Goal: Task Accomplishment & Management: Complete application form

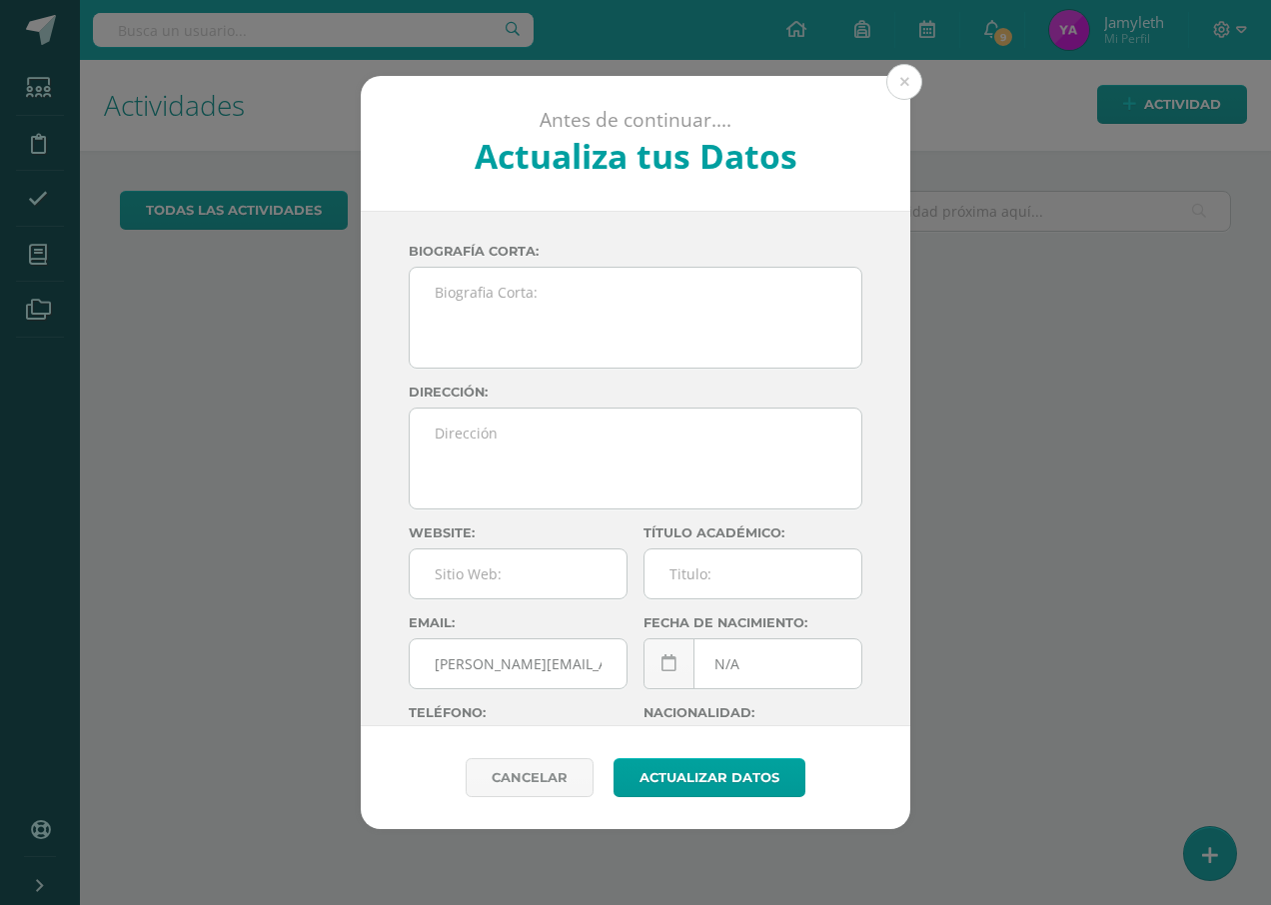
click at [910, 85] on button at bounding box center [904, 82] width 36 height 36
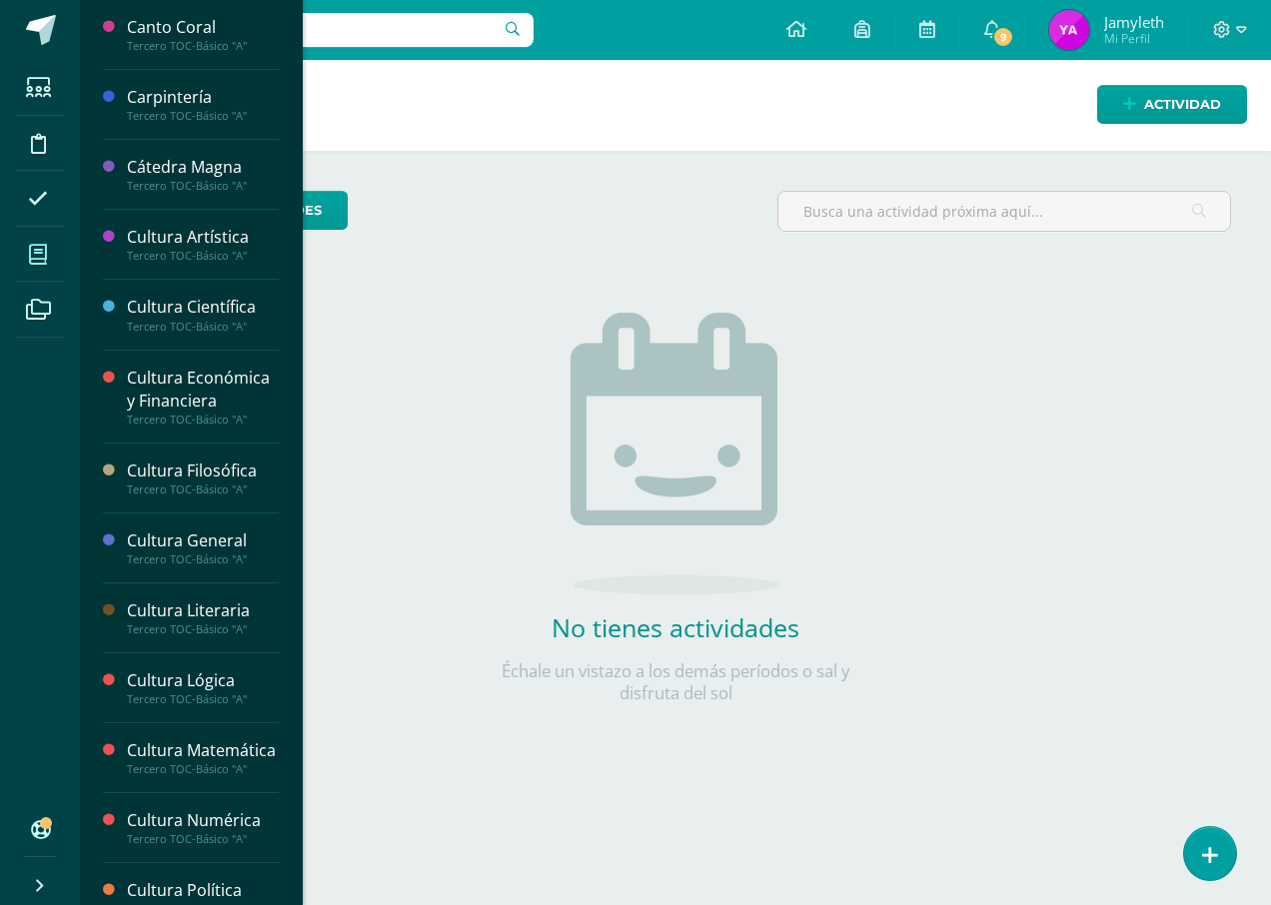
click at [33, 236] on span at bounding box center [38, 254] width 45 height 45
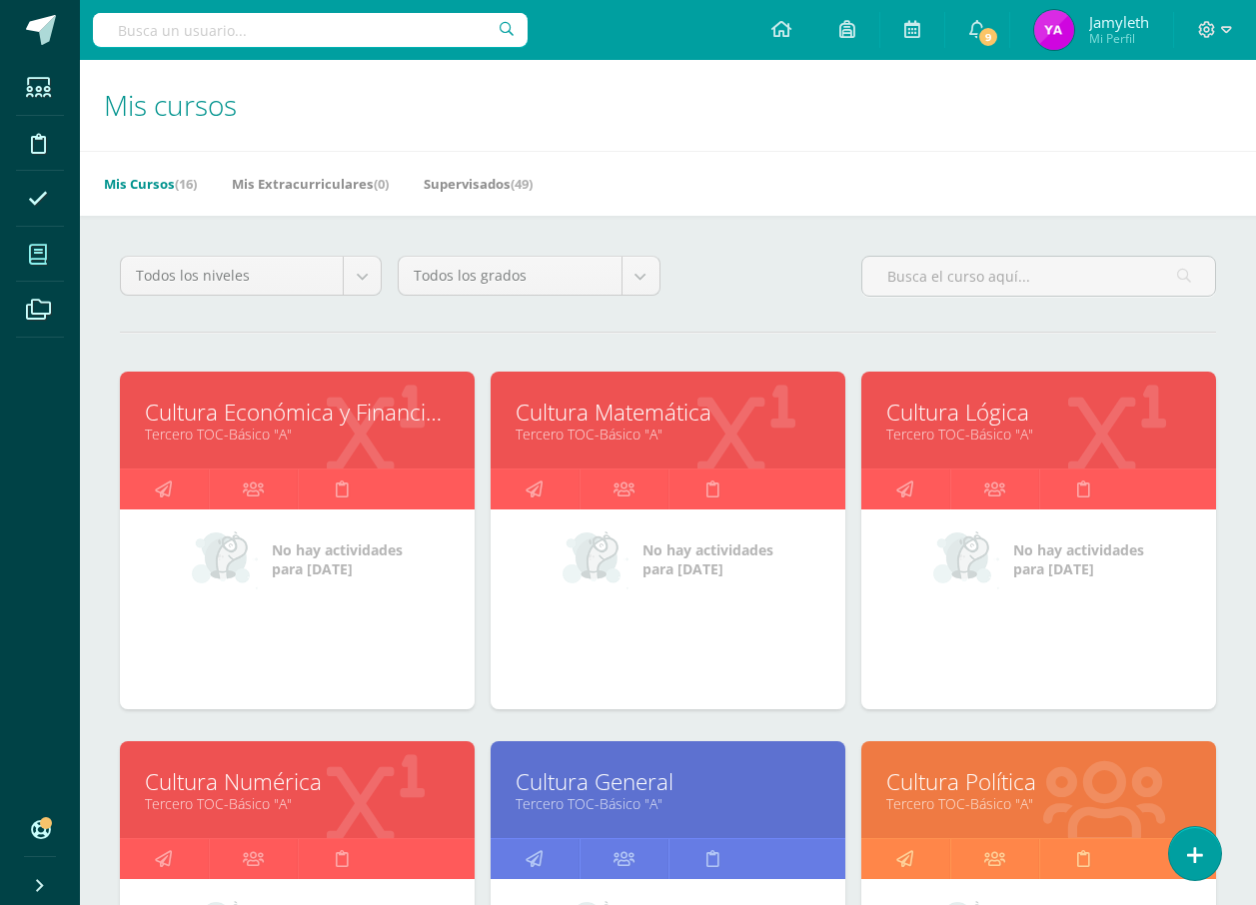
click at [354, 421] on link "Cultura Económica y Financiera" at bounding box center [297, 412] width 305 height 31
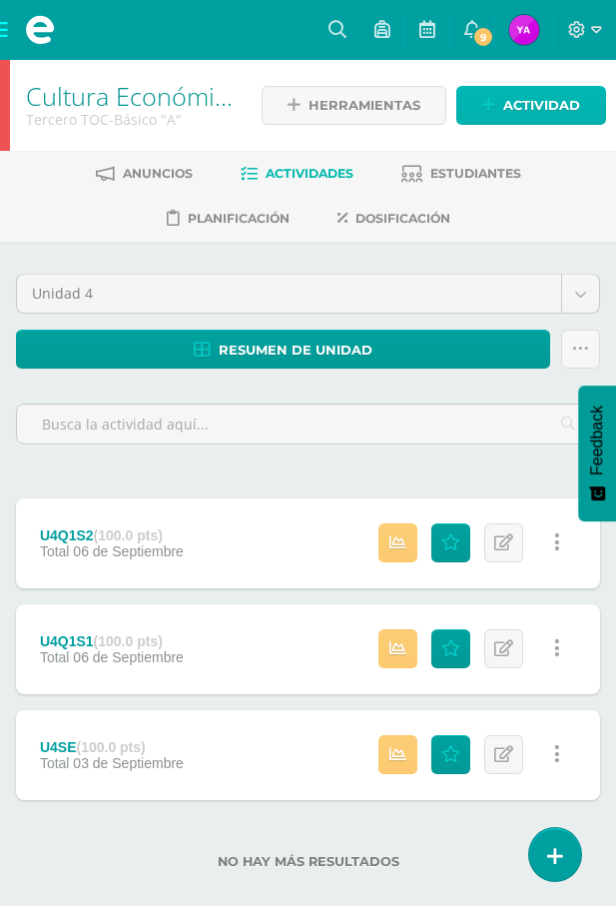
drag, startPoint x: 519, startPoint y: 92, endPoint x: 434, endPoint y: 112, distance: 88.2
click at [519, 92] on span "Actividad" at bounding box center [542, 105] width 77 height 37
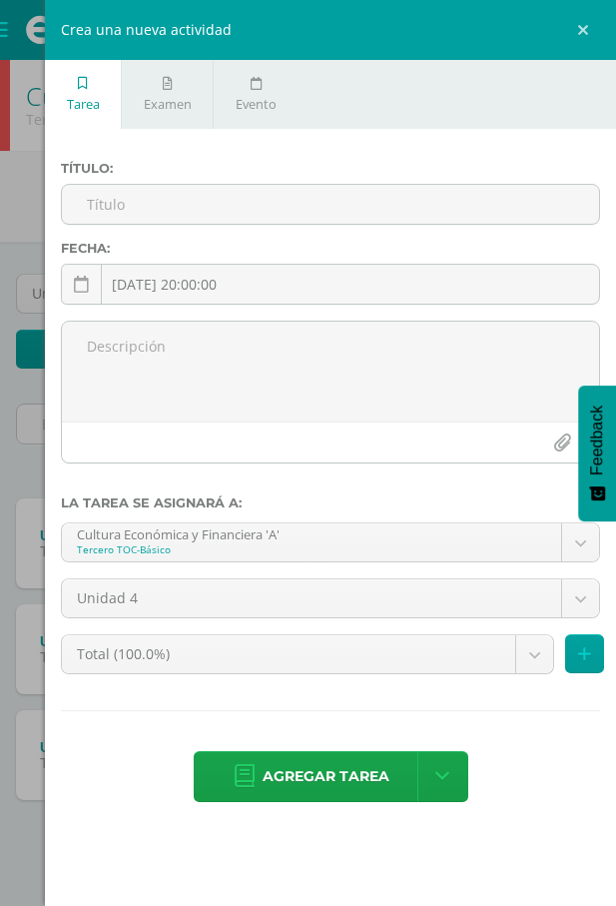
click at [277, 181] on div "Título:" at bounding box center [330, 201] width 555 height 80
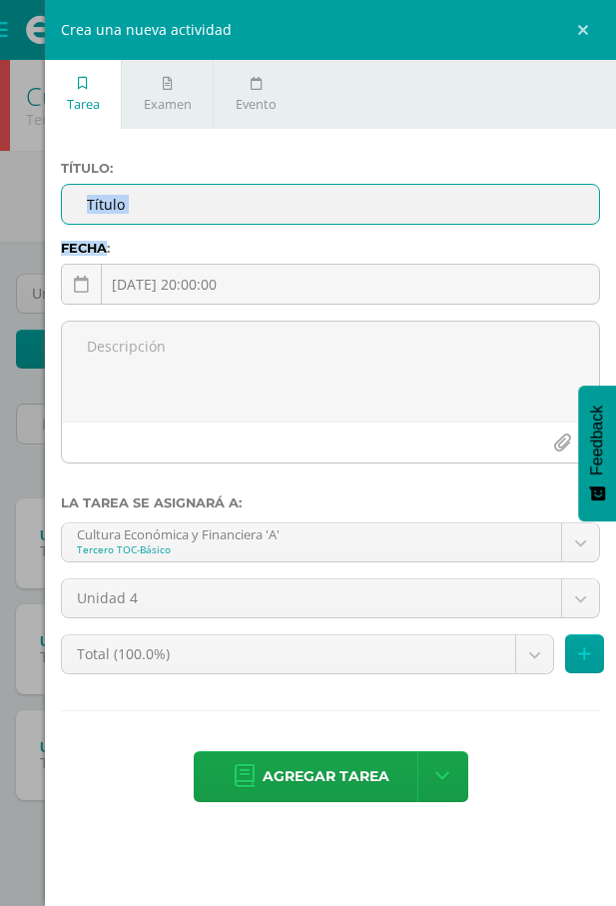
drag, startPoint x: 277, startPoint y: 181, endPoint x: 266, endPoint y: 201, distance: 22.8
click at [266, 201] on input "text" at bounding box center [330, 204] width 537 height 39
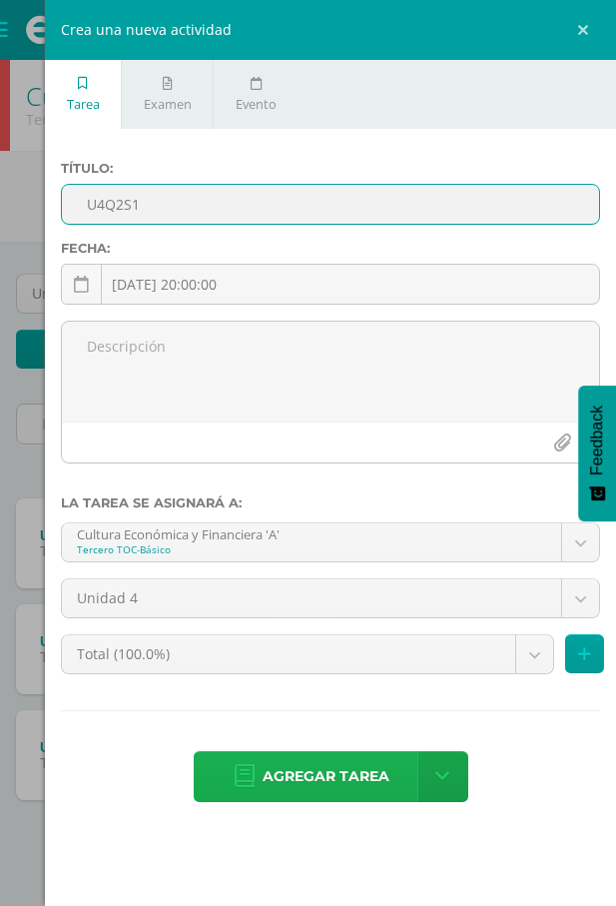
type input "U4Q2S1"
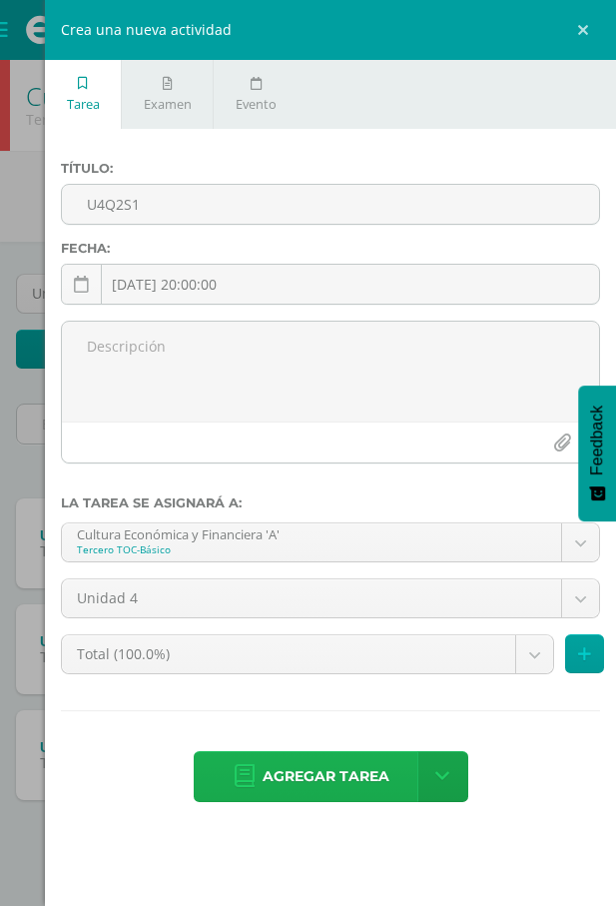
click at [337, 775] on span "Agregar tarea" at bounding box center [326, 776] width 127 height 49
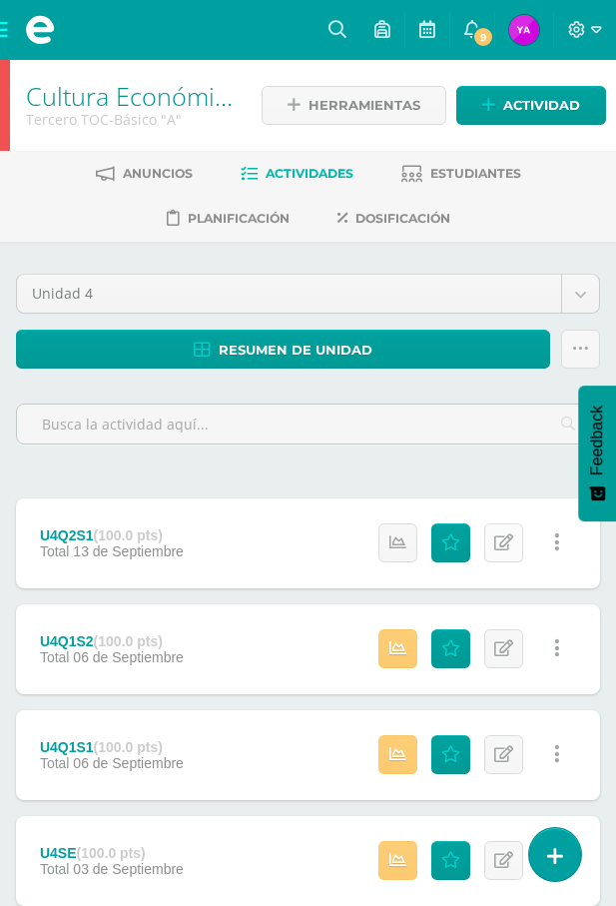
click at [512, 532] on link "Editar" at bounding box center [504, 542] width 39 height 39
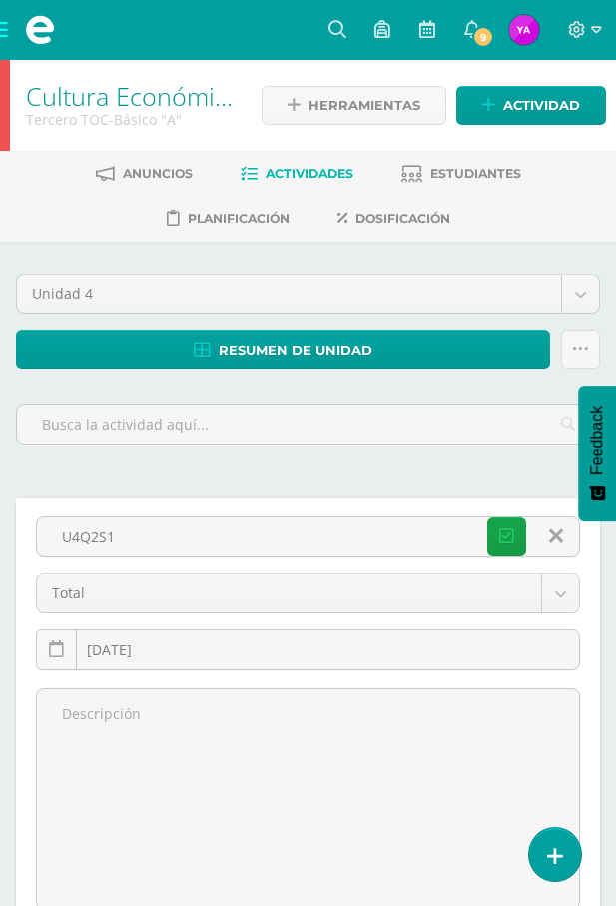
click at [562, 544] on link at bounding box center [555, 536] width 51 height 38
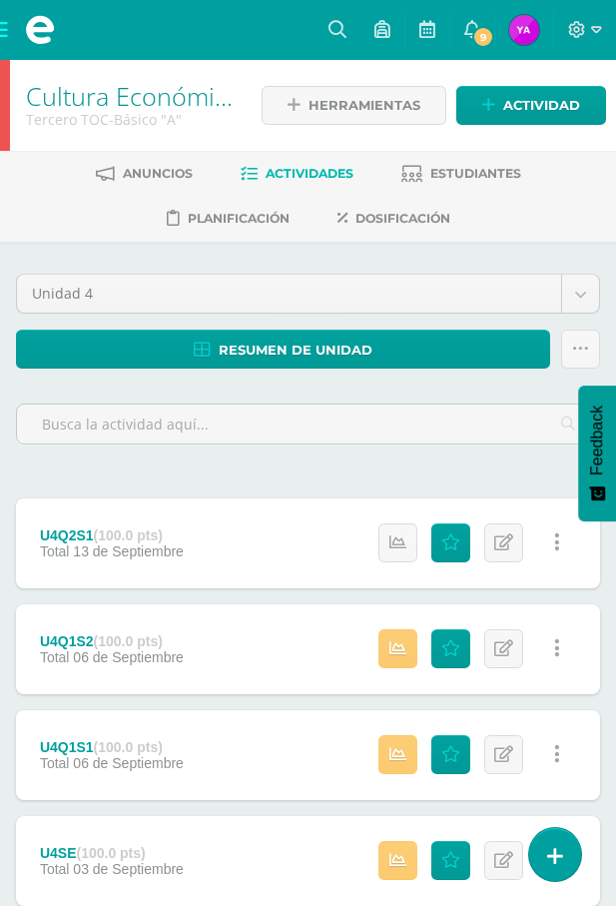
click at [263, 547] on div "U4Q2S1 (100.0 pts) Total 13 de Septiembre Estatus de Actividad: 7 Estudiantes s…" at bounding box center [308, 544] width 584 height 90
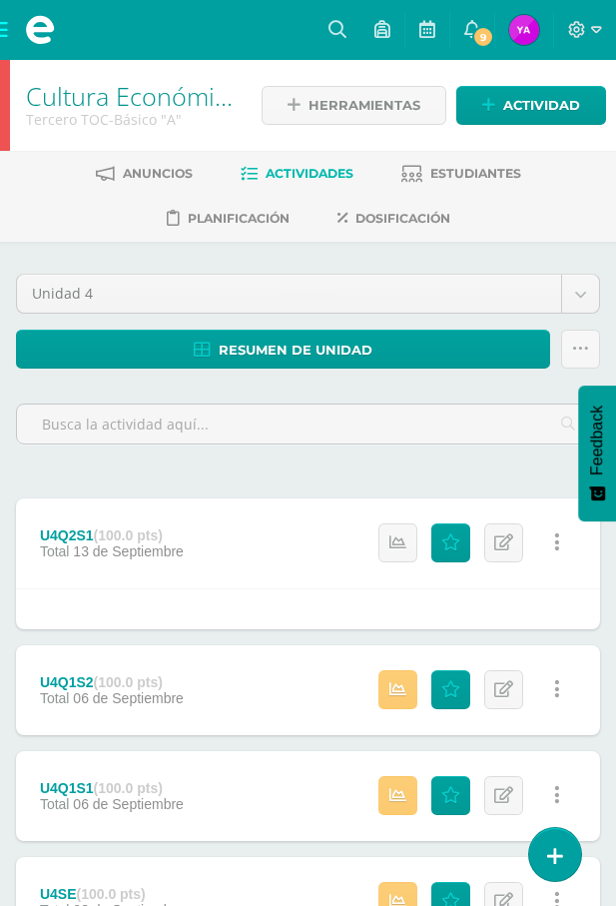
click at [123, 532] on strong "(100.0 pts)" at bounding box center [128, 535] width 69 height 16
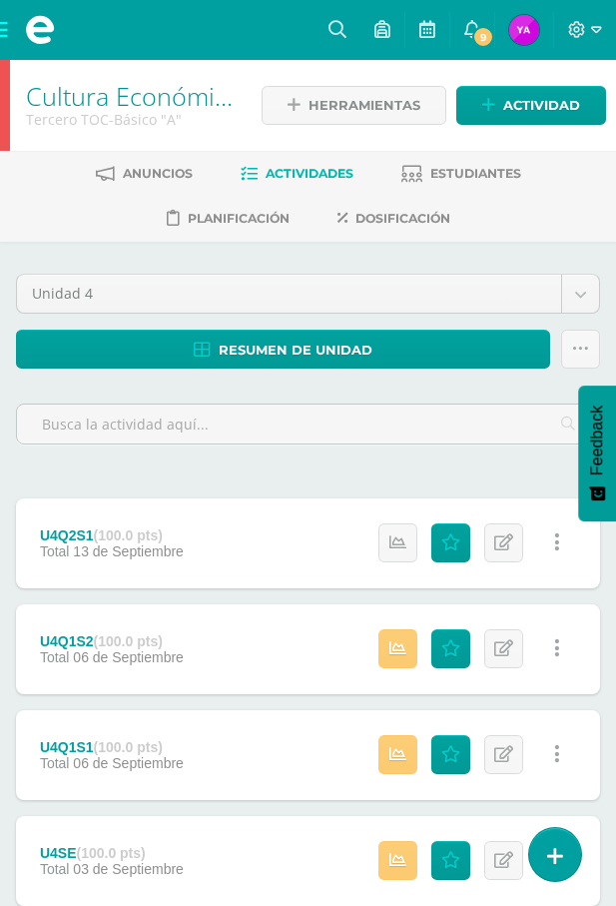
click at [97, 533] on strong "(100.0 pts)" at bounding box center [128, 535] width 69 height 16
click at [91, 535] on div "U4Q2S1 (100.0 pts)" at bounding box center [112, 535] width 144 height 16
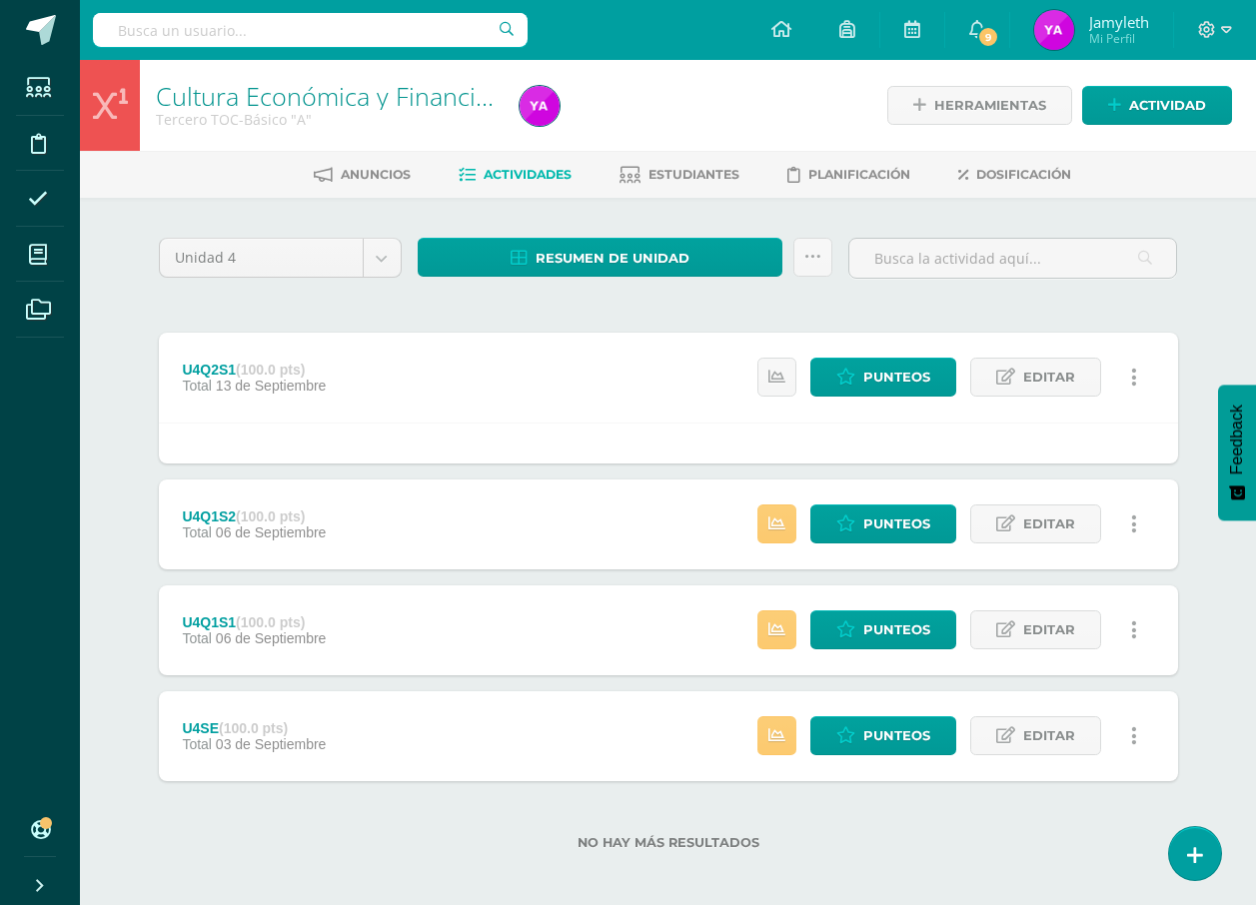
click at [243, 362] on strong "(100.0 pts)" at bounding box center [270, 370] width 69 height 16
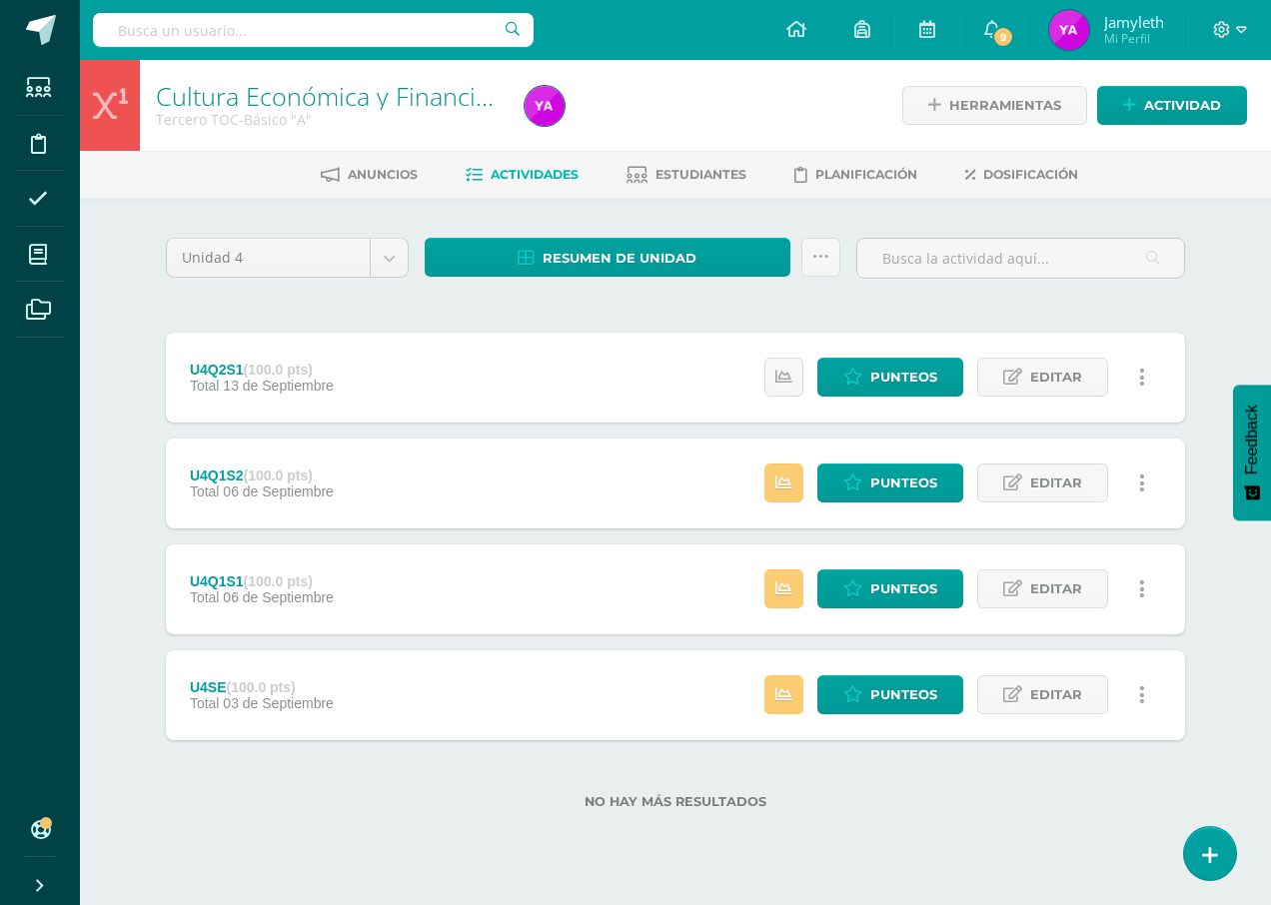
click at [206, 373] on div "U4Q2S1 (100.0 pts)" at bounding box center [262, 370] width 144 height 16
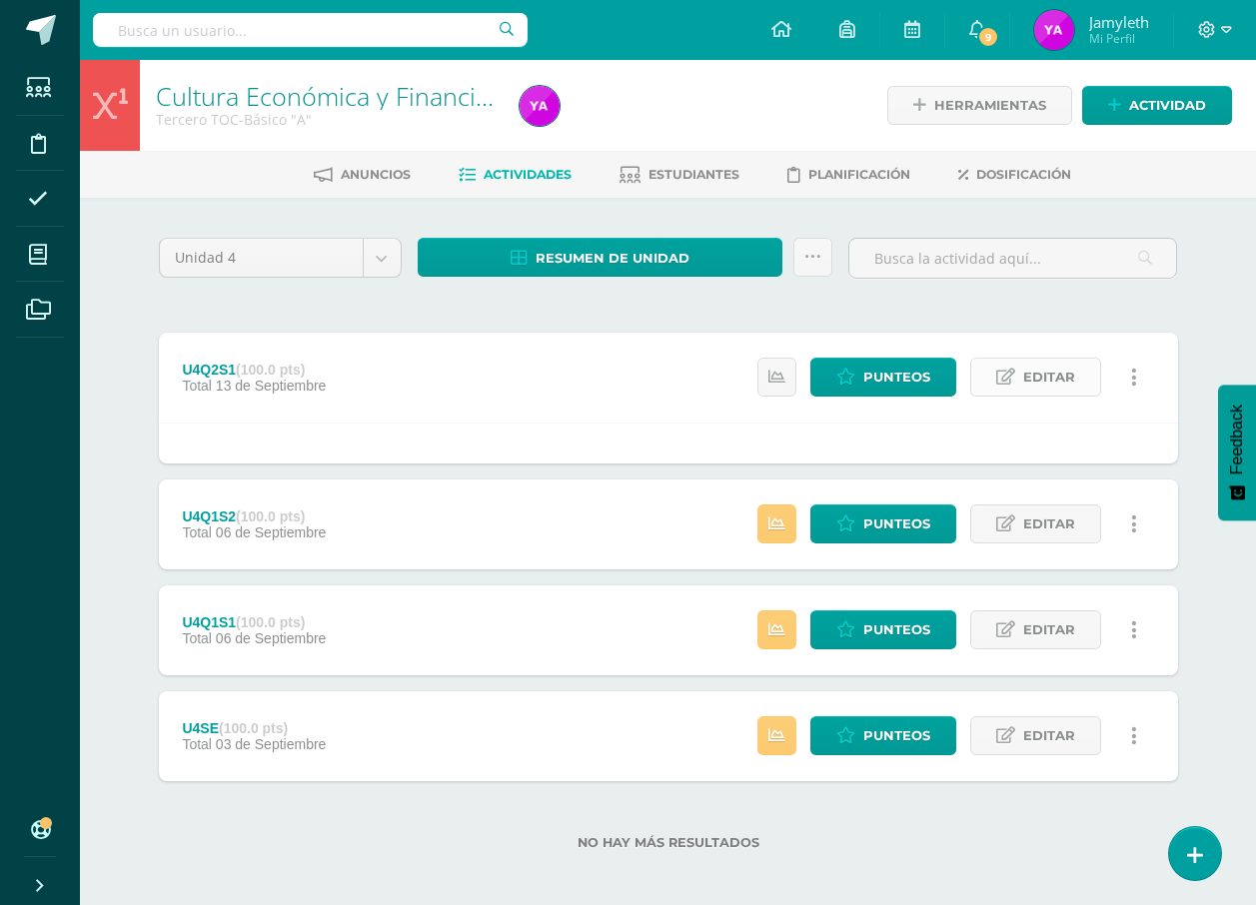
click at [630, 381] on span "Editar" at bounding box center [1049, 377] width 52 height 37
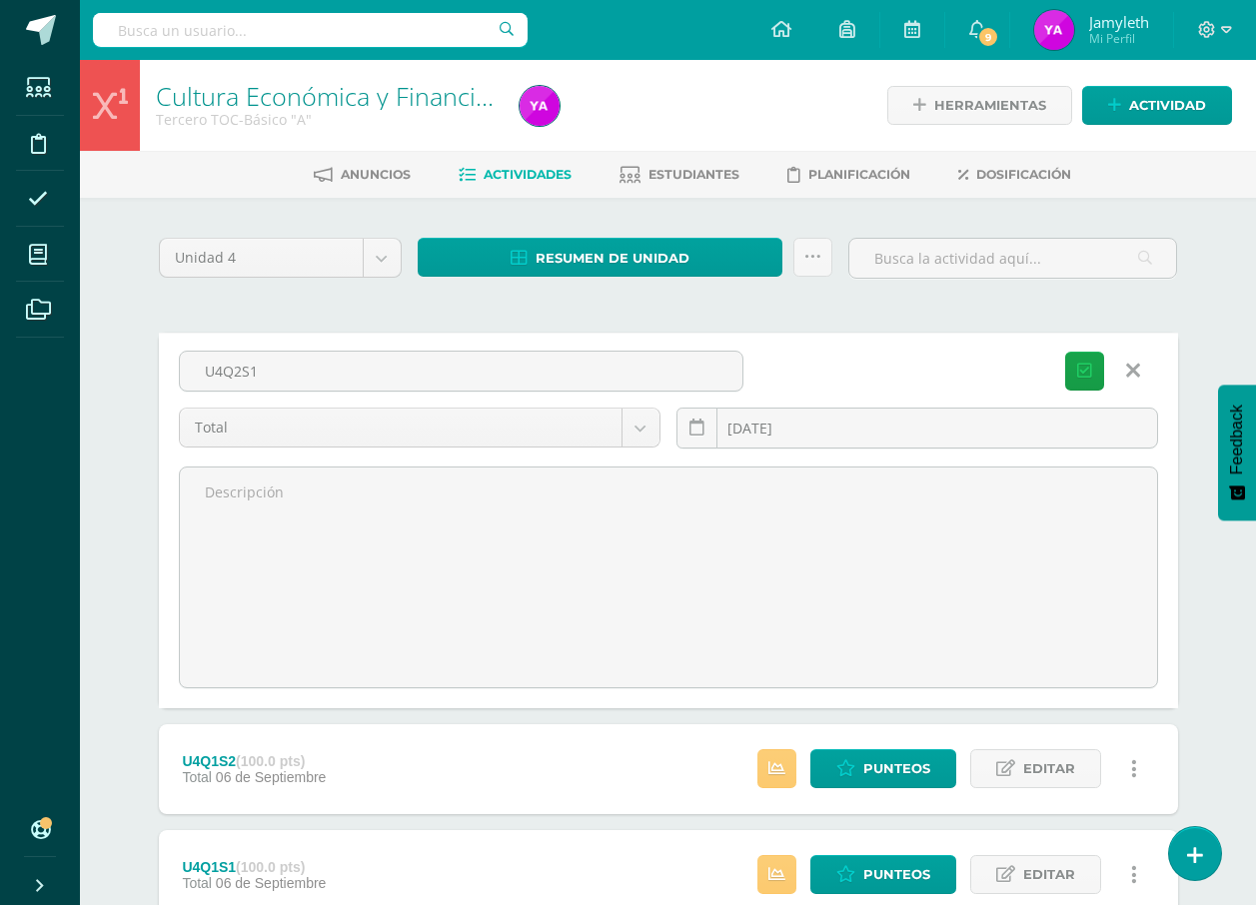
click at [630, 360] on icon at bounding box center [1133, 371] width 14 height 22
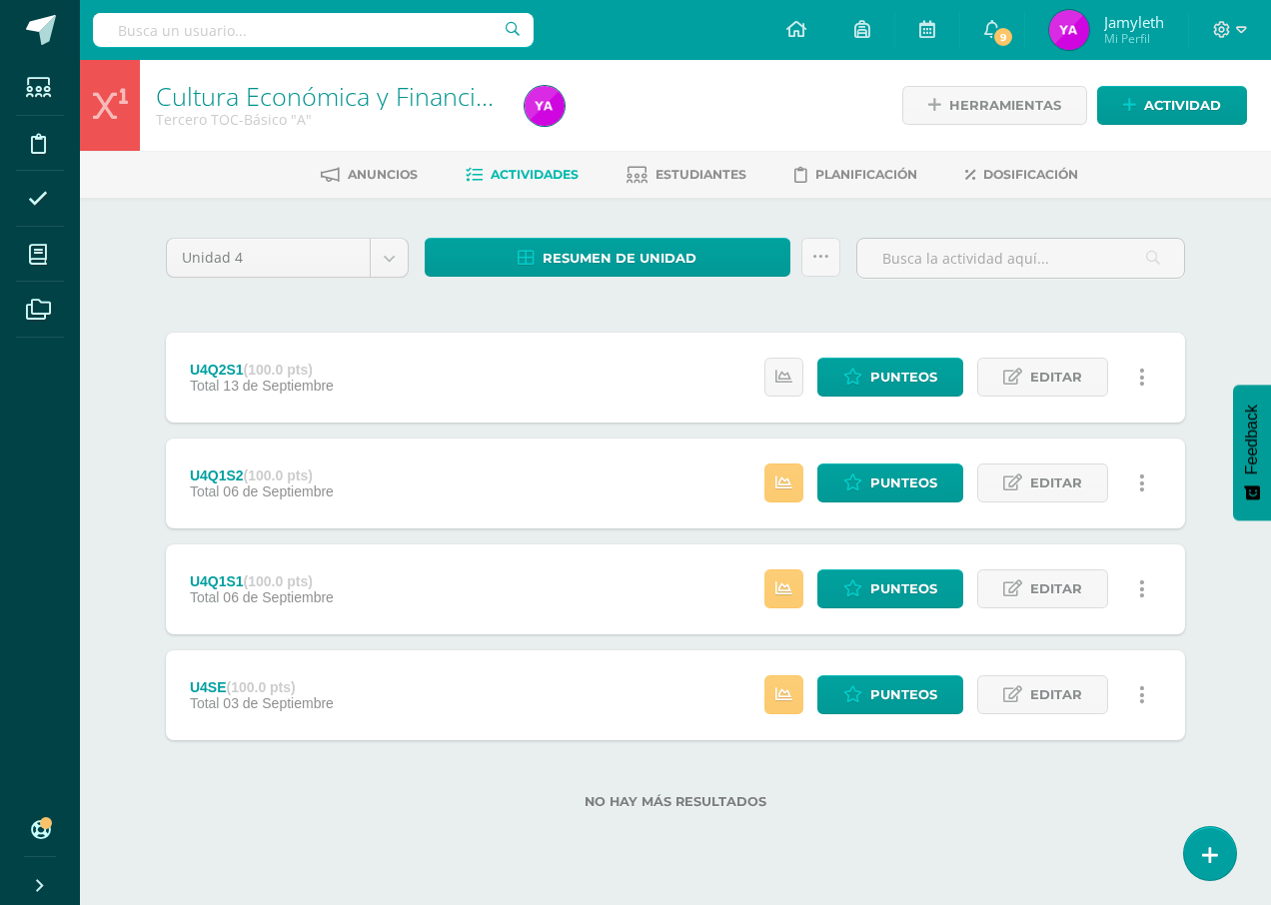
click at [630, 388] on link at bounding box center [1141, 377] width 39 height 39
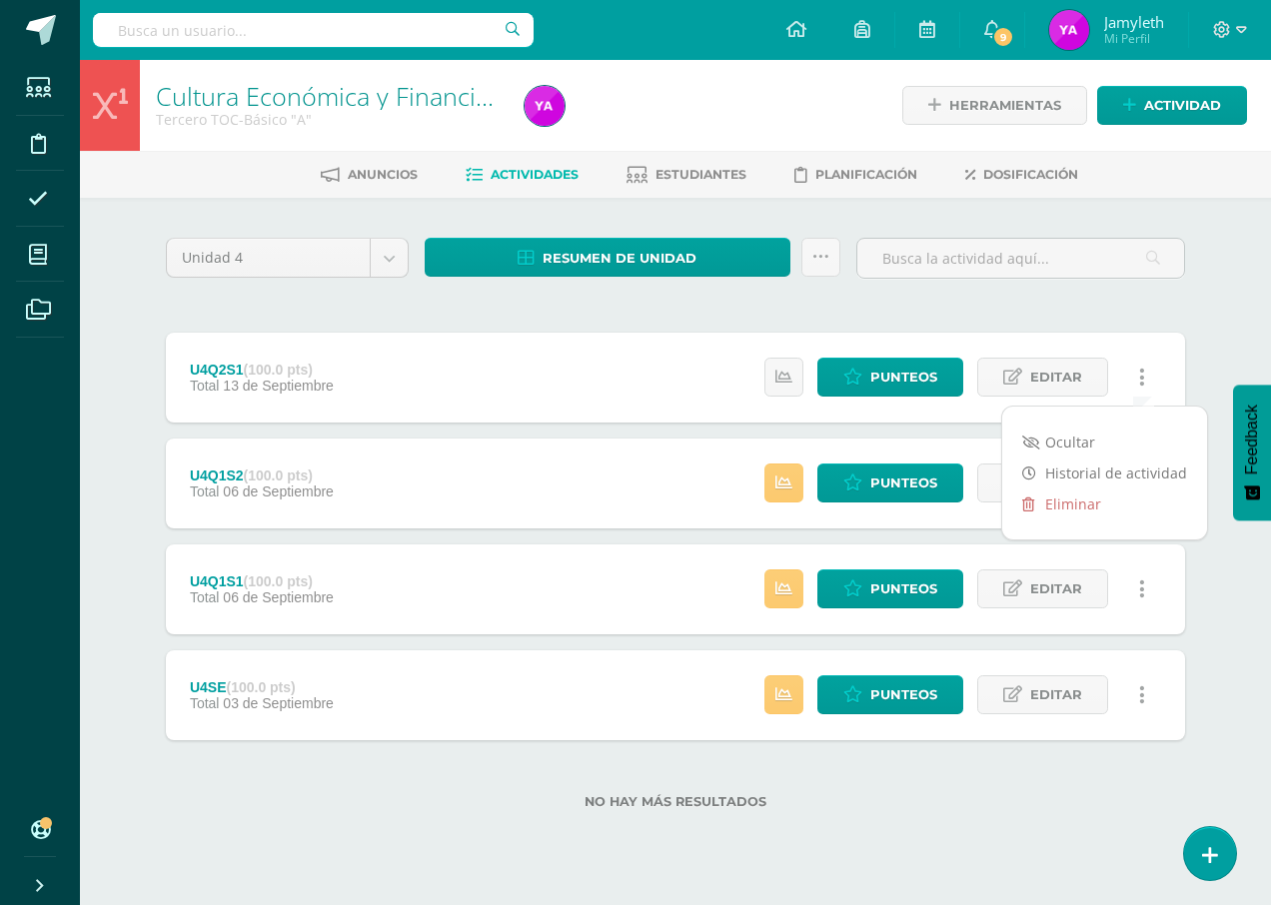
click at [244, 415] on div "U4Q2S1 (100.0 pts) Total 13 de Septiembre" at bounding box center [262, 378] width 192 height 90
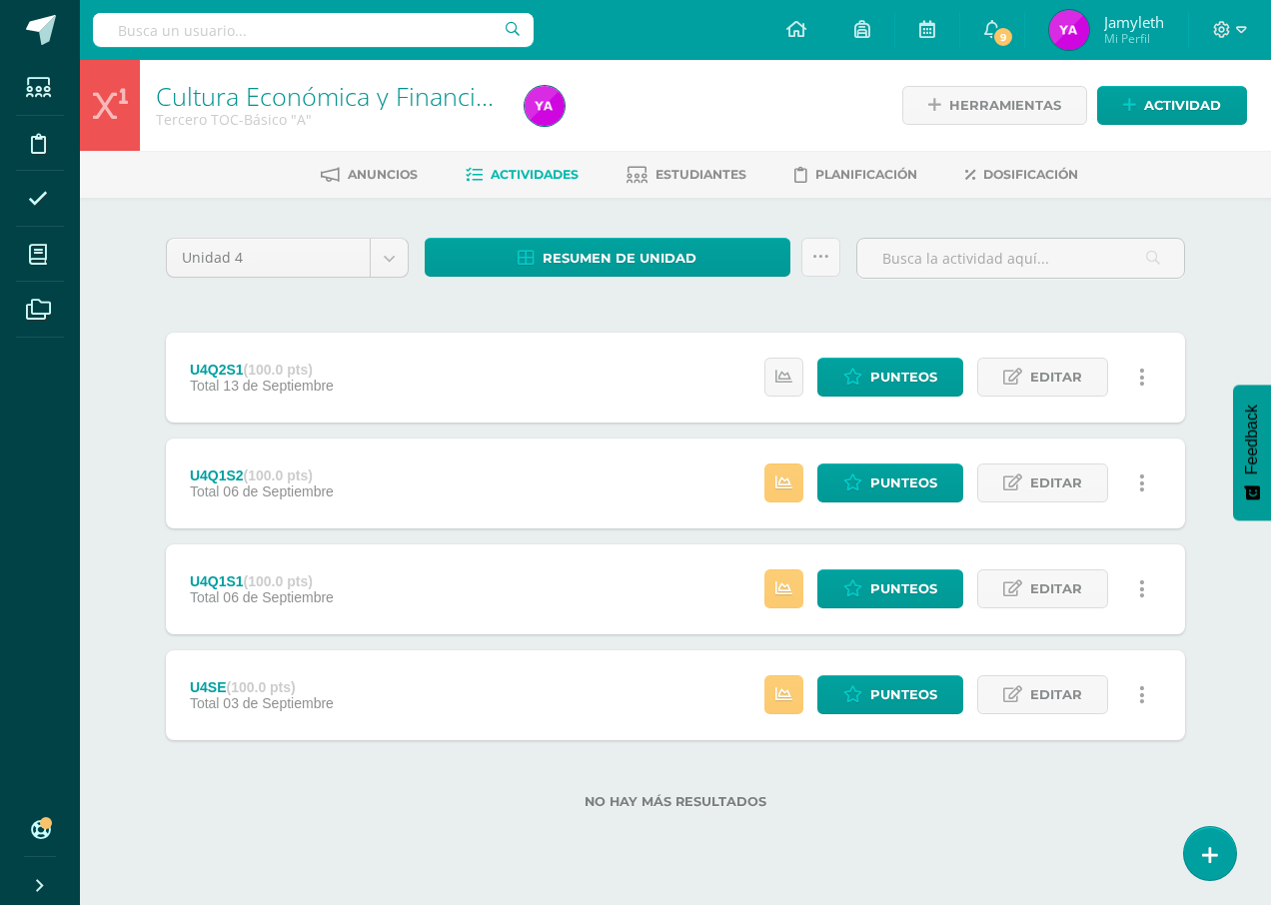
click at [229, 359] on div "U4Q2S1 (100.0 pts) Total 13 de Septiembre" at bounding box center [262, 378] width 192 height 90
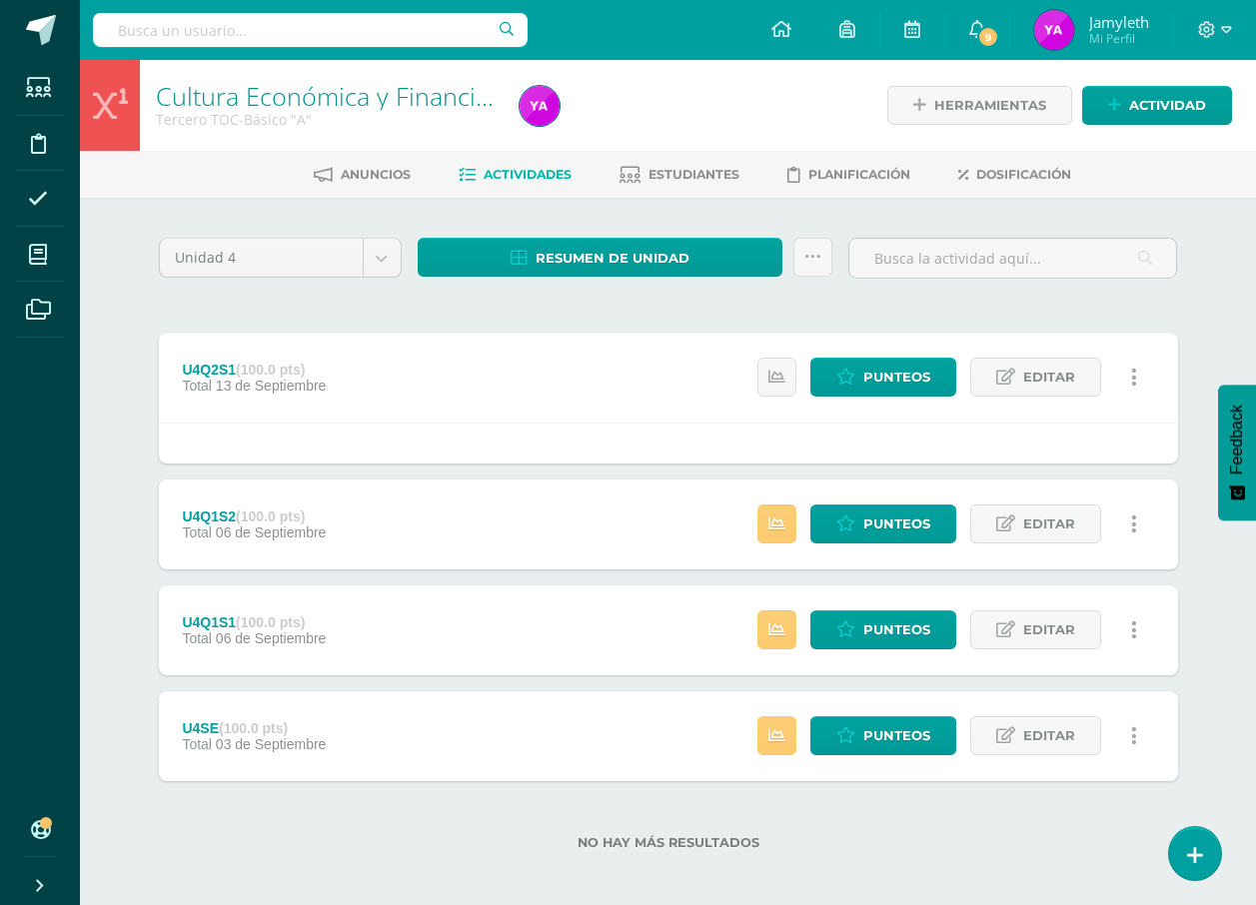
click at [179, 525] on div "U4Q1S2 (100.0 pts) Total 06 de Septiembre" at bounding box center [255, 525] width 192 height 90
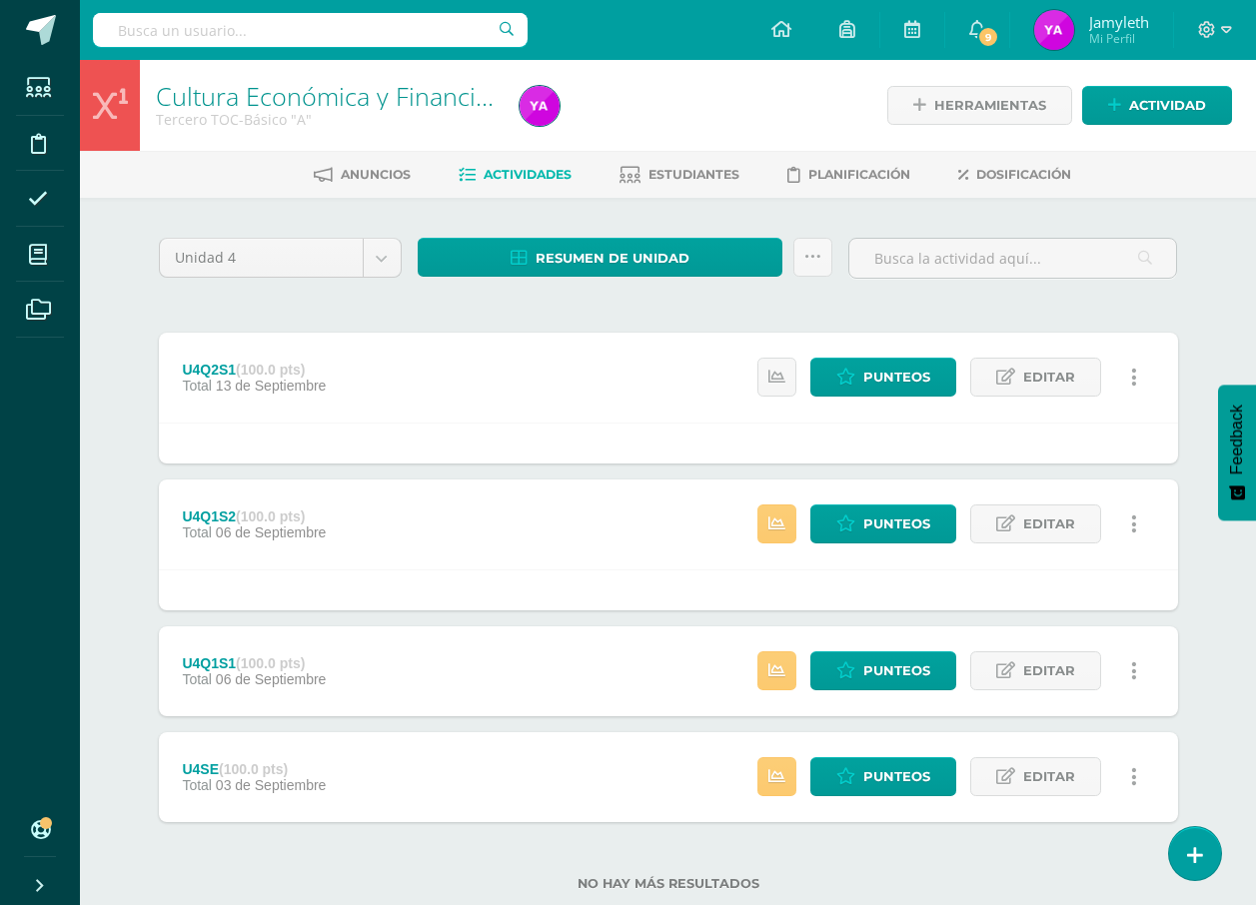
click at [229, 375] on div "U4Q2S1 (100.0 pts)" at bounding box center [254, 370] width 144 height 16
click at [228, 372] on div "U4Q2S1 (100.0 pts)" at bounding box center [254, 370] width 144 height 16
click at [216, 356] on div "U4Q2S1 (100.0 pts) Total 13 de Septiembre" at bounding box center [255, 378] width 192 height 90
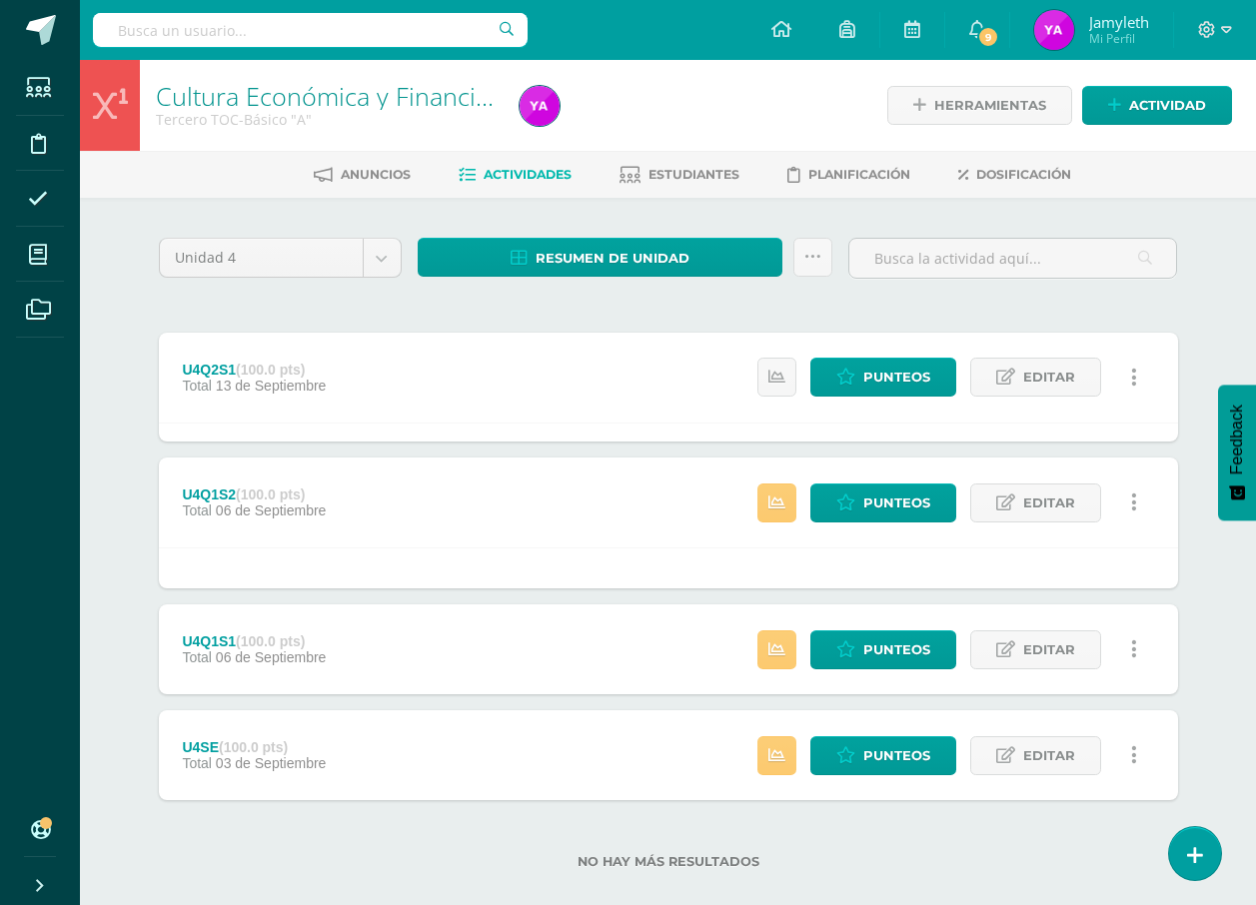
click at [216, 356] on div "U4Q2S1 (100.0 pts) Total 13 de Septiembre" at bounding box center [255, 378] width 192 height 90
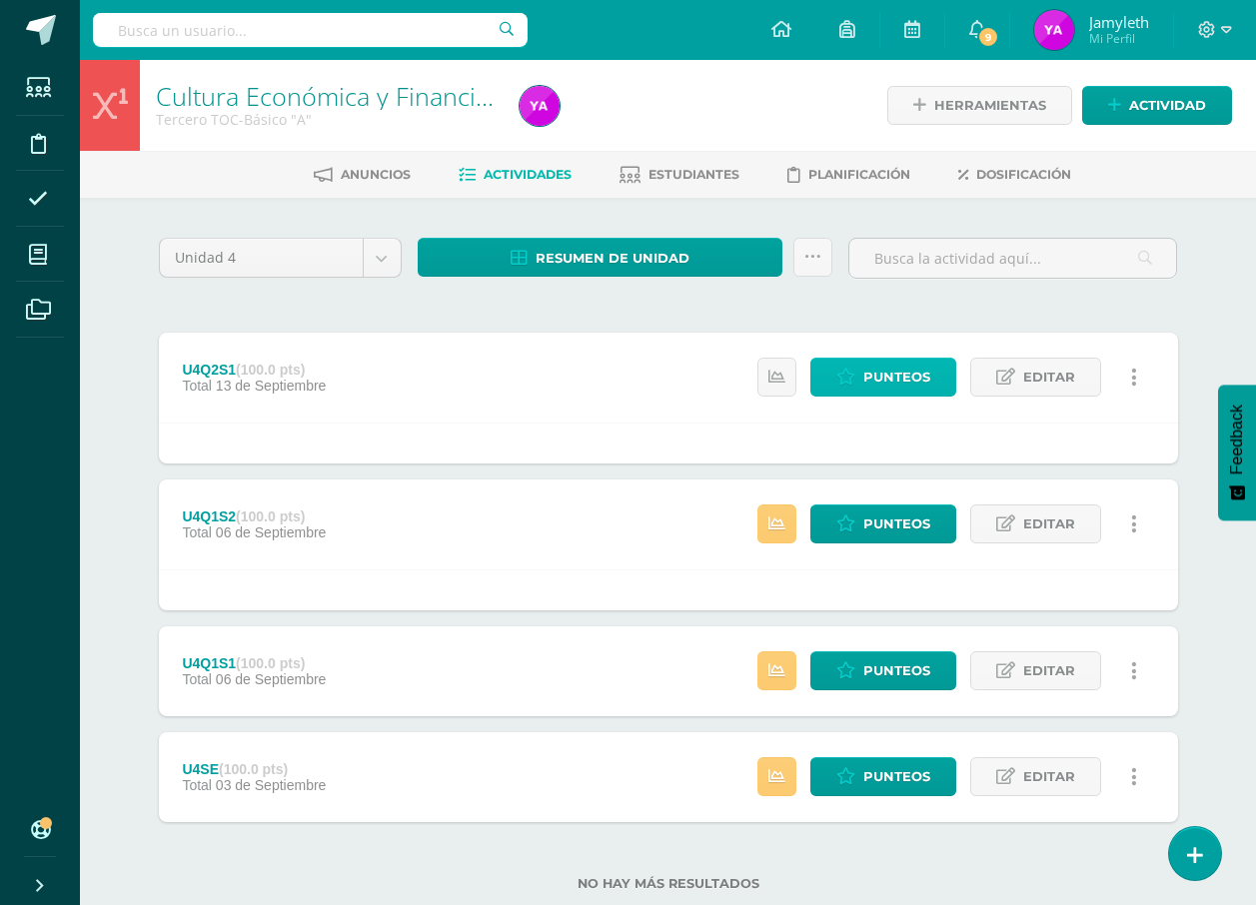
click at [630, 369] on icon at bounding box center [845, 377] width 19 height 17
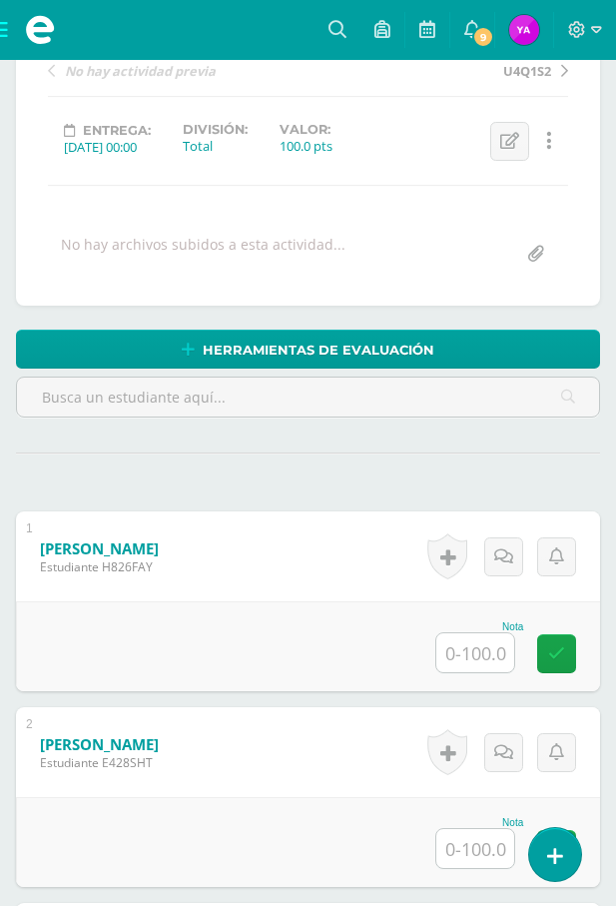
scroll to position [501, 0]
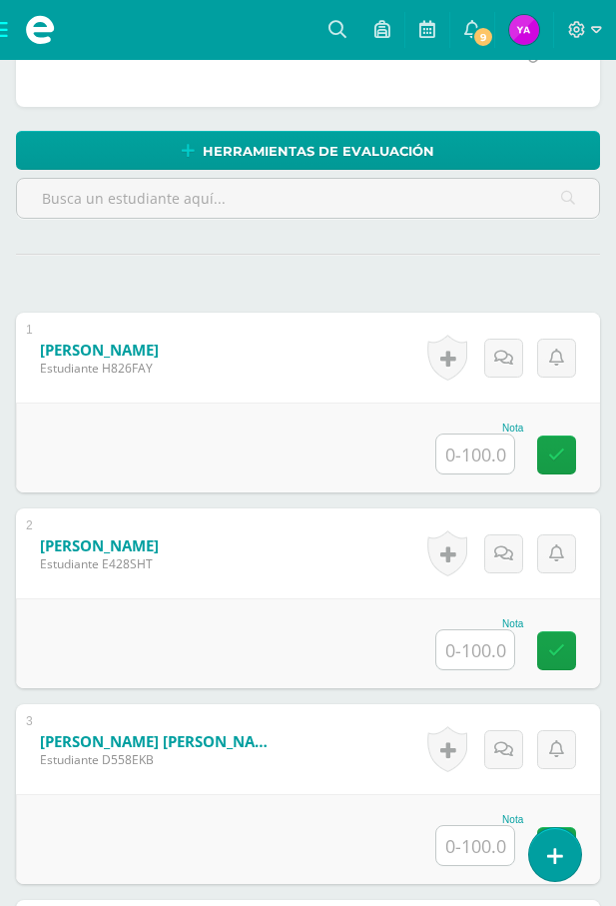
click at [478, 459] on input "text" at bounding box center [476, 454] width 78 height 39
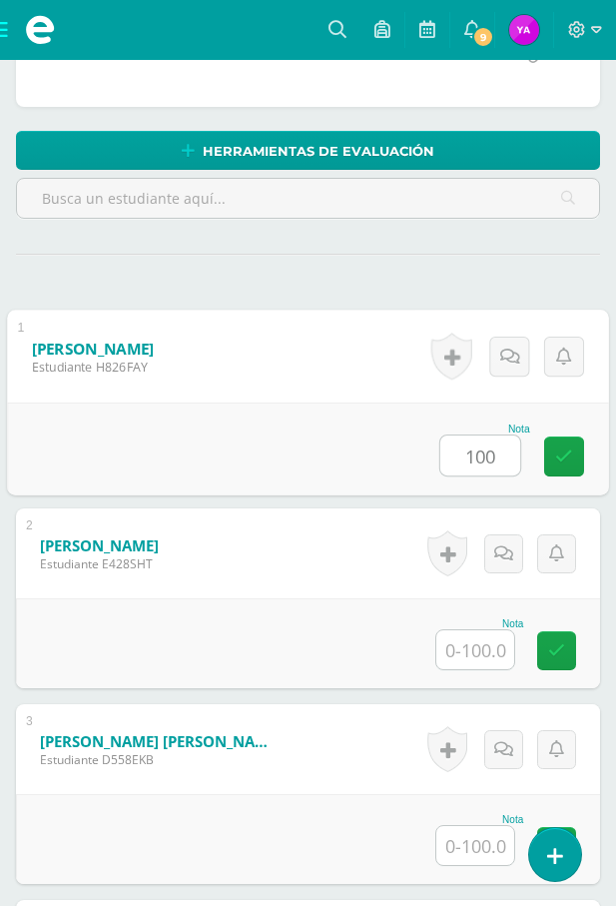
type input "100"
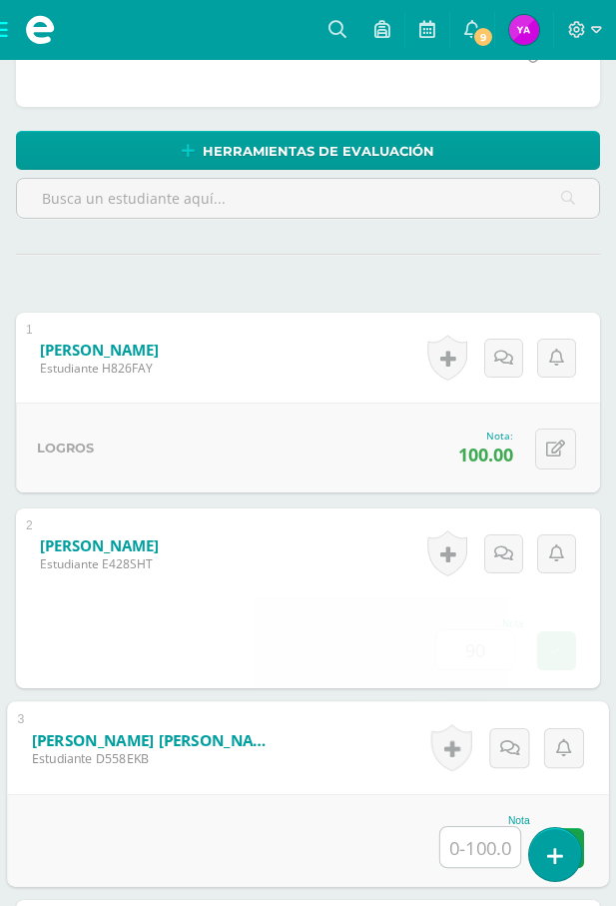
type input "90.00"
click at [593, 641] on div "0 Logros Logros obtenidos Aún no hay logros agregados Nota: 90.00" at bounding box center [308, 643] width 584 height 90
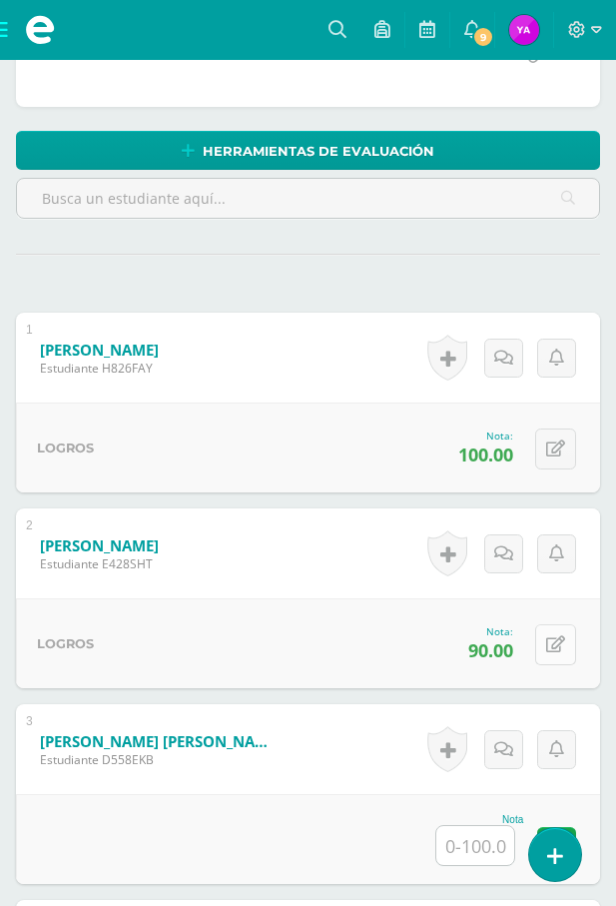
click at [561, 654] on button at bounding box center [555, 644] width 41 height 41
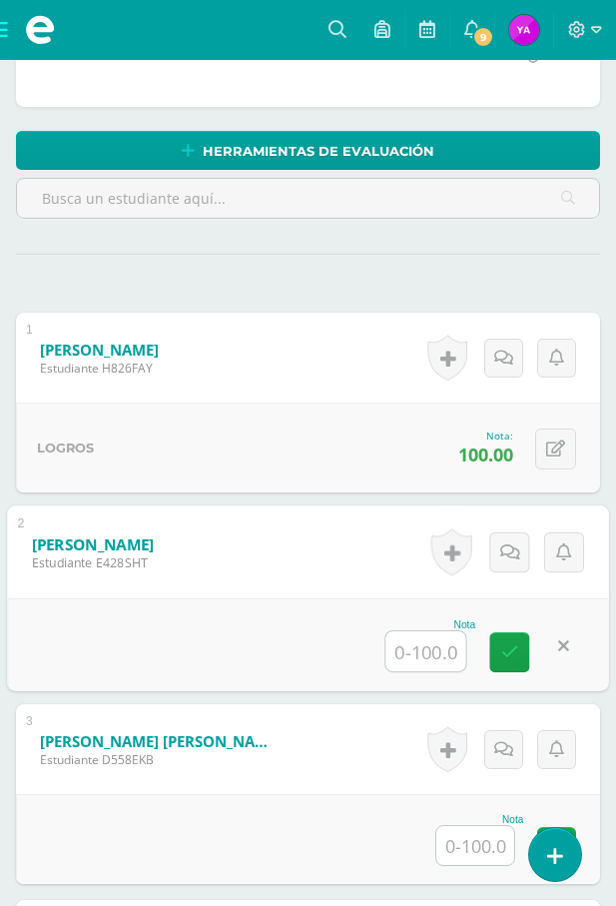
click at [488, 859] on input "text" at bounding box center [476, 845] width 78 height 39
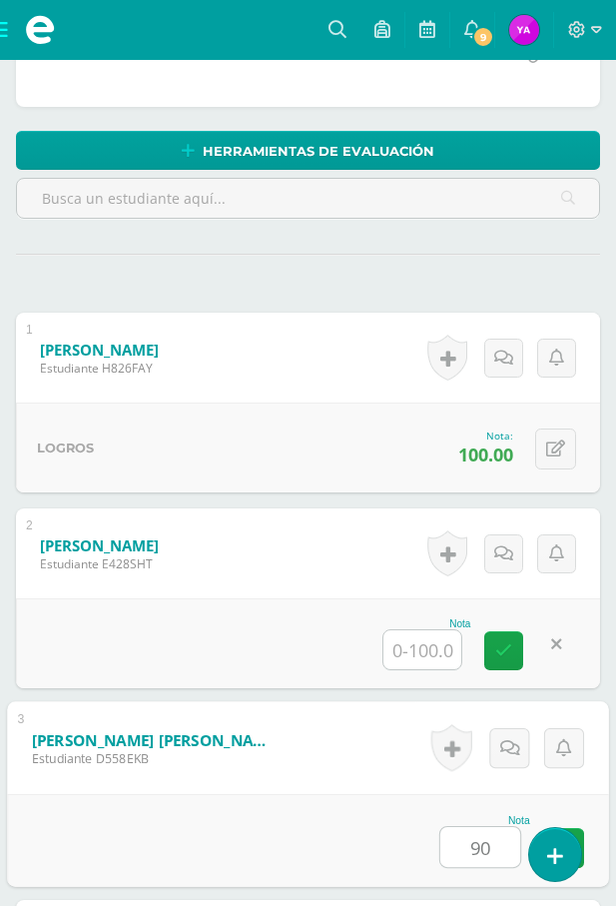
type input "90"
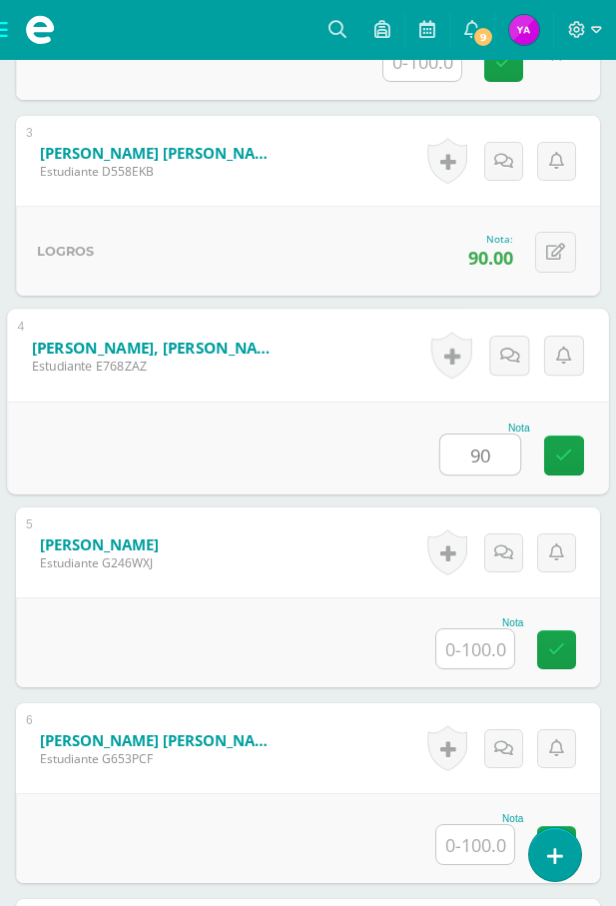
type input "90"
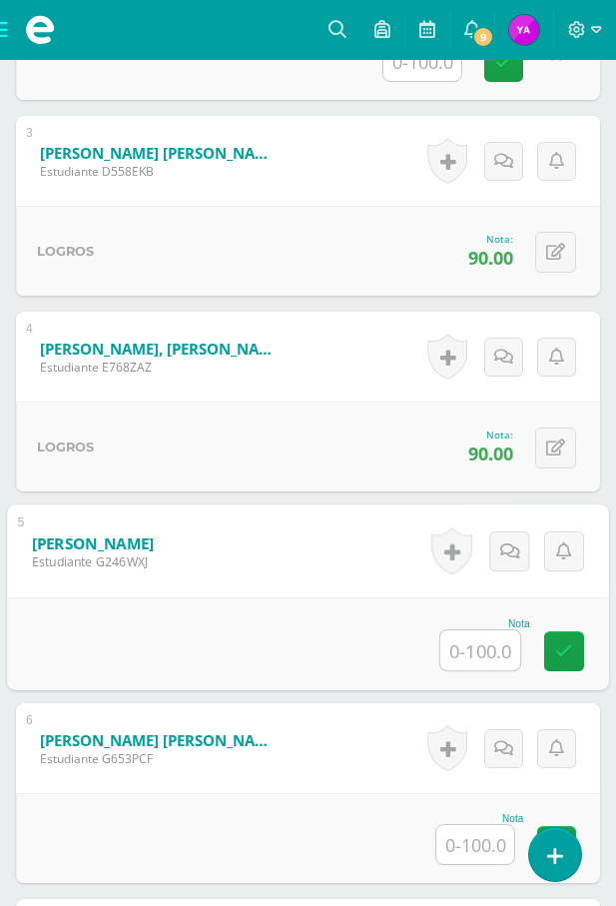
click at [481, 631] on input "text" at bounding box center [481, 650] width 80 height 40
type input "100"
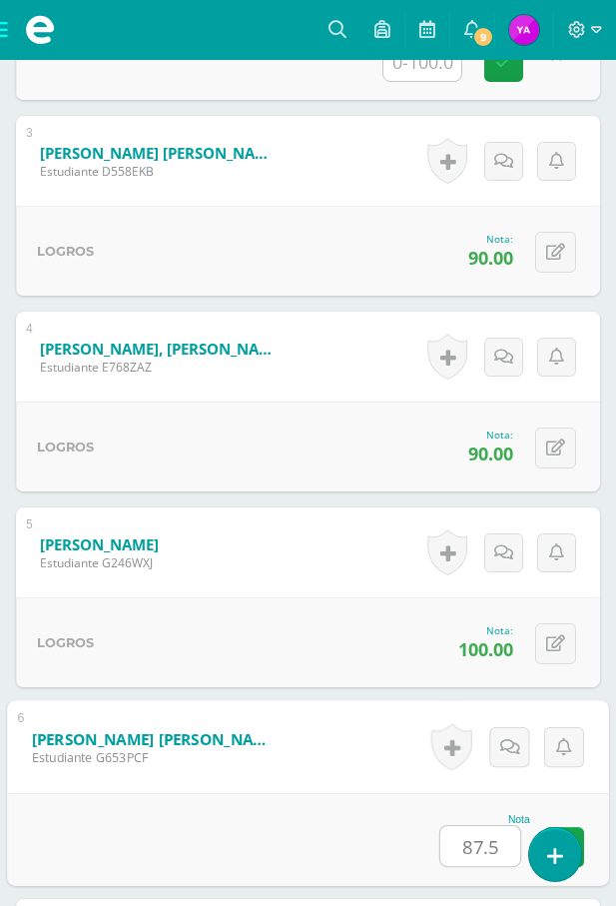
type input "87.5"
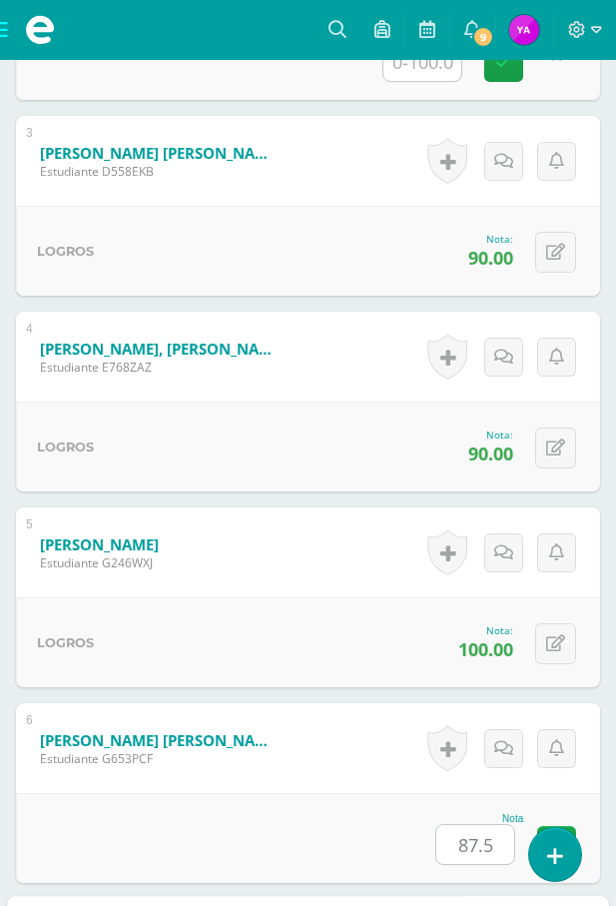
scroll to position [1483, 0]
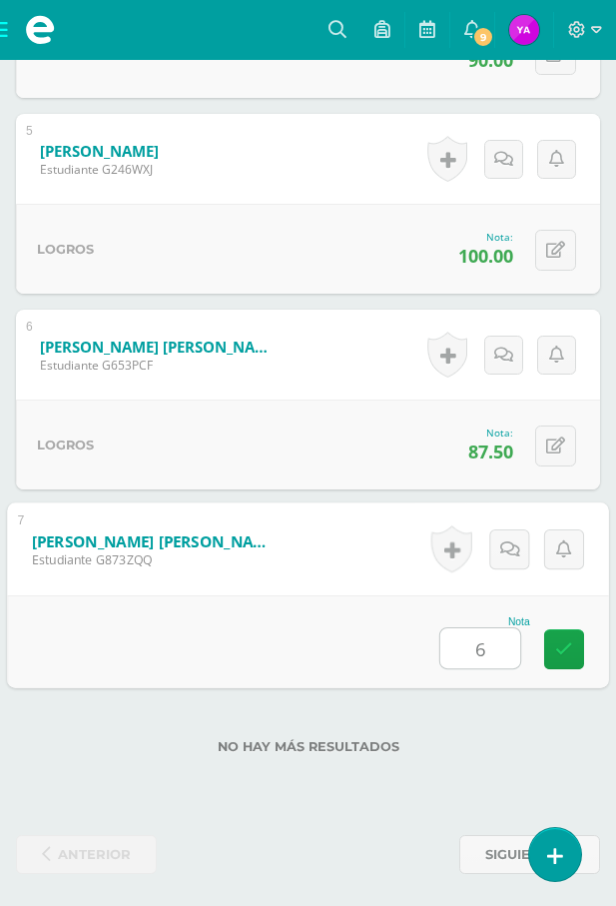
type input "66"
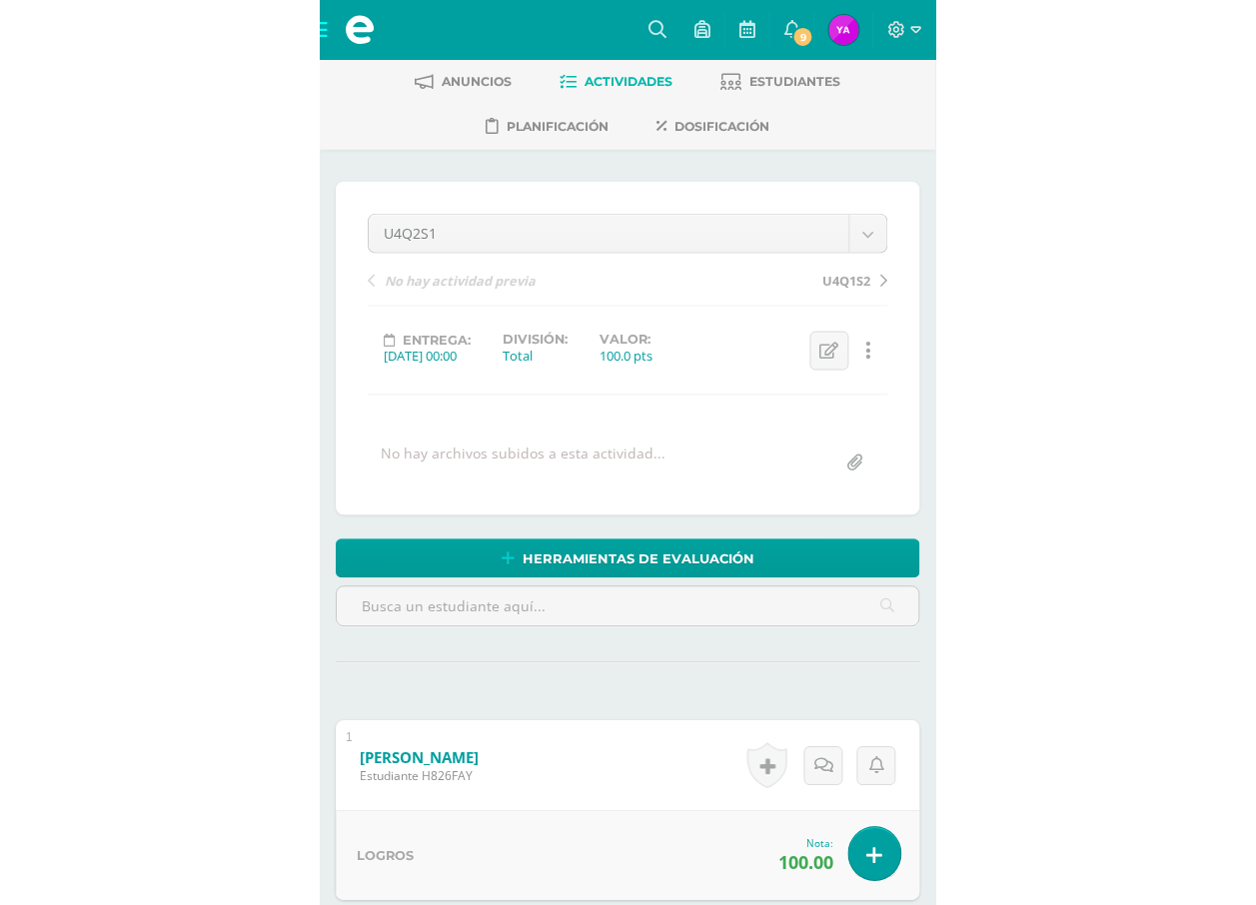
scroll to position [84, 0]
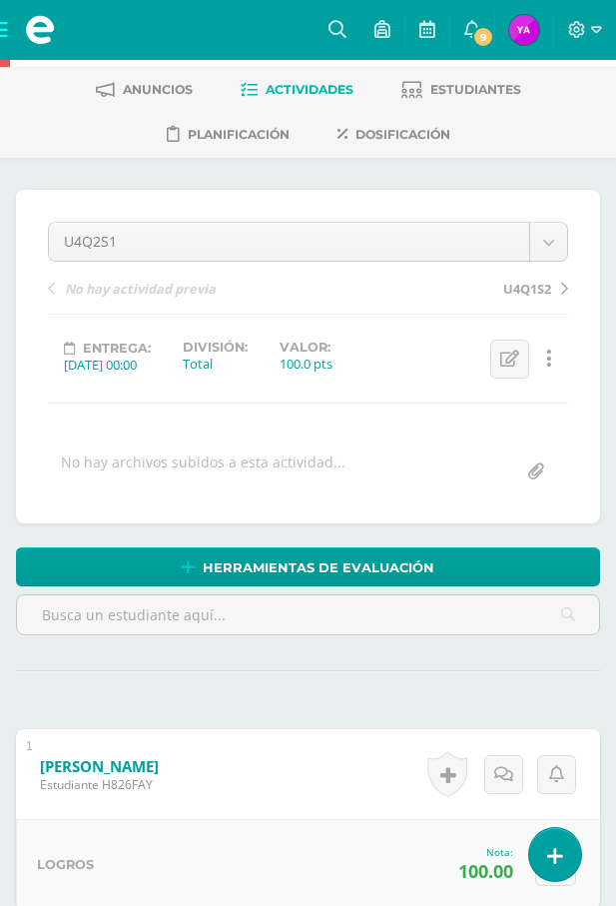
click at [3, 33] on span at bounding box center [40, 30] width 80 height 60
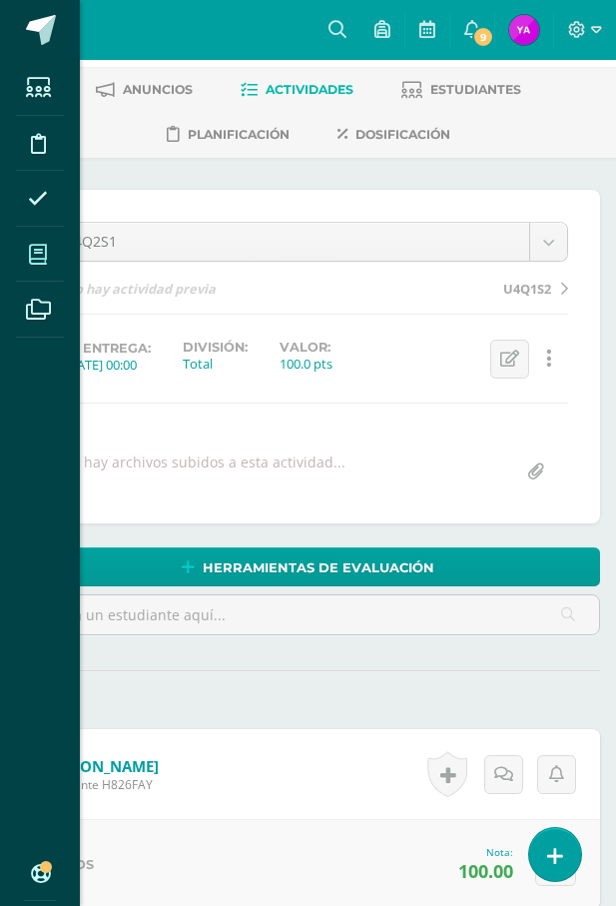
click at [42, 242] on span at bounding box center [38, 254] width 45 height 45
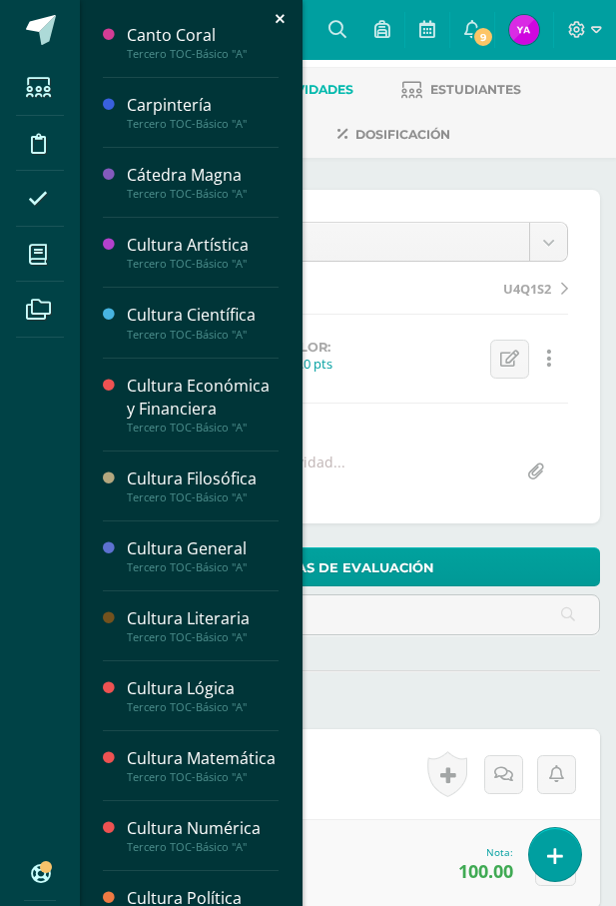
click at [437, 191] on div "Estudiantes Disciplina Asistencia Mis cursos Archivos Soporte Ayuda Reportar un…" at bounding box center [308, 453] width 616 height 906
click at [437, 191] on div "U4Q2S1 U4Q2S1 U4Q1S2 U4Q1S1 U4SE No hay actividad previa U4Q1S2 Entrega: 2025/0…" at bounding box center [308, 357] width 584 height 334
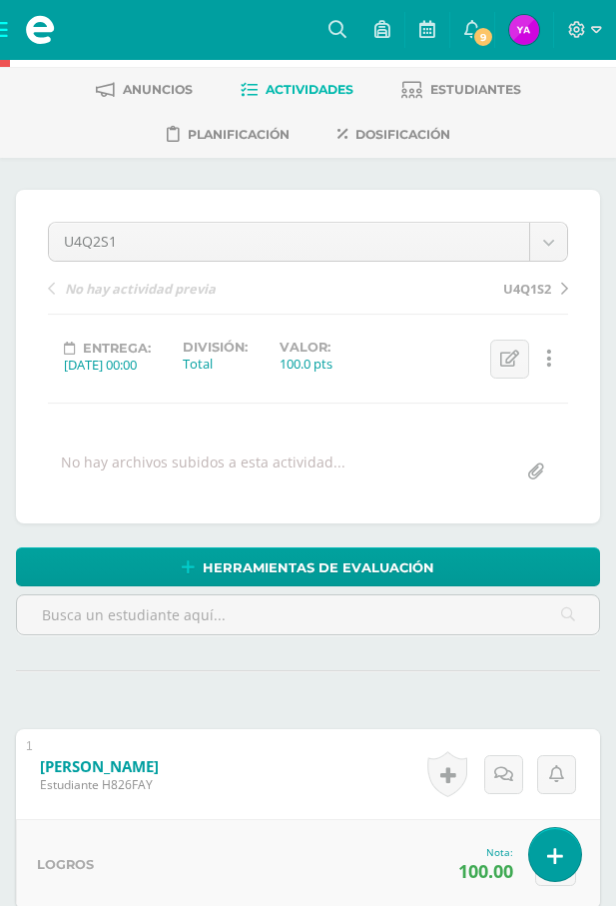
click at [8, 32] on span at bounding box center [40, 30] width 80 height 60
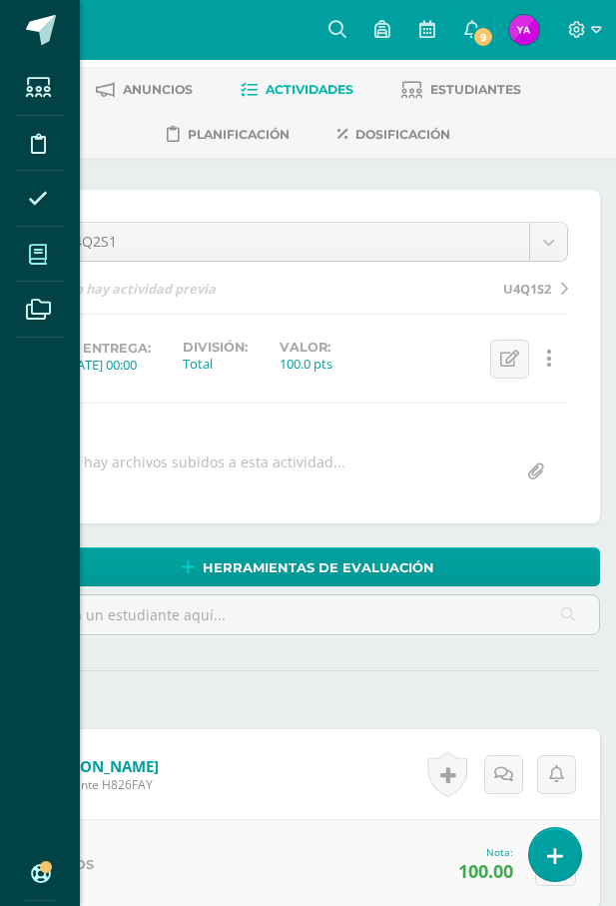
click at [27, 247] on span at bounding box center [38, 254] width 45 height 45
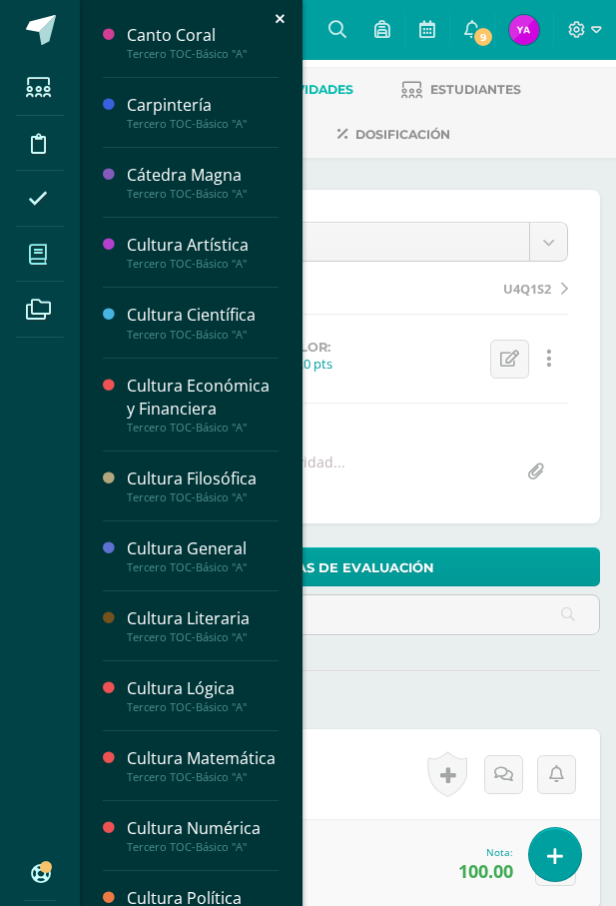
click at [46, 257] on icon at bounding box center [38, 255] width 18 height 20
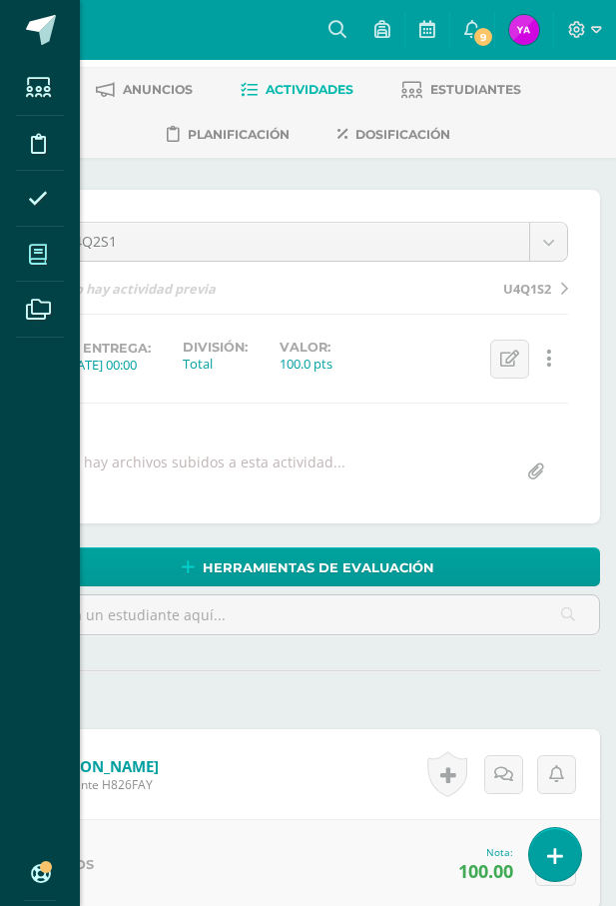
click at [46, 257] on icon at bounding box center [38, 255] width 18 height 20
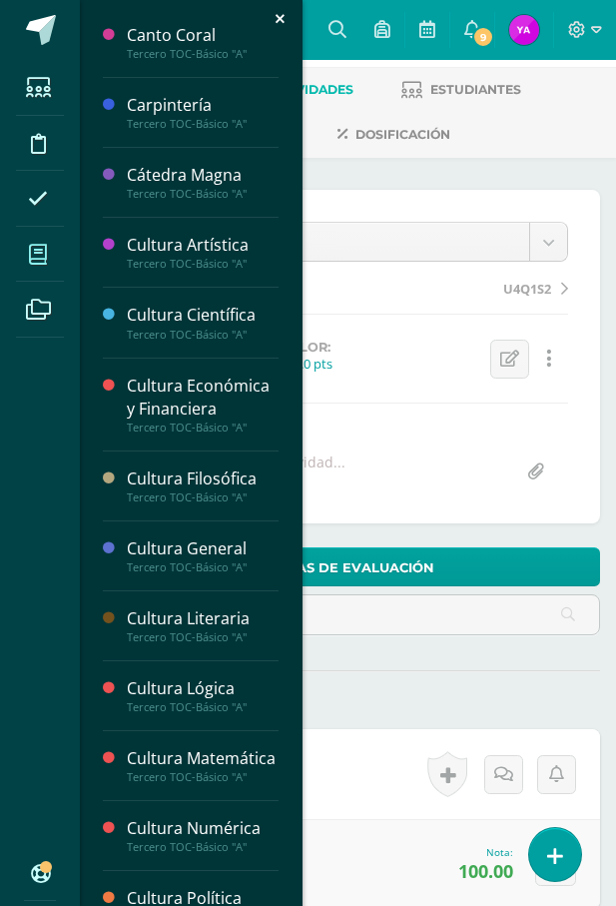
click at [46, 257] on icon at bounding box center [38, 255] width 18 height 20
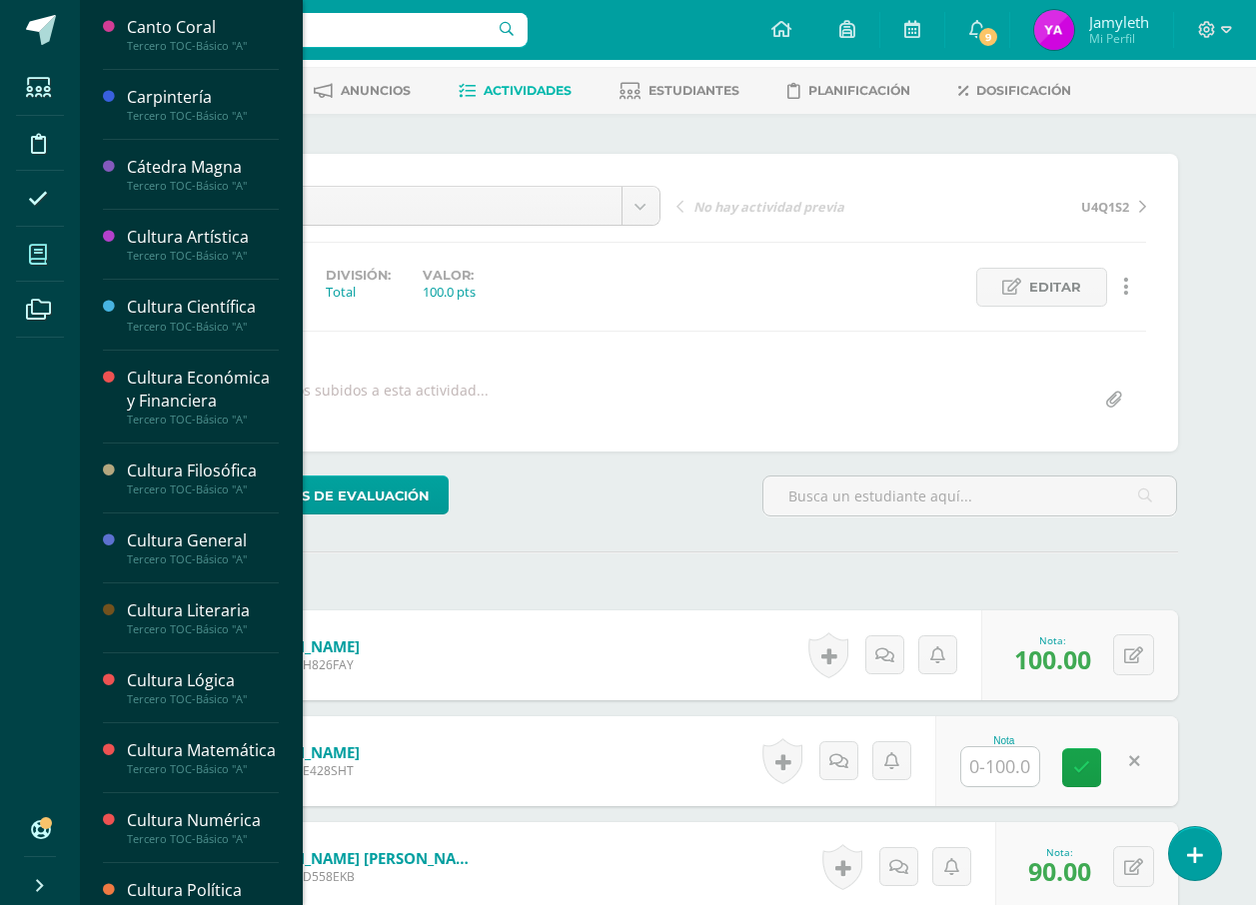
click at [44, 268] on span at bounding box center [38, 254] width 45 height 45
click at [59, 256] on span at bounding box center [38, 254] width 45 height 45
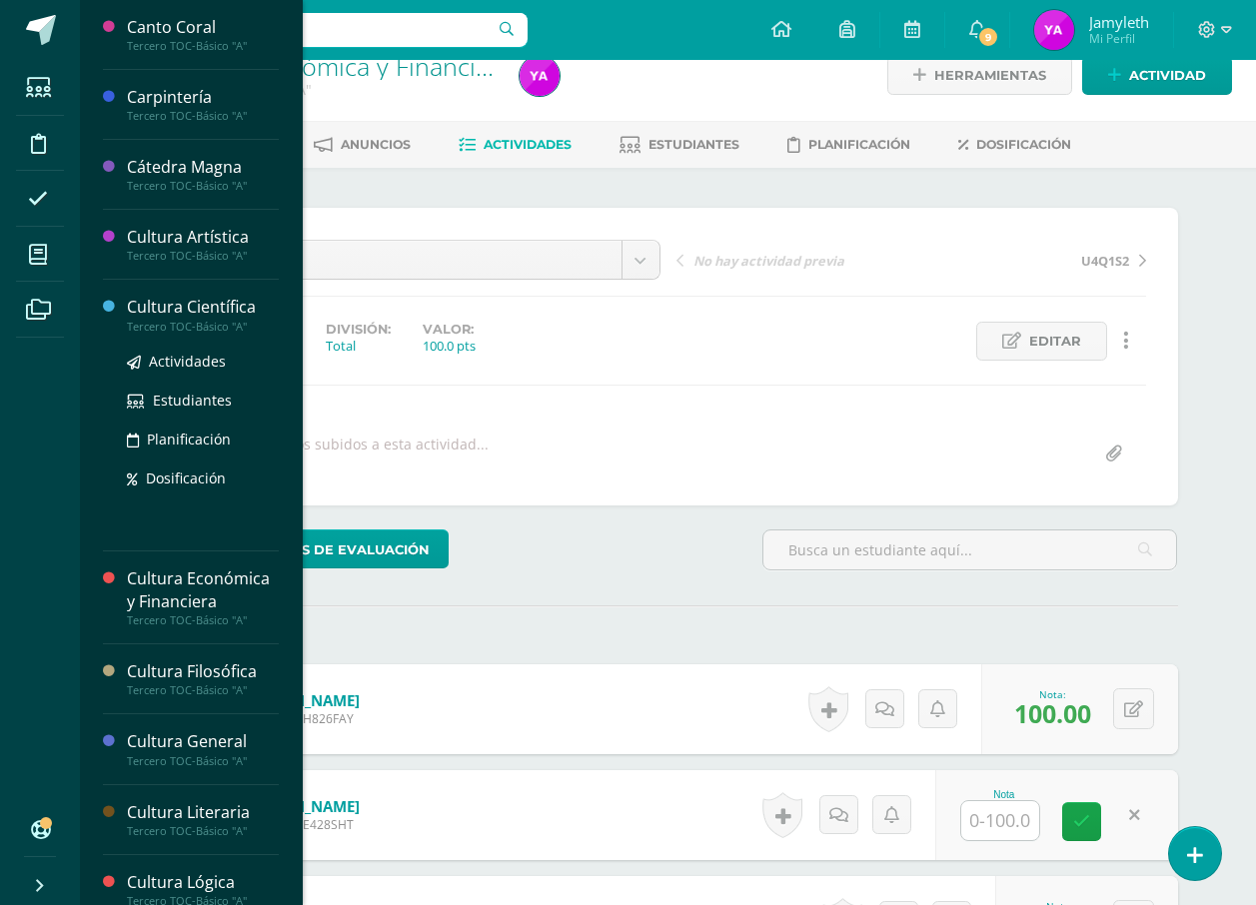
scroll to position [0, 0]
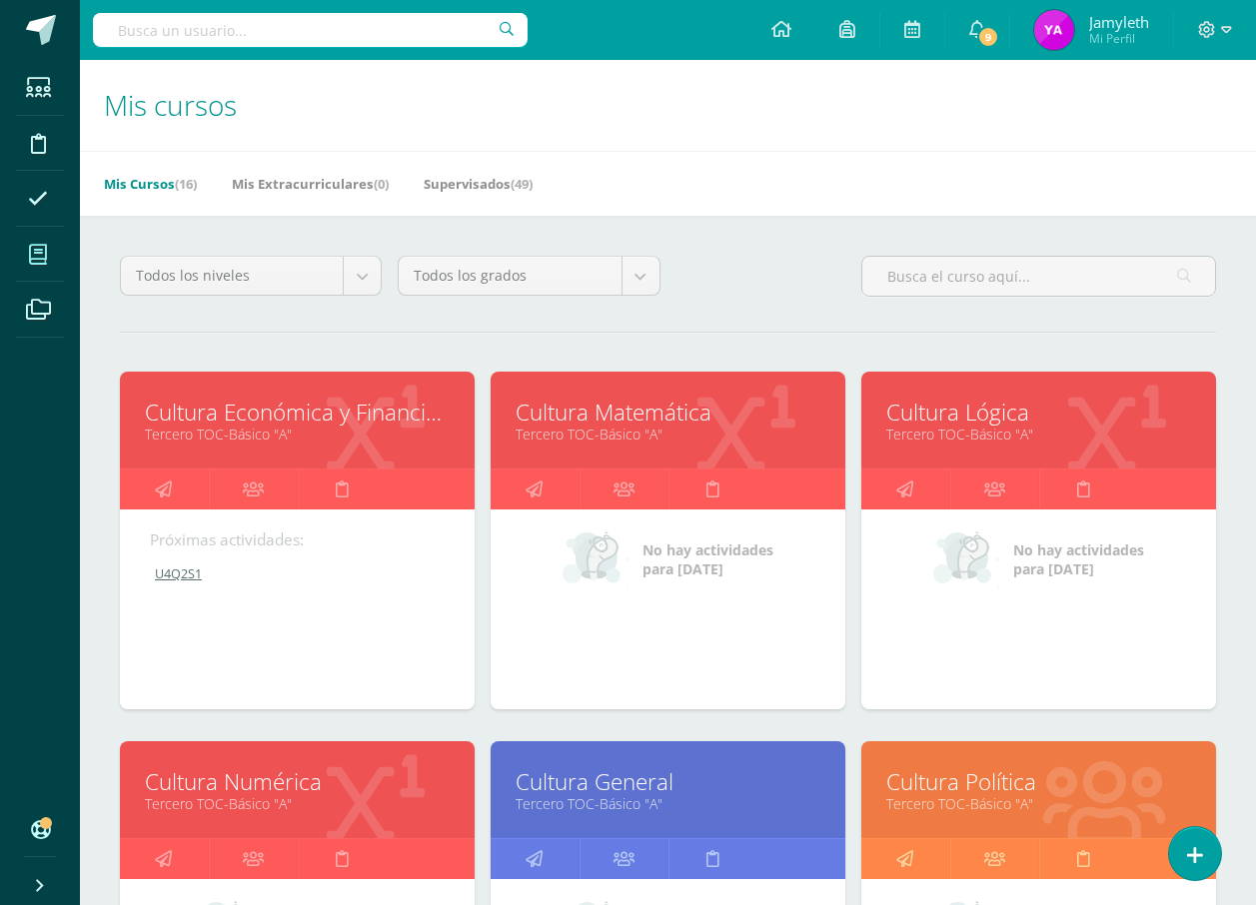
click at [605, 423] on link "Cultura Matemática" at bounding box center [667, 412] width 305 height 31
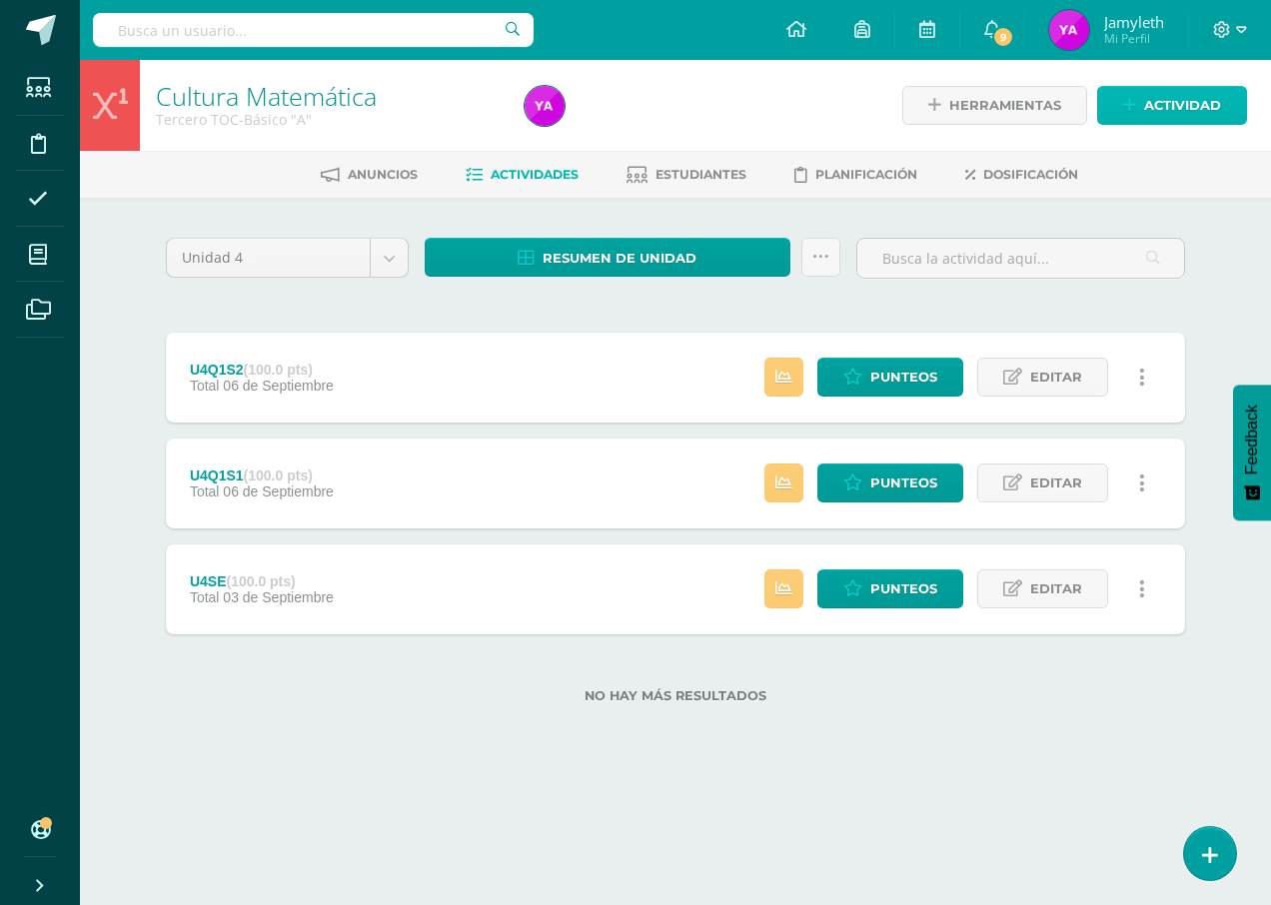
click at [1145, 95] on span "Actividad" at bounding box center [1182, 105] width 77 height 37
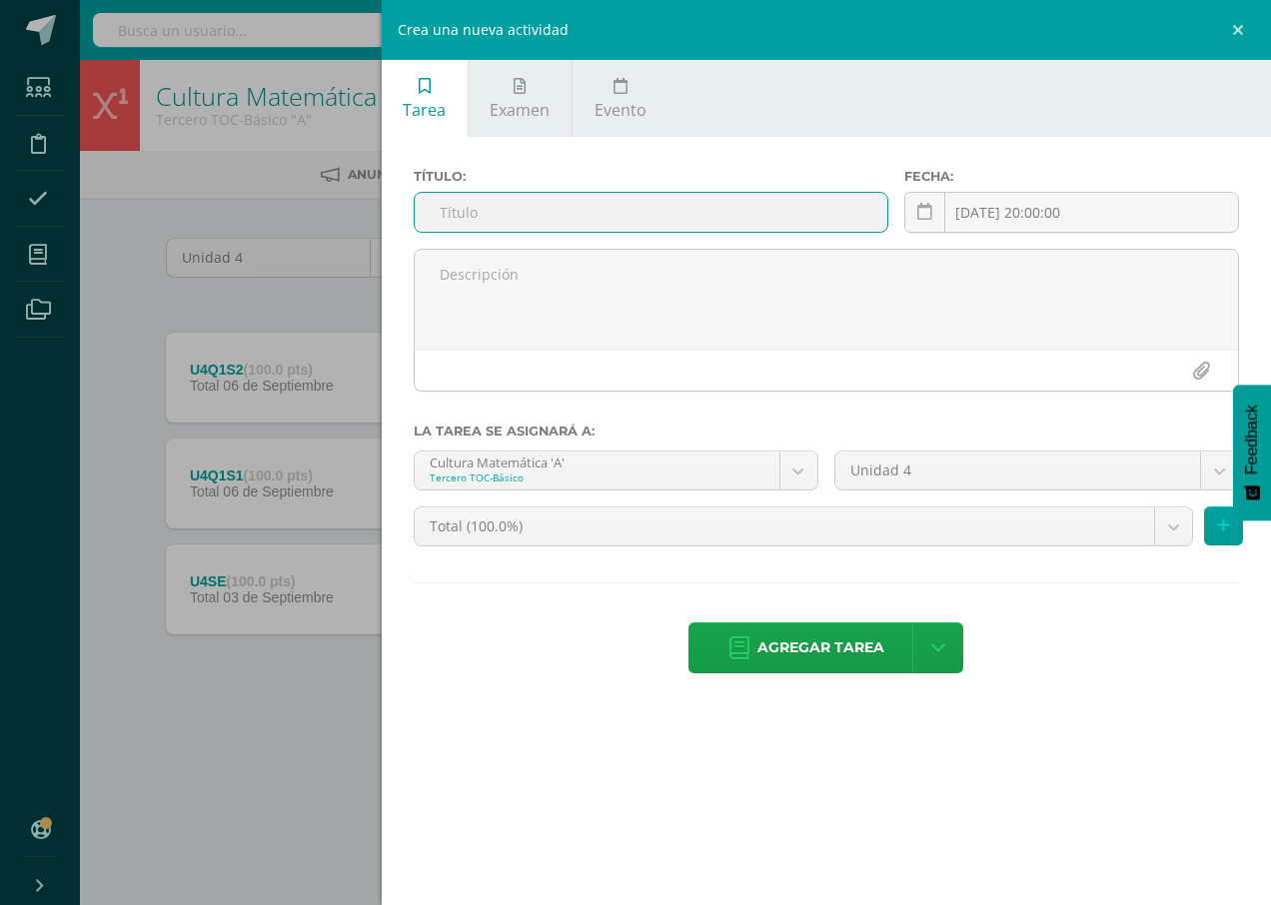
click at [468, 211] on input "text" at bounding box center [651, 212] width 473 height 39
type input "Y"
type input "u"
type input "U4Q2S1"
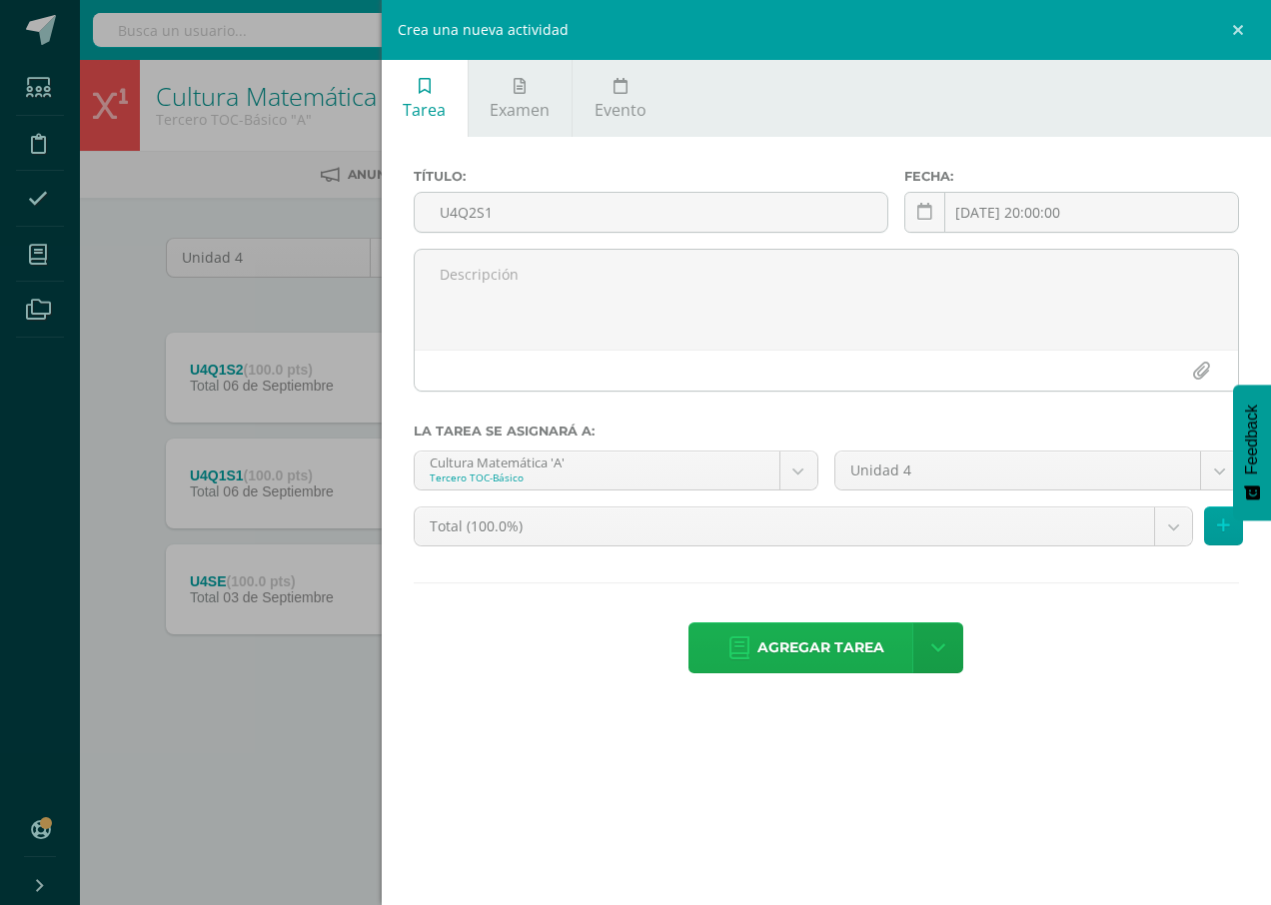
click at [810, 645] on span "Agregar tarea" at bounding box center [820, 647] width 127 height 49
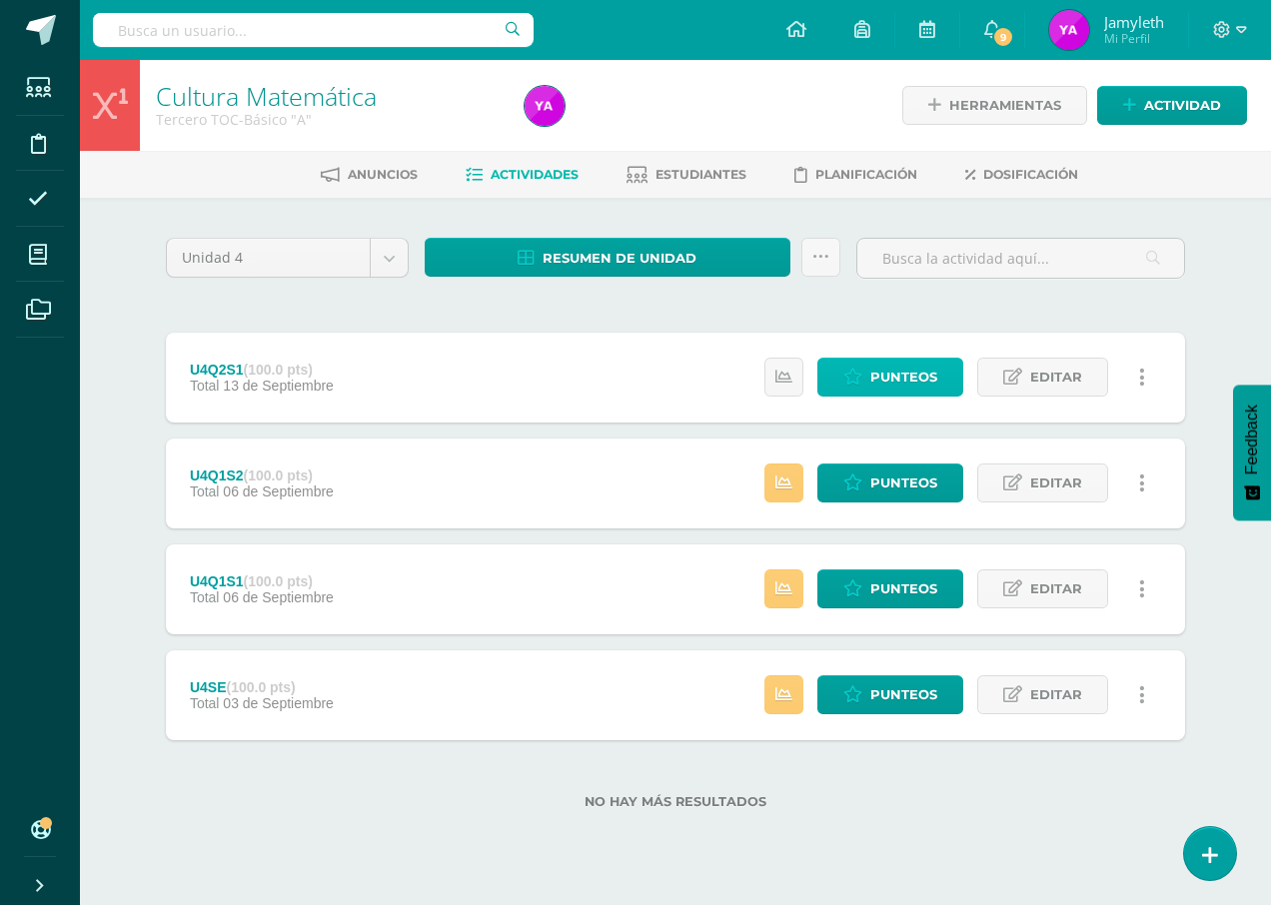
click at [888, 378] on span "Punteos" at bounding box center [903, 377] width 67 height 37
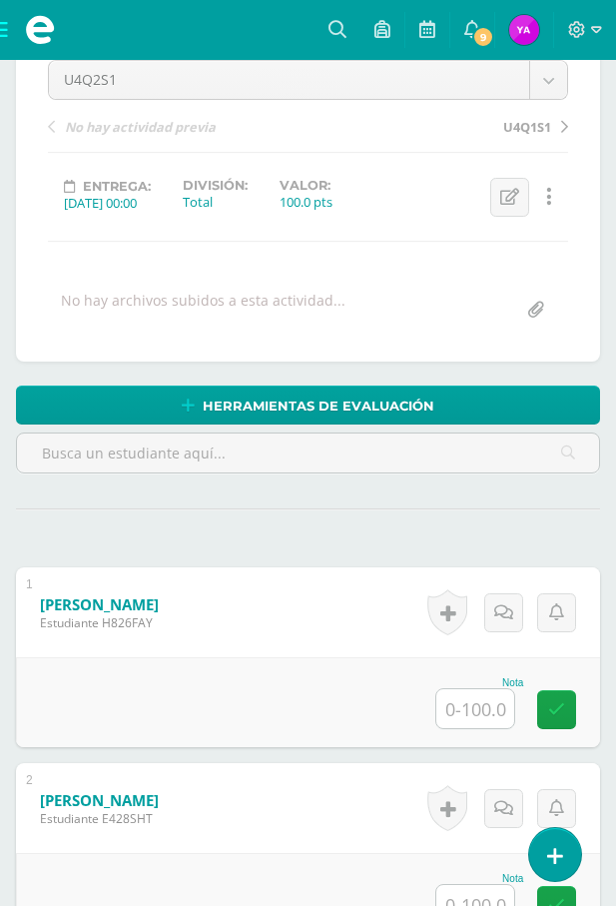
scroll to position [279, 0]
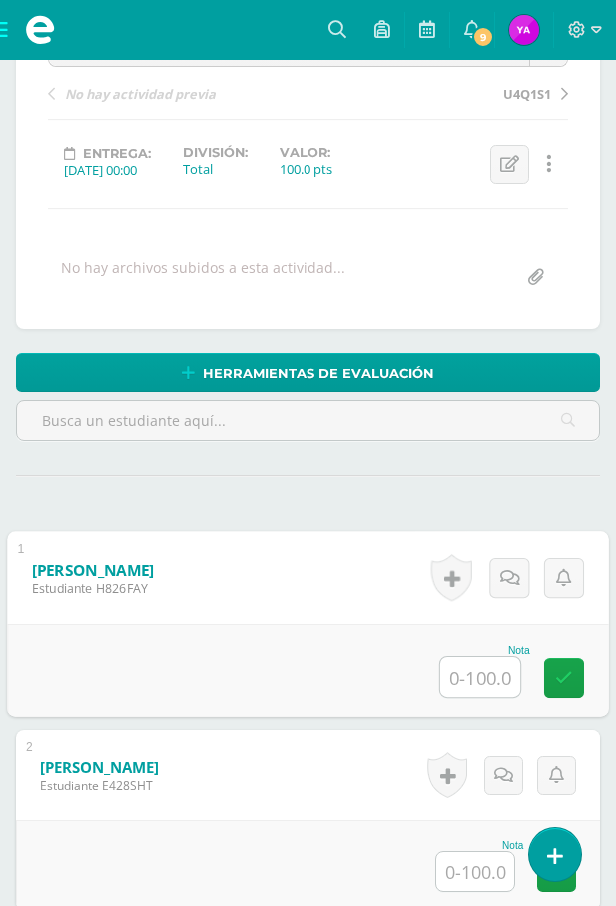
click at [473, 659] on input "text" at bounding box center [481, 677] width 80 height 40
type input "100"
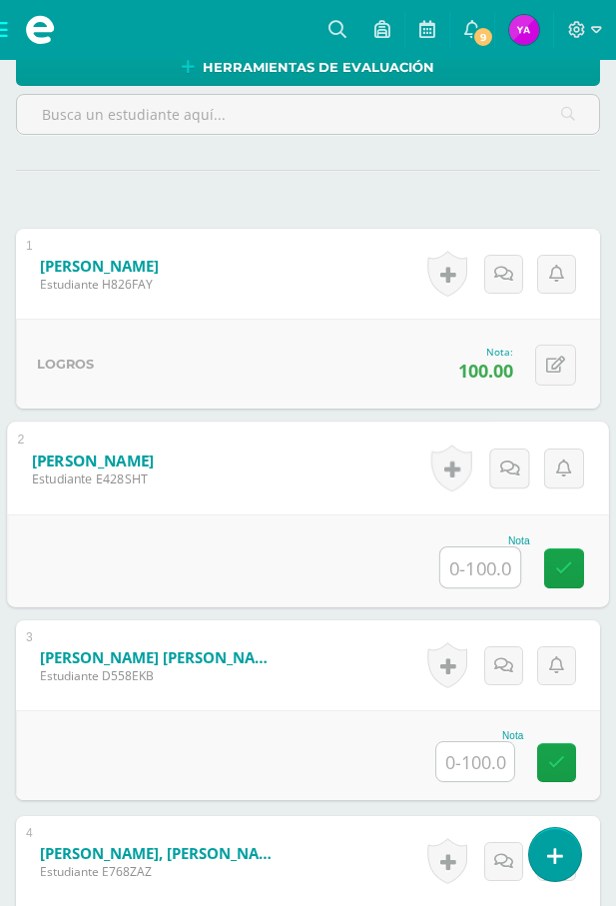
scroll to position [678, 0]
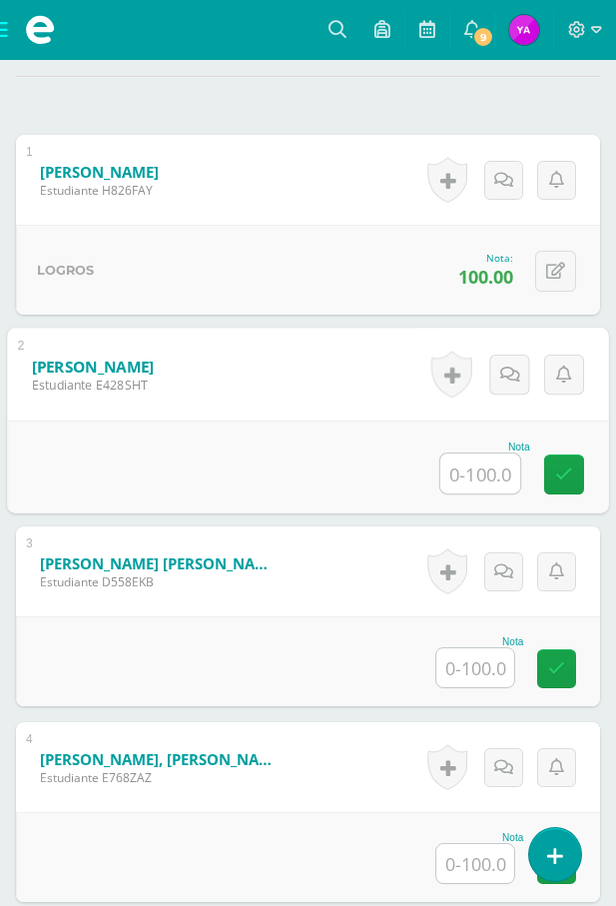
click at [488, 677] on input "text" at bounding box center [476, 667] width 78 height 39
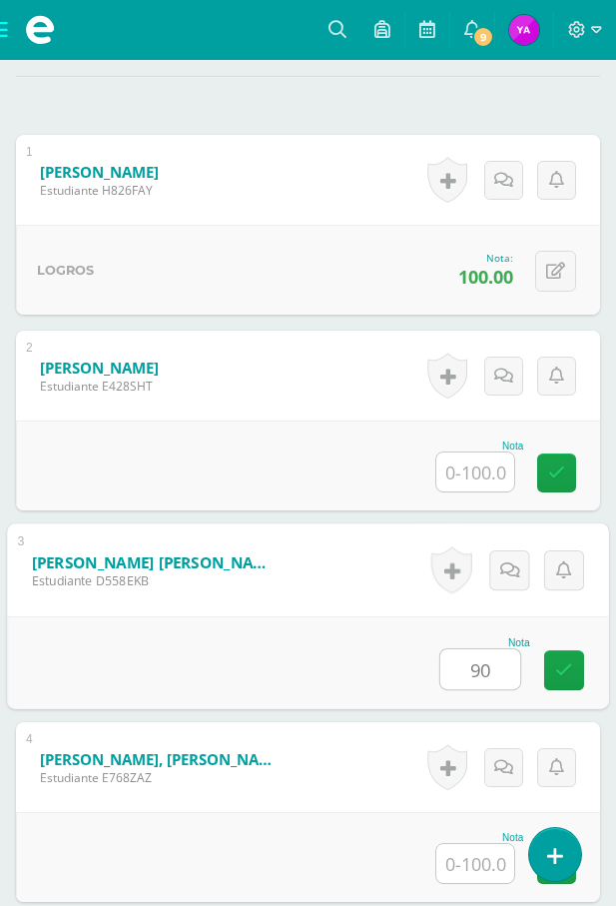
type input "90"
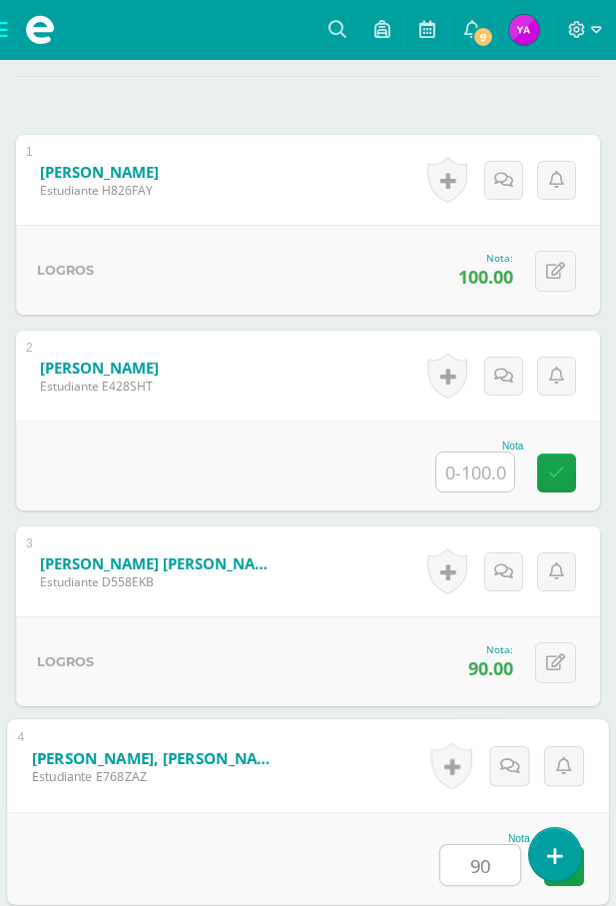
type input "90"
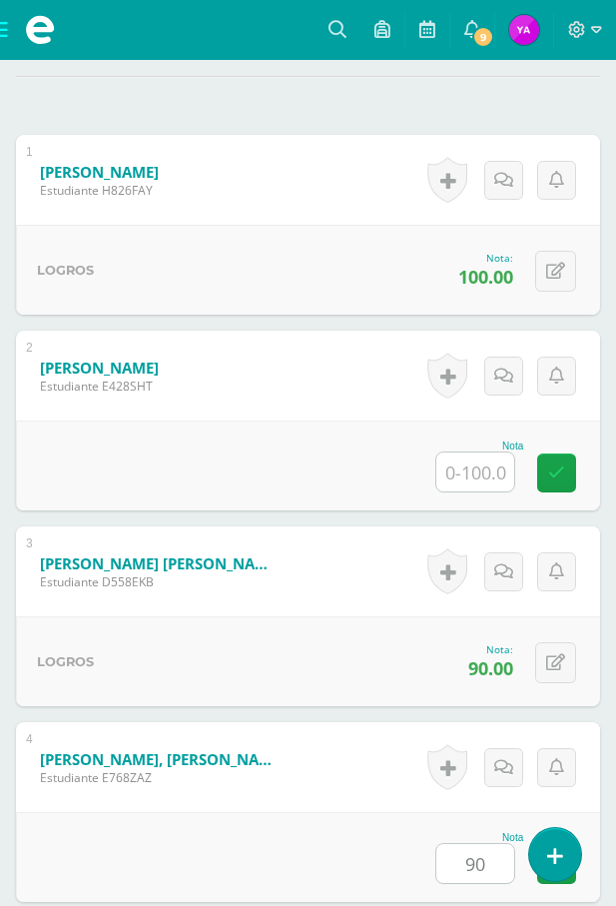
scroll to position [1285, 0]
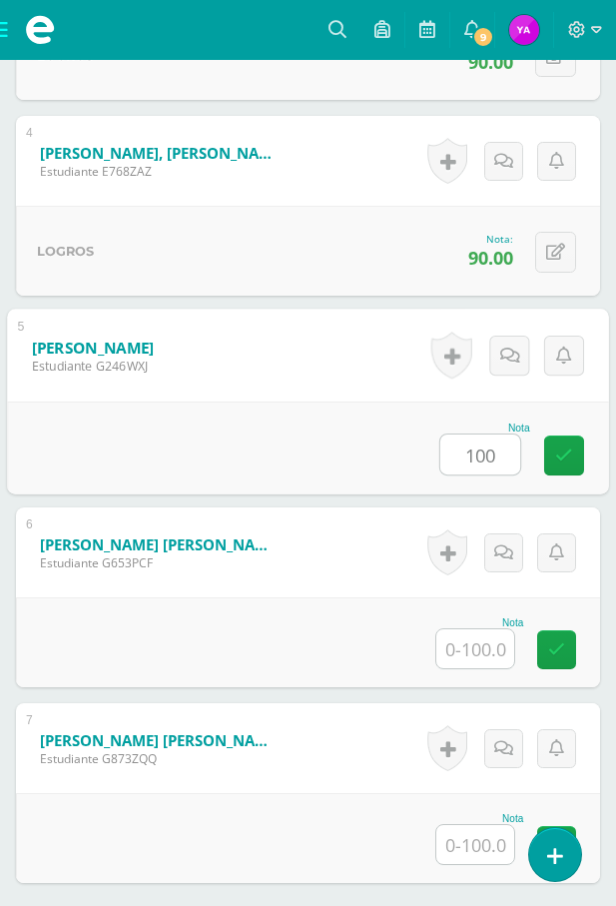
type input "100"
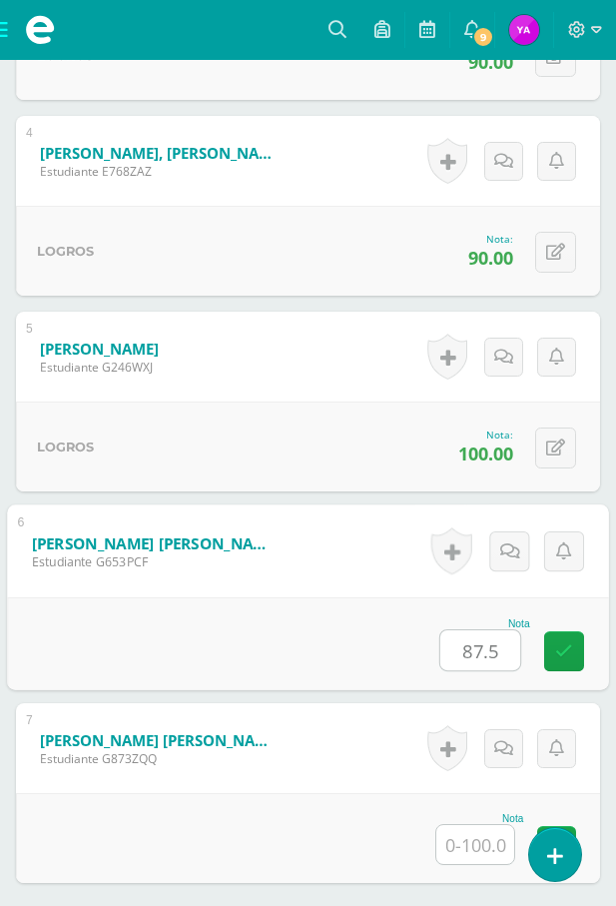
type input "87.5"
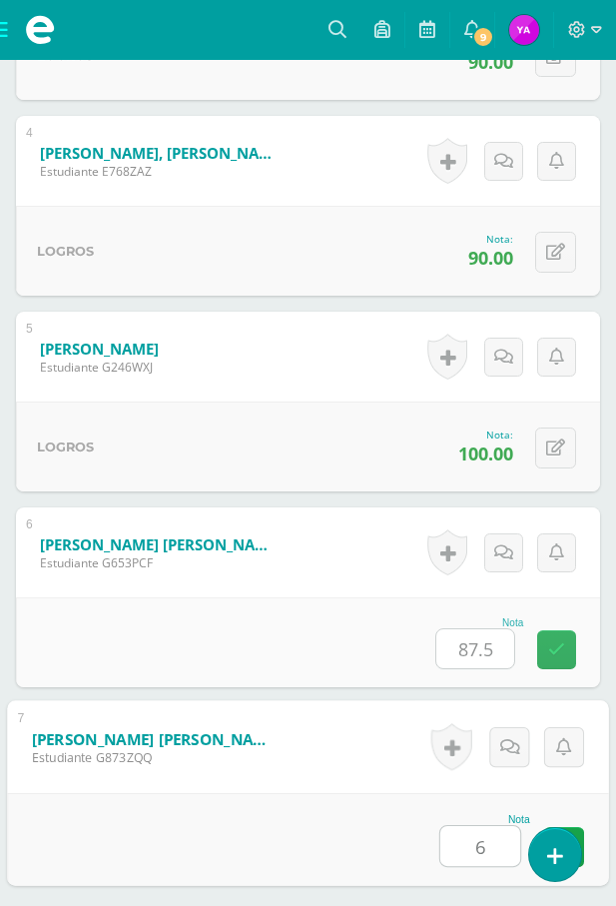
type input "66"
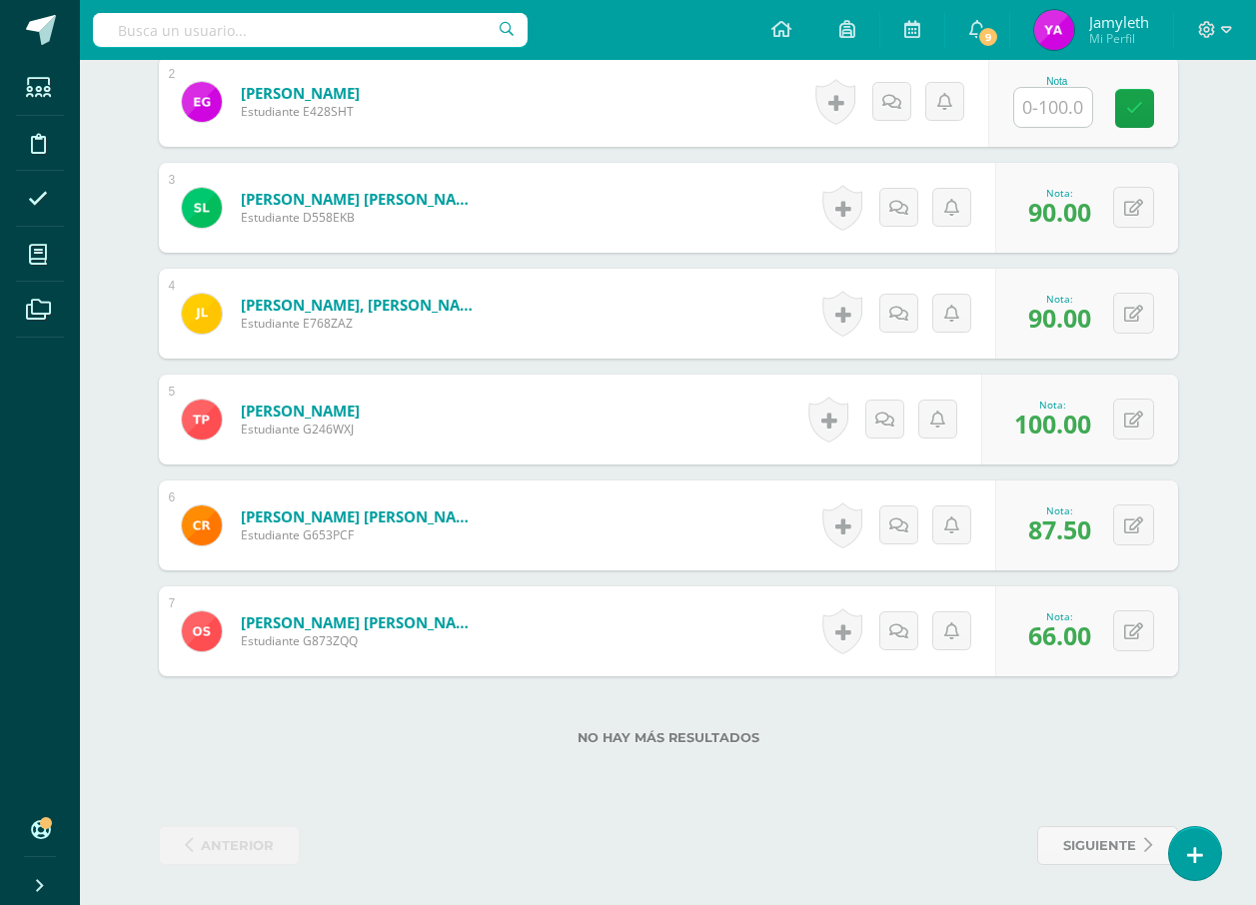
scroll to position [743, 0]
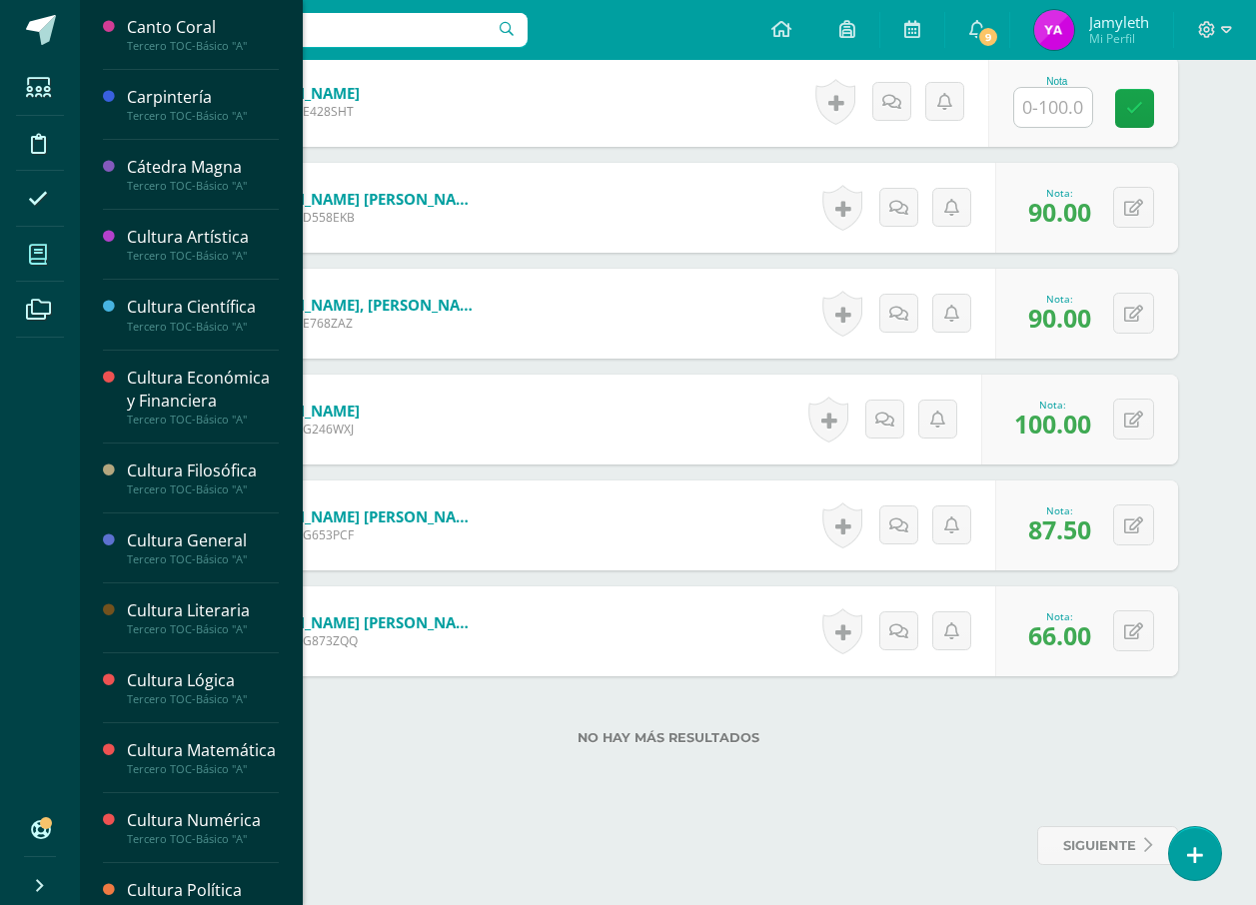
click at [21, 254] on span at bounding box center [38, 254] width 45 height 45
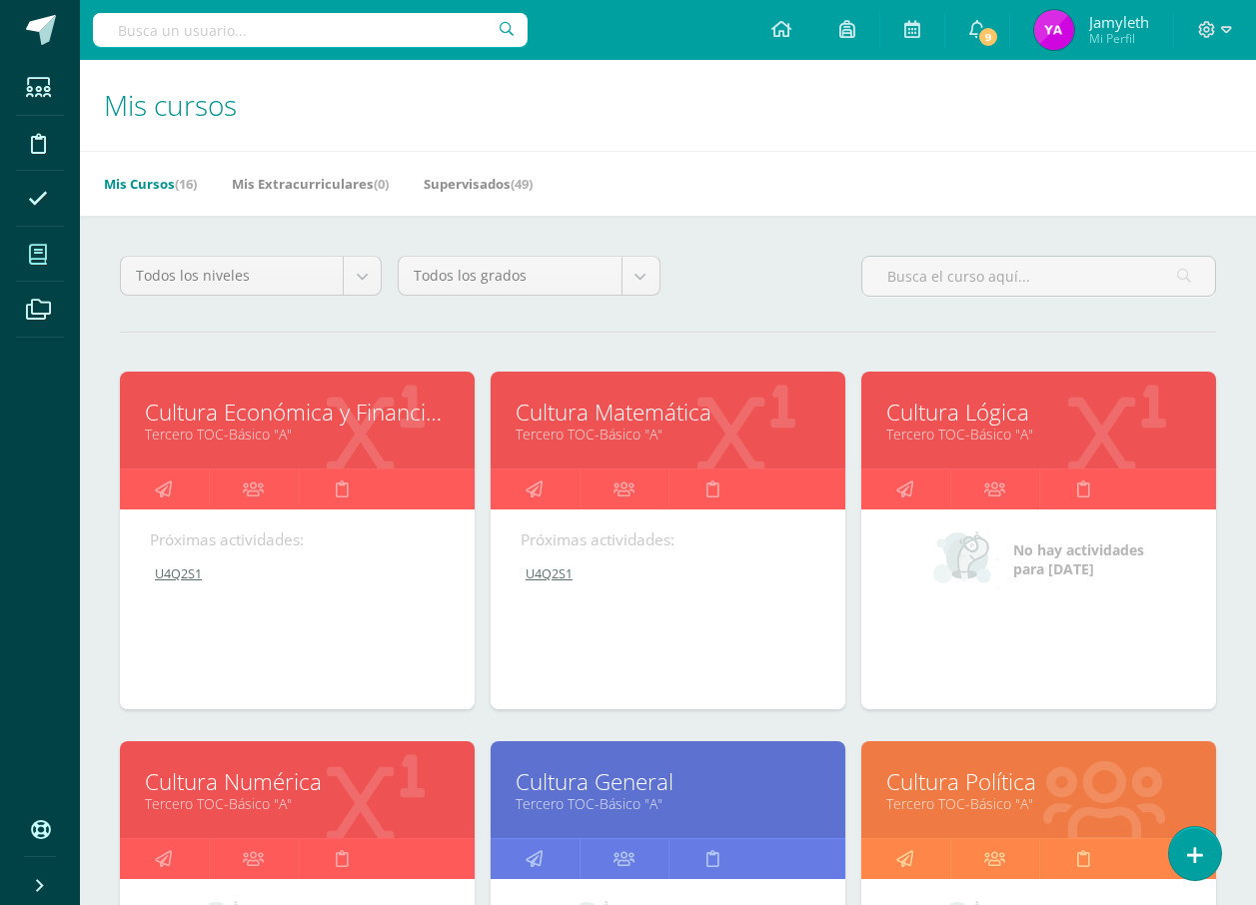
click at [985, 404] on link "Cultura Lógica" at bounding box center [1038, 412] width 305 height 31
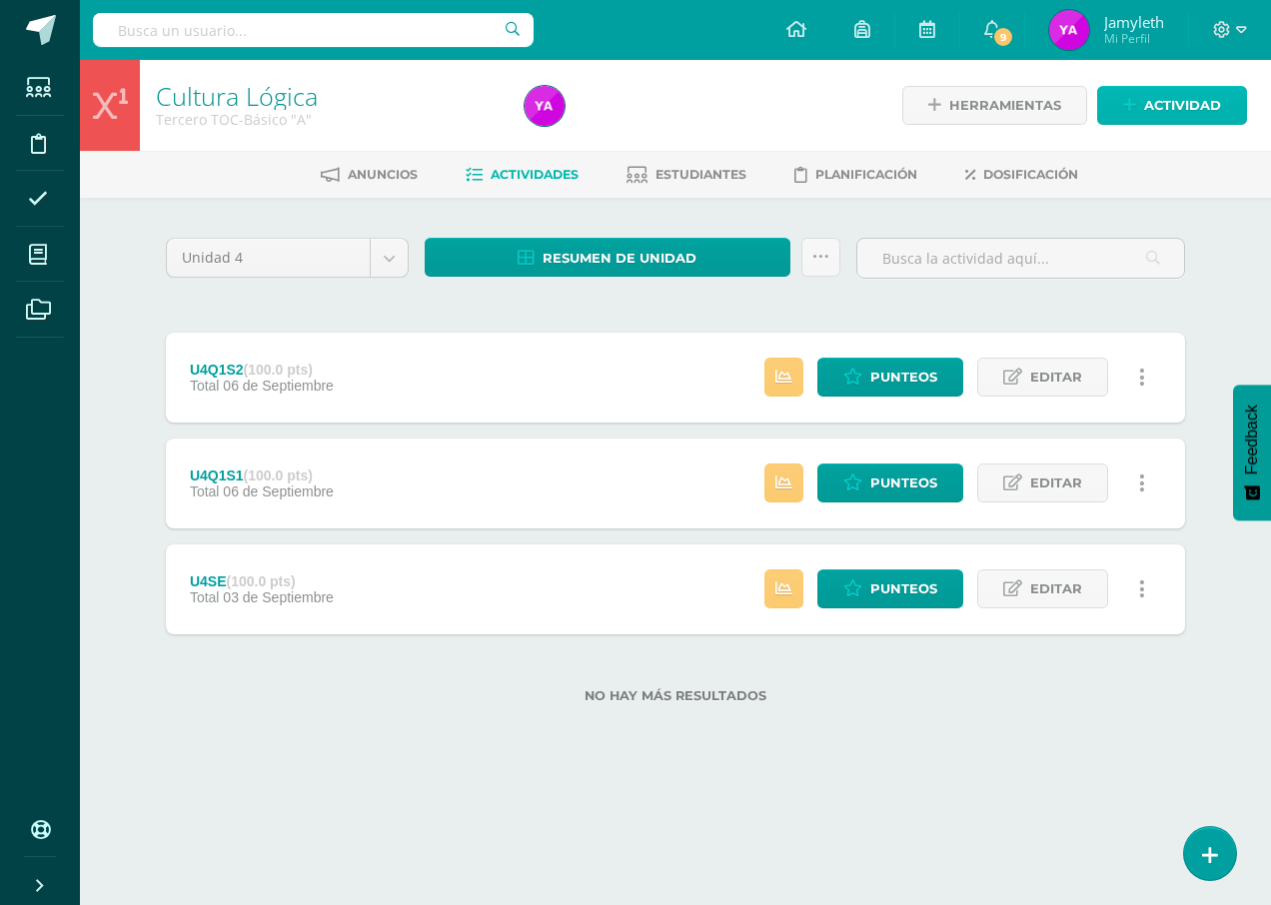
click at [1167, 106] on span "Actividad" at bounding box center [1182, 105] width 77 height 37
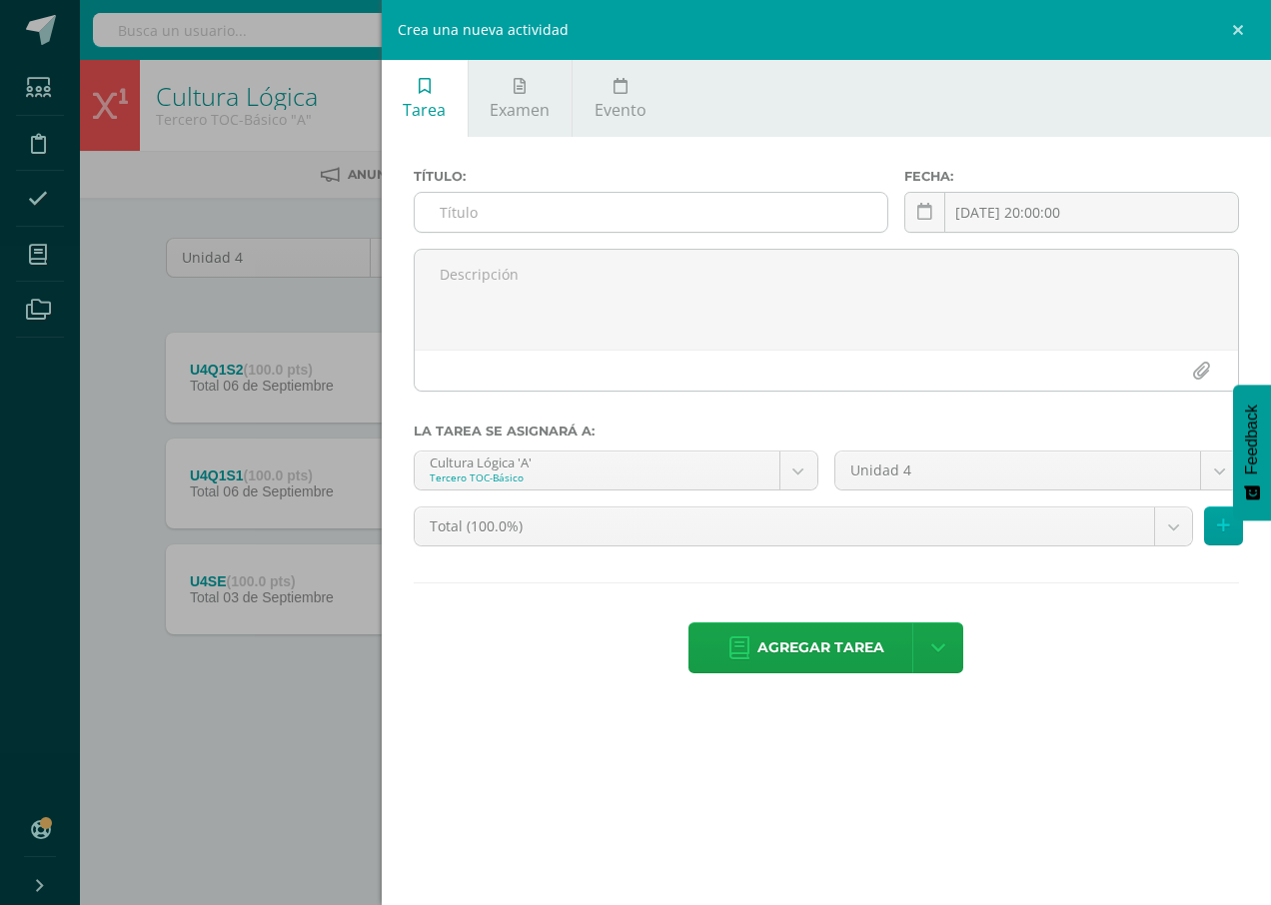
click at [697, 216] on input "text" at bounding box center [651, 212] width 473 height 39
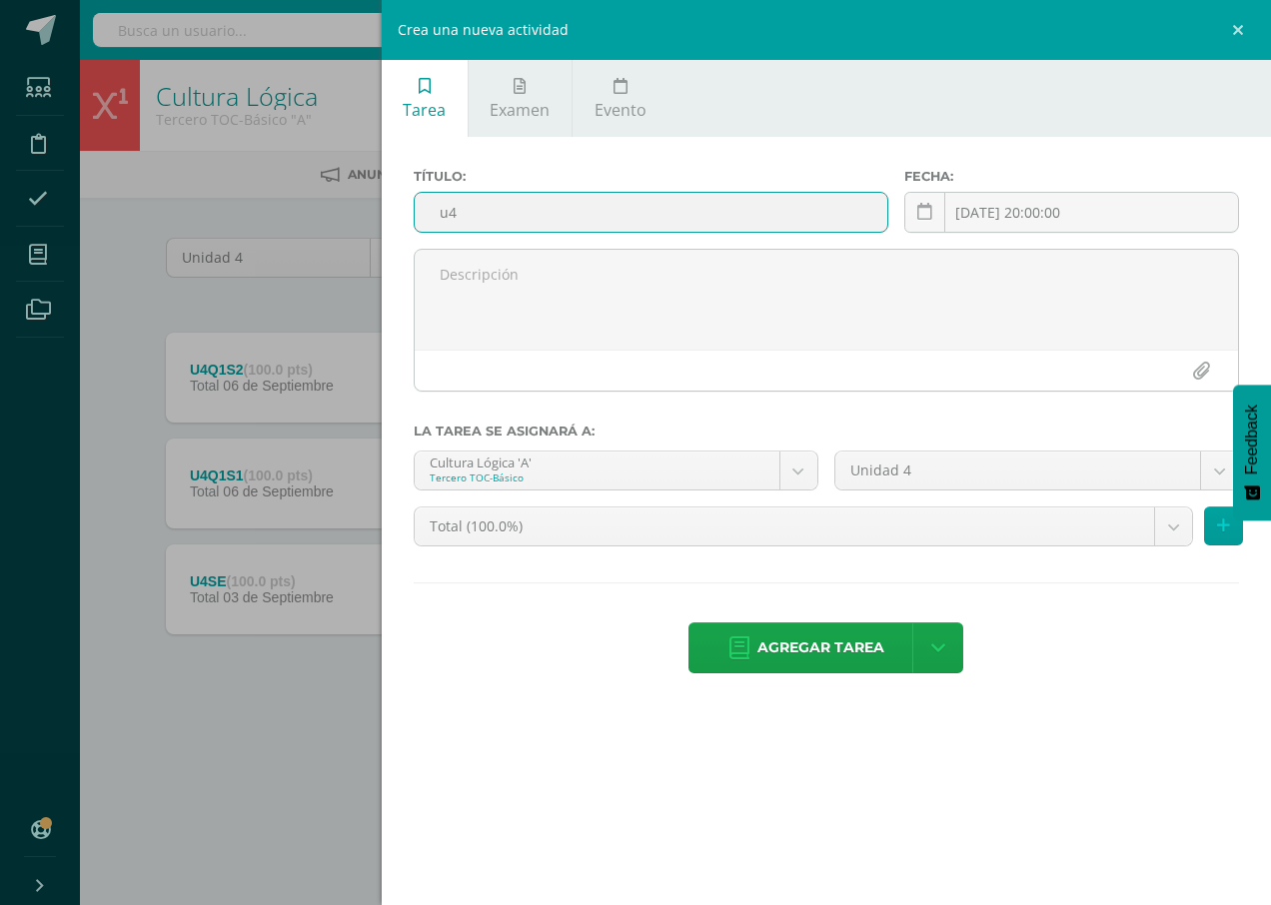
type input "u"
type input "U4Q2S1"
click at [802, 632] on span "Agregar tarea" at bounding box center [820, 647] width 127 height 49
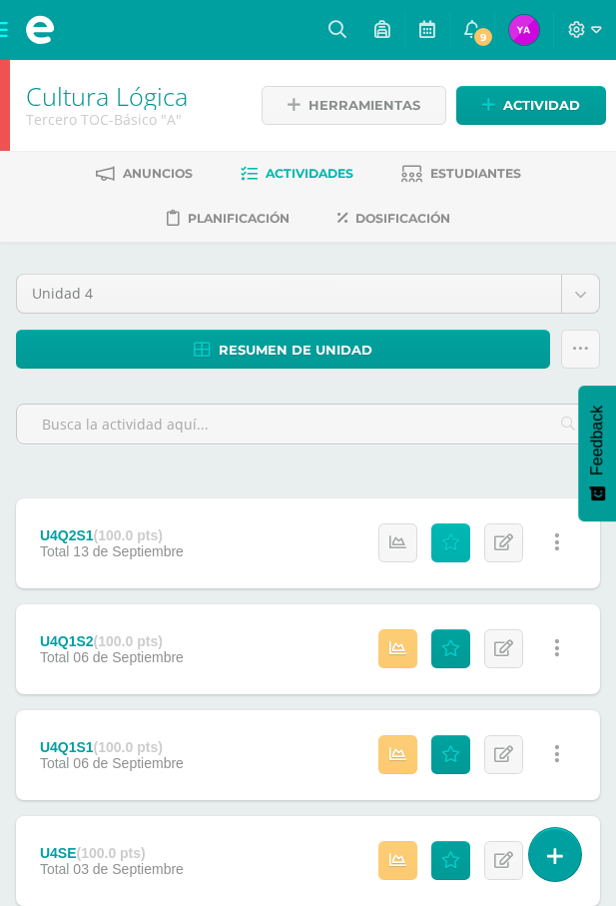
click at [456, 541] on icon at bounding box center [451, 542] width 19 height 17
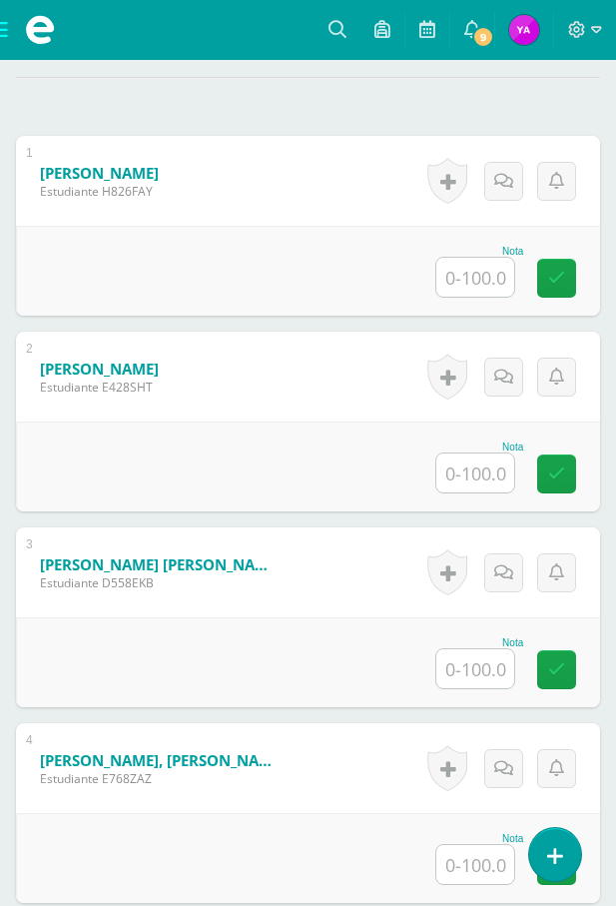
scroll to position [678, 0]
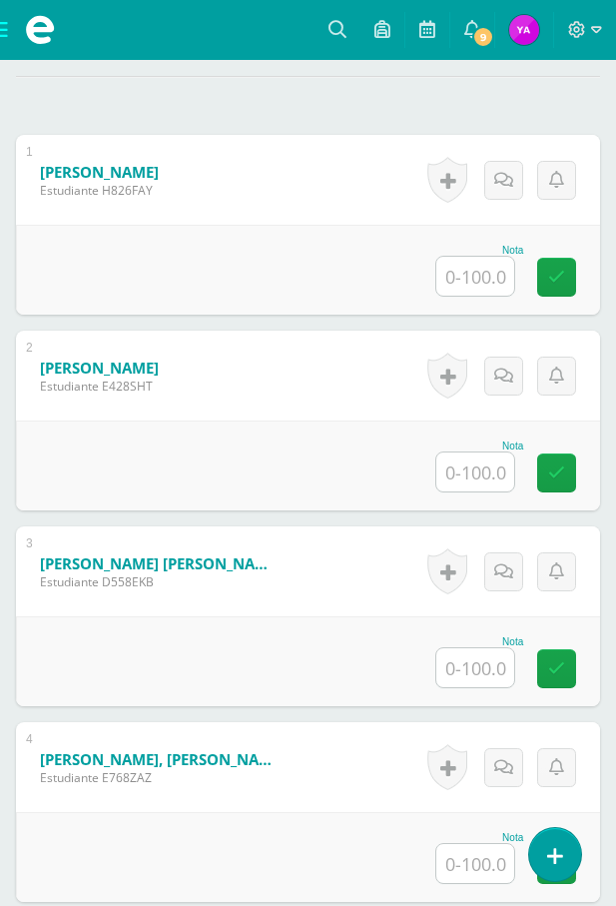
click at [464, 287] on input "text" at bounding box center [476, 276] width 78 height 39
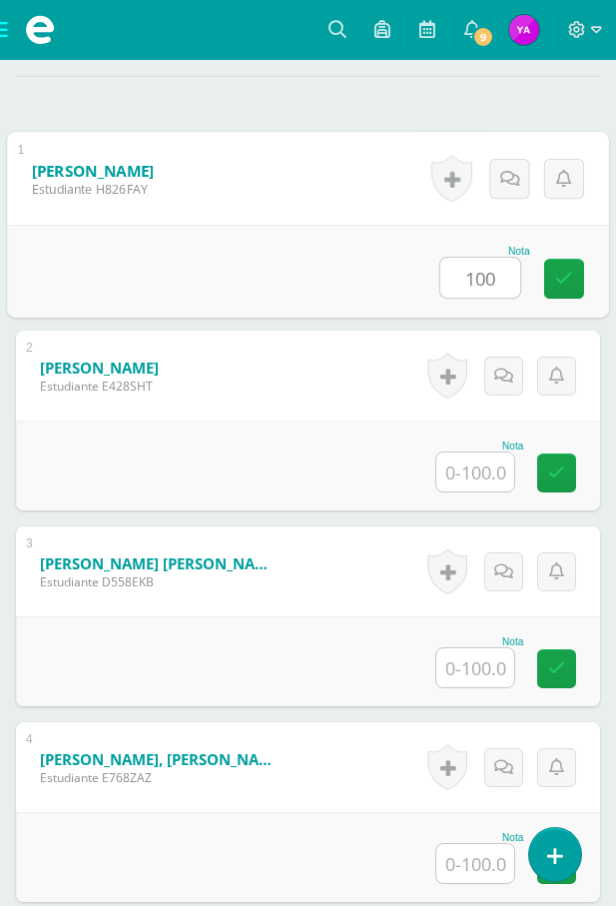
type input "100"
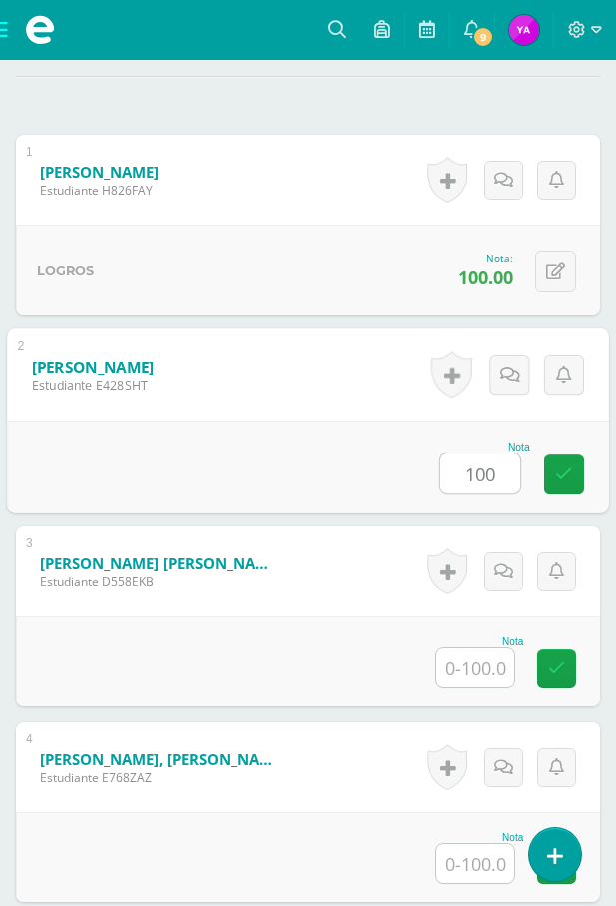
type input "100"
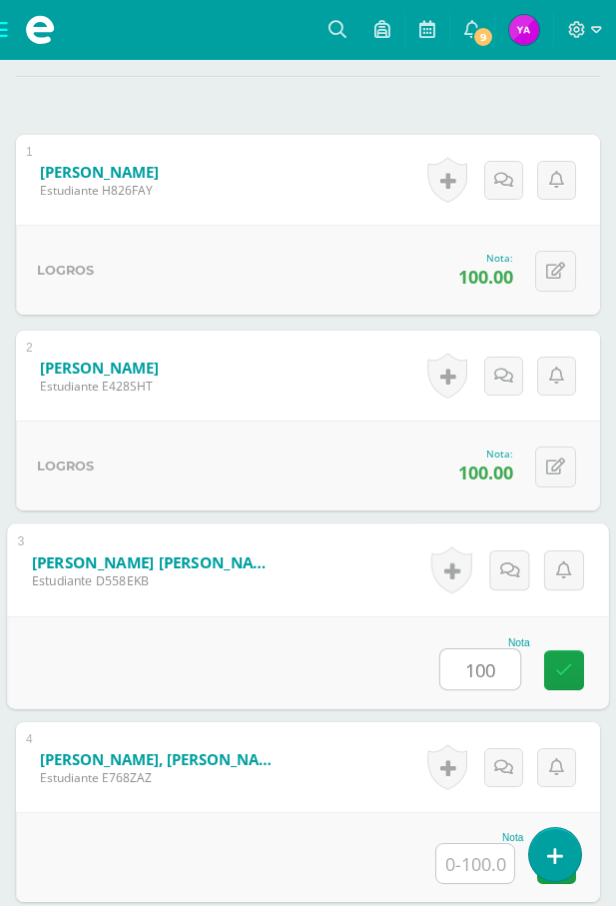
type input "100"
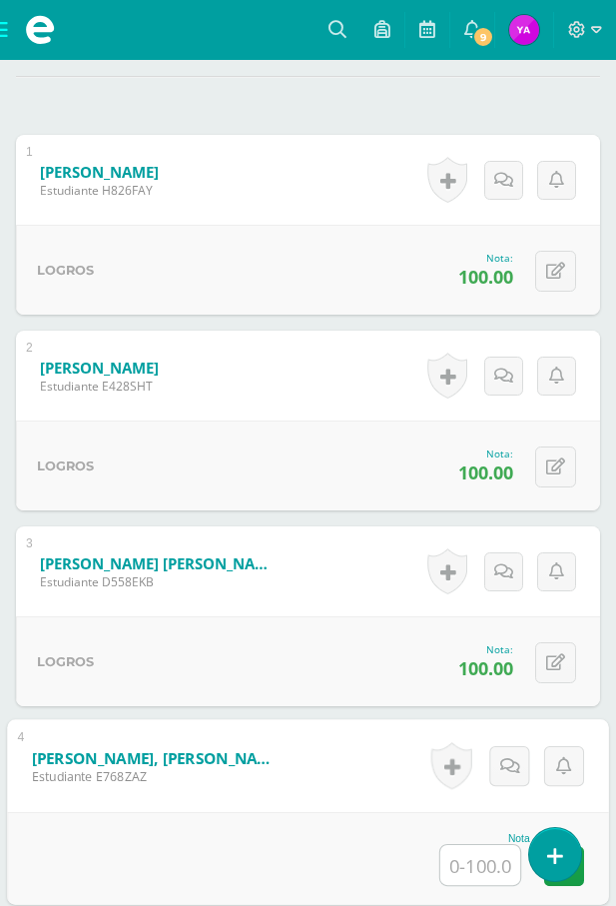
type input "0"
type input "80"
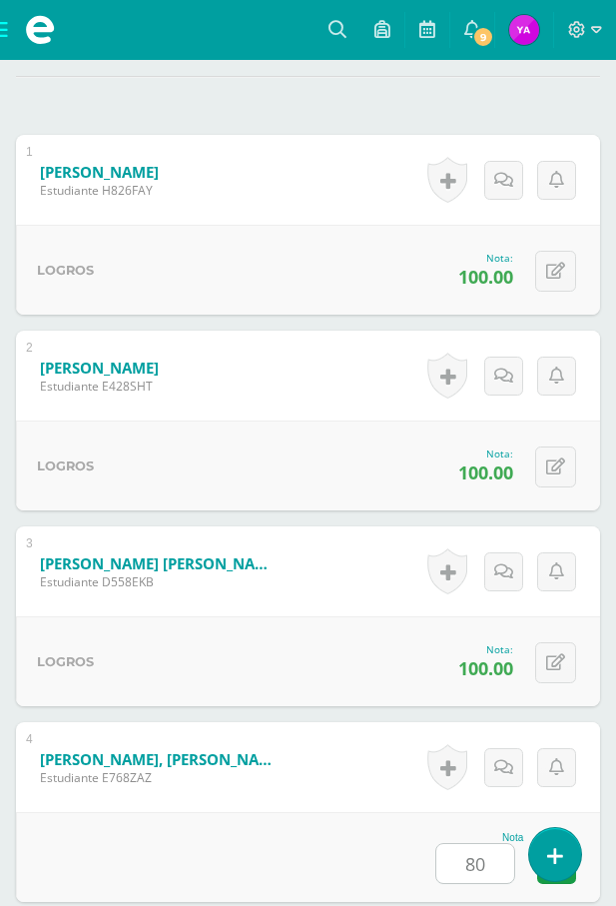
scroll to position [1285, 0]
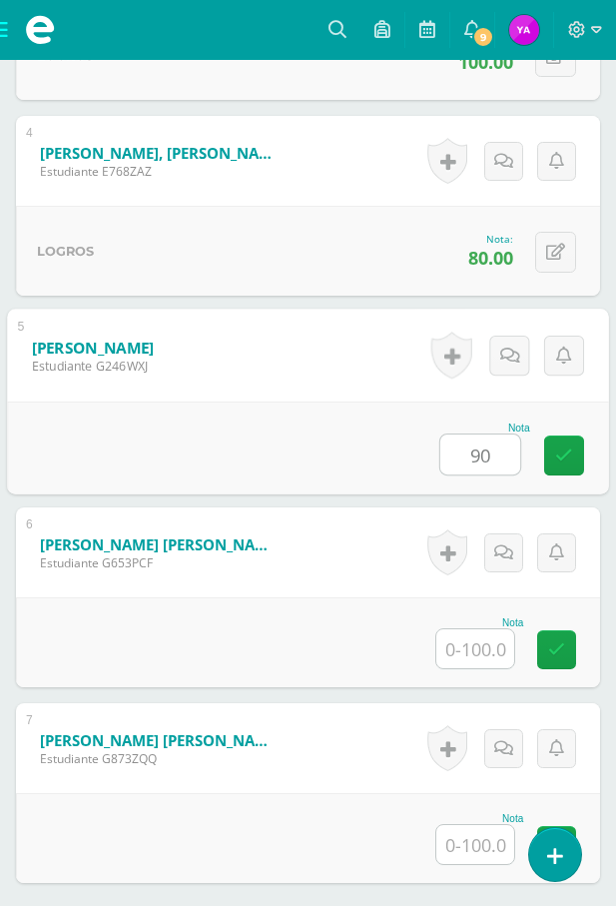
type input "90"
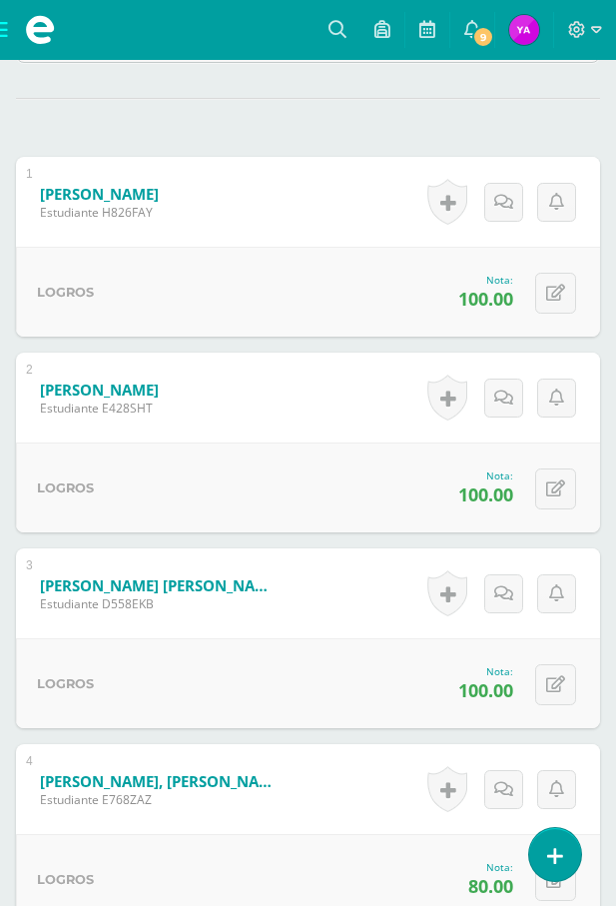
scroll to position [685, 0]
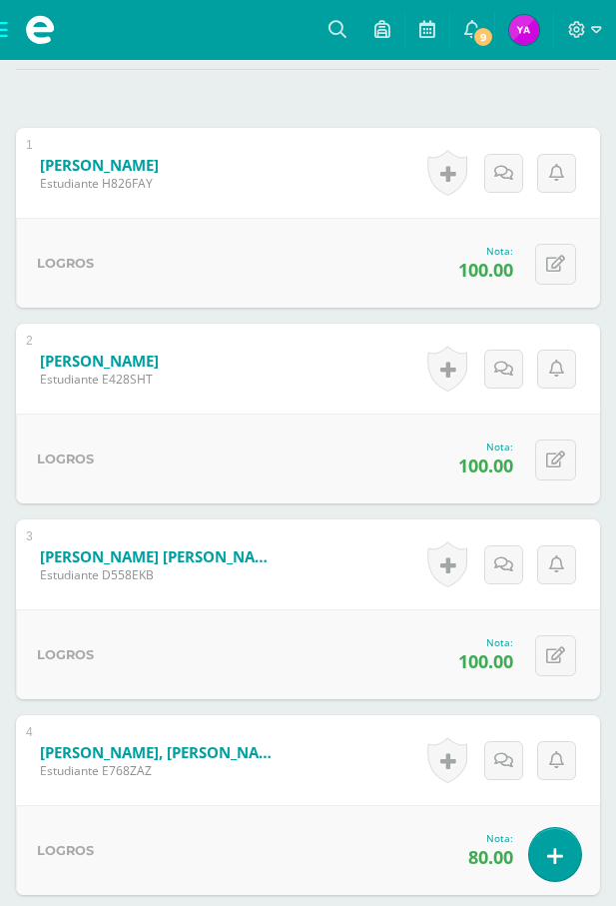
type input "80"
click at [552, 482] on div "0 Logros Logros obtenidos Aún no hay logros agregados Nota: 100.00" at bounding box center [308, 459] width 584 height 90
click at [554, 470] on button at bounding box center [555, 460] width 41 height 41
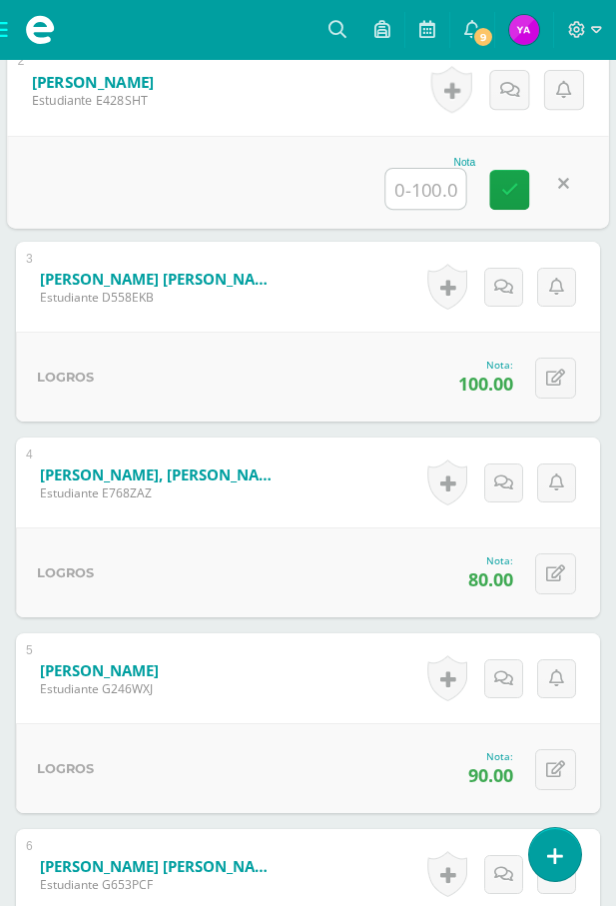
scroll to position [985, 0]
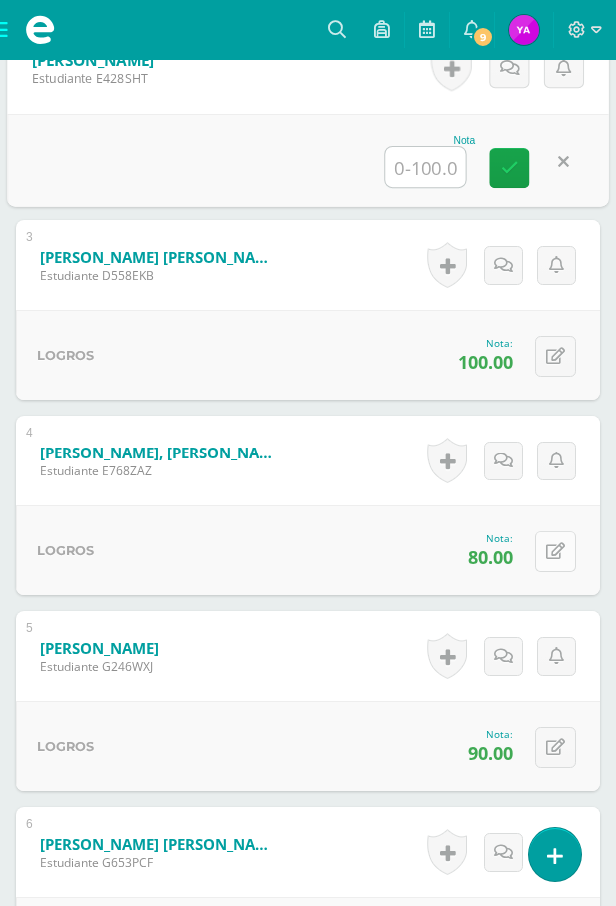
click at [562, 561] on button at bounding box center [555, 551] width 41 height 41
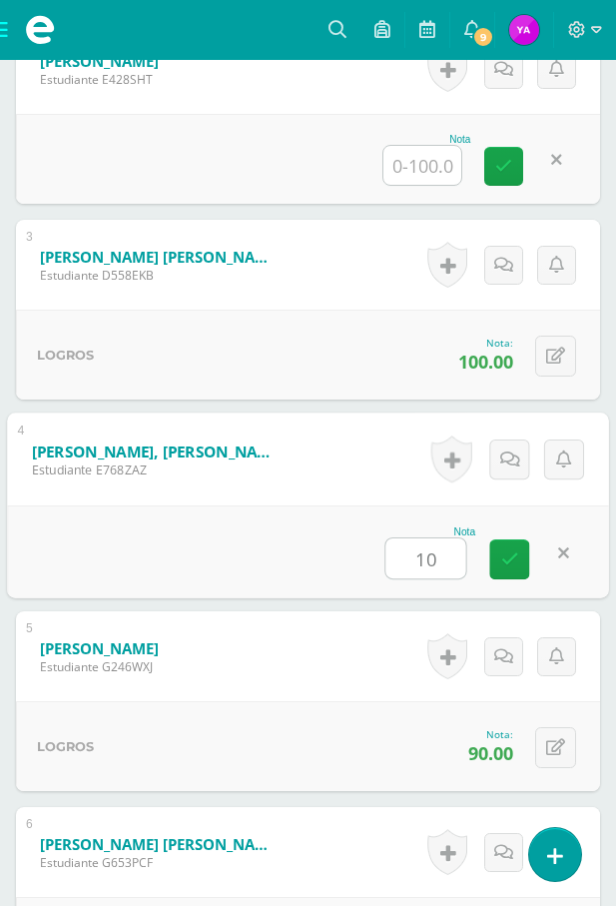
type input "100"
click at [508, 567] on icon at bounding box center [511, 558] width 18 height 17
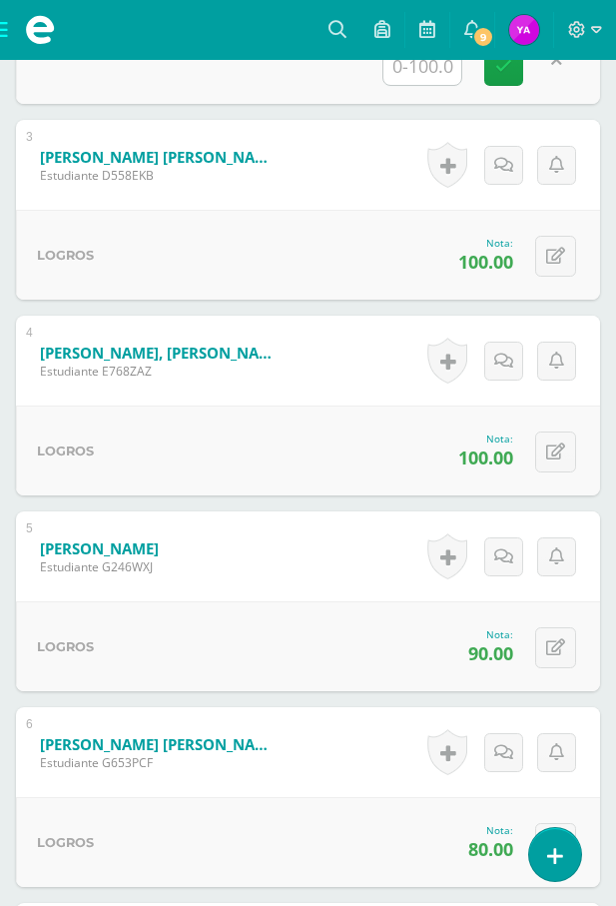
scroll to position [1185, 0]
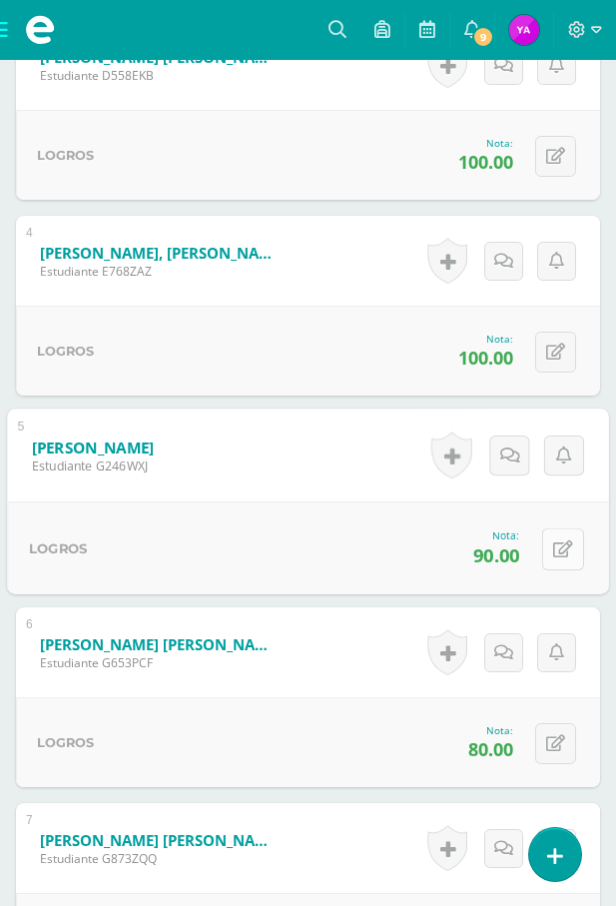
click at [565, 541] on button at bounding box center [563, 548] width 42 height 42
type input "80"
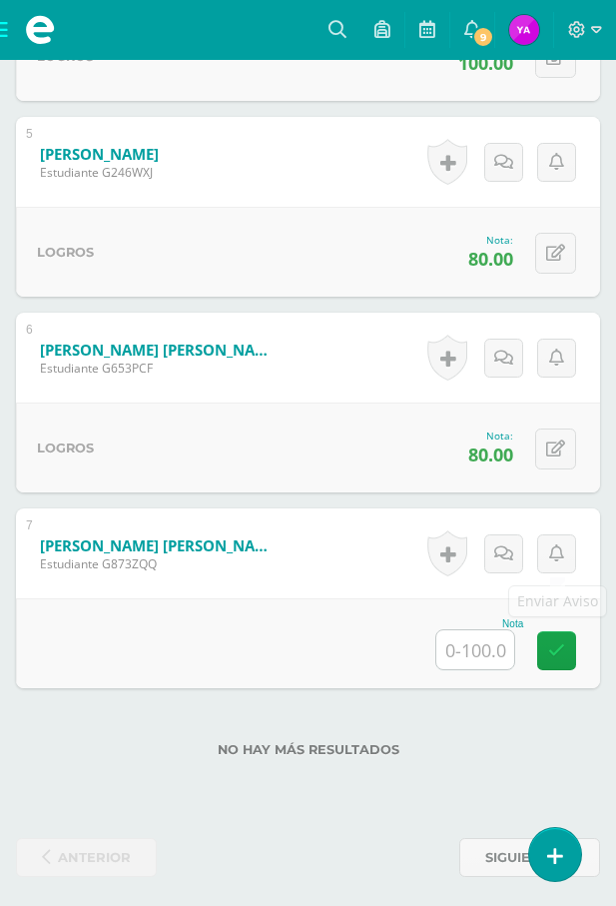
scroll to position [1483, 0]
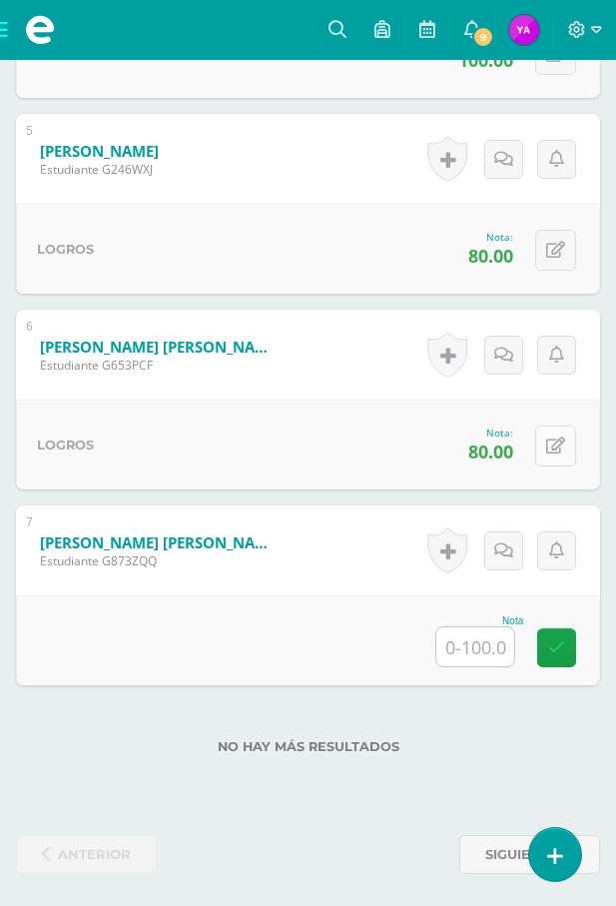
click at [565, 463] on button at bounding box center [555, 446] width 41 height 41
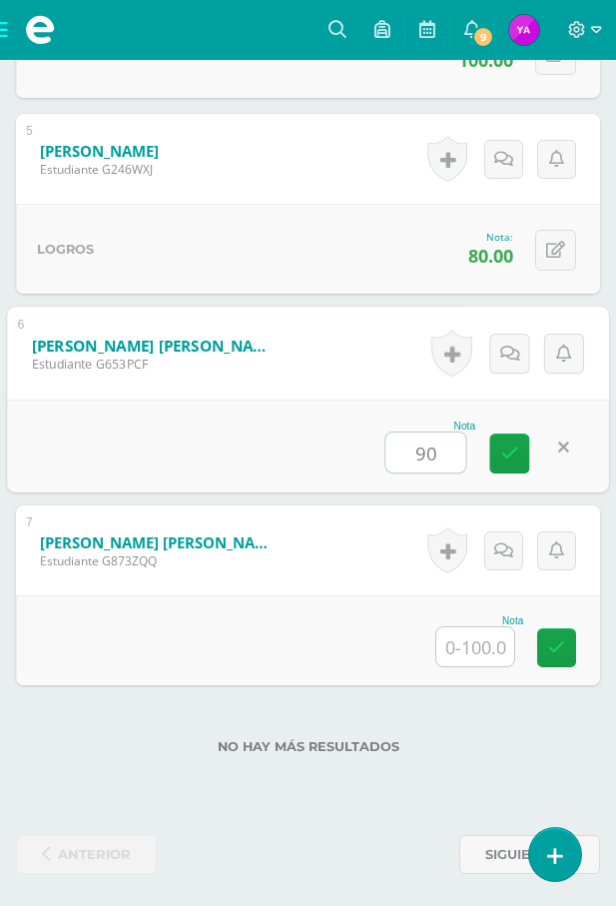
type input "90"
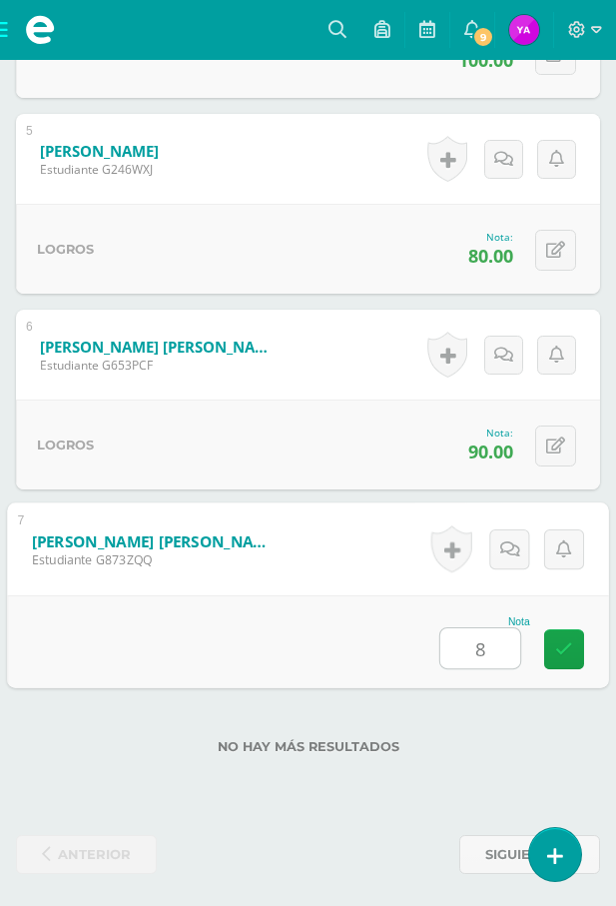
type input "80"
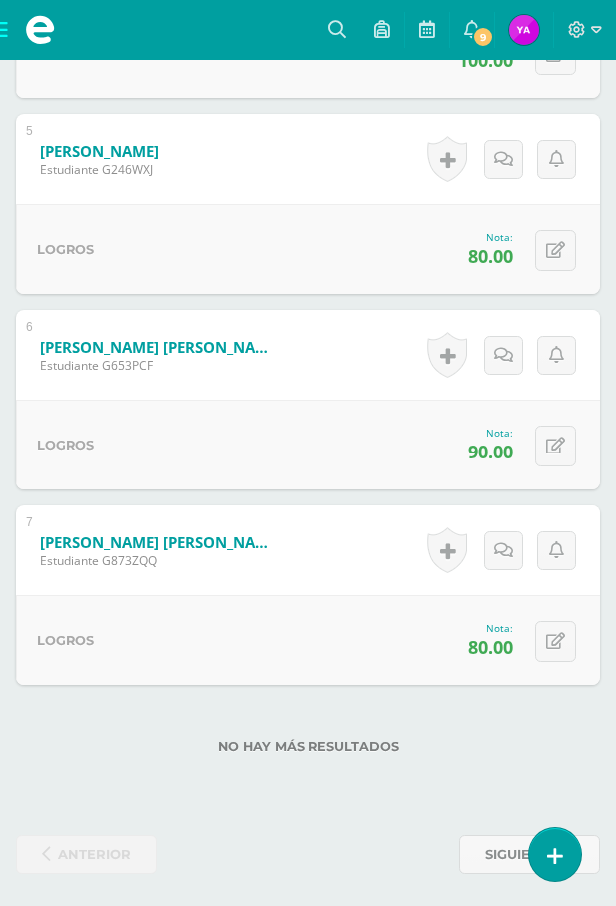
click at [4, 29] on span at bounding box center [40, 30] width 80 height 60
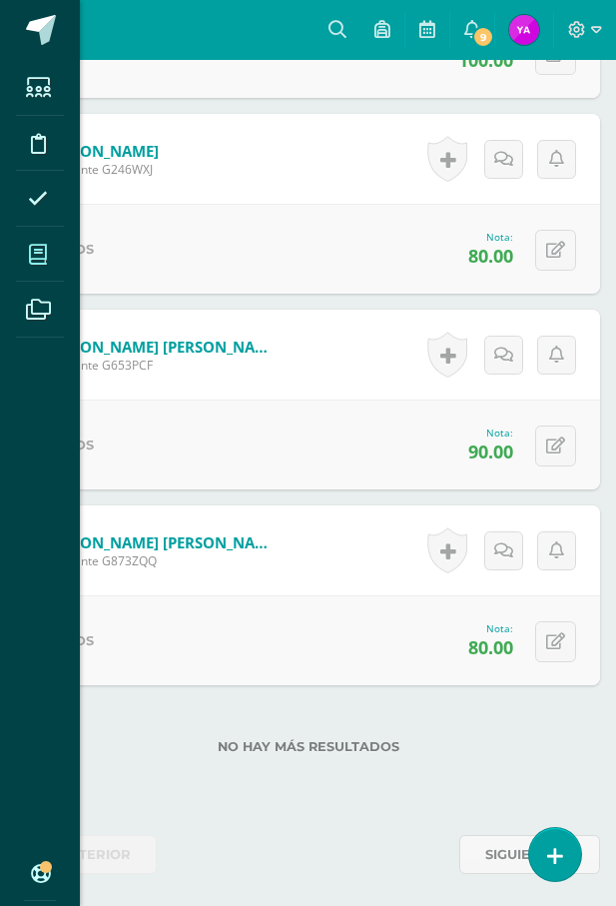
click at [41, 248] on icon at bounding box center [38, 255] width 18 height 20
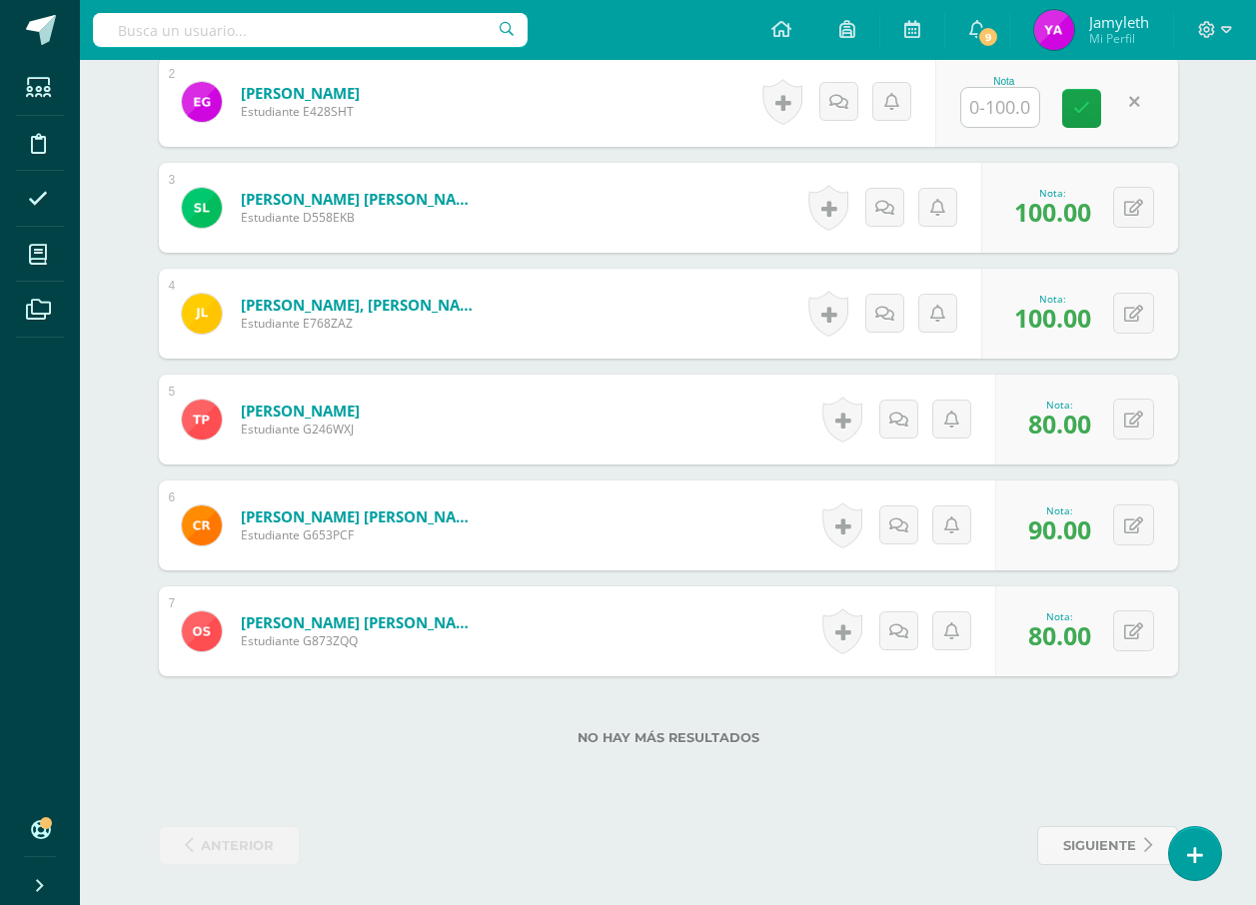
scroll to position [743, 0]
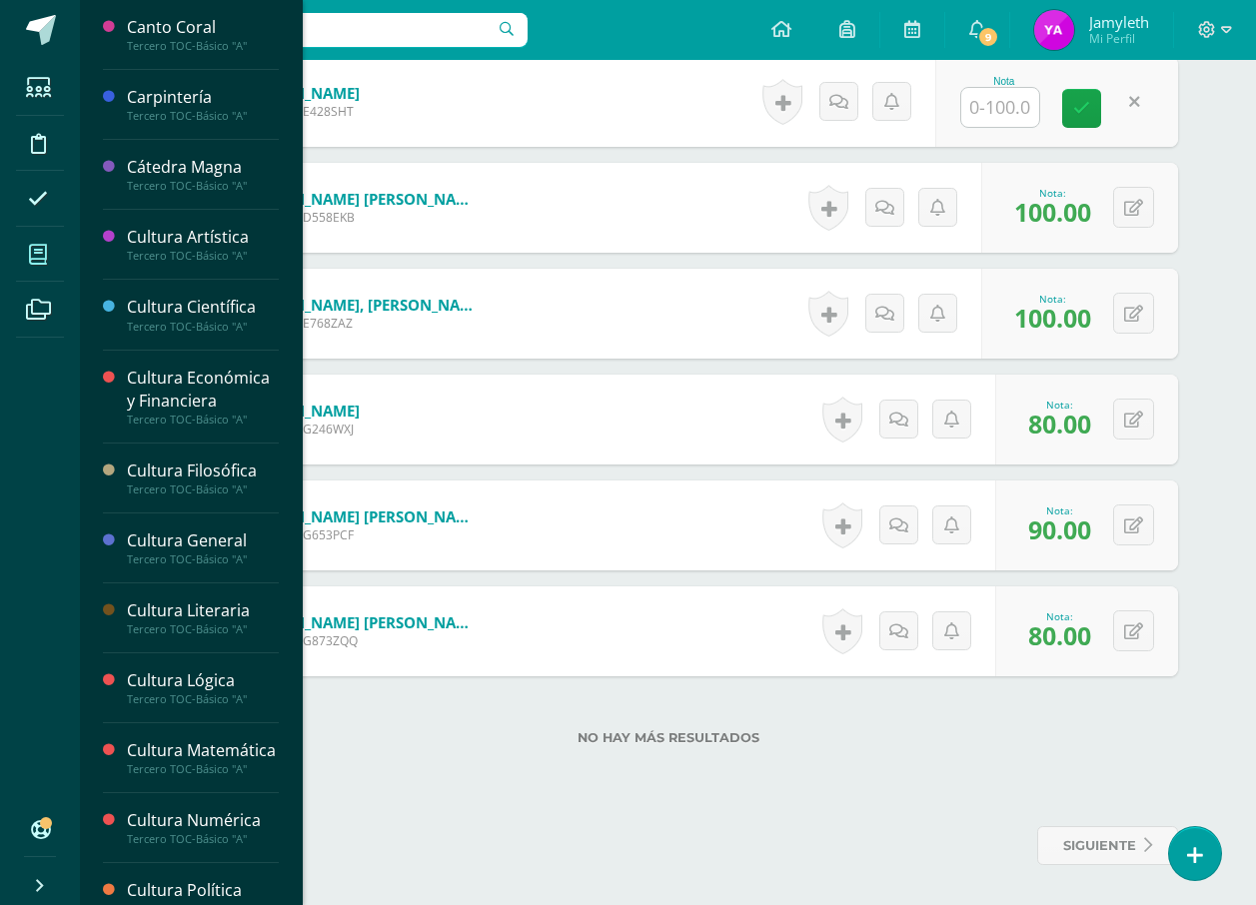
click at [38, 245] on icon at bounding box center [38, 255] width 18 height 20
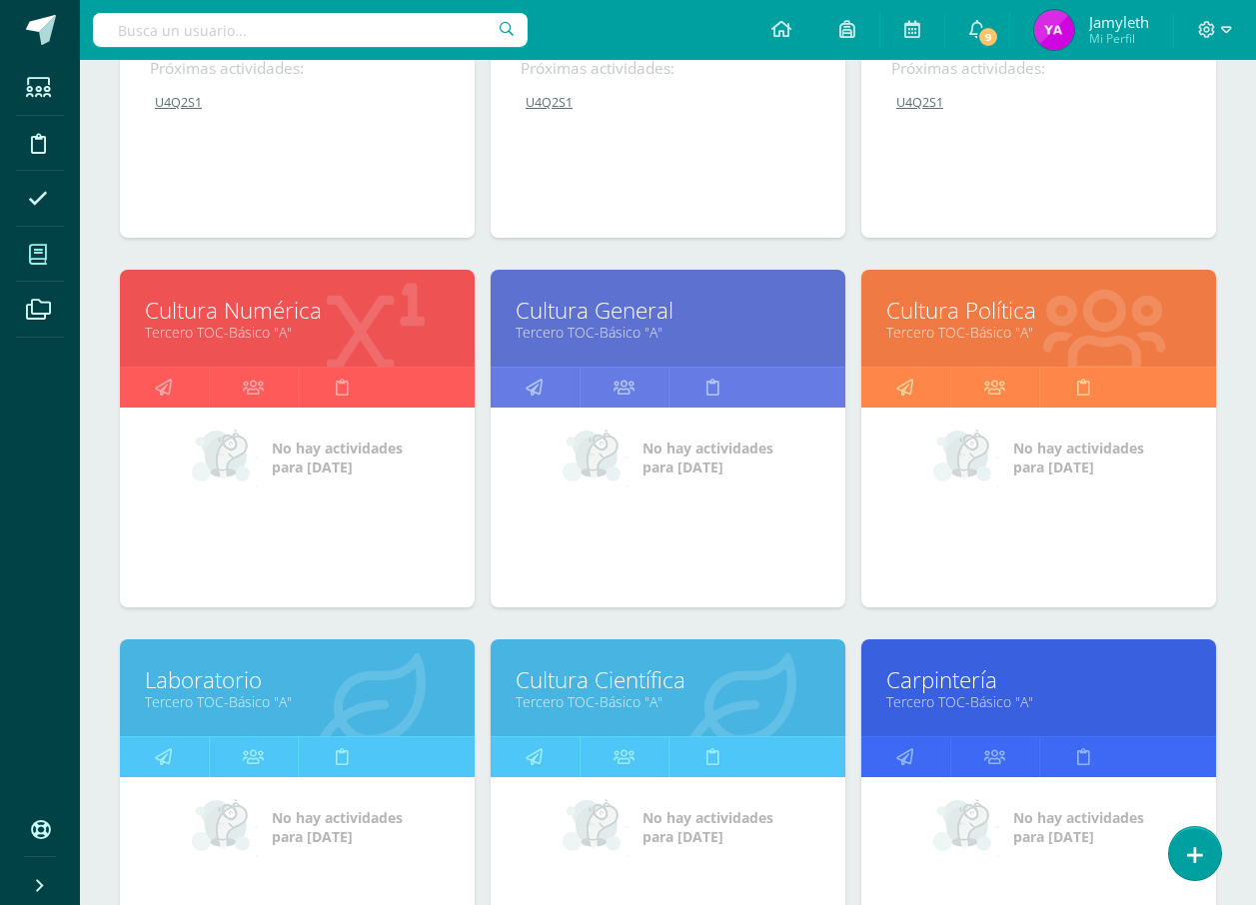
scroll to position [500, 0]
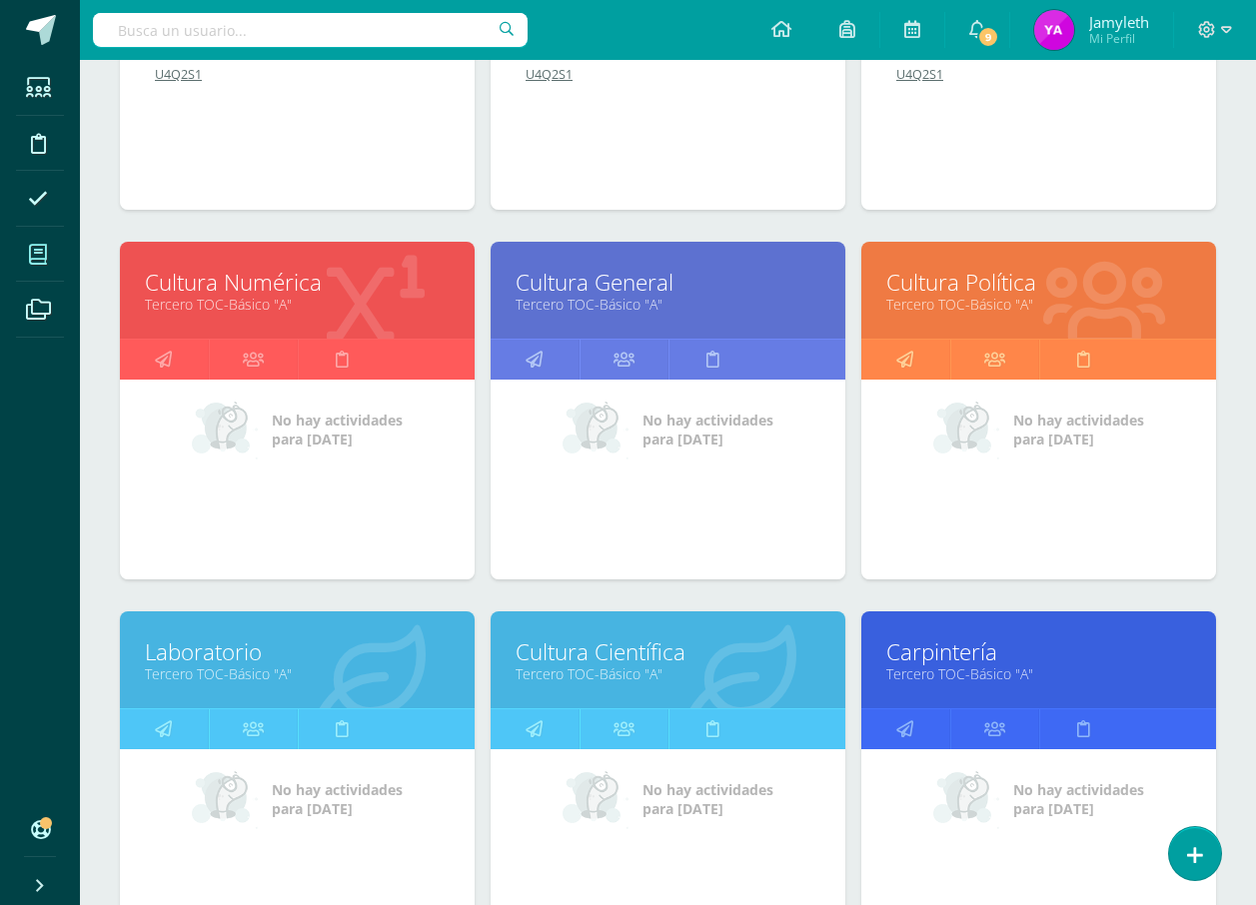
click at [189, 278] on link "Cultura Numérica" at bounding box center [297, 282] width 305 height 31
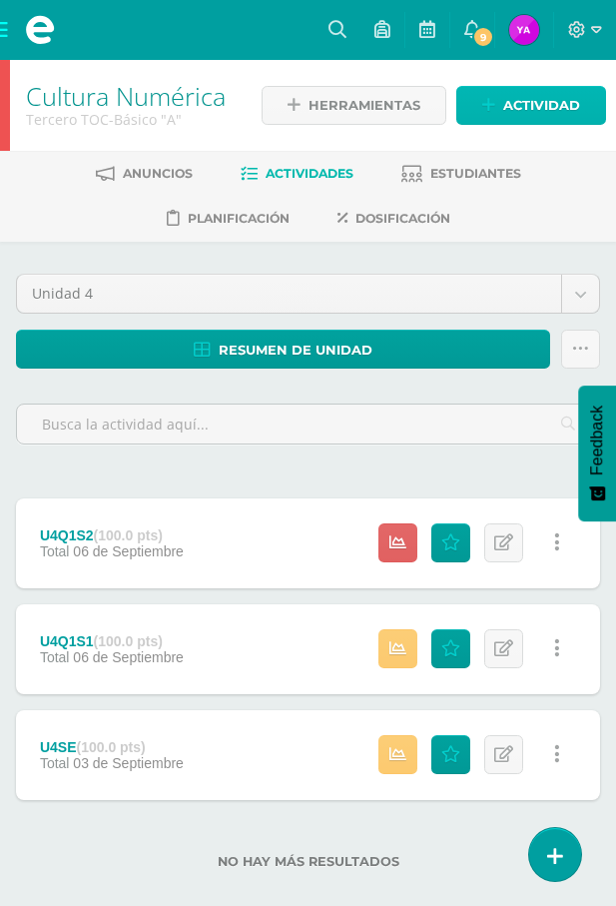
click at [503, 102] on link "Actividad" at bounding box center [532, 105] width 150 height 39
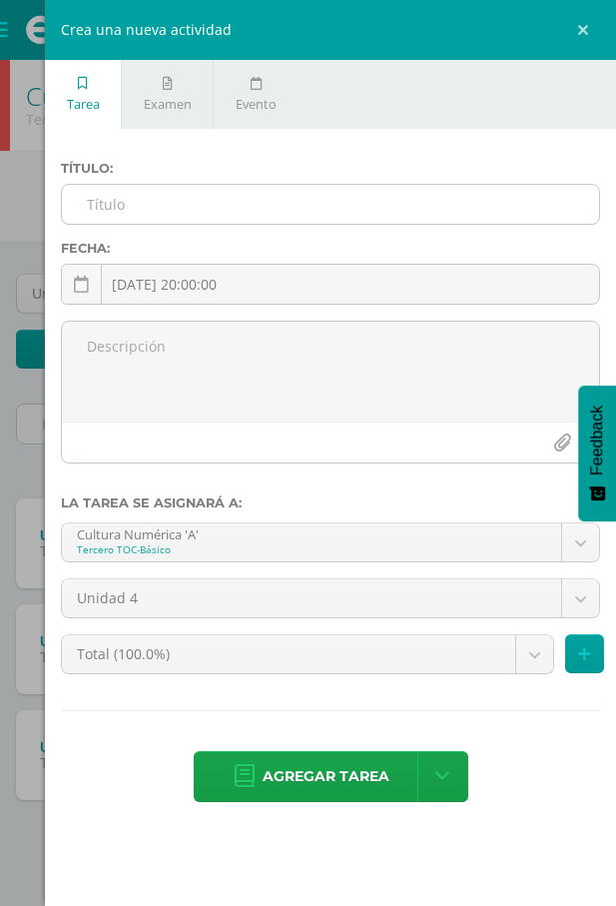
click at [99, 205] on input "text" at bounding box center [330, 204] width 537 height 39
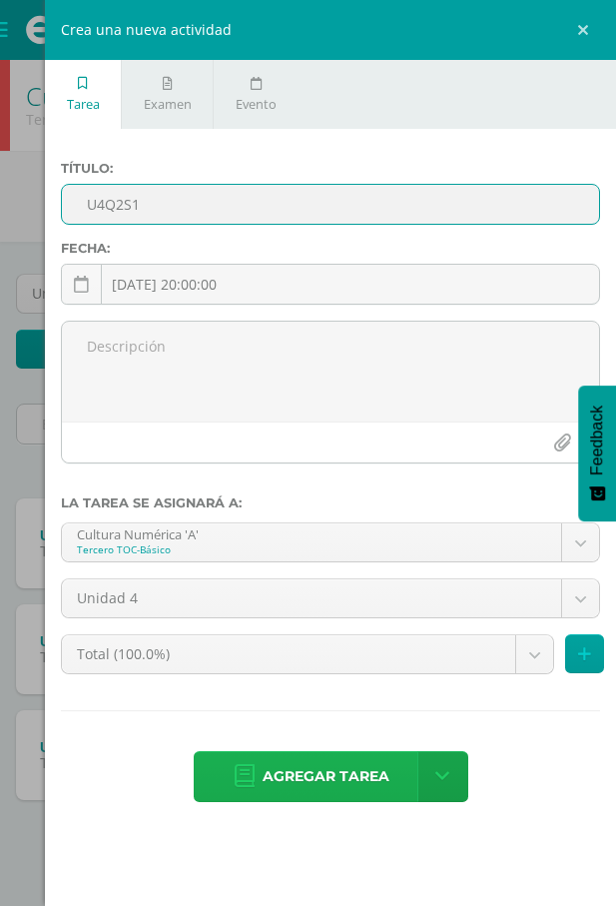
type input "U4Q2S1"
click at [351, 789] on span "Agregar tarea" at bounding box center [326, 776] width 127 height 49
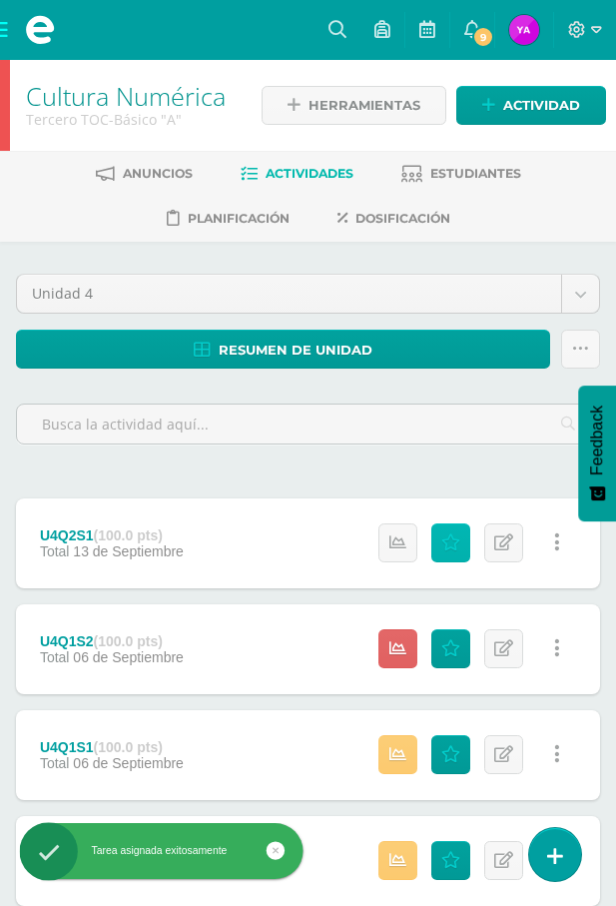
click at [463, 544] on link "Punteos" at bounding box center [451, 542] width 39 height 39
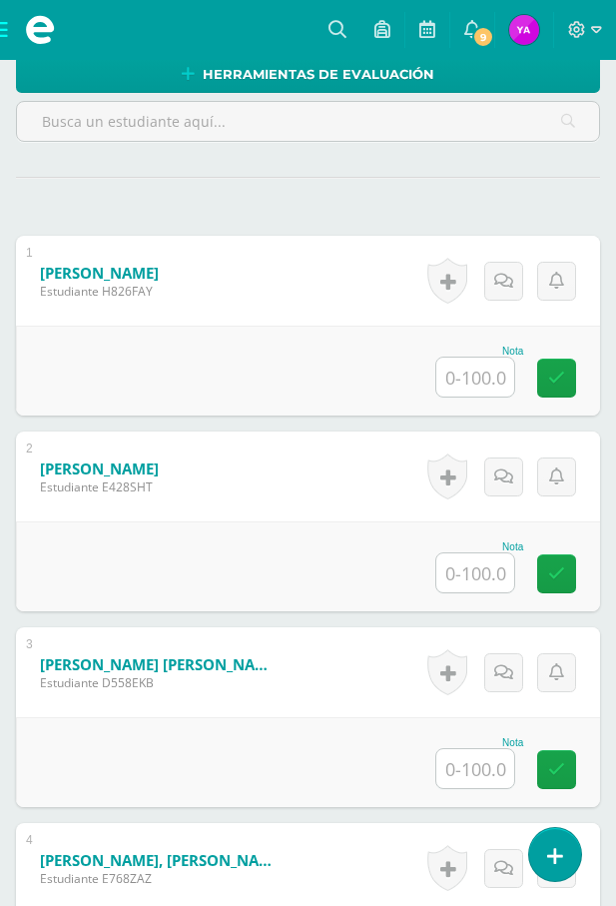
scroll to position [578, 0]
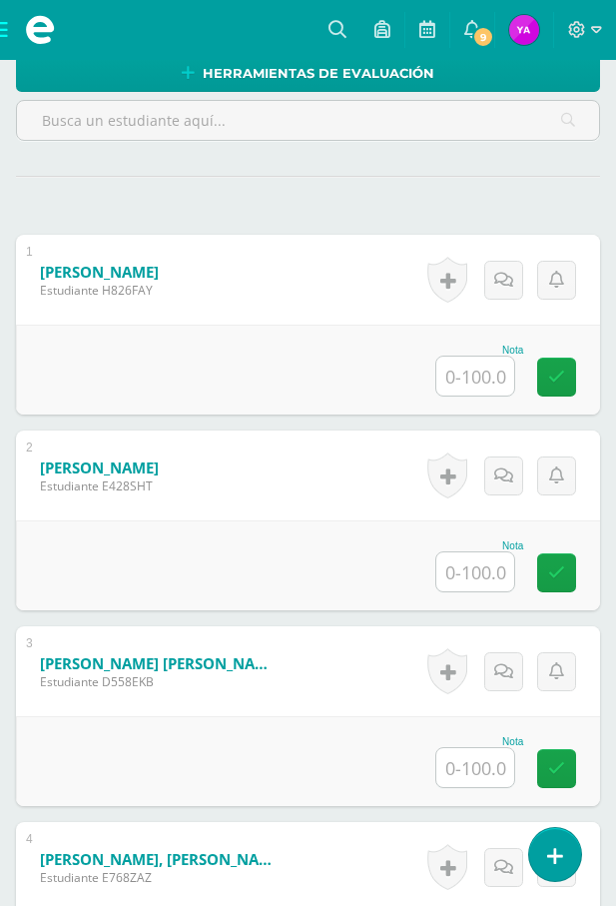
click at [493, 374] on input "text" at bounding box center [476, 376] width 78 height 39
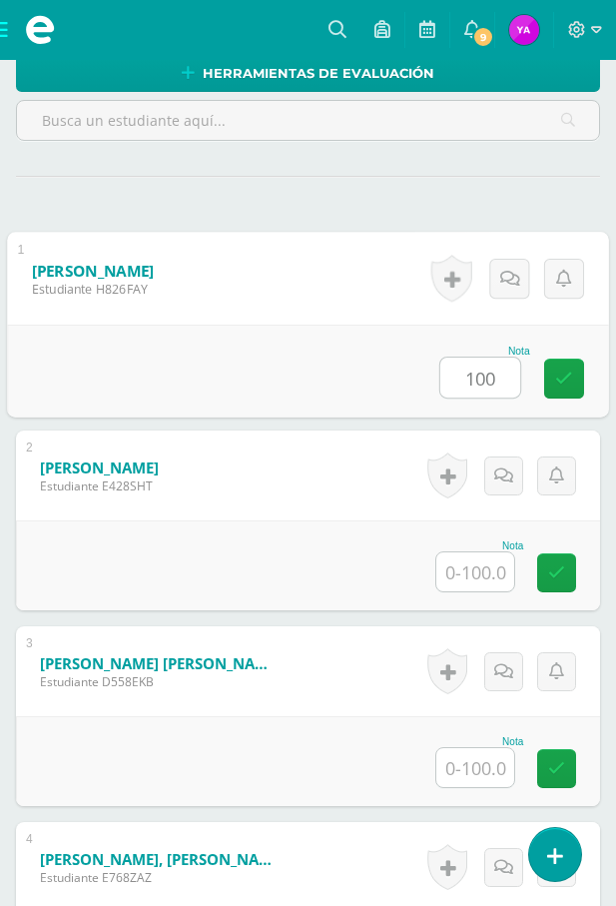
type input "100"
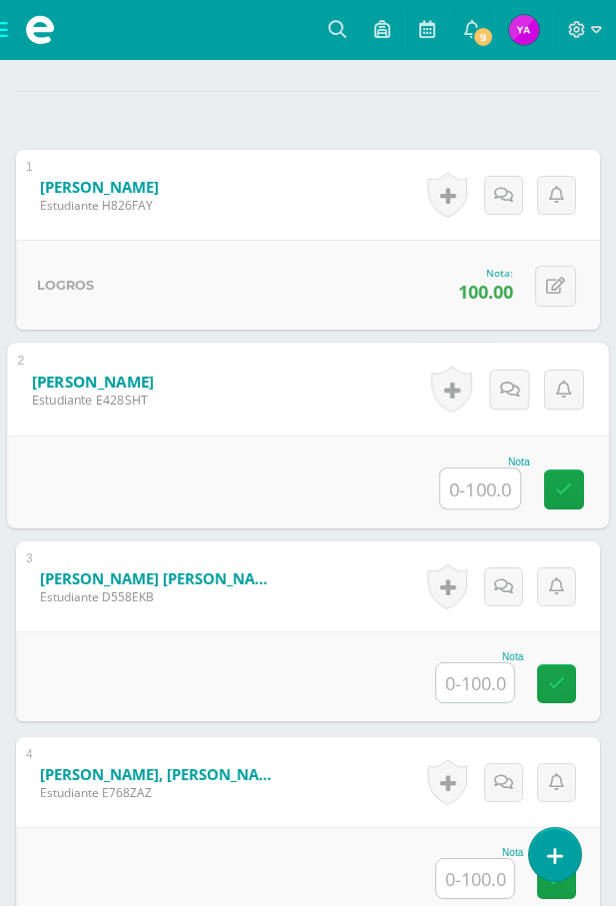
scroll to position [778, 0]
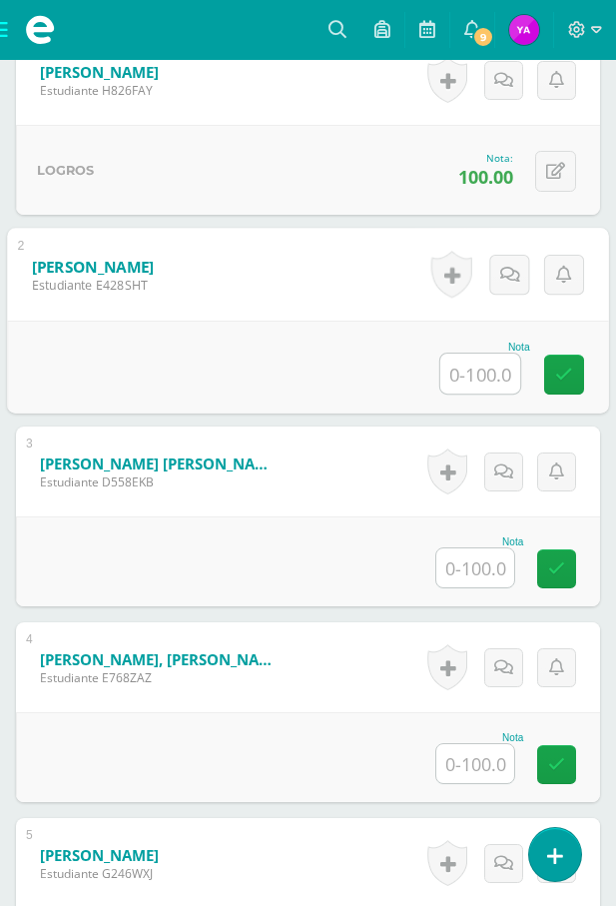
click at [488, 564] on input "text" at bounding box center [476, 567] width 78 height 39
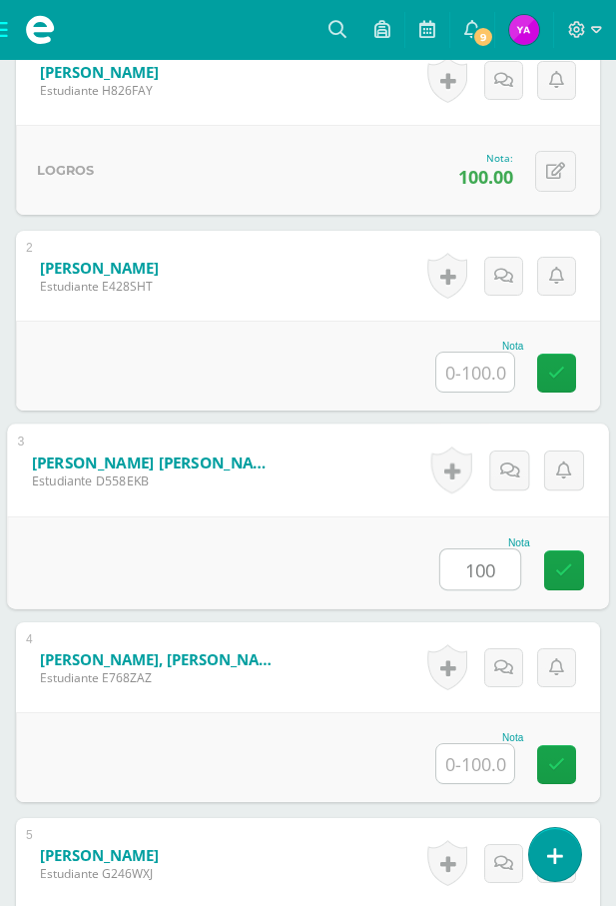
type input "100"
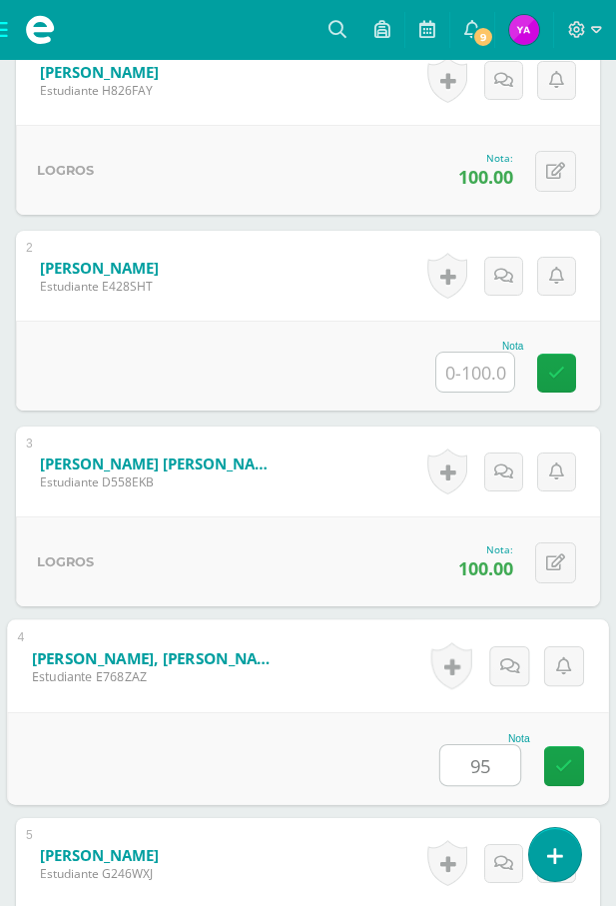
type input "95"
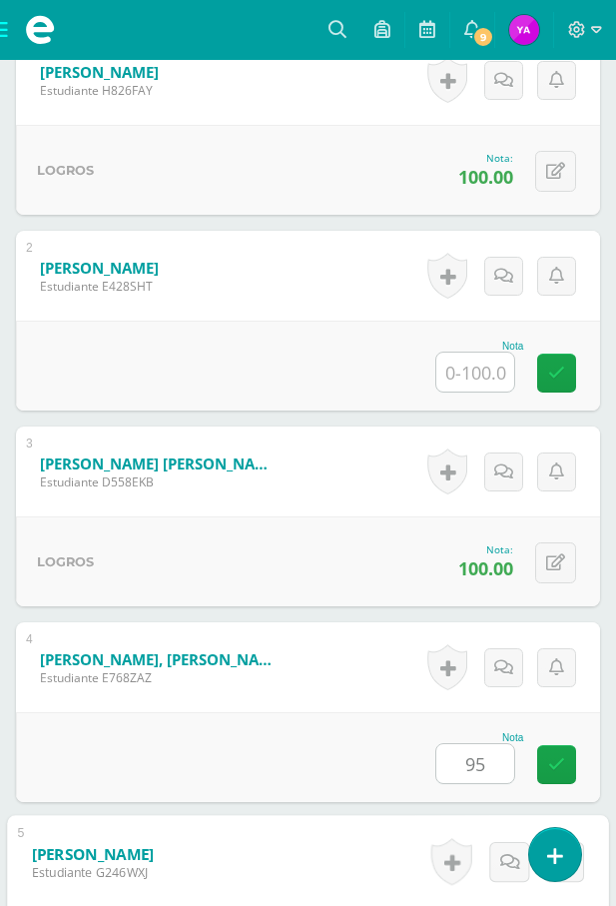
scroll to position [1285, 0]
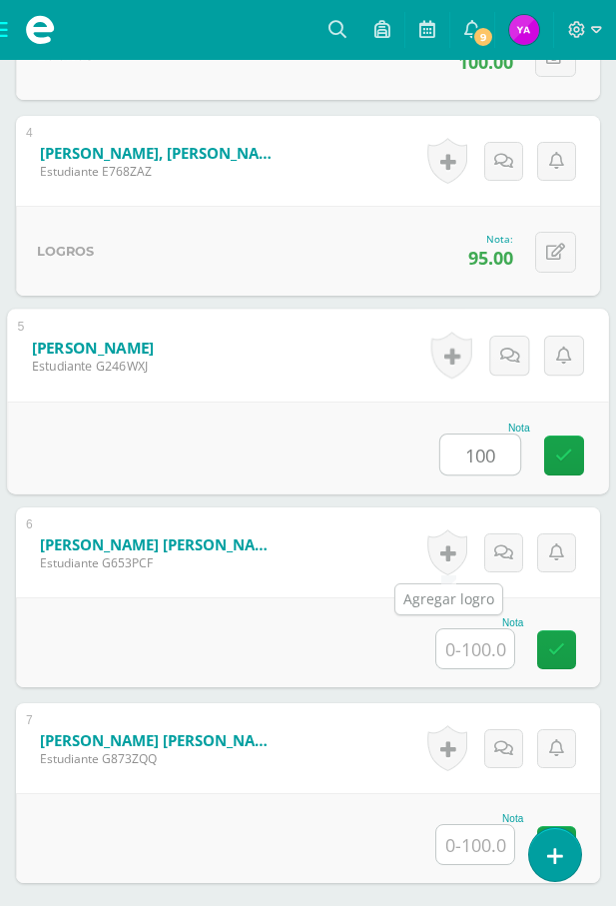
type input "100"
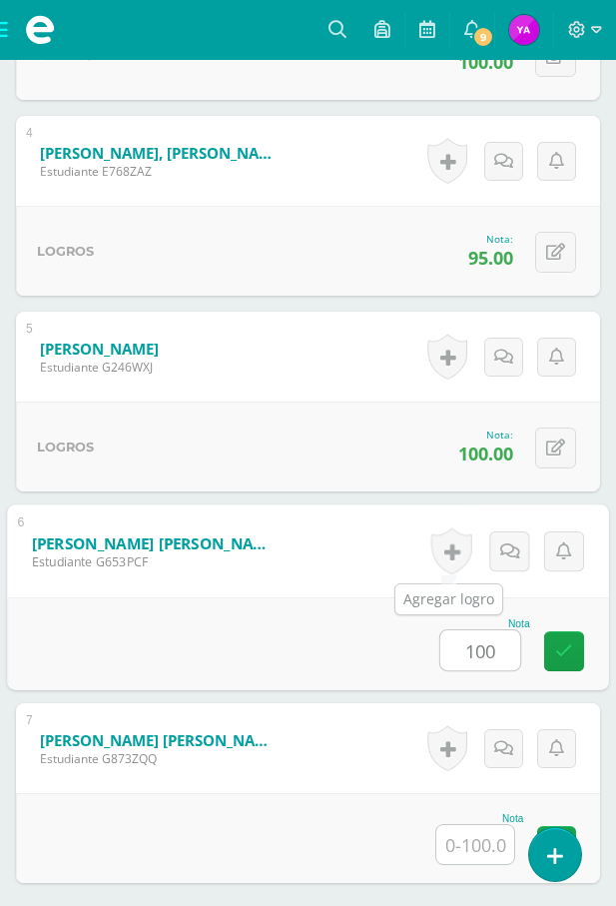
type input "100"
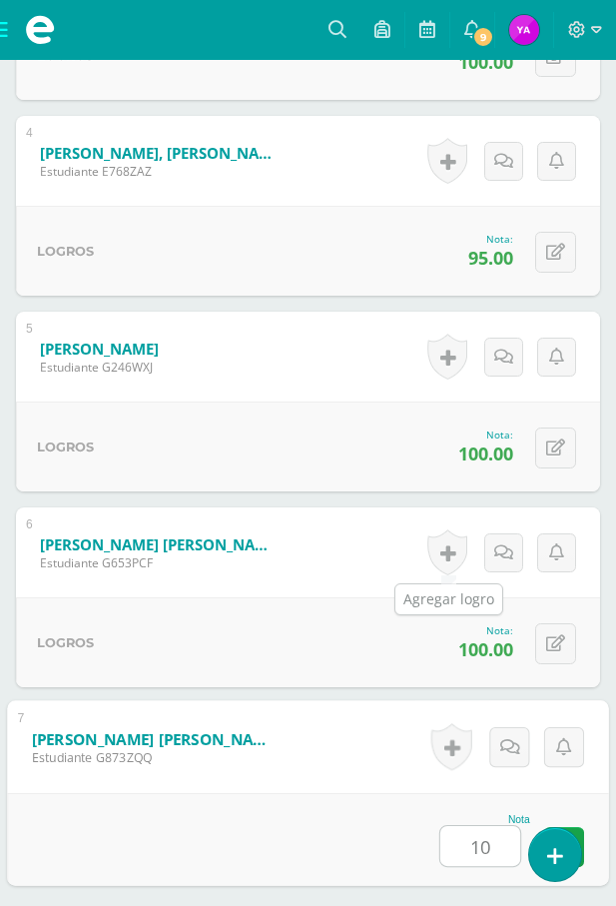
type input "100"
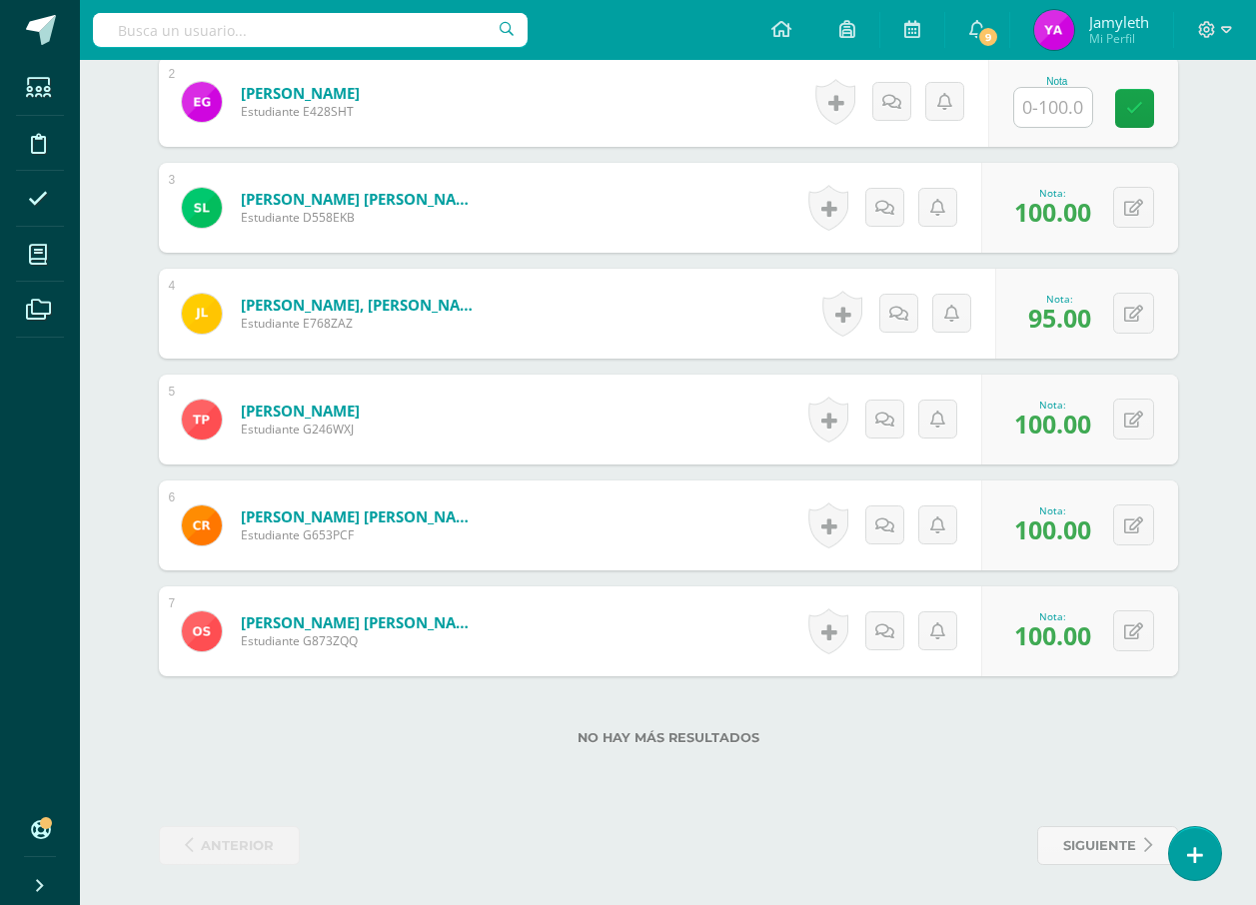
scroll to position [743, 0]
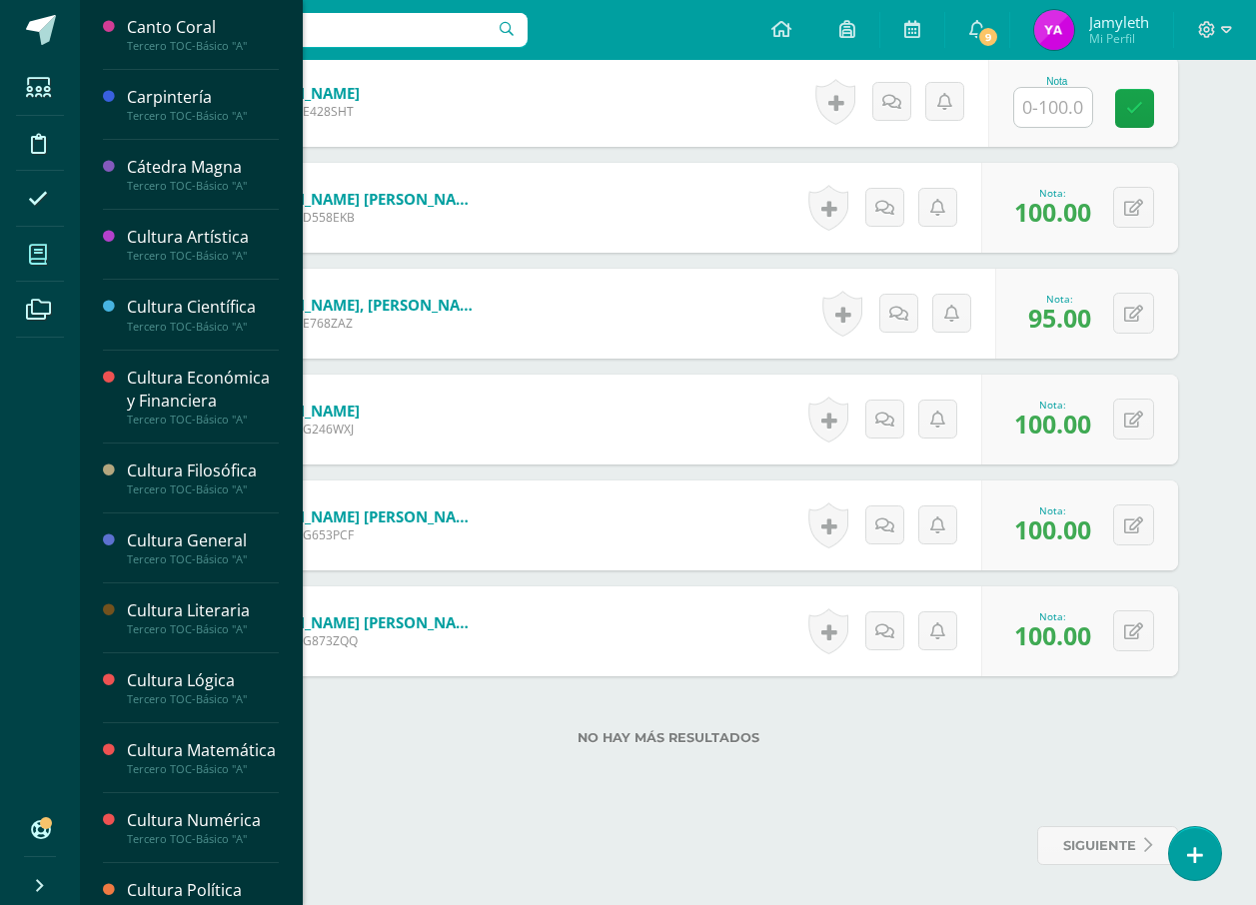
click at [34, 246] on icon at bounding box center [38, 255] width 18 height 20
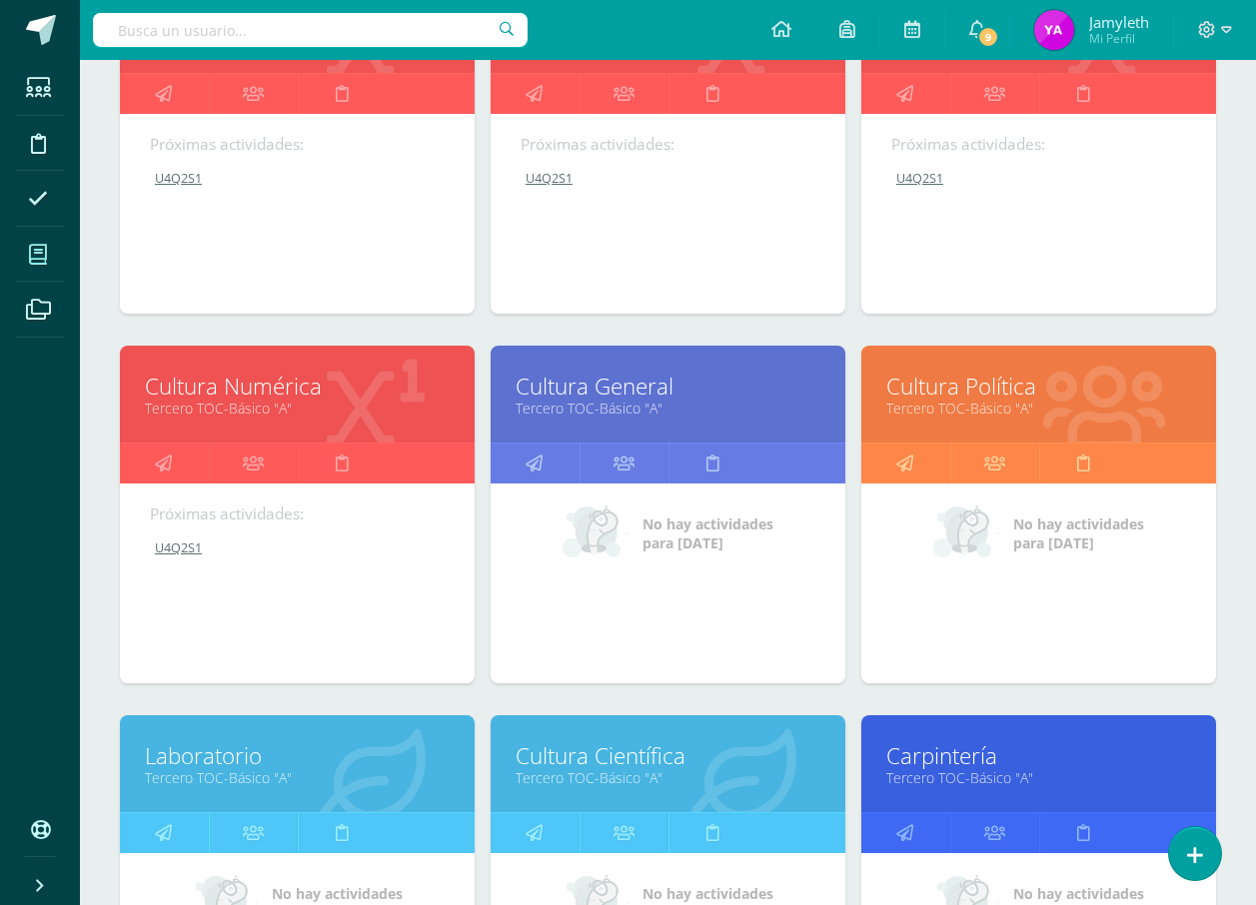
scroll to position [400, 0]
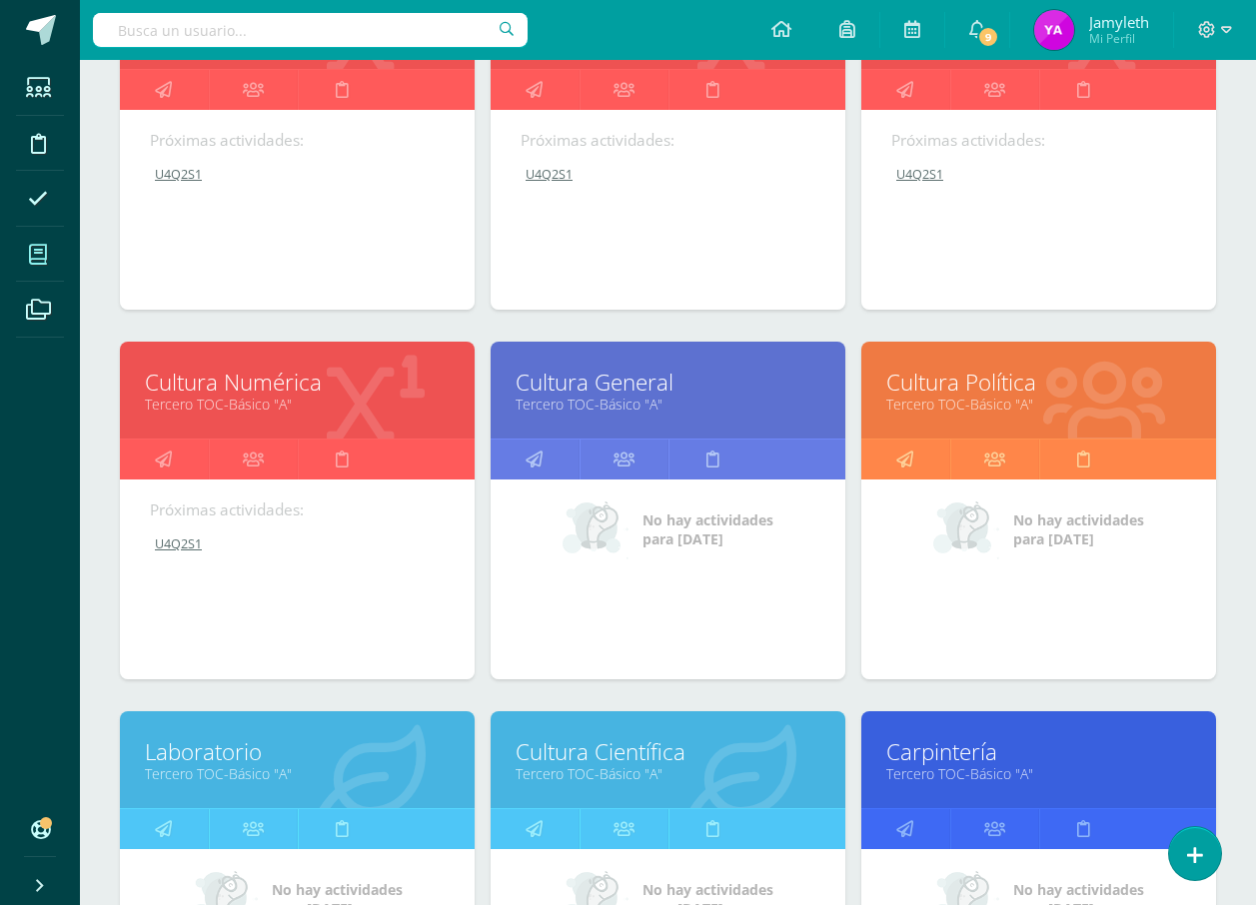
click at [592, 382] on link "Cultura General" at bounding box center [667, 382] width 305 height 31
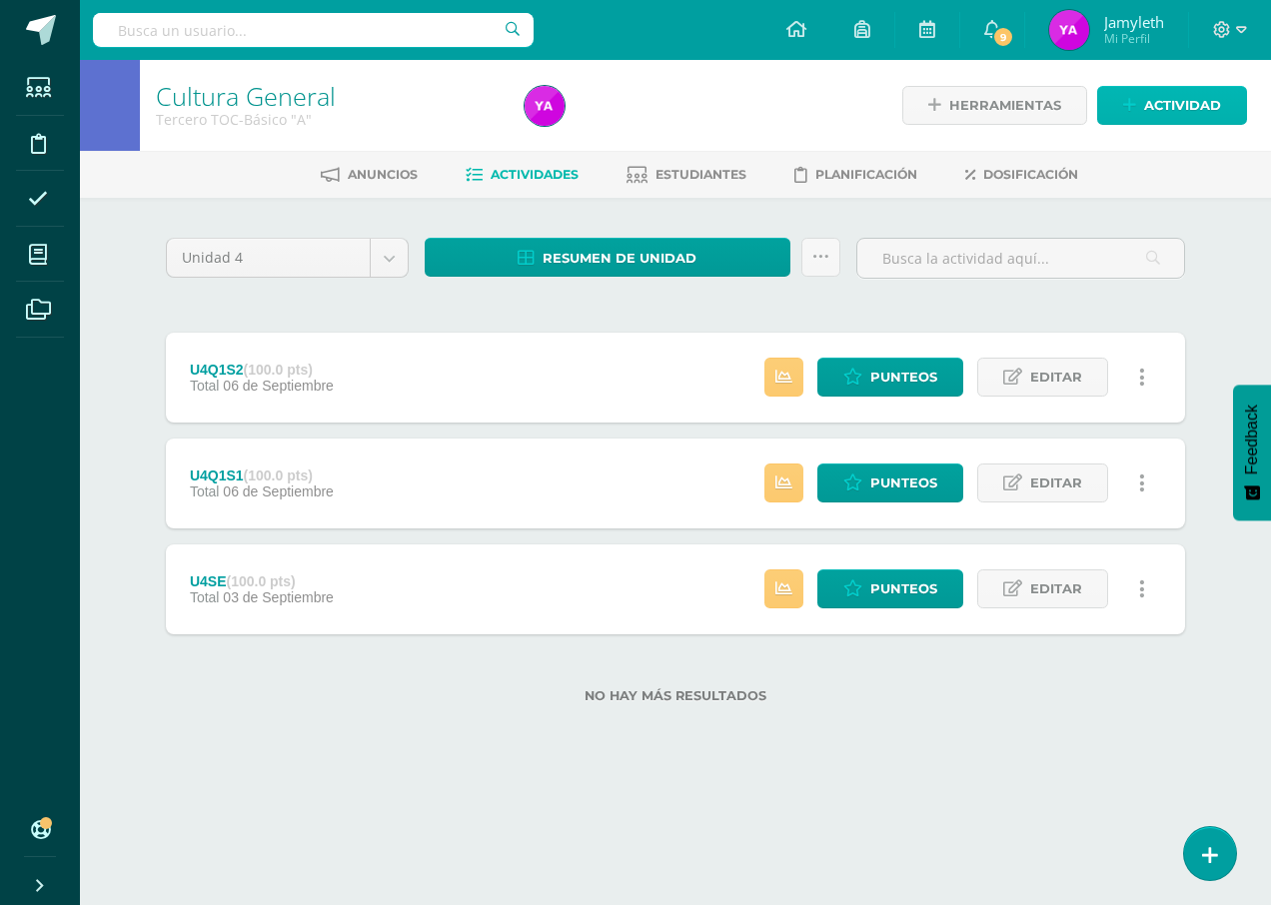
click at [1140, 103] on link "Actividad" at bounding box center [1172, 105] width 150 height 39
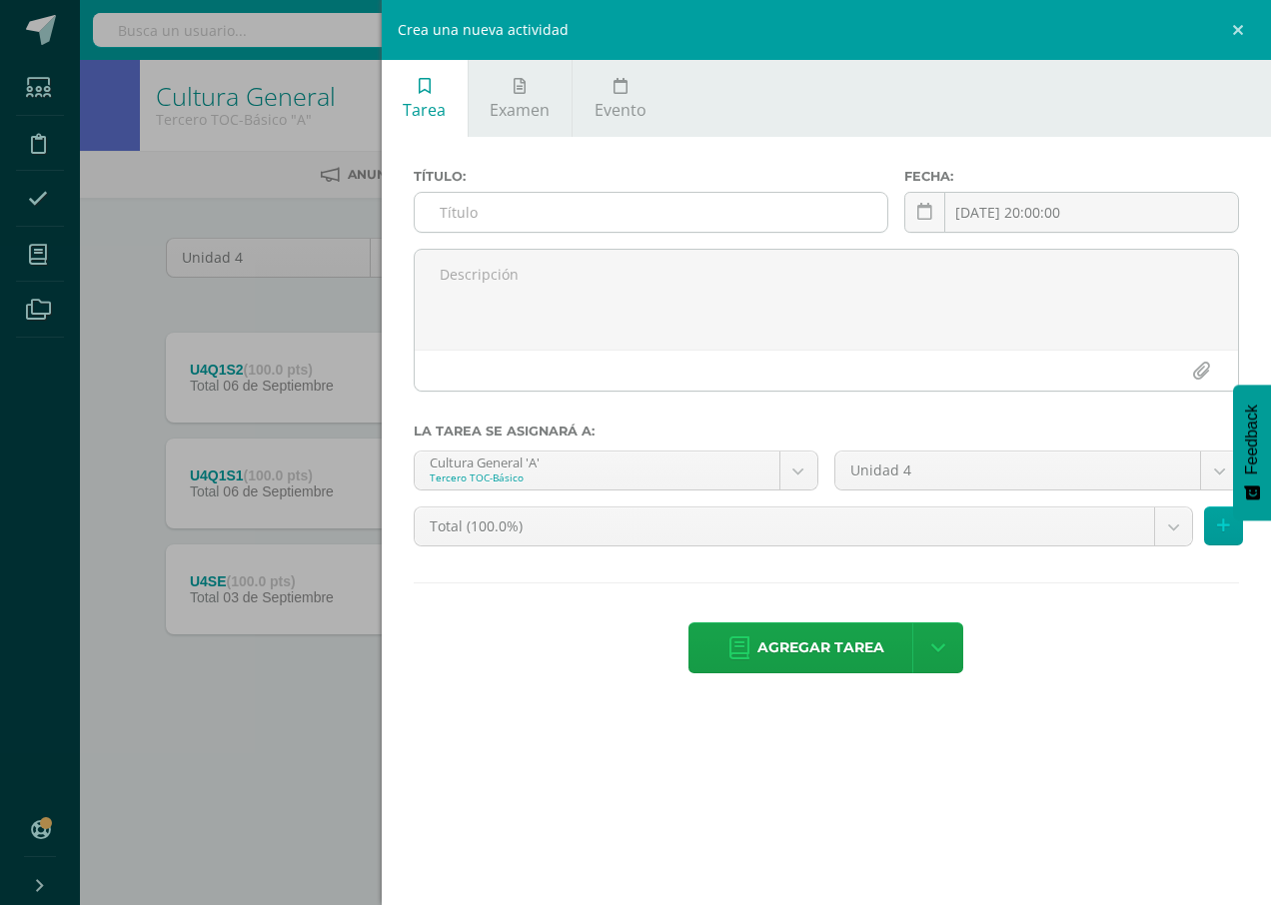
click at [628, 214] on input "text" at bounding box center [651, 212] width 473 height 39
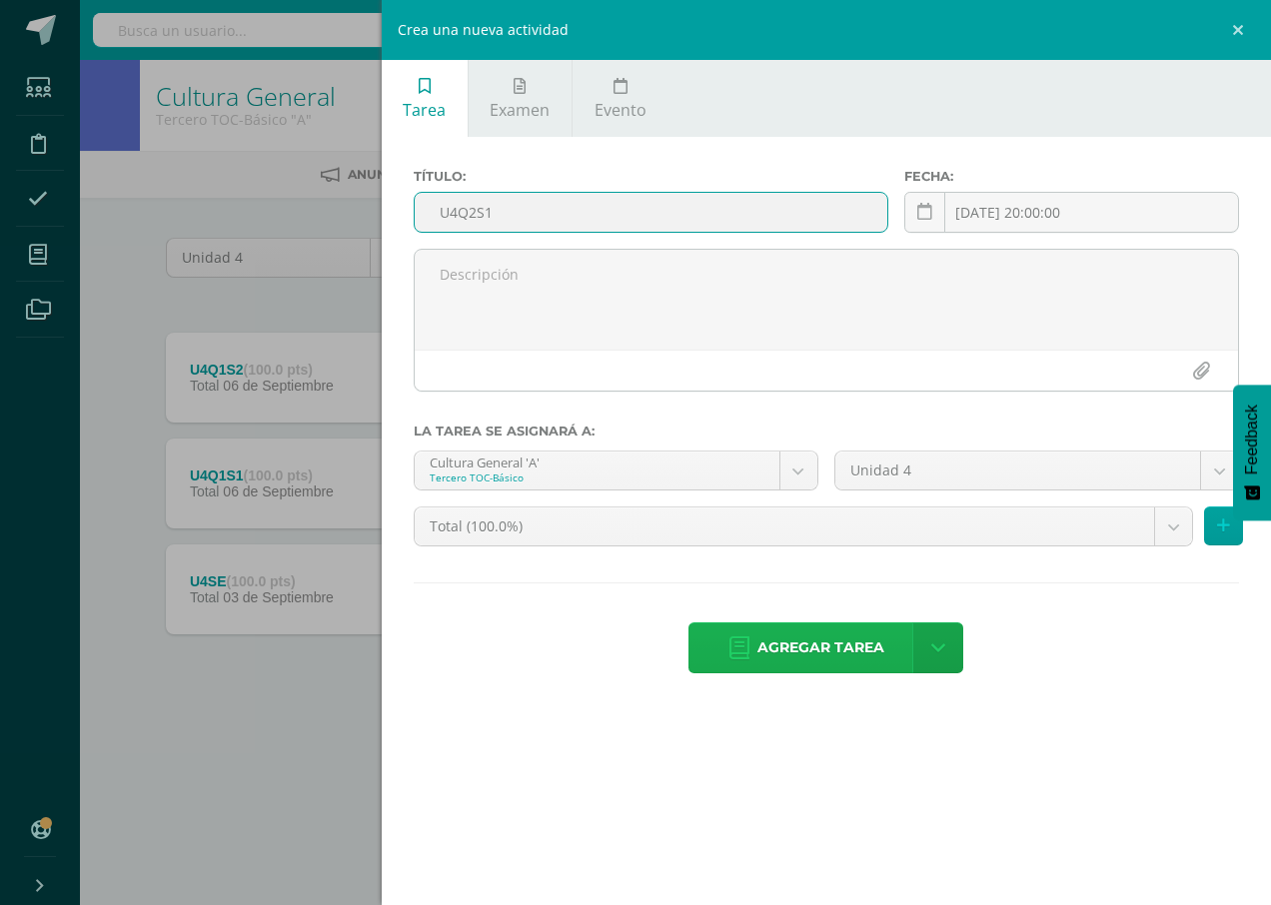
type input "U4Q2S1"
click at [772, 647] on span "Agregar tarea" at bounding box center [820, 647] width 127 height 49
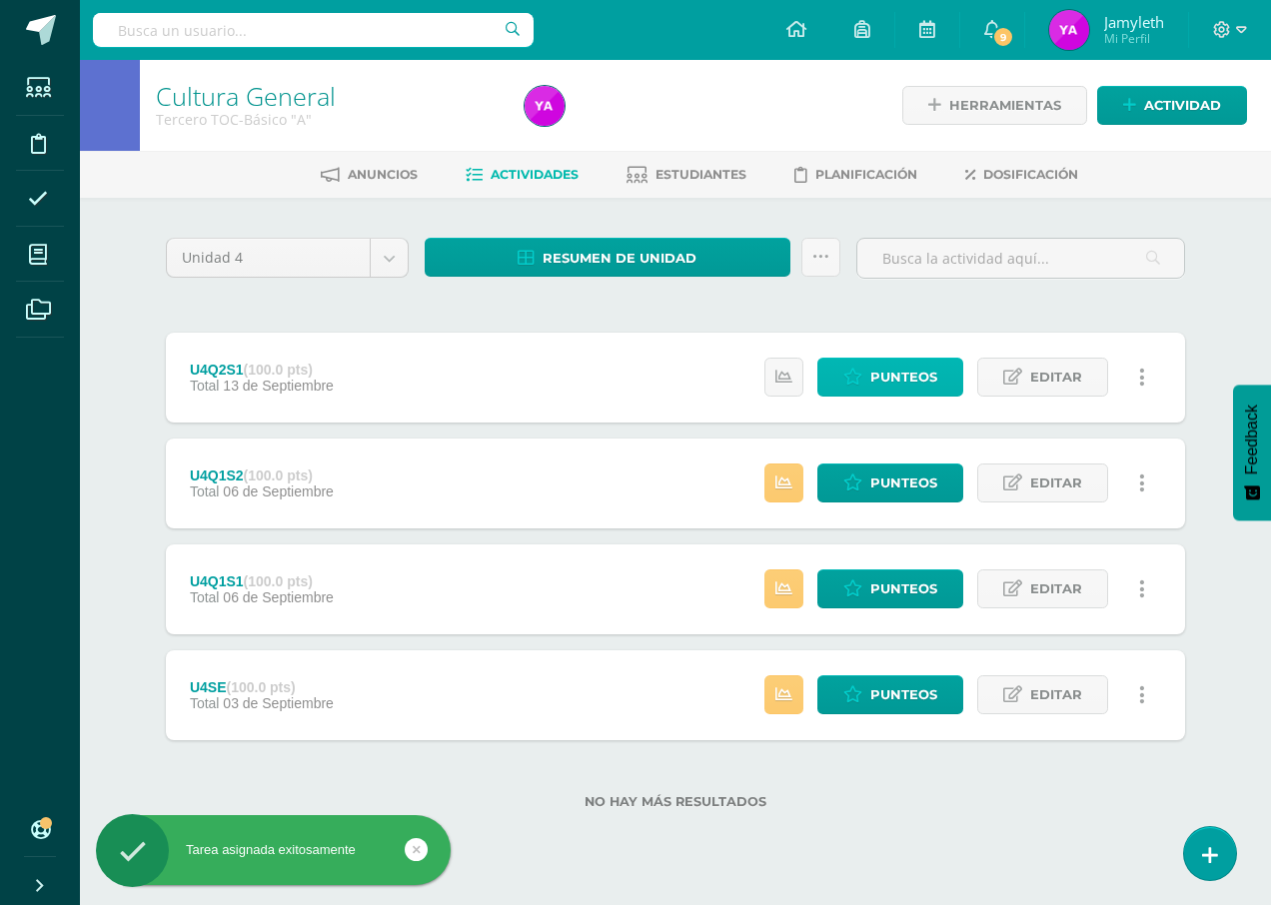
click at [943, 379] on link "Punteos" at bounding box center [890, 377] width 146 height 39
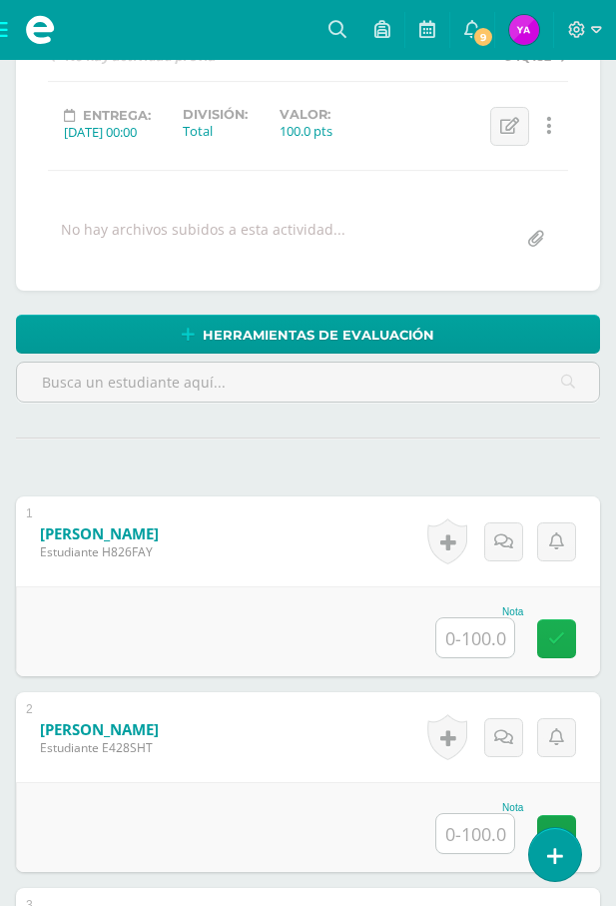
scroll to position [351, 0]
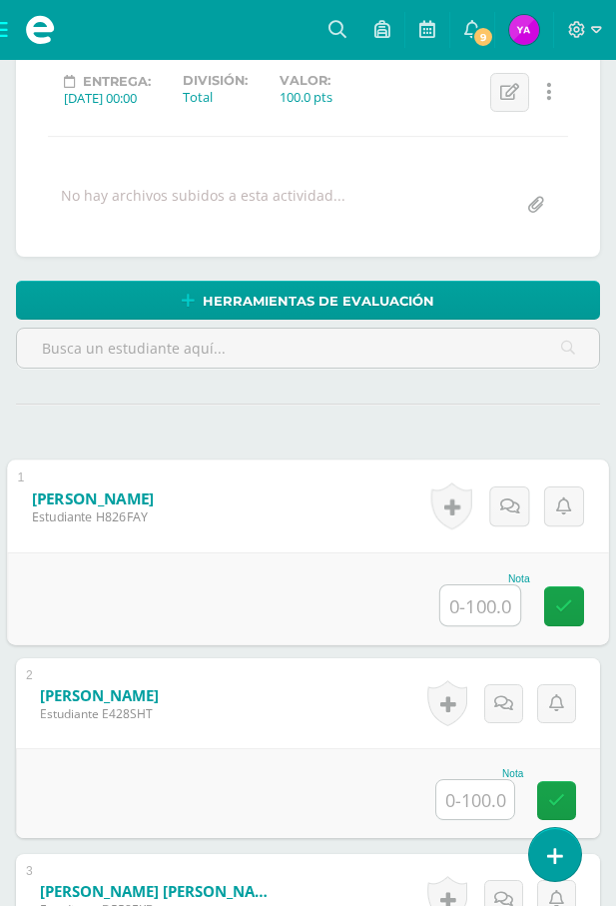
click at [500, 591] on input "text" at bounding box center [481, 605] width 80 height 40
type input "86"
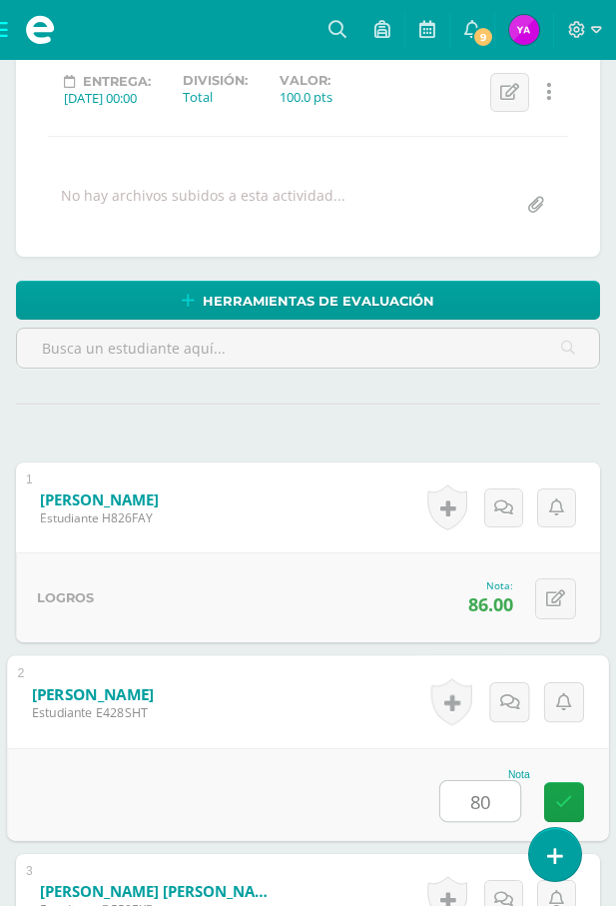
type input "80"
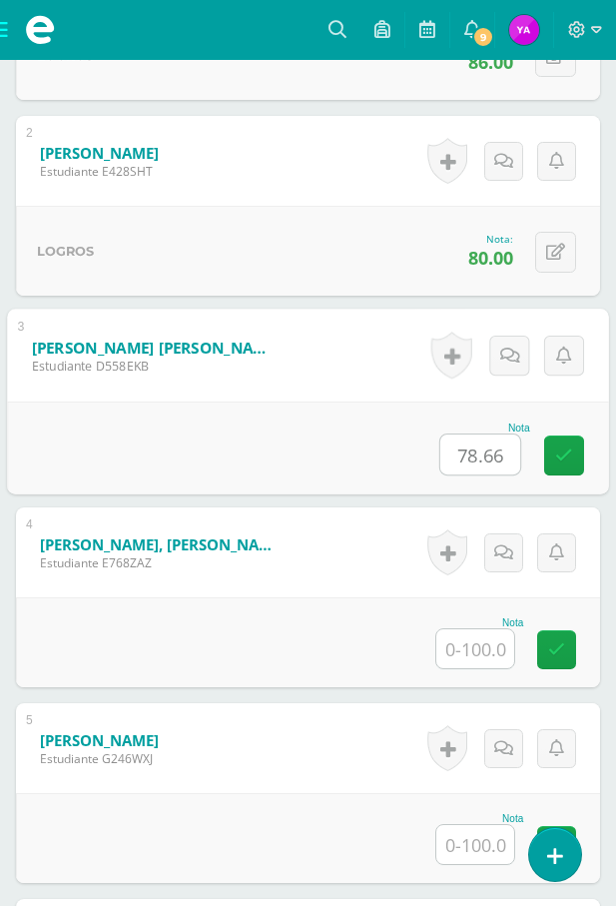
type input "78.66"
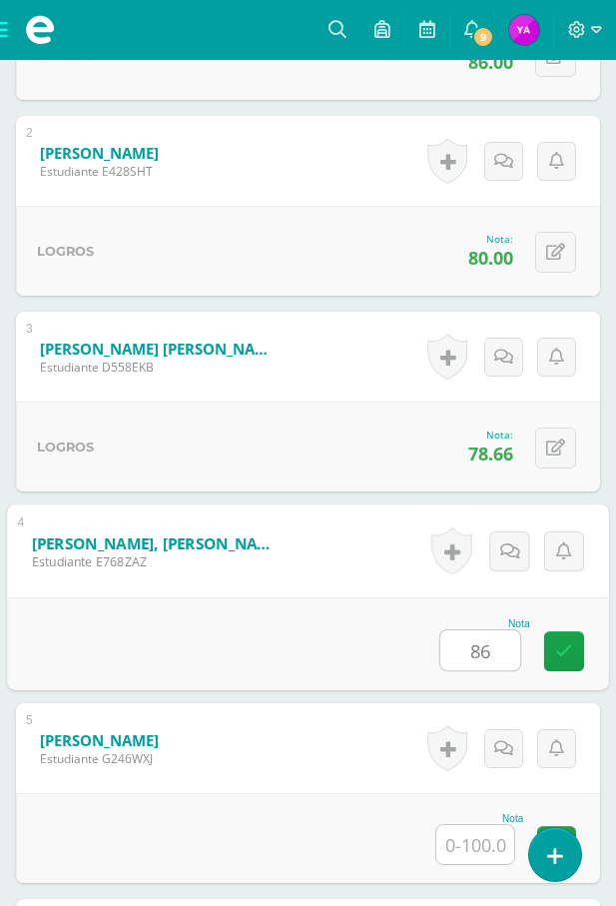
type input "86"
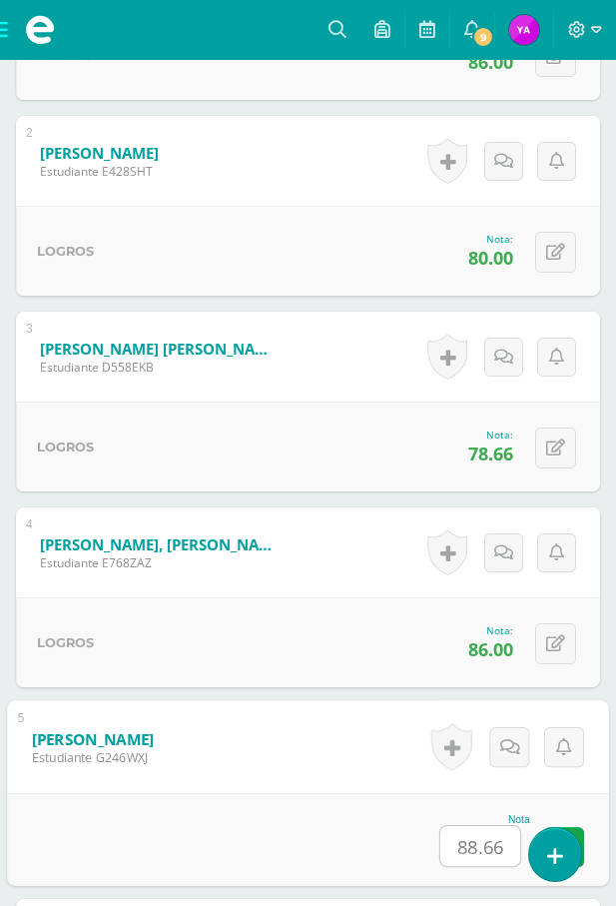
type input "88.66"
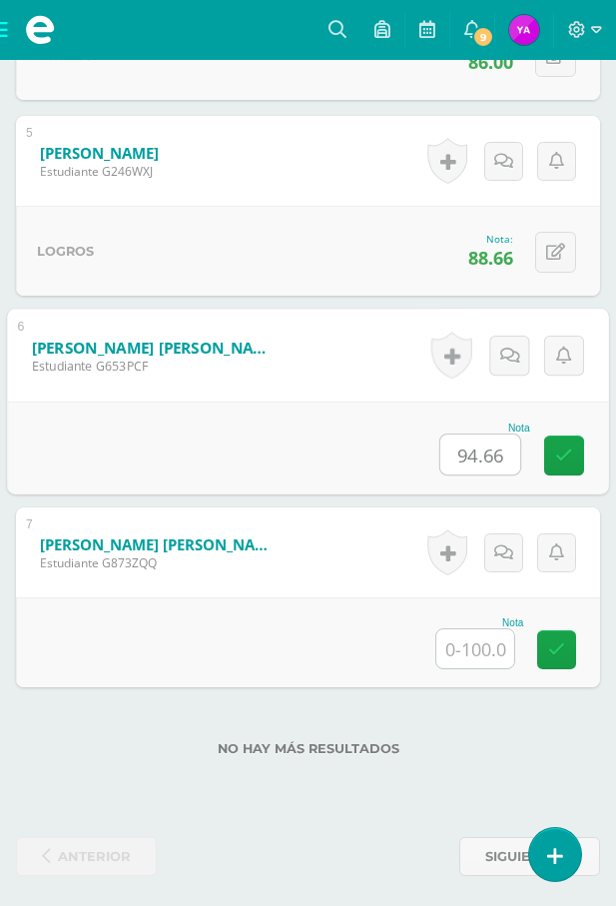
type input "94.66"
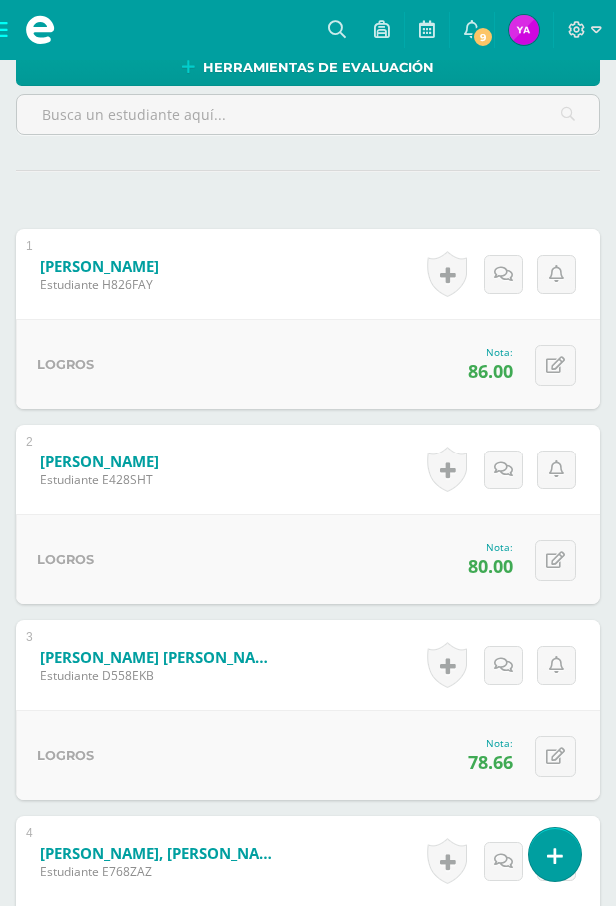
scroll to position [382, 0]
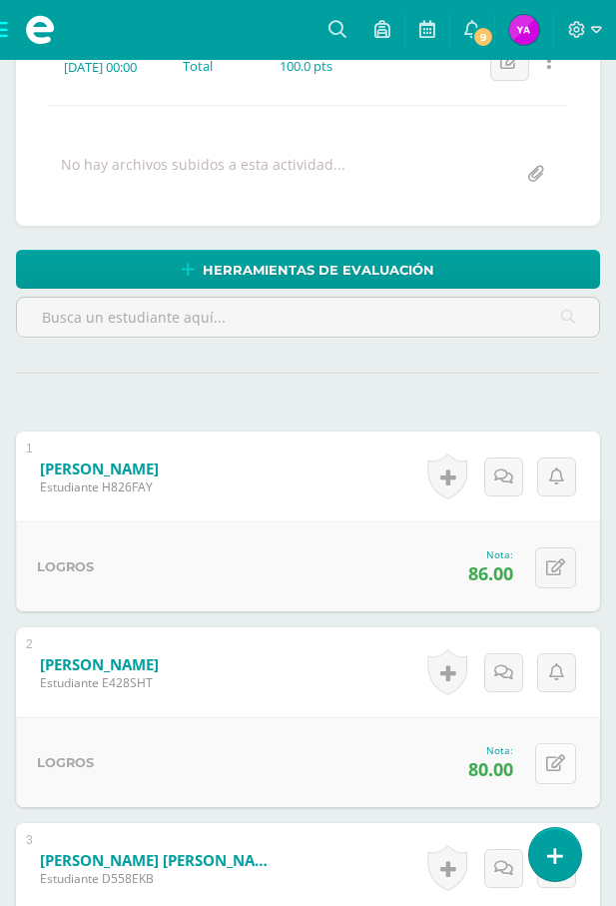
click at [551, 766] on button at bounding box center [555, 763] width 41 height 41
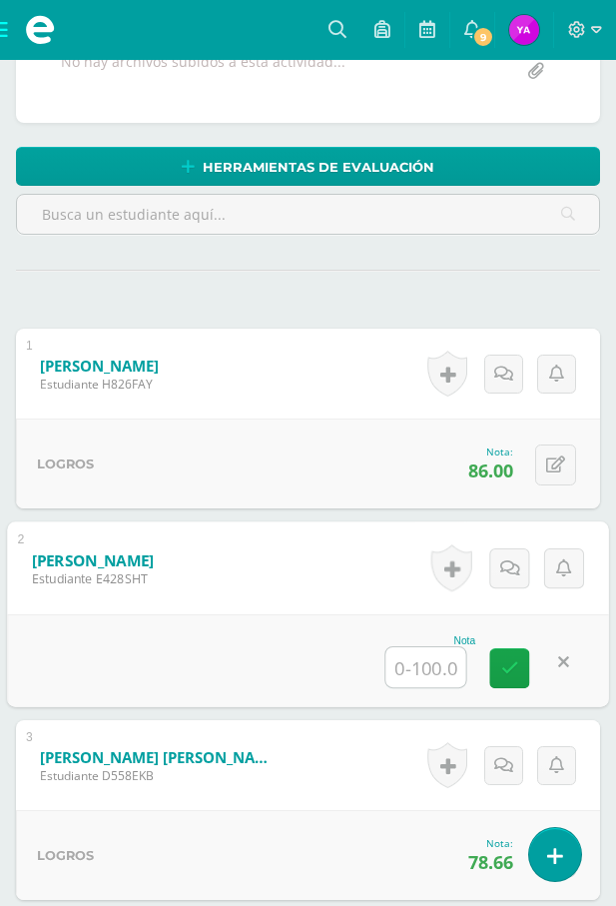
scroll to position [781, 0]
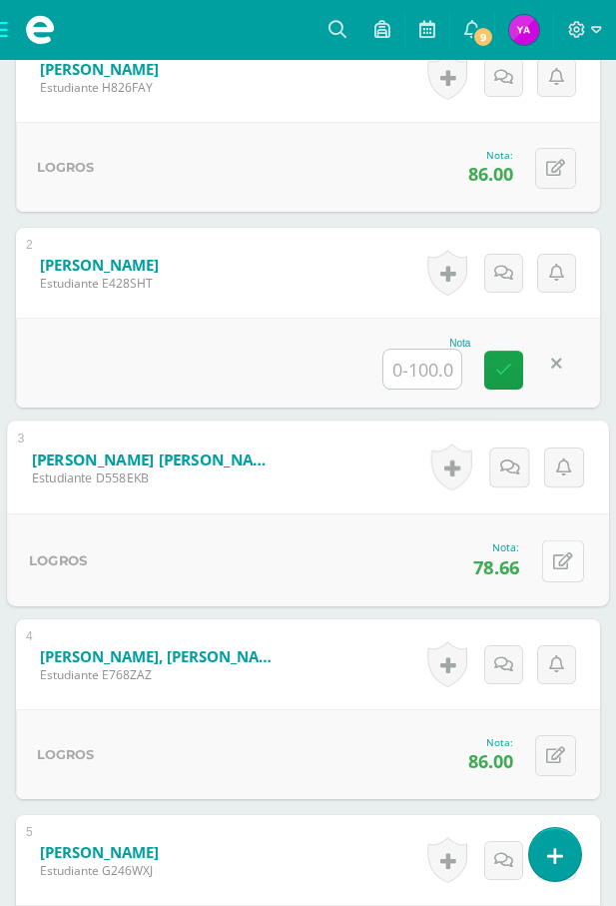
click at [553, 560] on icon at bounding box center [563, 560] width 20 height 17
type input "80"
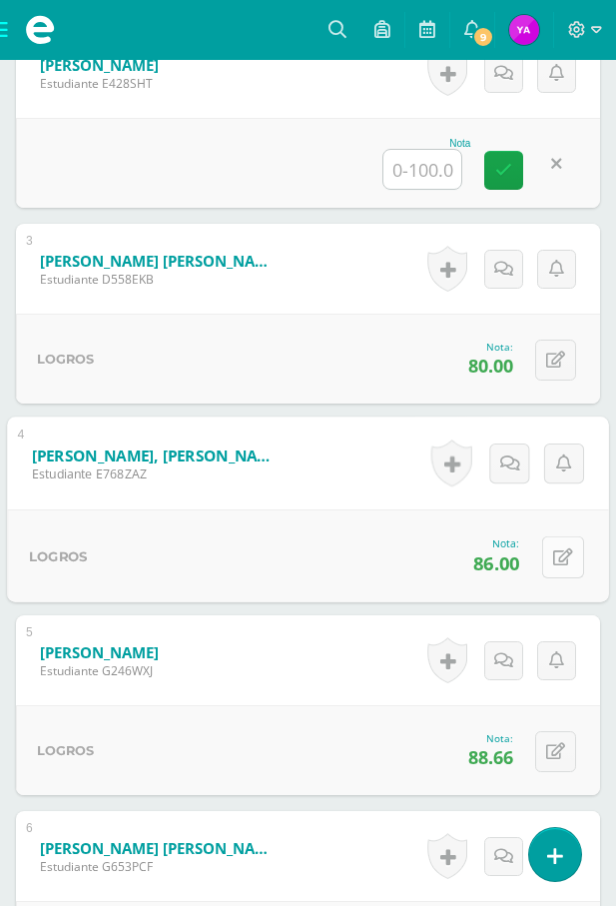
click at [547, 568] on button at bounding box center [563, 556] width 42 height 42
type input "78.66"
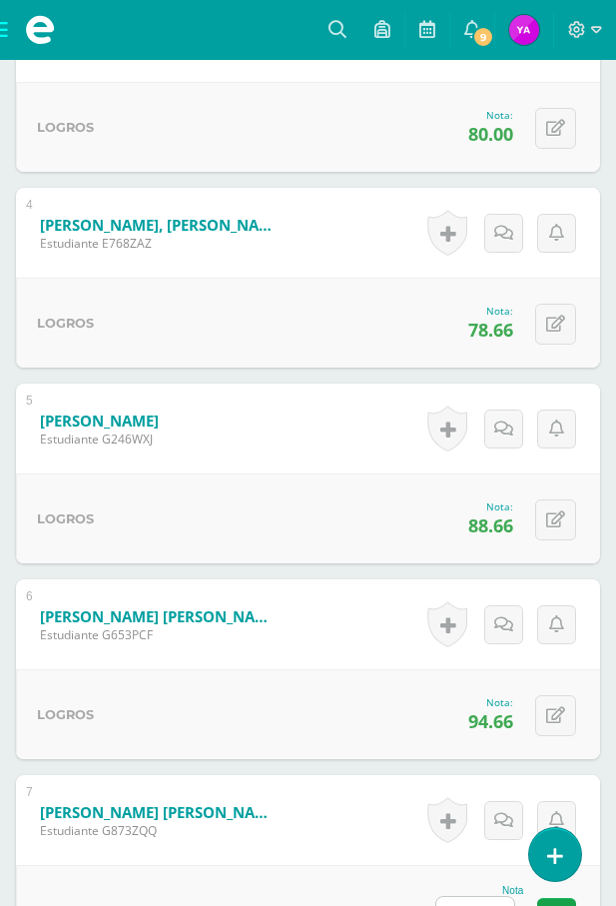
scroll to position [1281, 0]
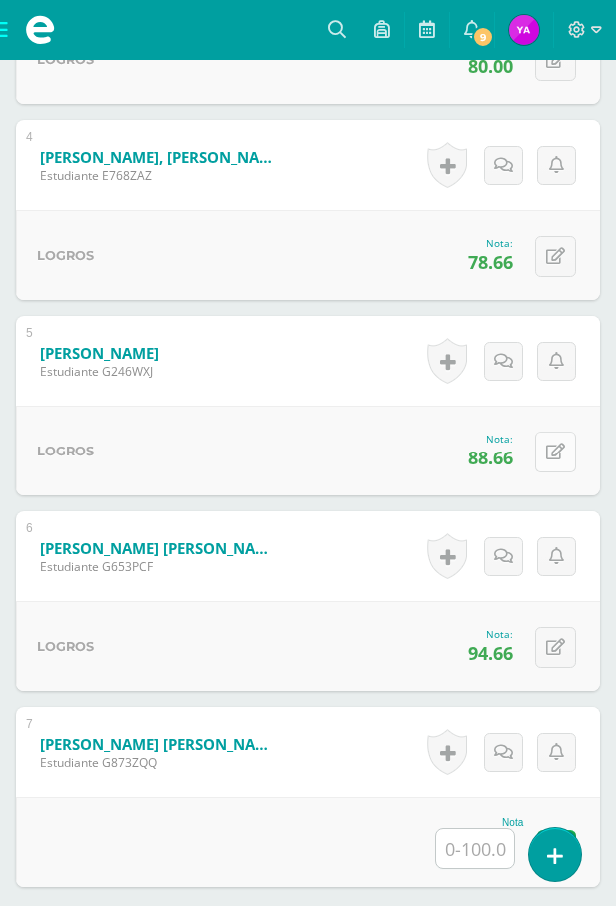
click at [541, 446] on button at bounding box center [555, 452] width 41 height 41
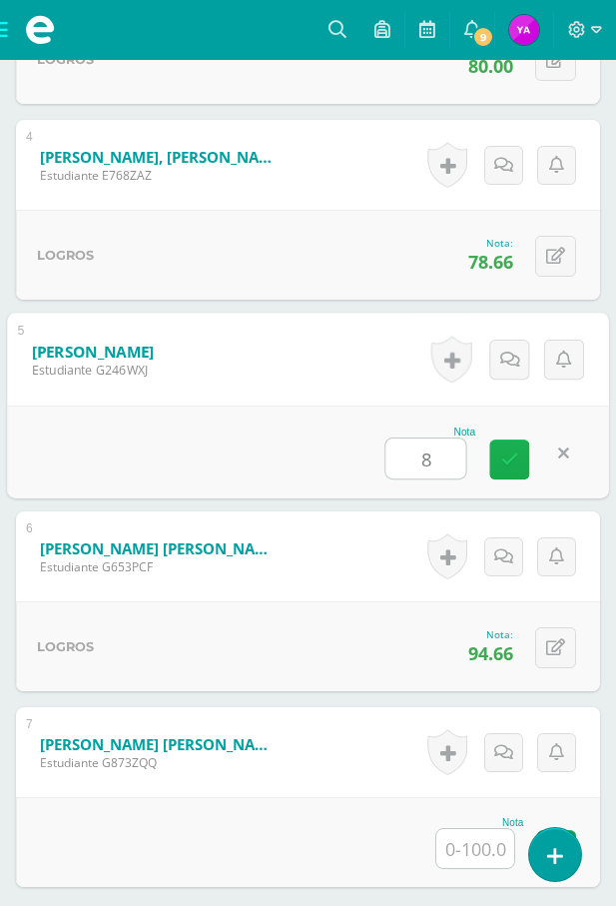
type input "86"
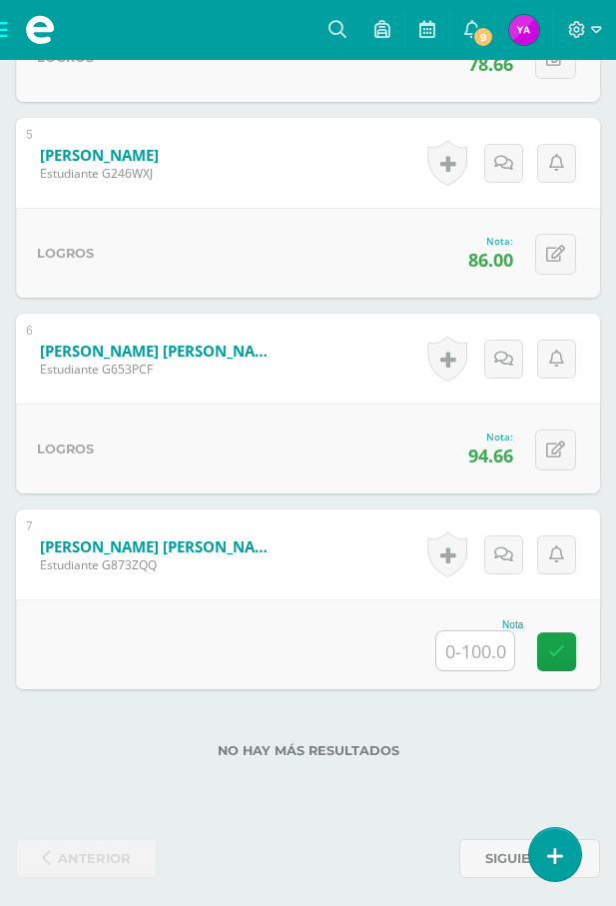
scroll to position [1481, 0]
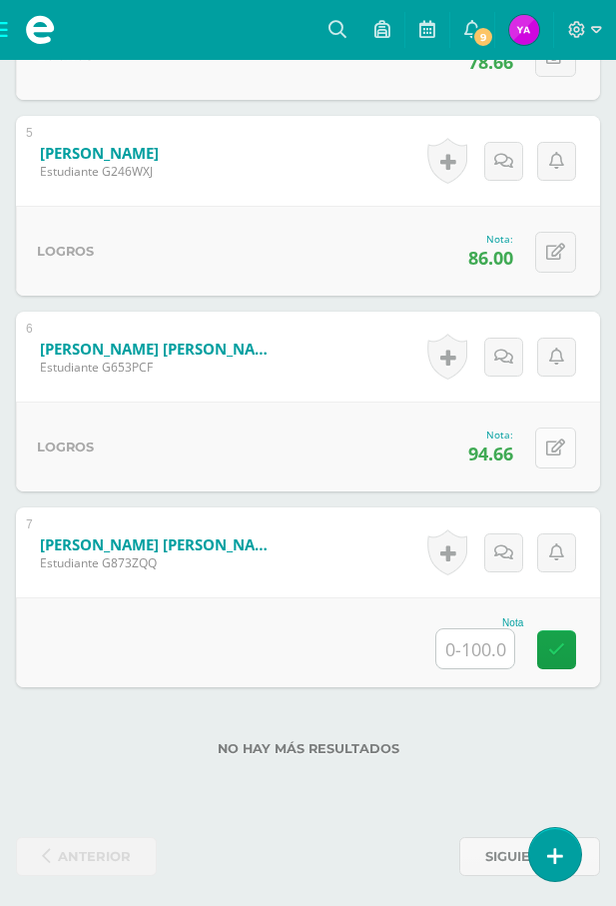
click at [563, 449] on icon at bounding box center [555, 448] width 19 height 17
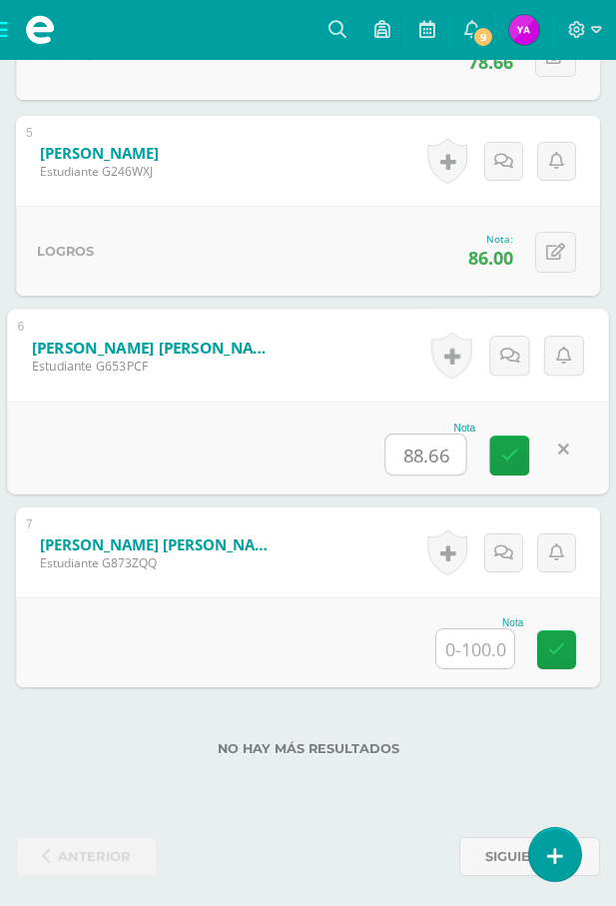
type input "88.66"
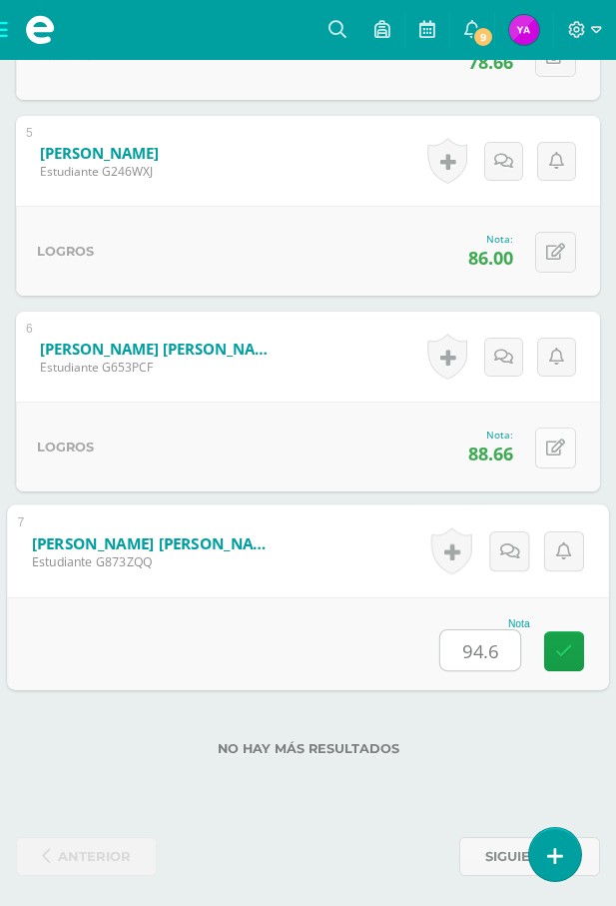
type input "94.66"
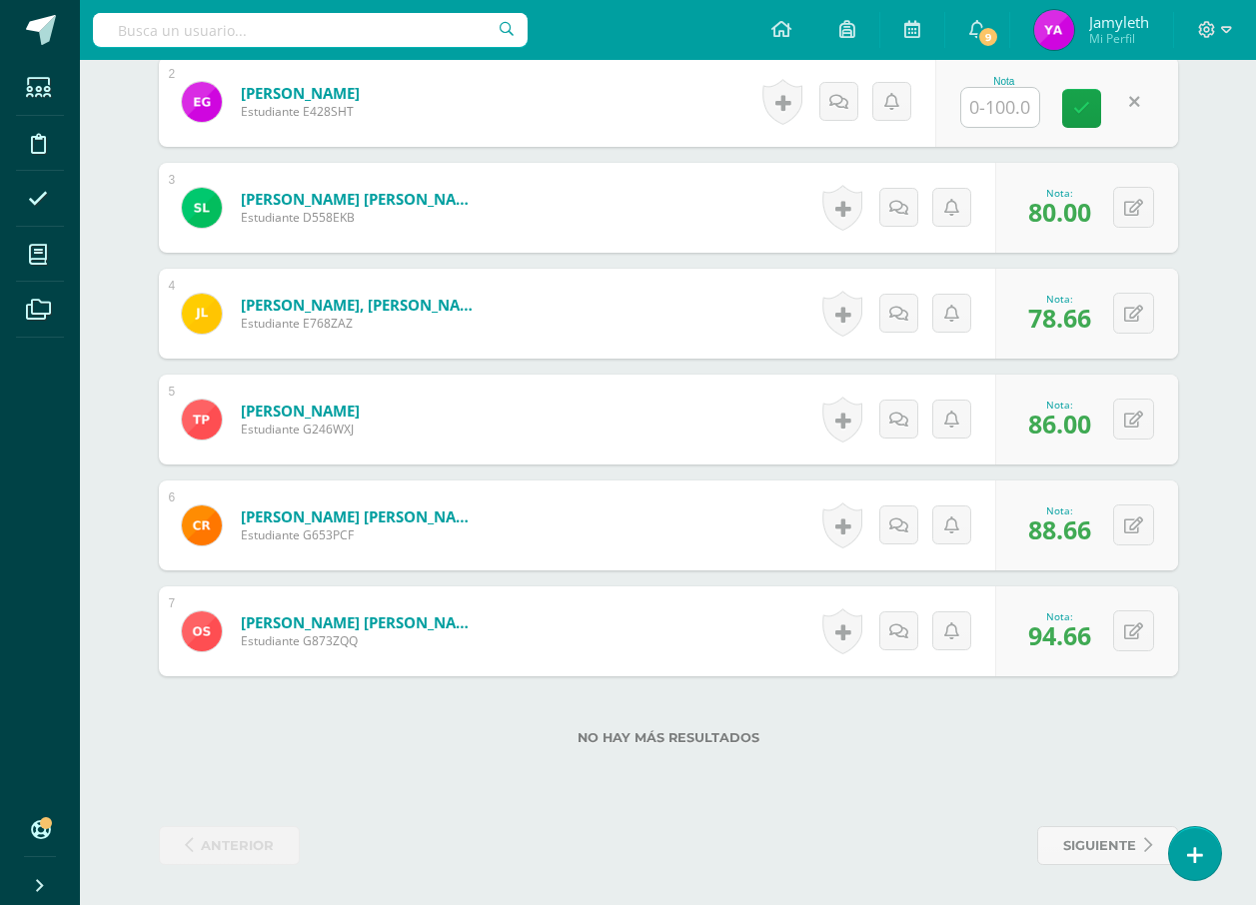
scroll to position [743, 0]
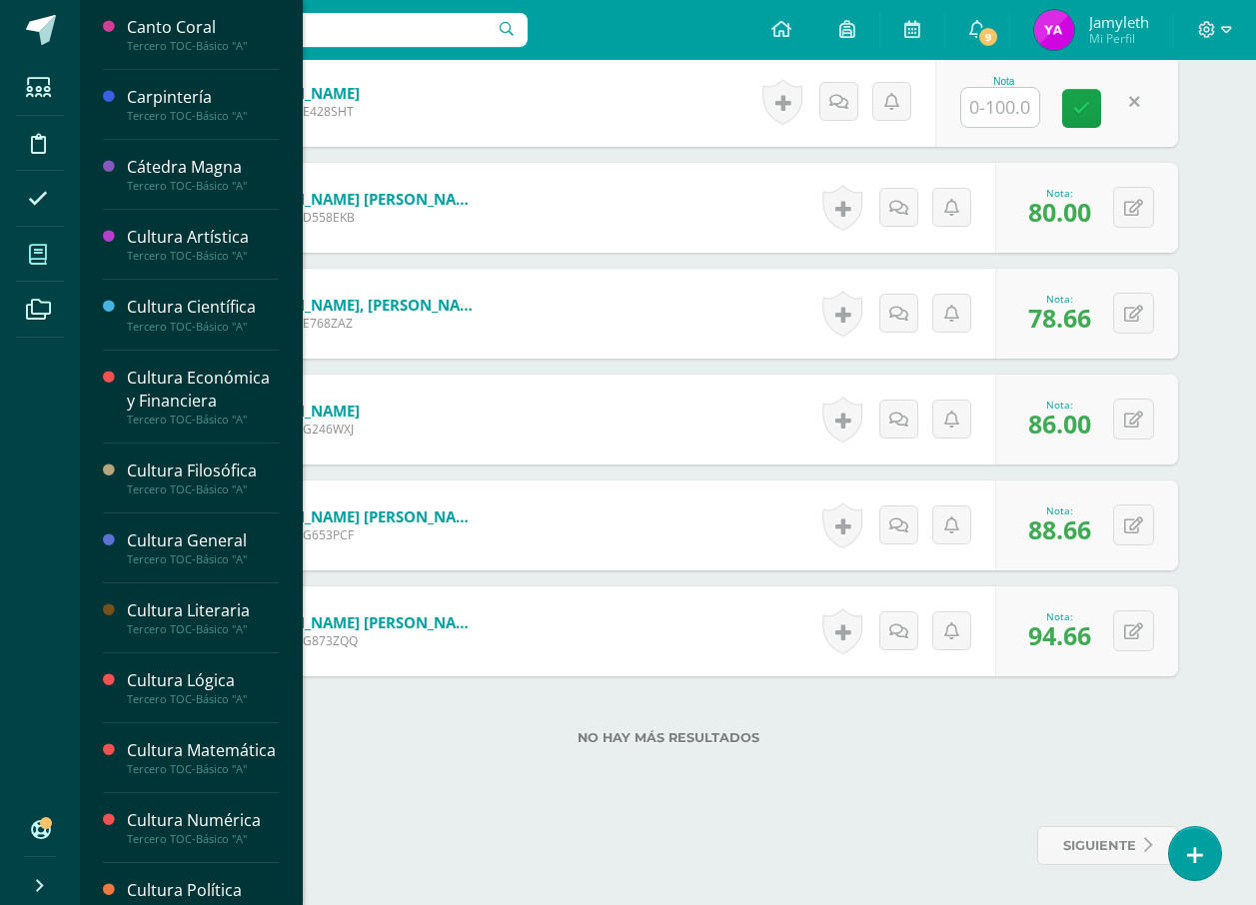
click at [36, 261] on icon at bounding box center [38, 255] width 18 height 20
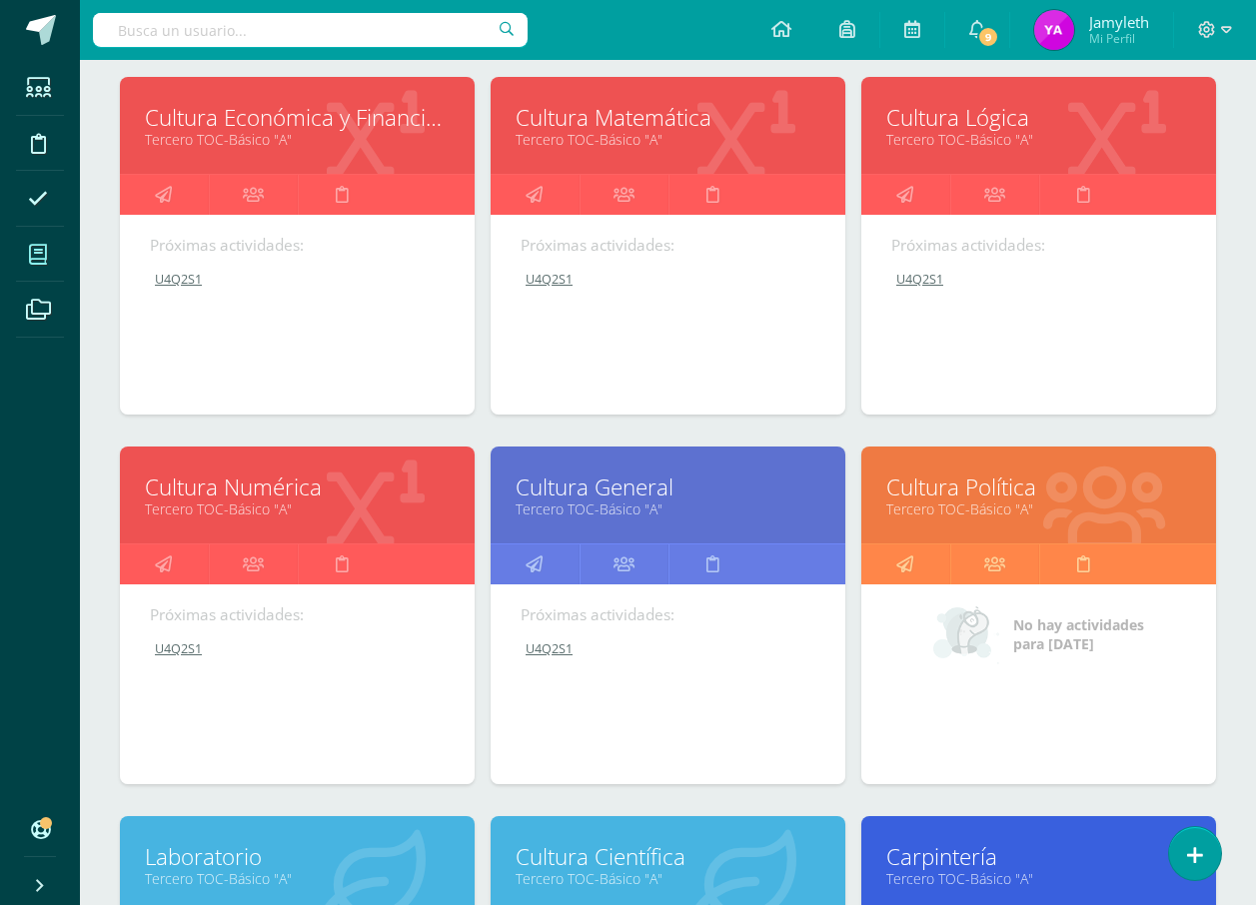
scroll to position [300, 0]
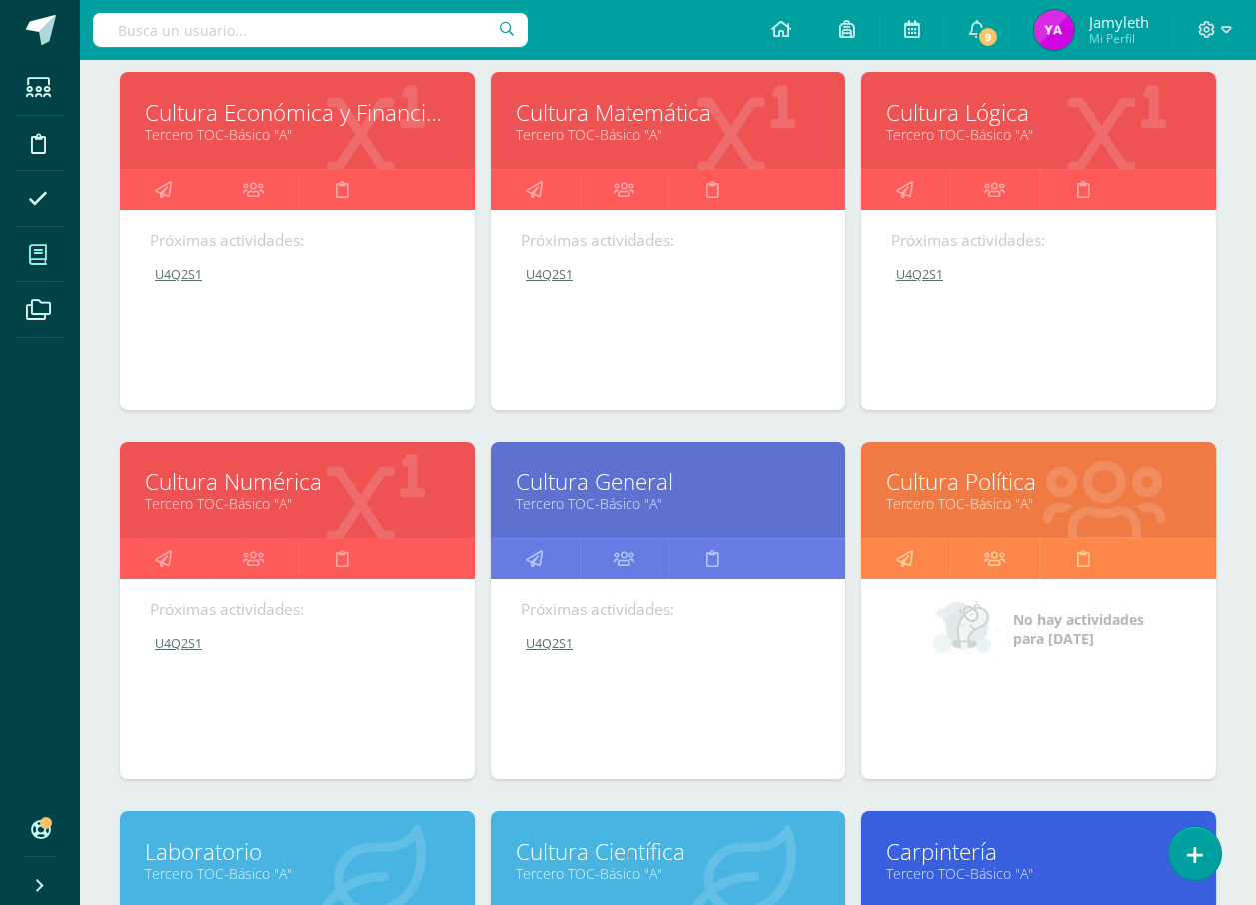
click at [925, 494] on link "Cultura Política" at bounding box center [1038, 482] width 305 height 31
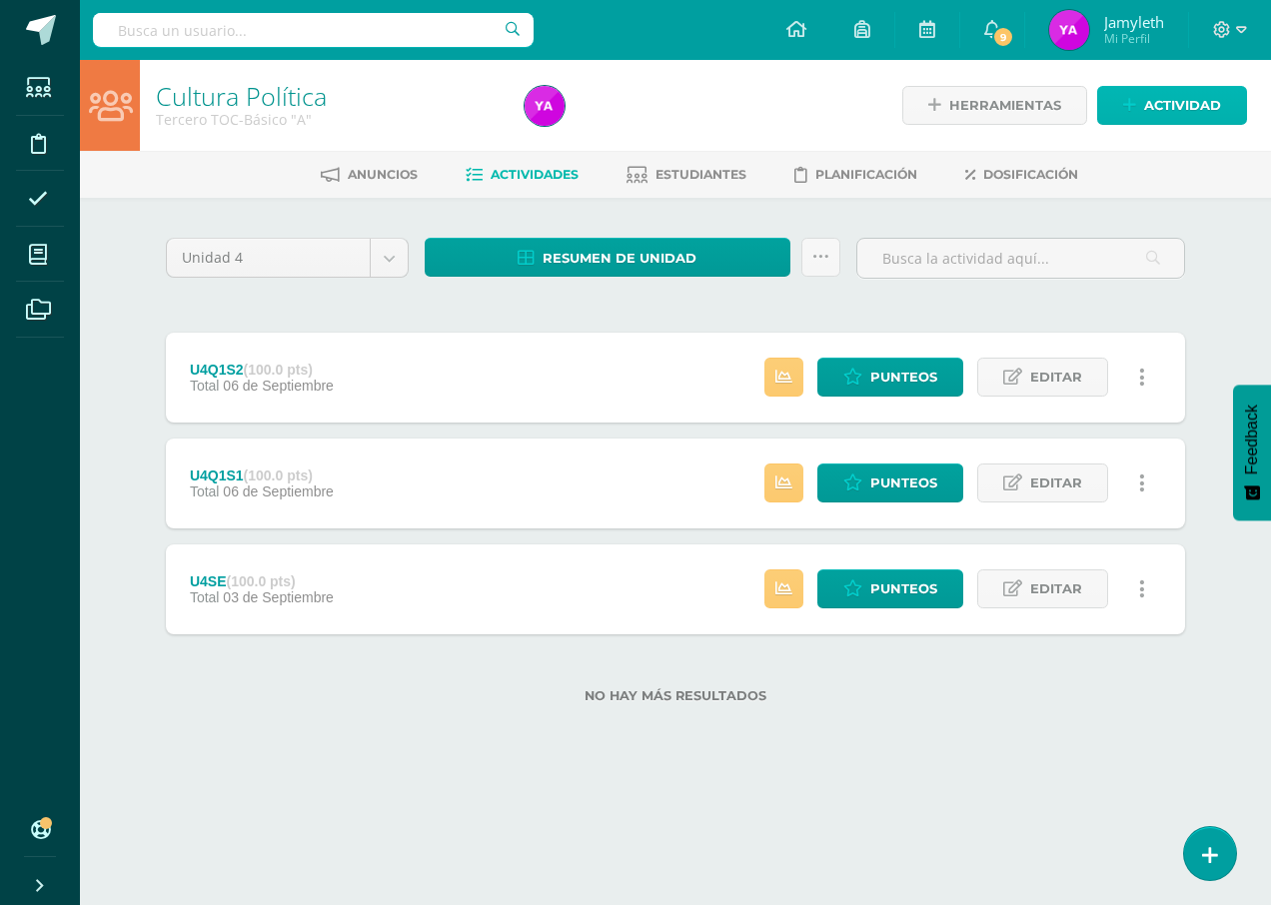
click at [1170, 117] on span "Actividad" at bounding box center [1182, 105] width 77 height 37
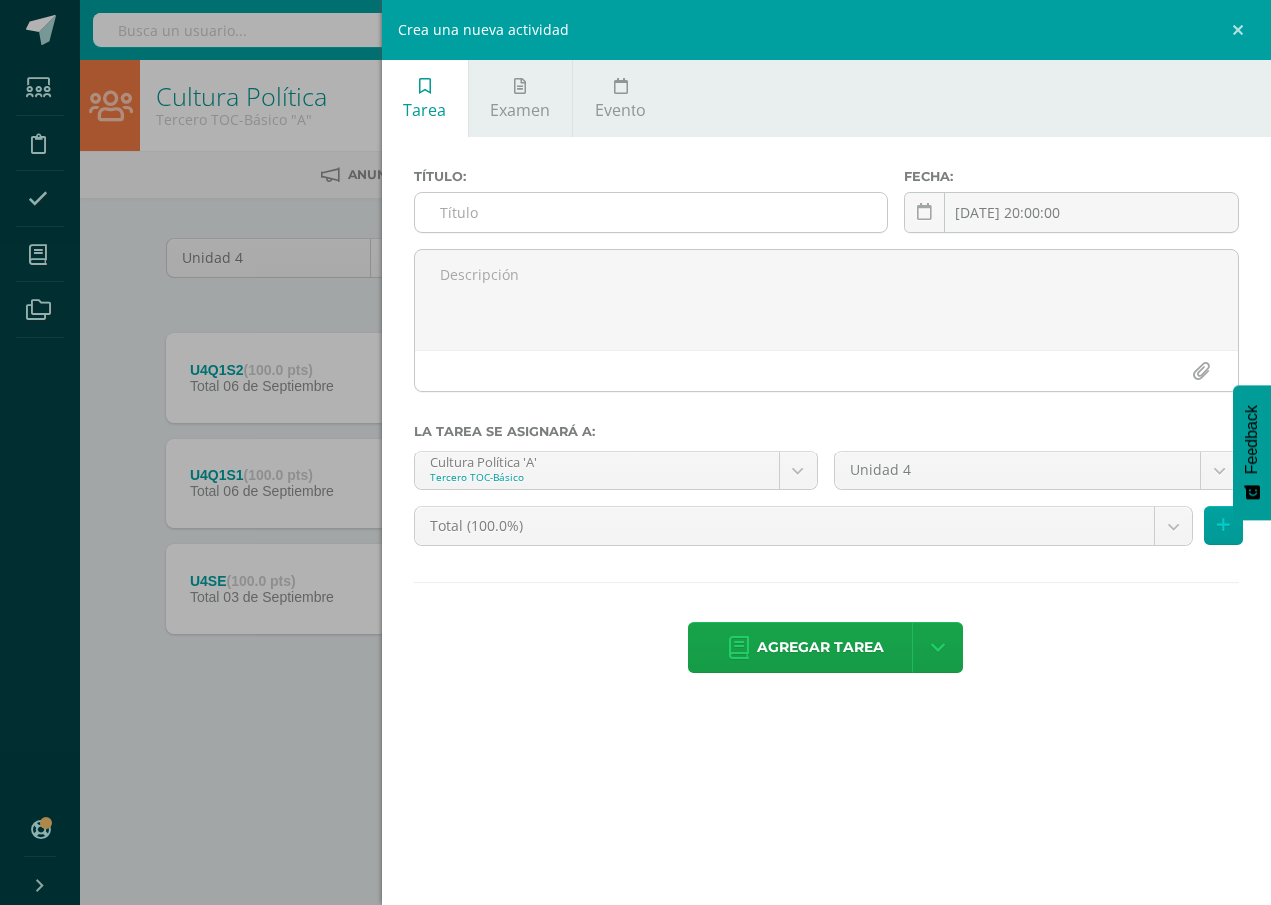
click at [697, 200] on input "text" at bounding box center [651, 212] width 473 height 39
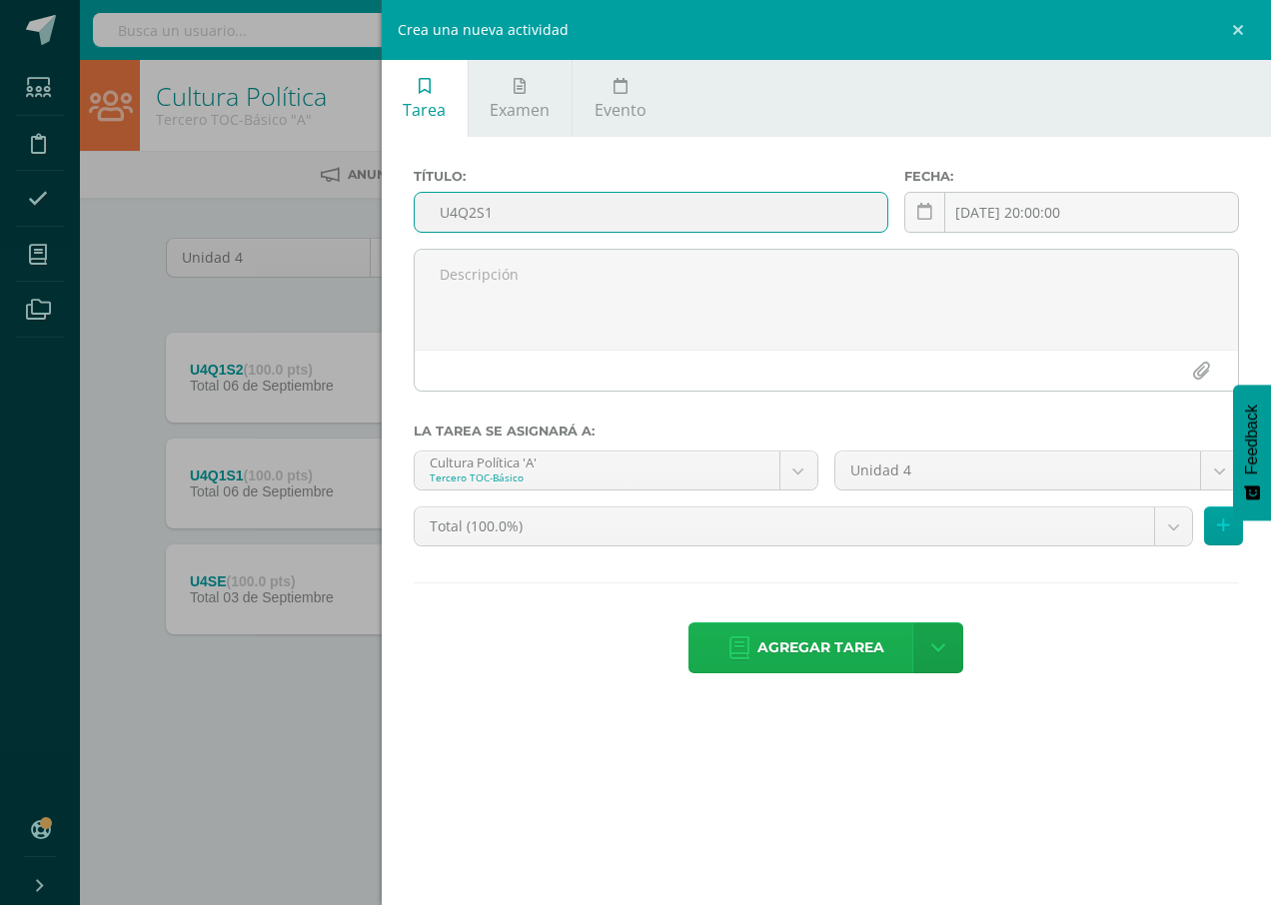
type input "U4Q2S1"
click at [832, 626] on span "Agregar tarea" at bounding box center [820, 647] width 127 height 49
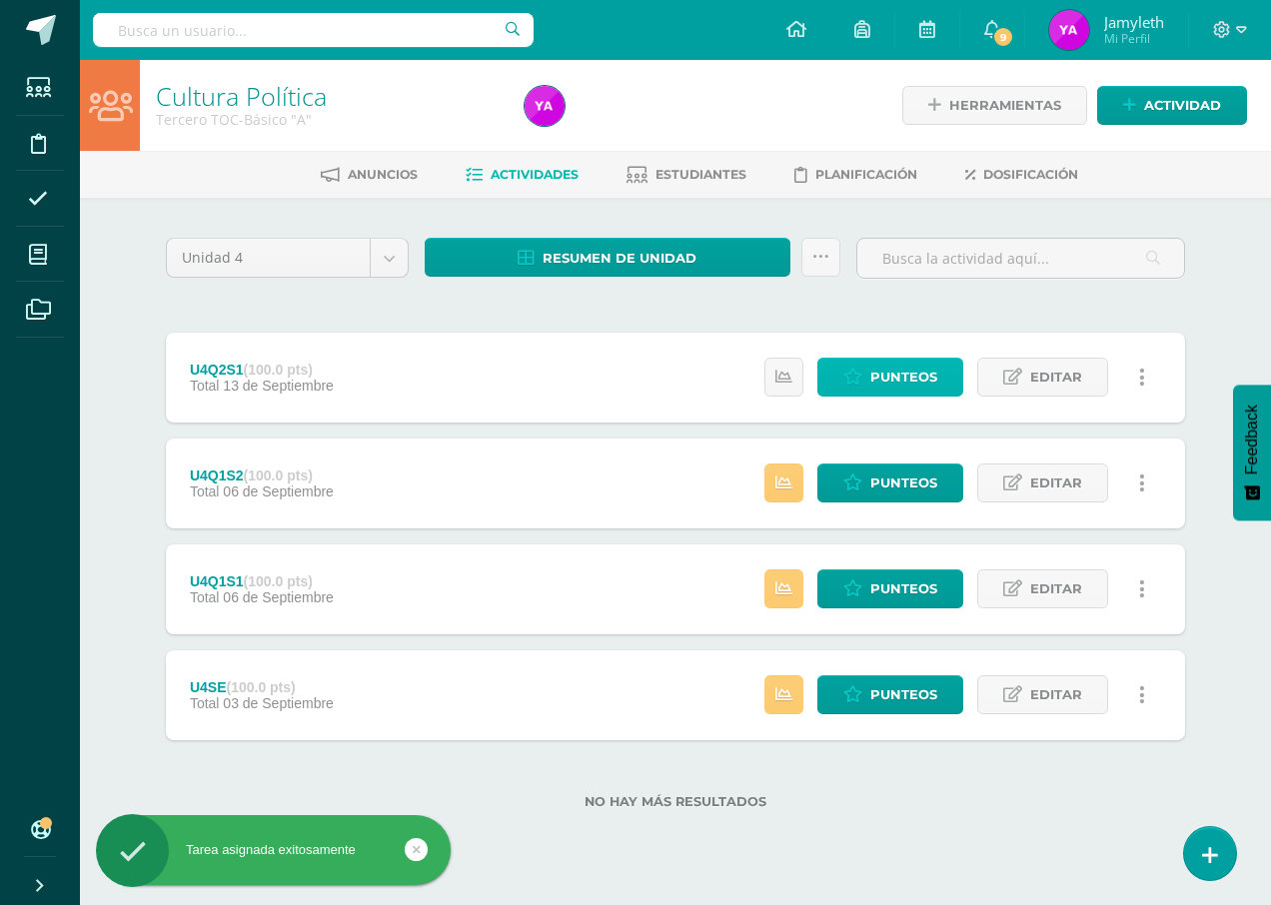
click at [902, 368] on span "Punteos" at bounding box center [903, 377] width 67 height 37
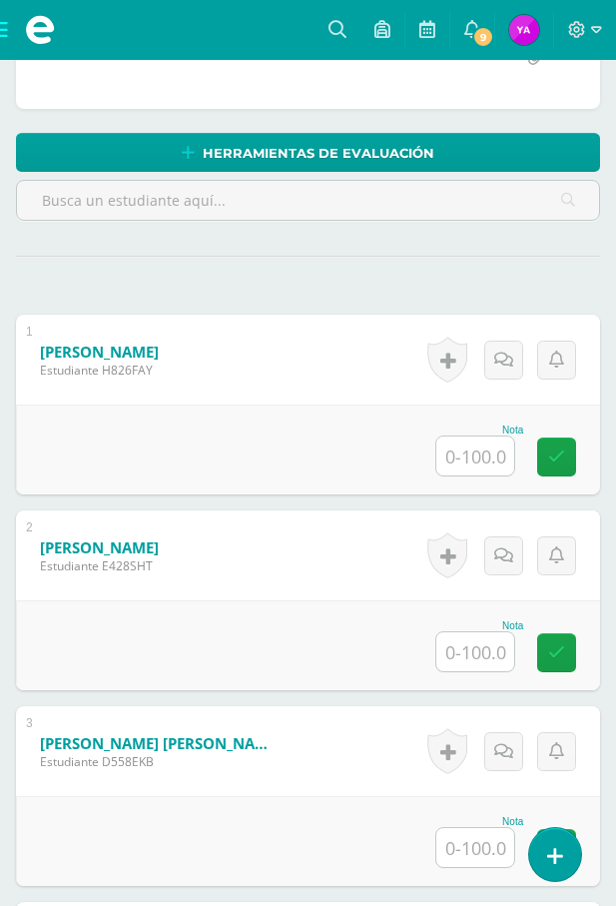
scroll to position [501, 0]
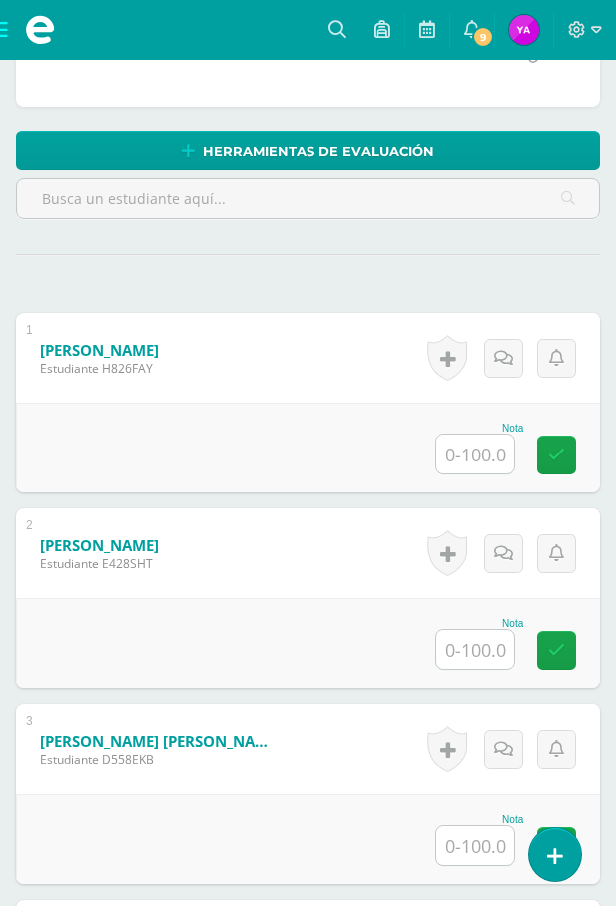
click at [471, 434] on div at bounding box center [476, 454] width 80 height 41
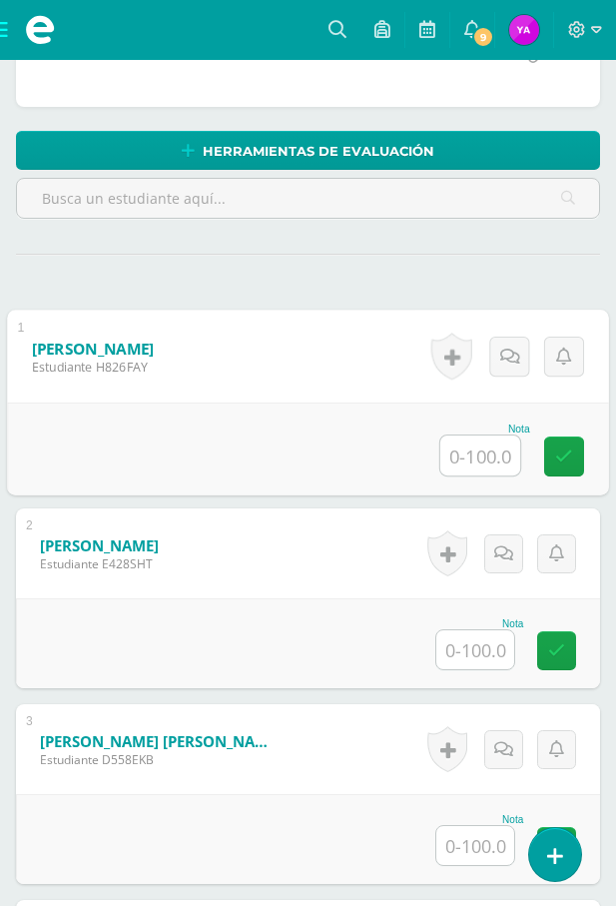
click at [485, 449] on input "text" at bounding box center [481, 456] width 80 height 40
type input "95"
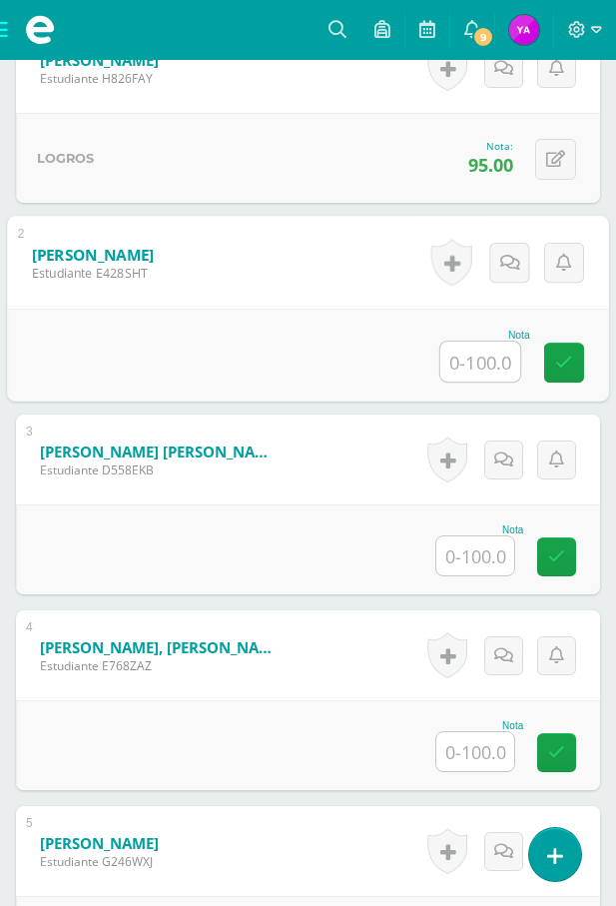
scroll to position [800, 0]
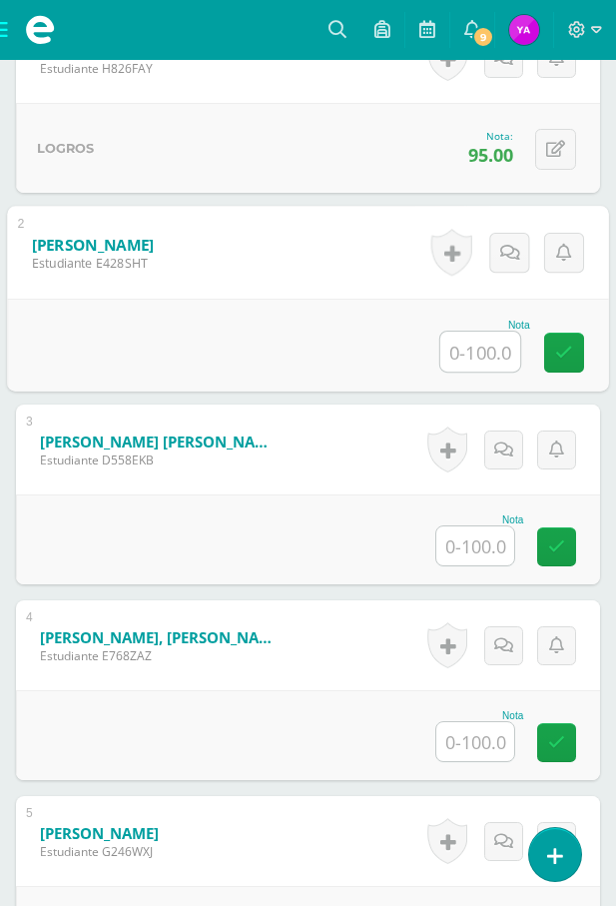
click at [492, 534] on input "text" at bounding box center [476, 545] width 78 height 39
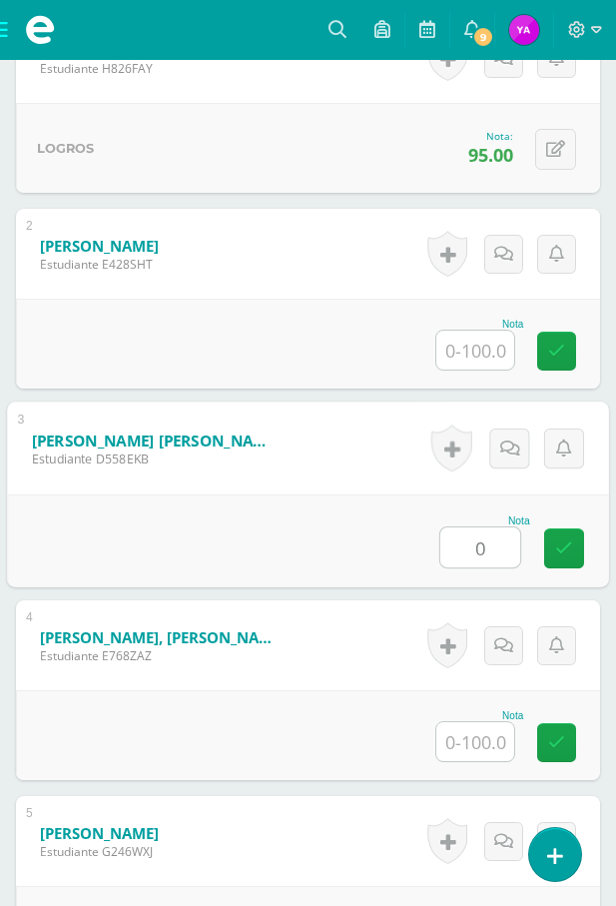
type input "0"
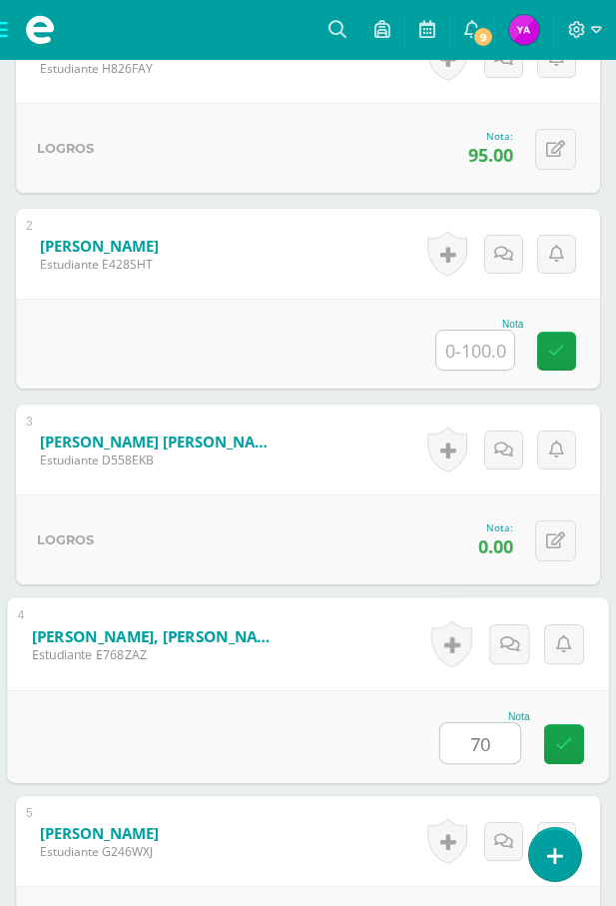
type input "70"
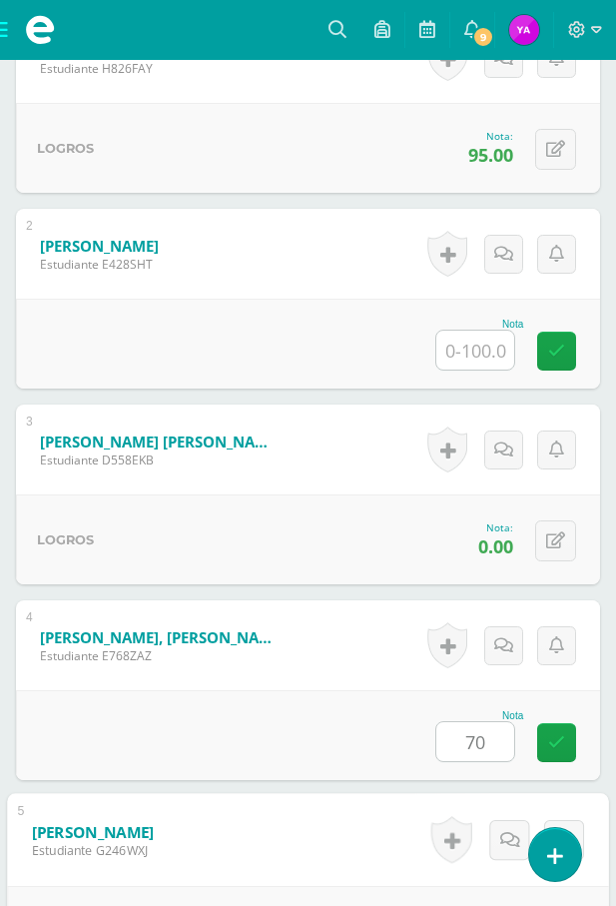
scroll to position [1285, 0]
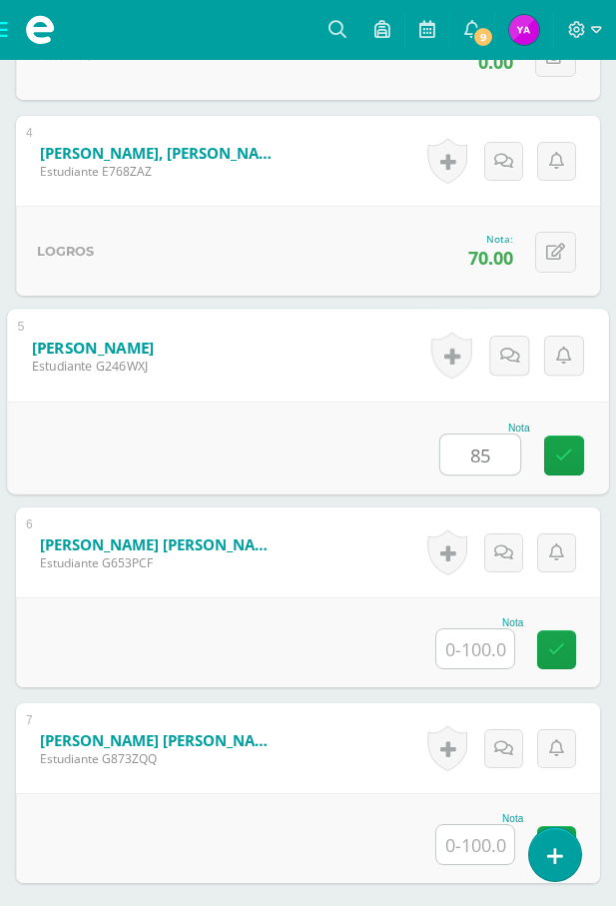
type input "85"
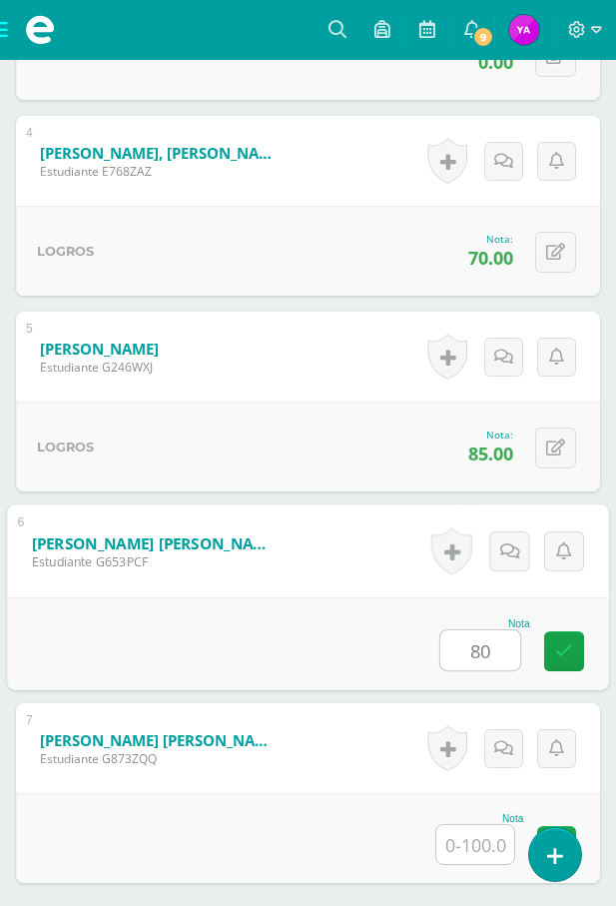
type input "80"
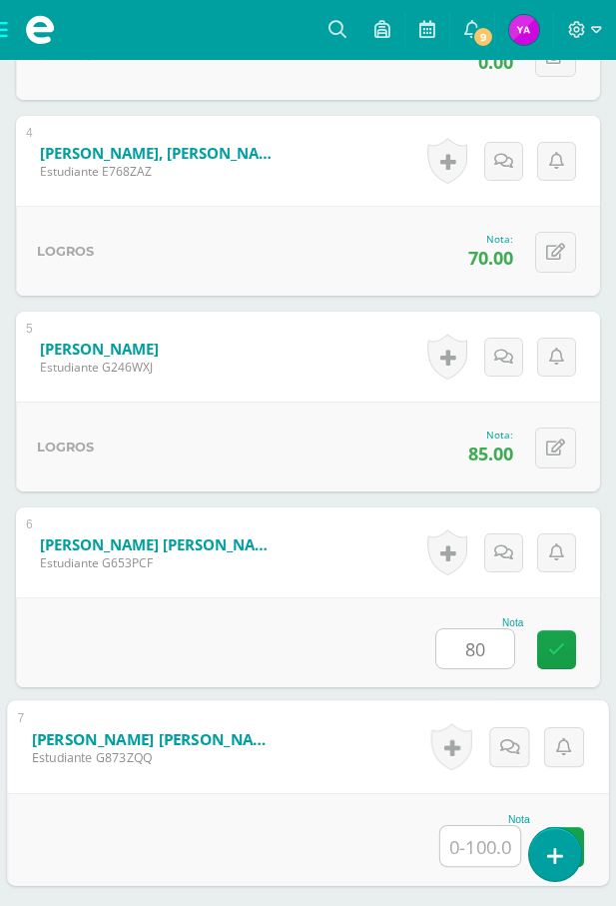
type input "0"
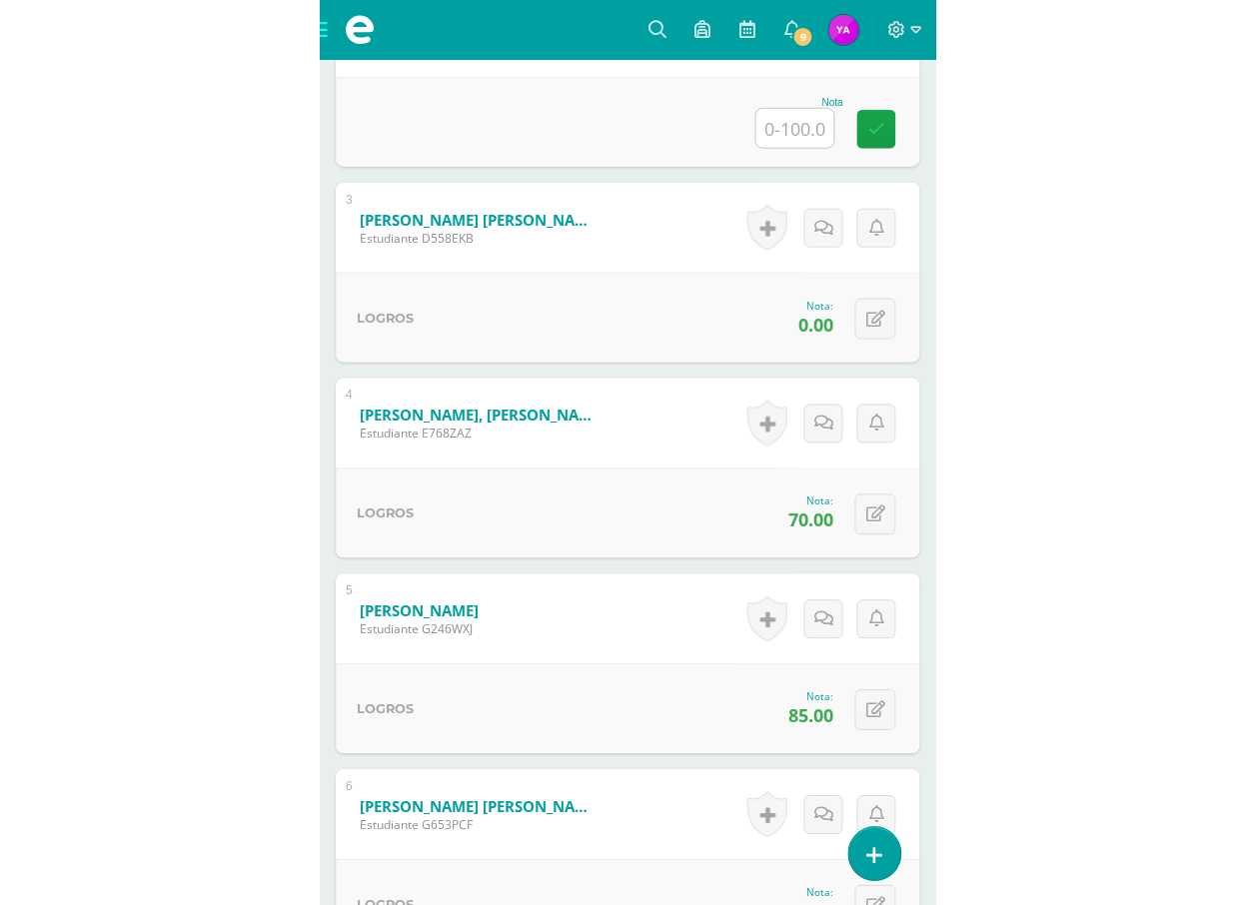
scroll to position [685, 0]
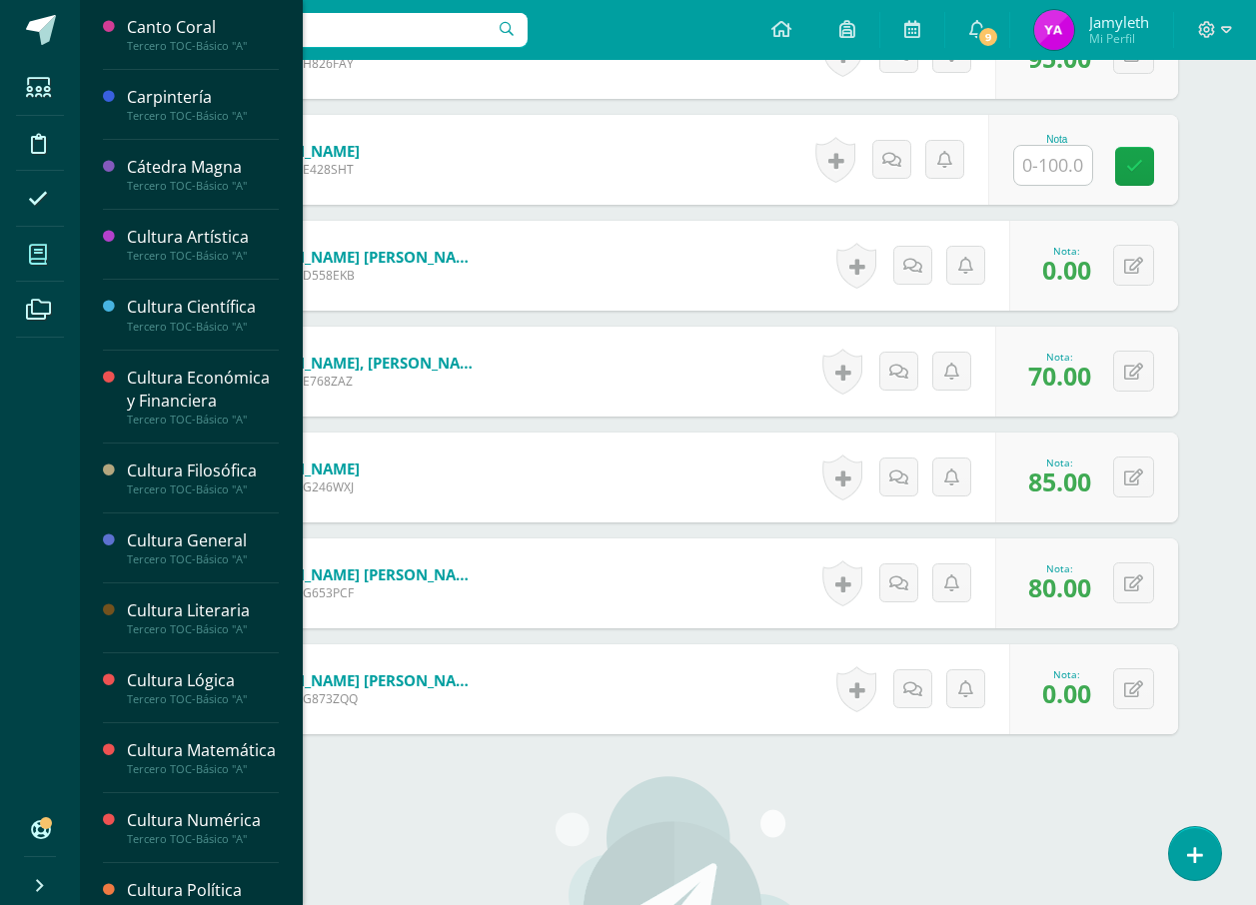
click at [46, 268] on span at bounding box center [38, 254] width 45 height 45
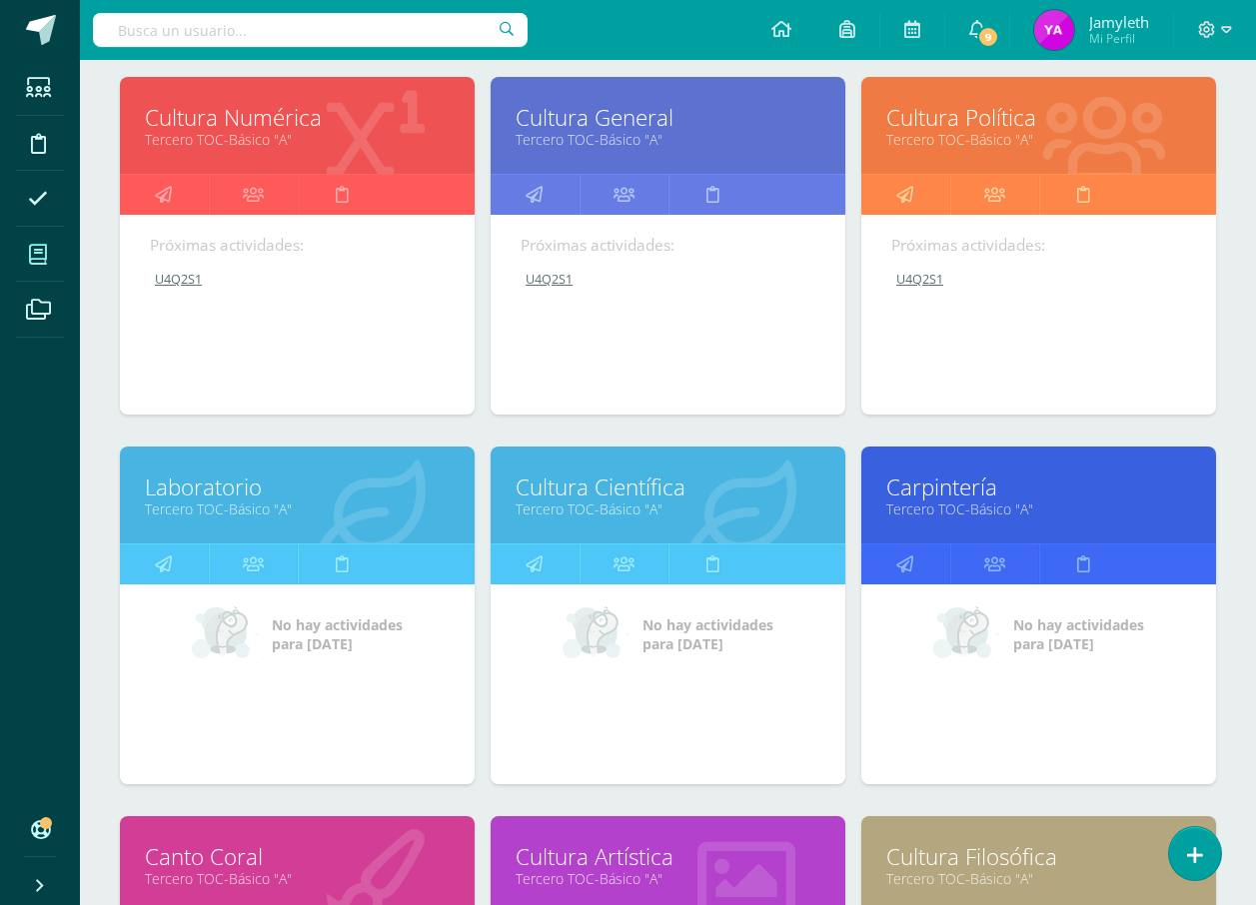
scroll to position [699, 0]
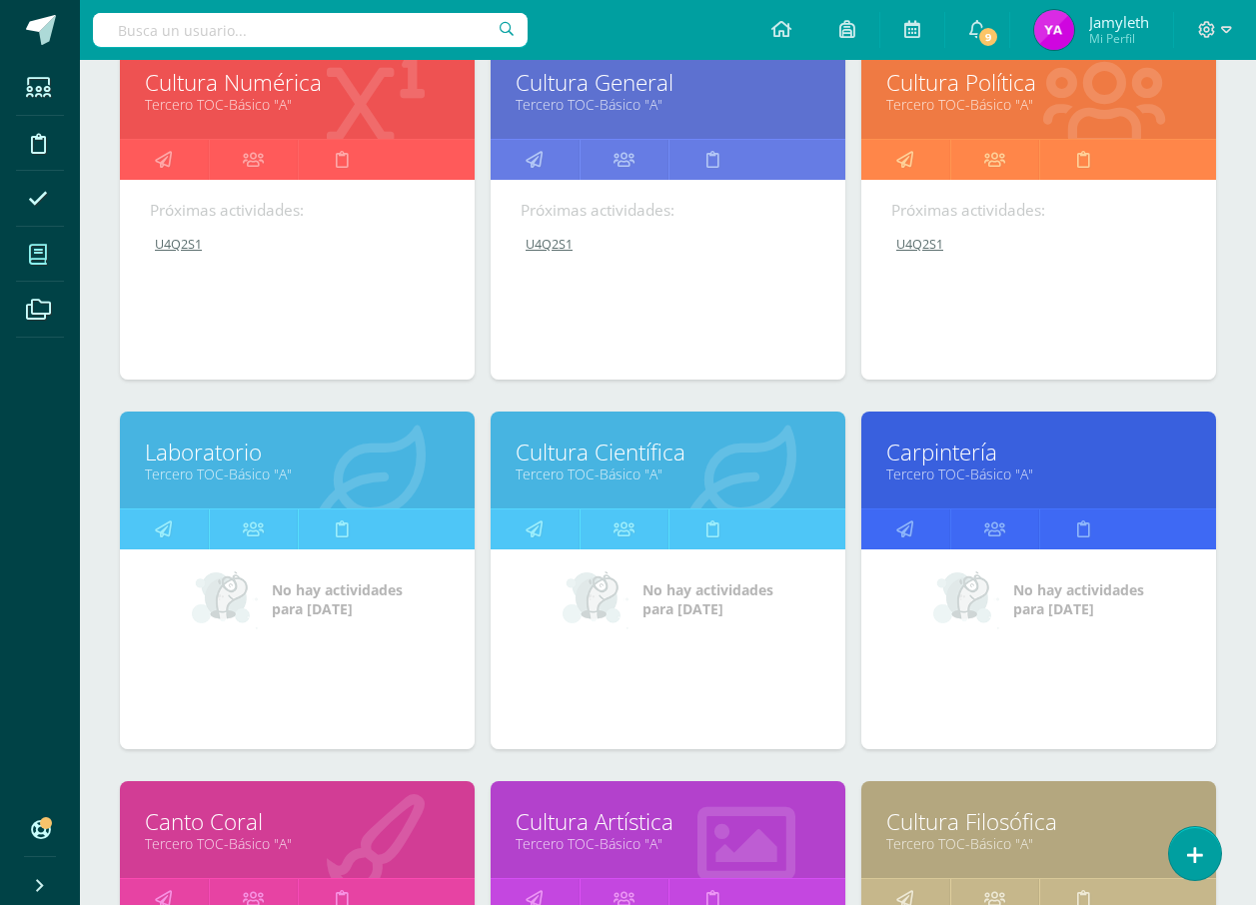
click at [596, 462] on link "Cultura Científica" at bounding box center [667, 452] width 305 height 31
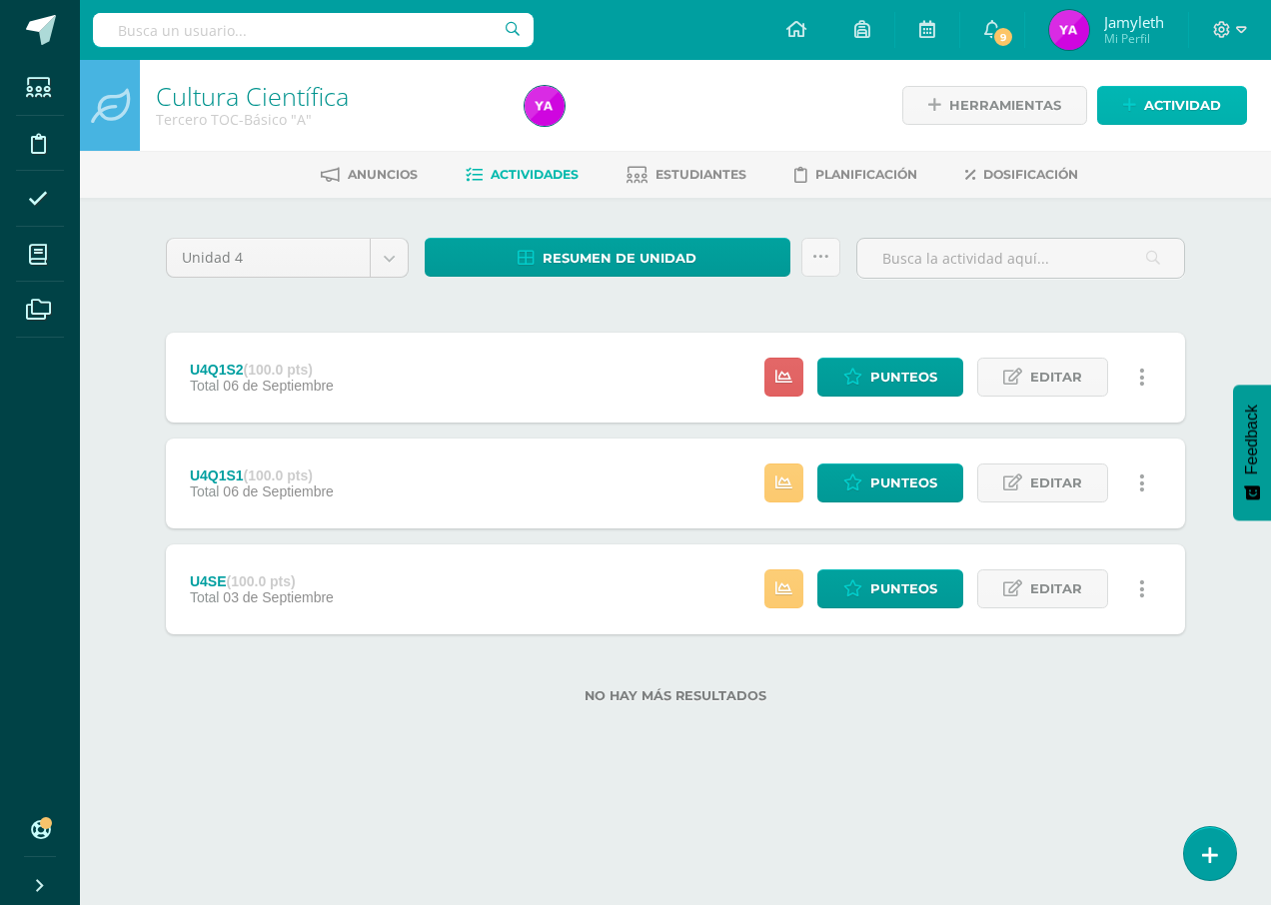
click at [1139, 92] on link "Actividad" at bounding box center [1172, 105] width 150 height 39
click at [0, 0] on div "Crea una nueva actividad Tarea Examen Evento Título: Fecha: 2025-09-12 20:00:00…" at bounding box center [0, 0] width 0 height 0
click at [1103, 87] on link "Actividad" at bounding box center [1172, 105] width 150 height 39
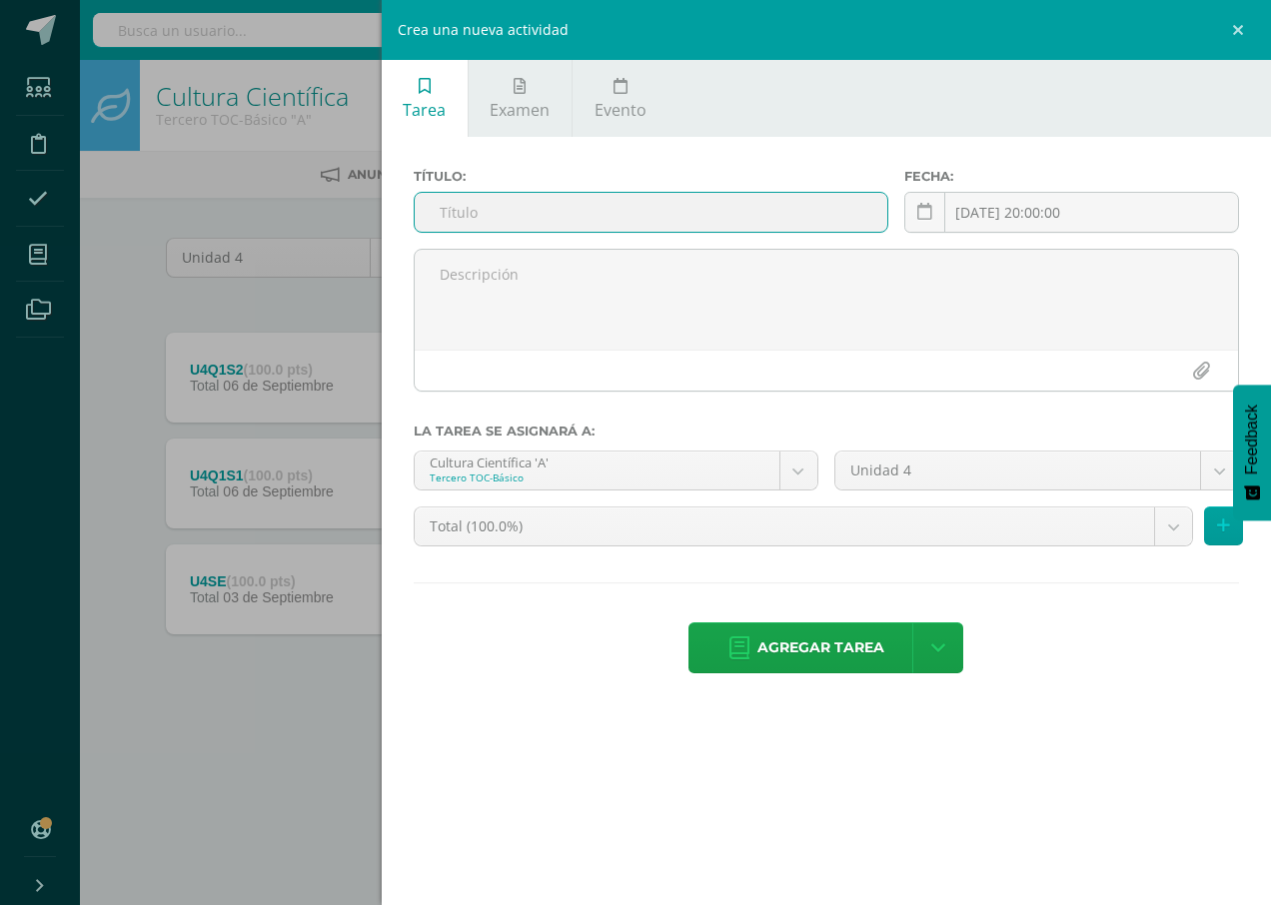
click at [766, 227] on input "text" at bounding box center [651, 212] width 473 height 39
type input "U4Q2S1"
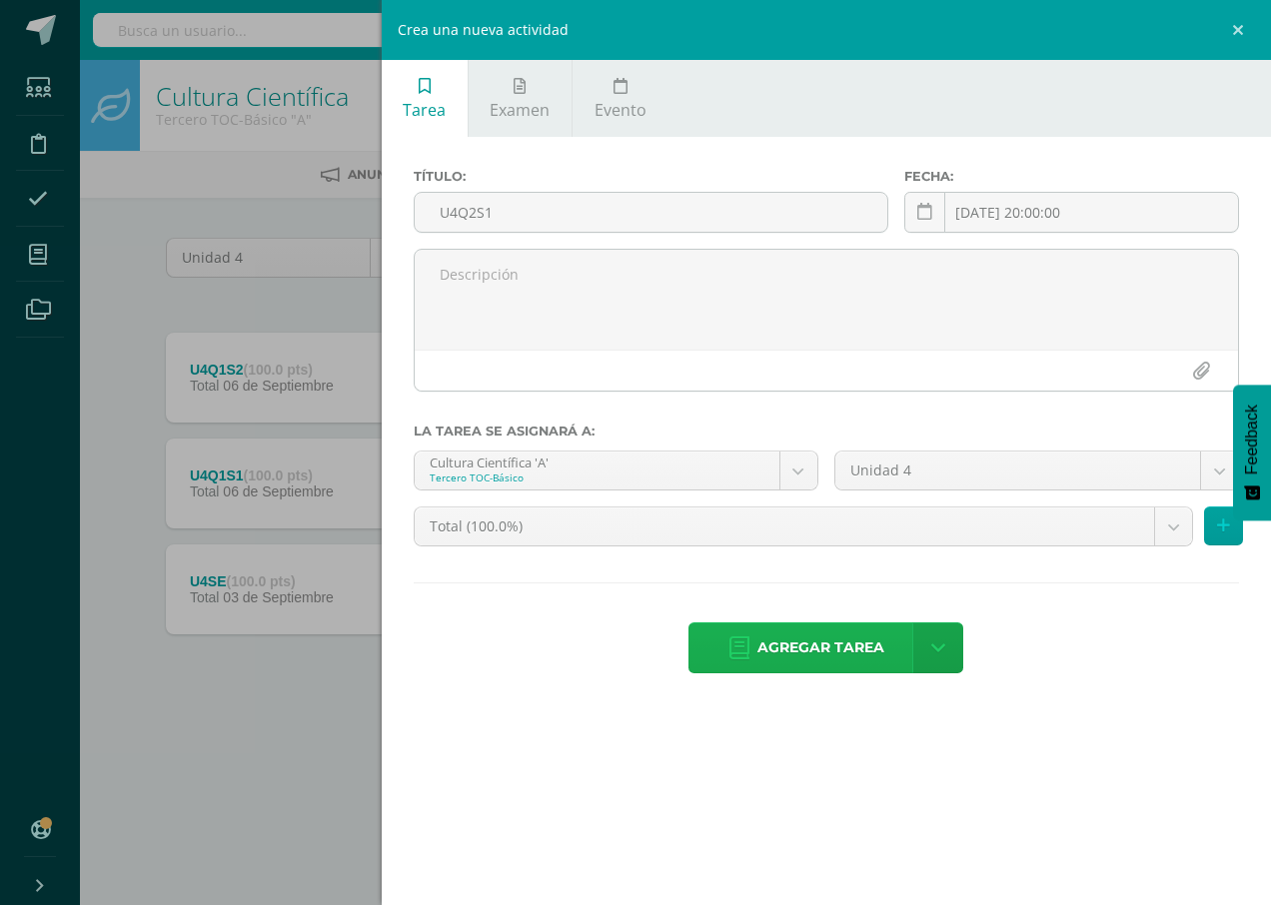
click at [802, 646] on span "Agregar tarea" at bounding box center [820, 647] width 127 height 49
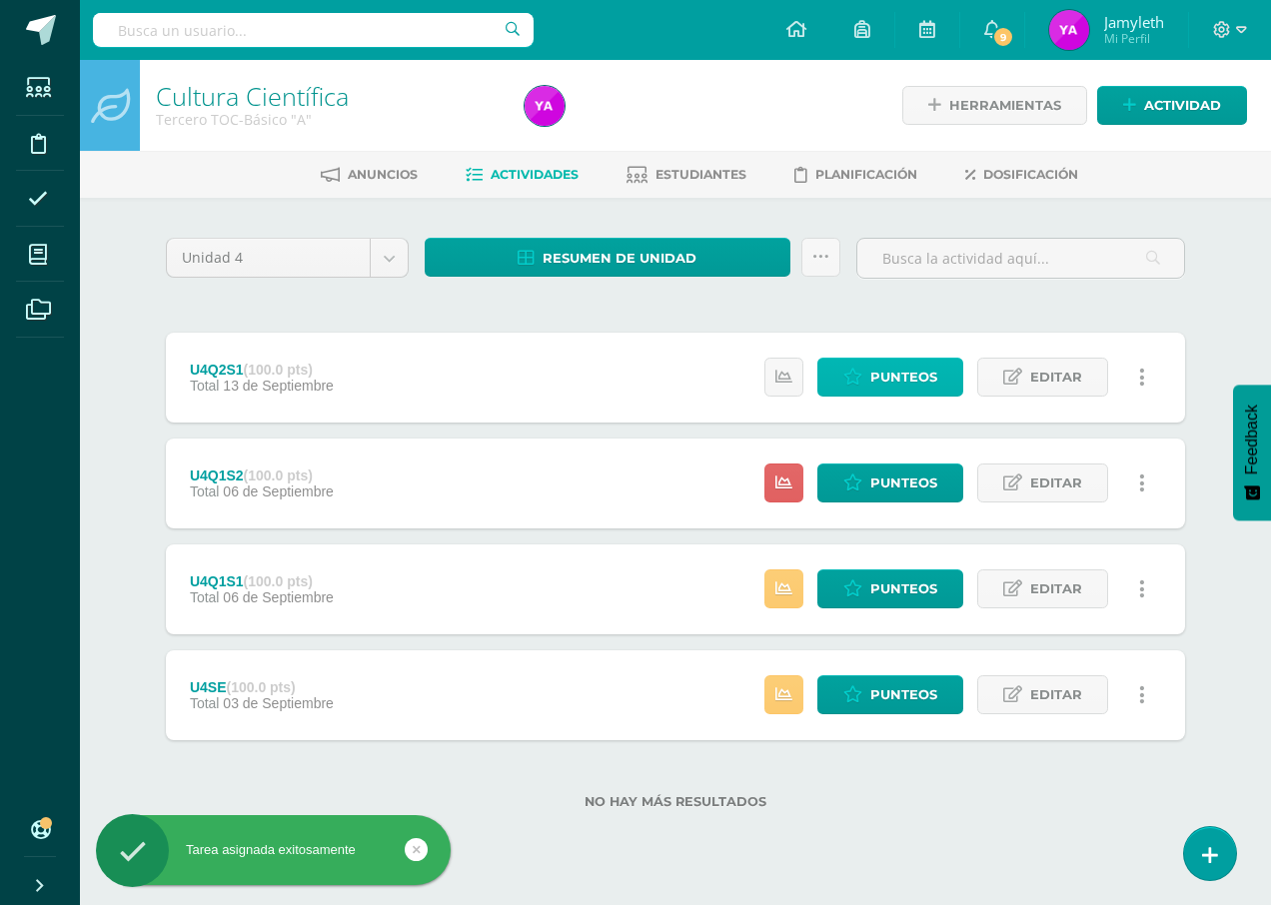
click at [873, 381] on span "Punteos" at bounding box center [903, 377] width 67 height 37
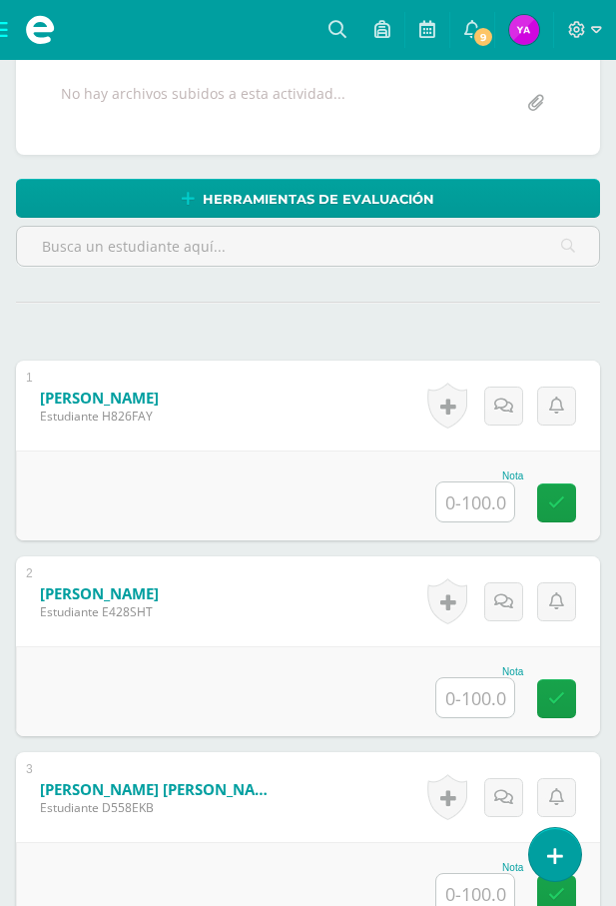
scroll to position [461, 0]
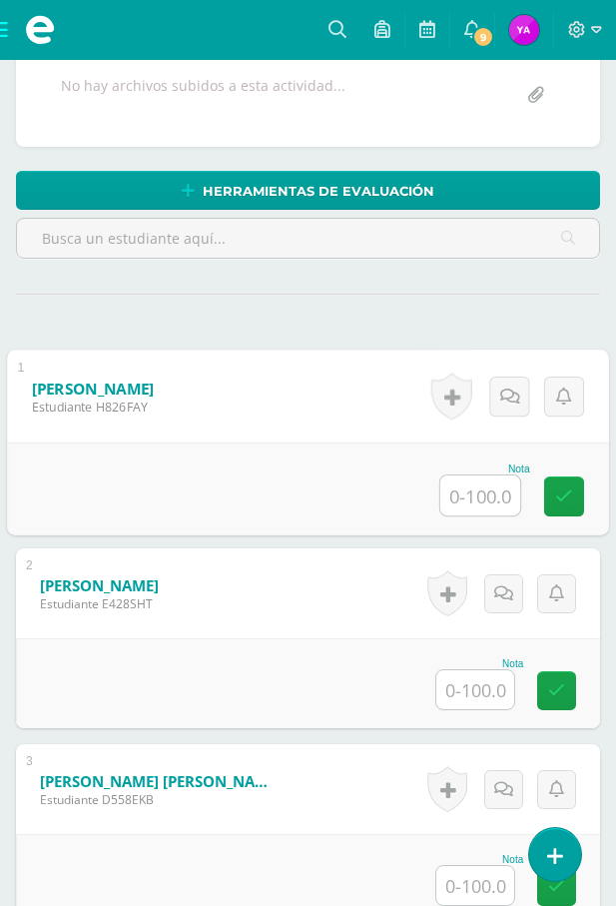
click at [510, 489] on input "text" at bounding box center [481, 496] width 80 height 40
type input "92"
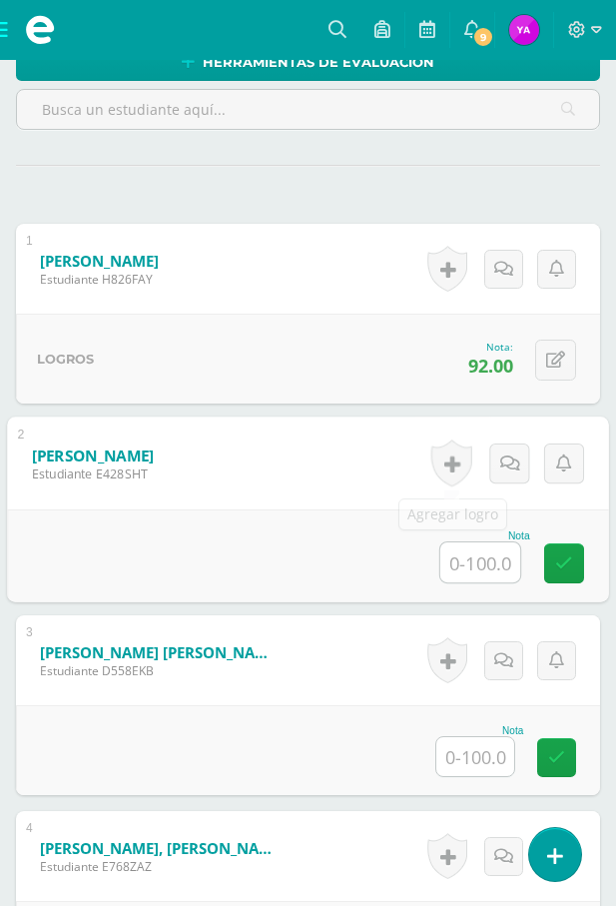
scroll to position [660, 0]
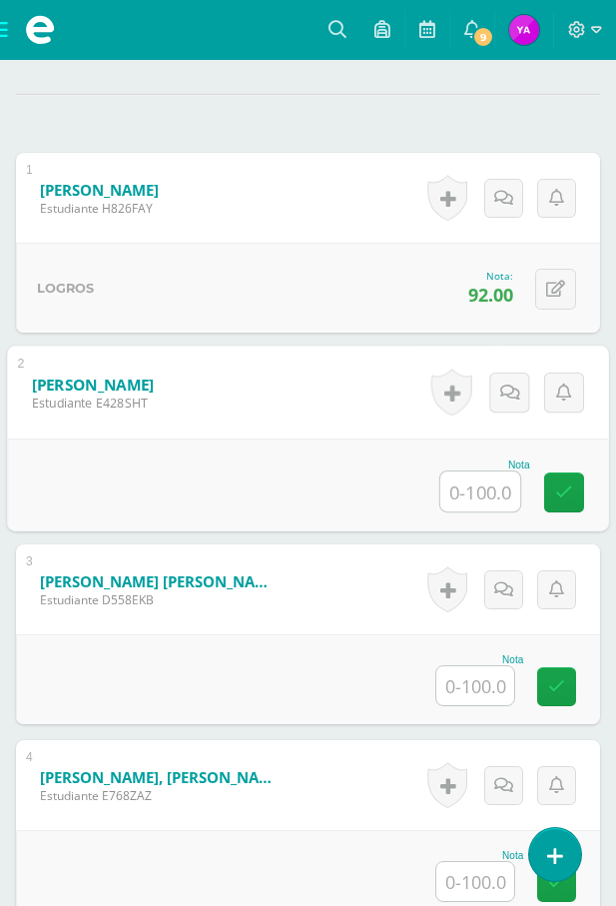
click at [476, 645] on div "Nota" at bounding box center [308, 679] width 584 height 90
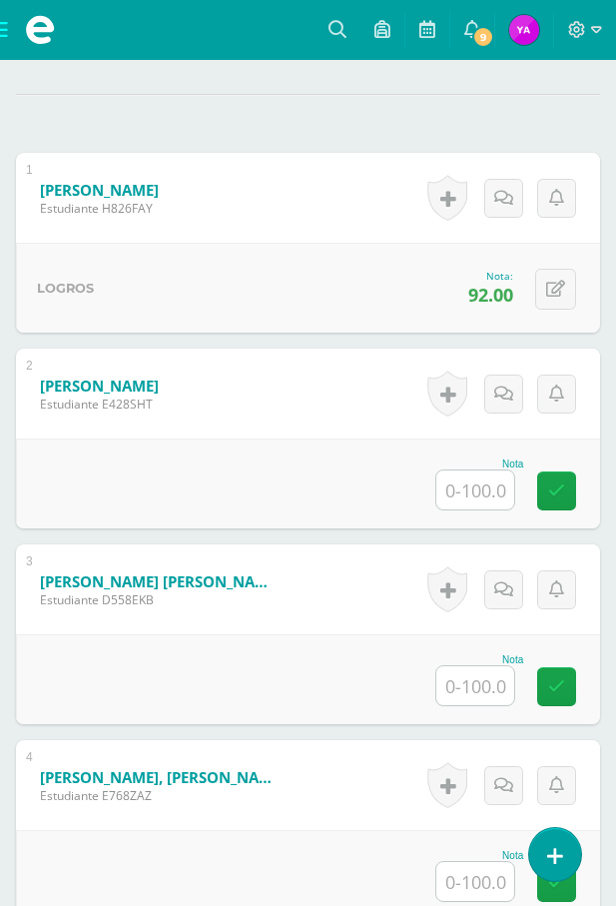
click at [478, 667] on input "text" at bounding box center [476, 685] width 78 height 39
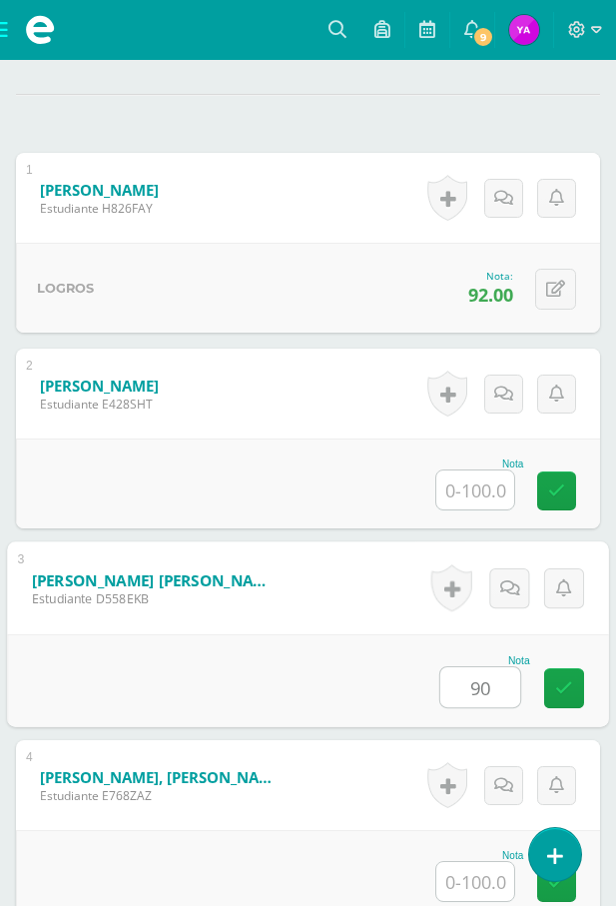
type input "90"
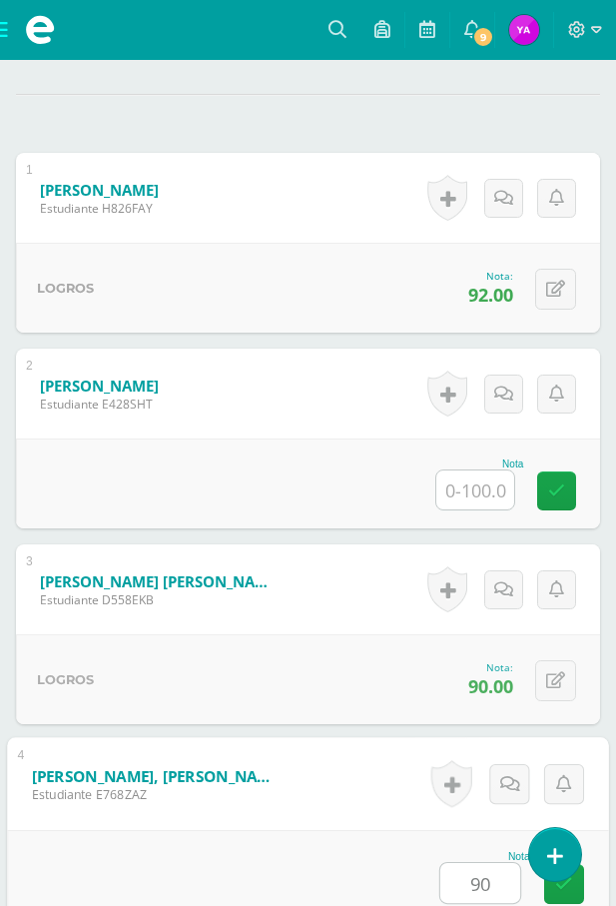
type input "90"
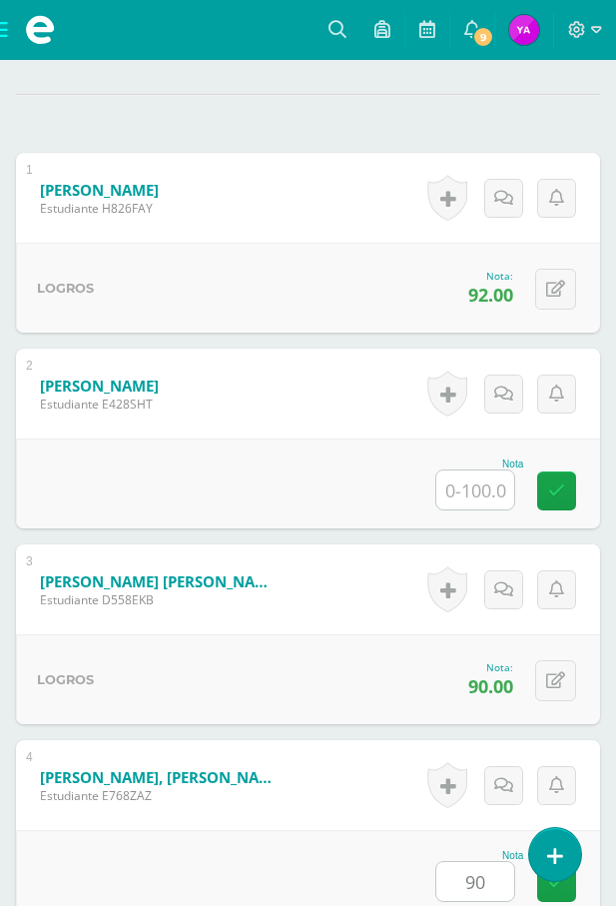
scroll to position [1285, 0]
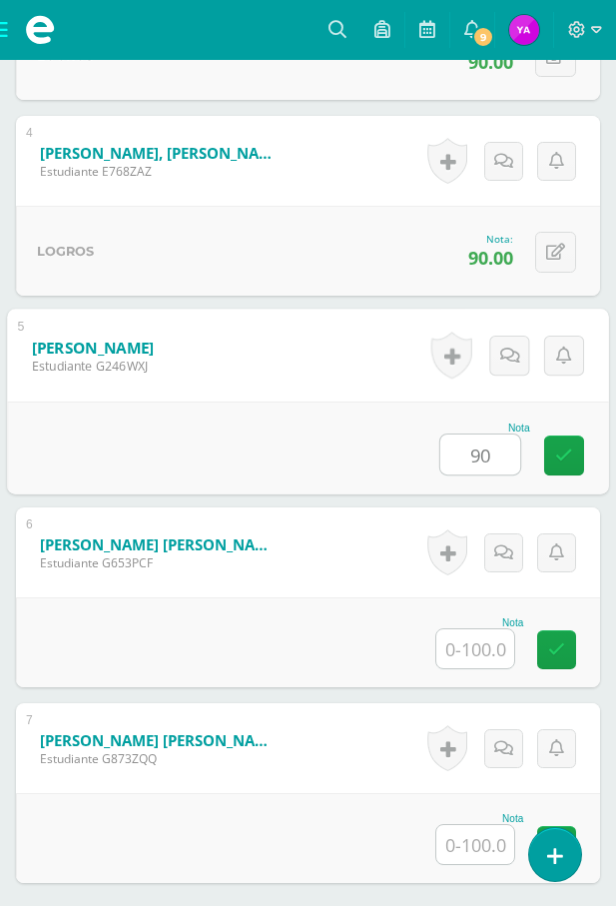
type input "90"
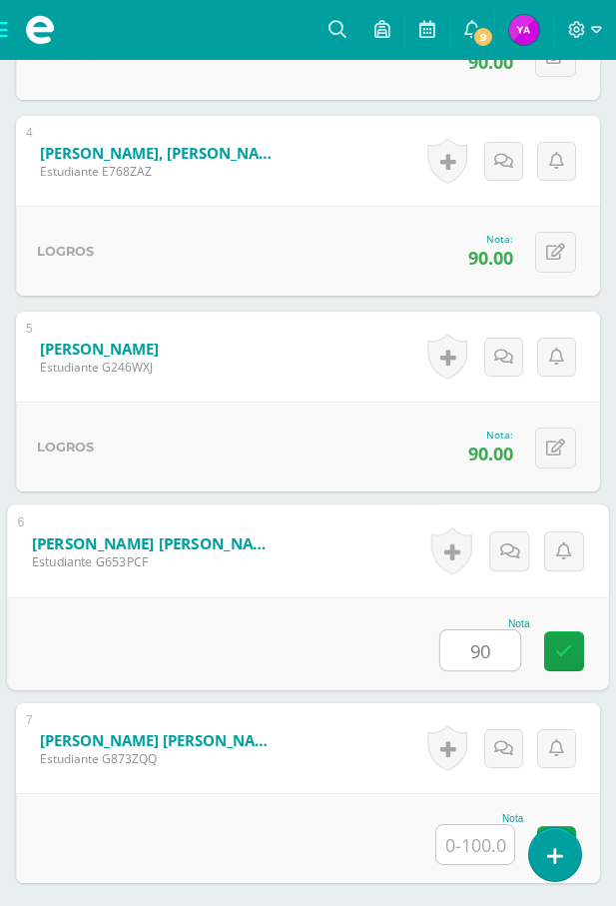
type input "90"
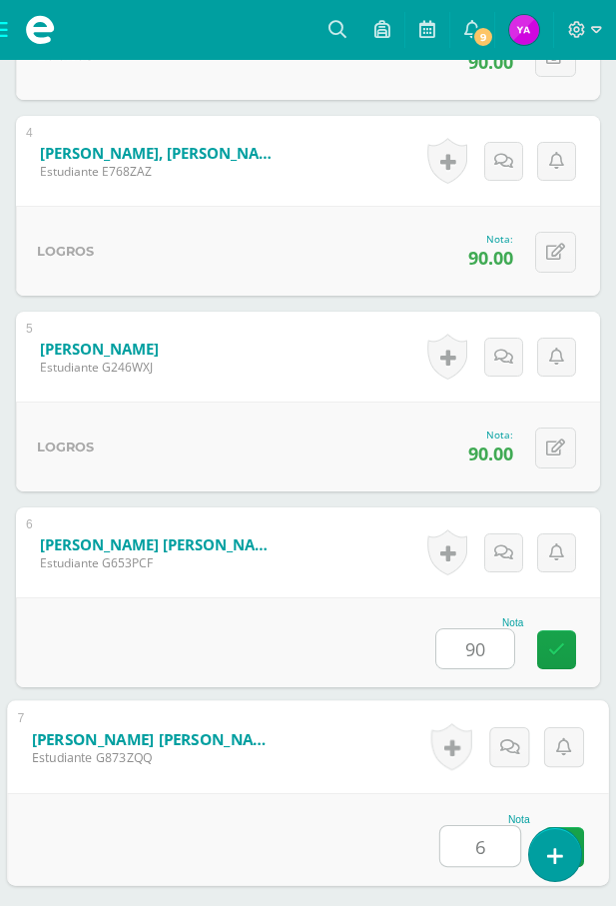
type input "60"
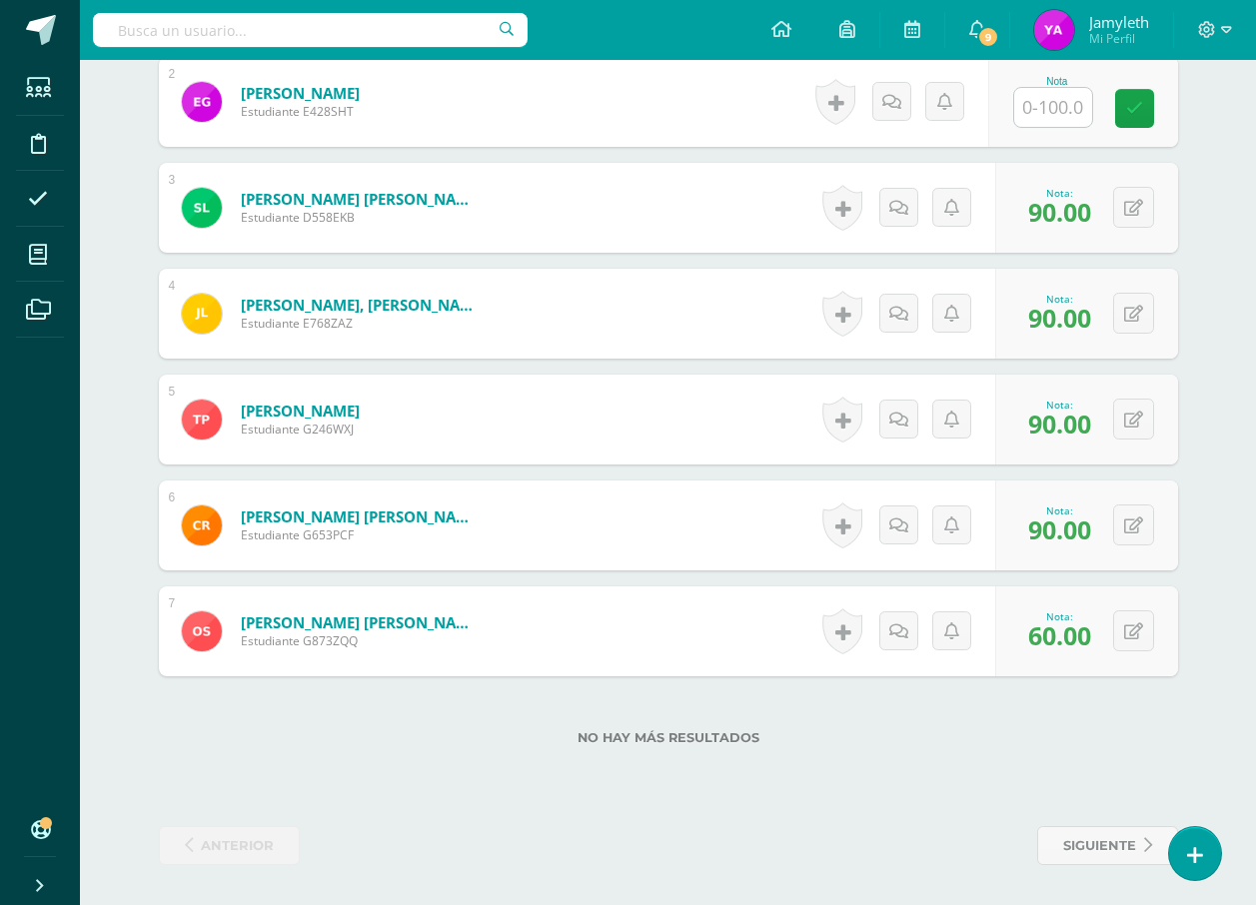
scroll to position [743, 0]
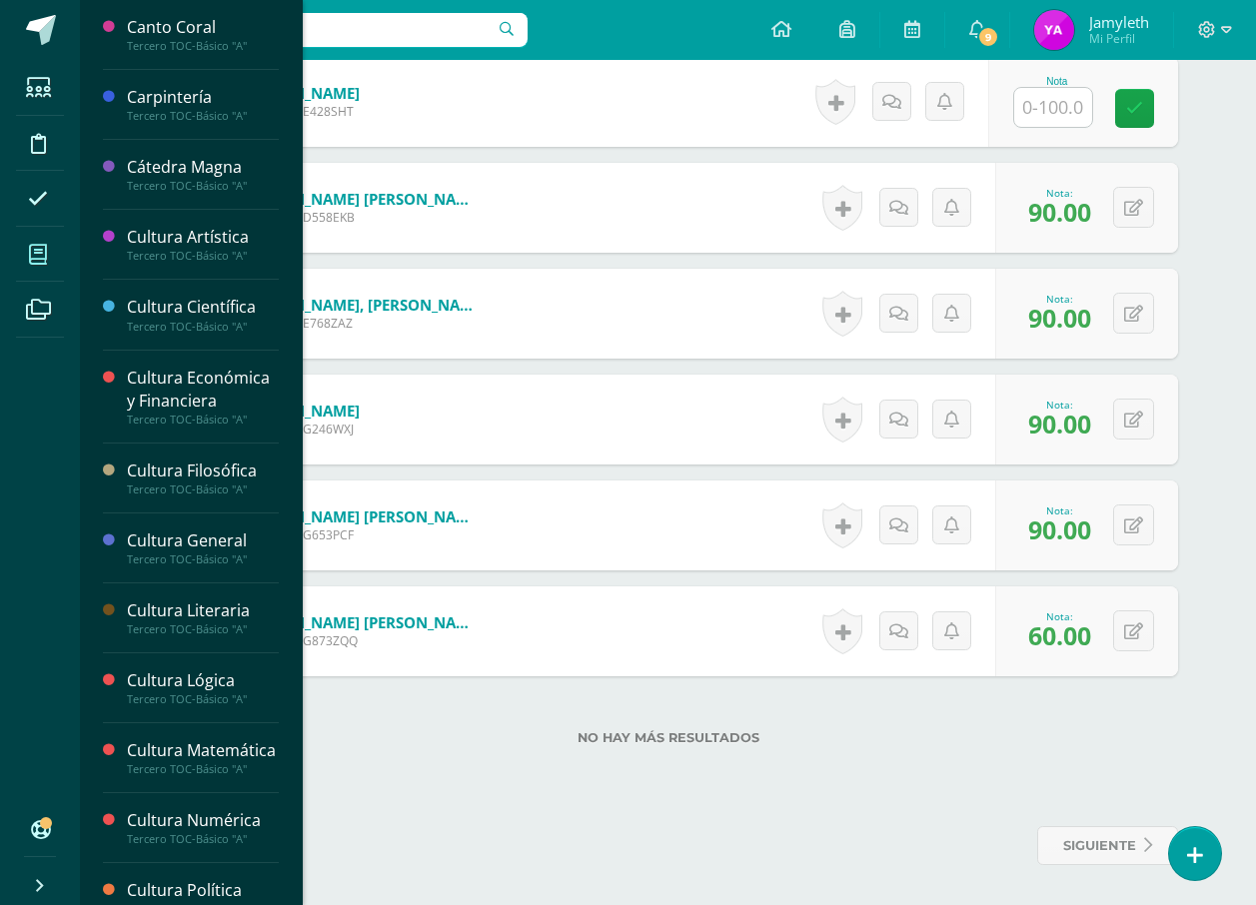
click at [32, 264] on icon at bounding box center [38, 255] width 18 height 20
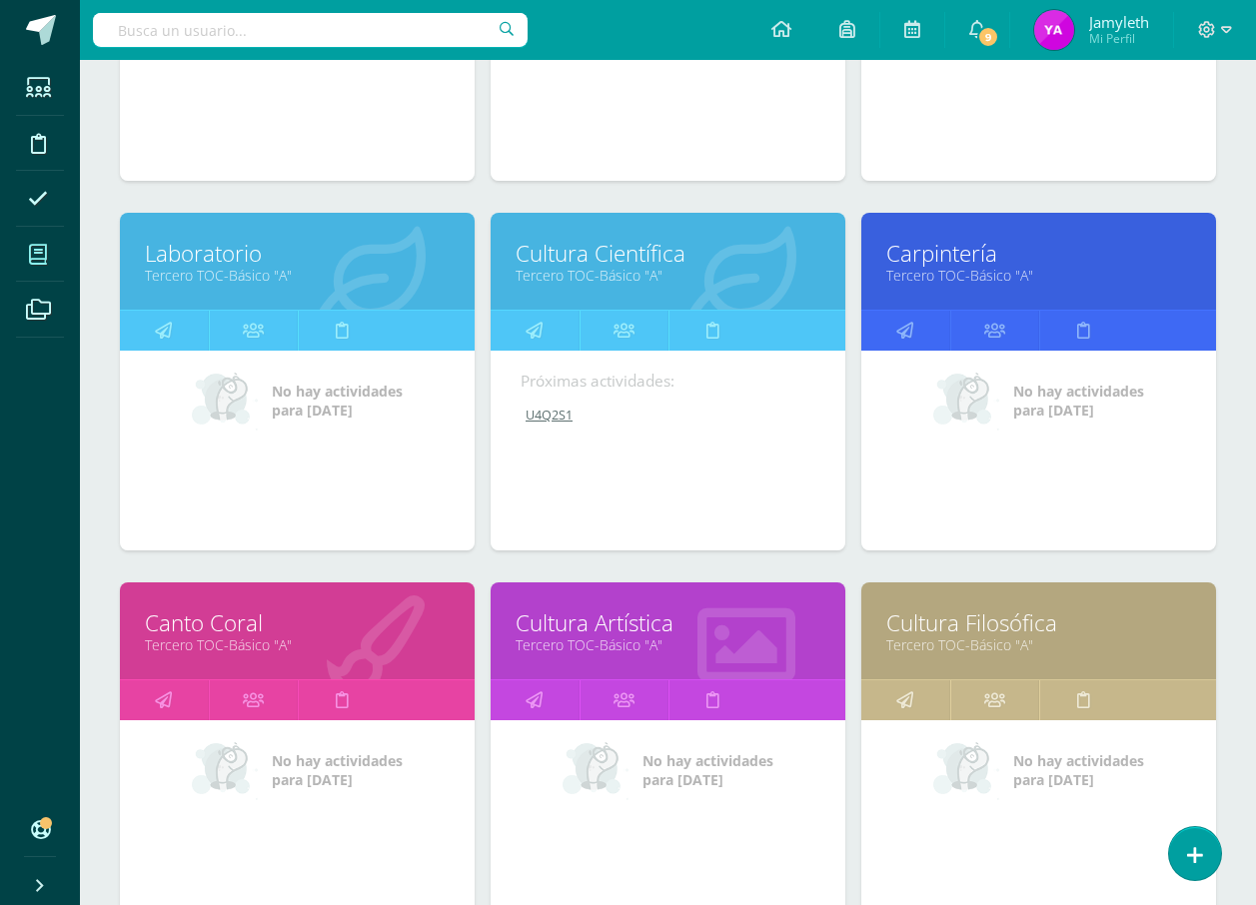
scroll to position [899, 0]
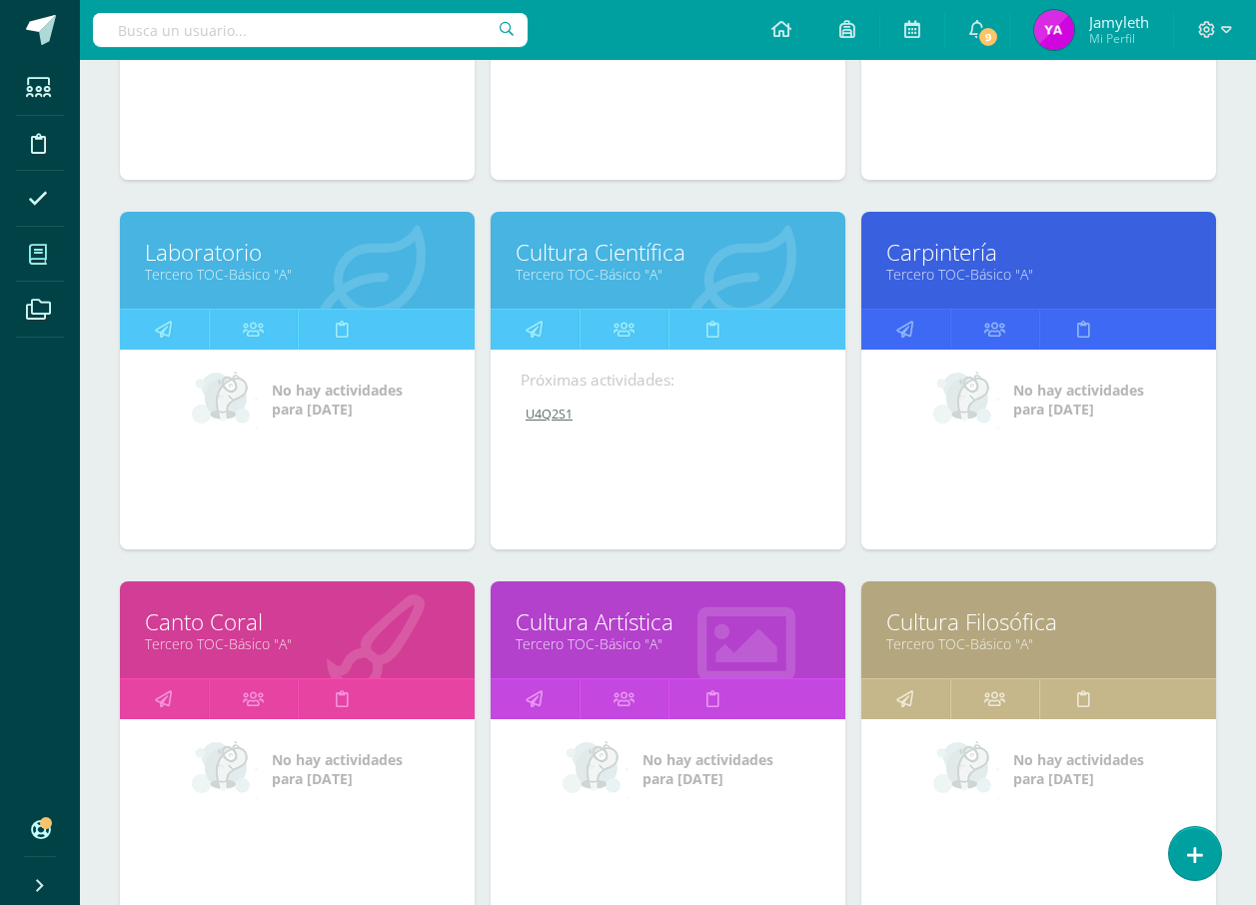
click at [609, 621] on link "Cultura Artística" at bounding box center [667, 621] width 305 height 31
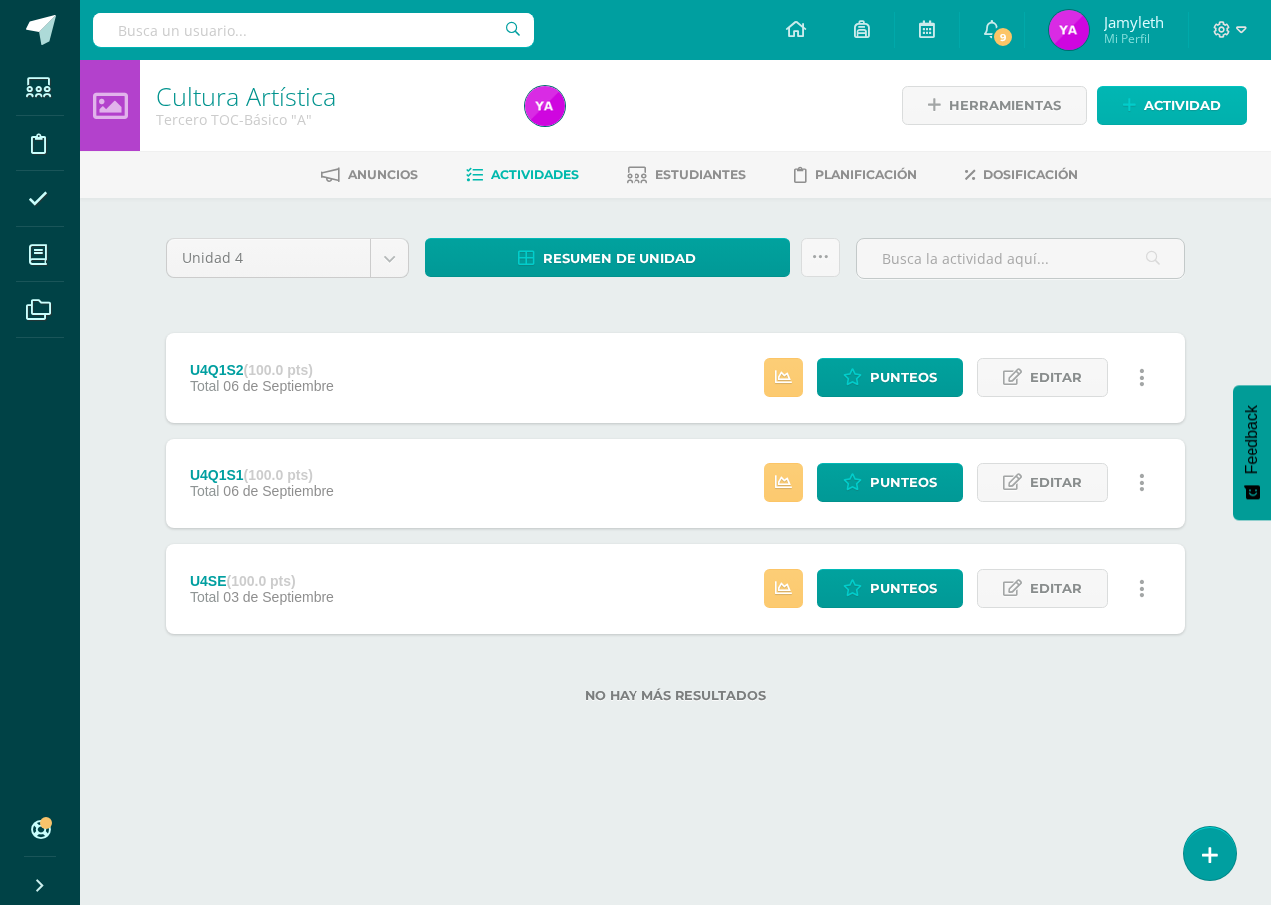
click at [1194, 92] on span "Actividad" at bounding box center [1182, 105] width 77 height 37
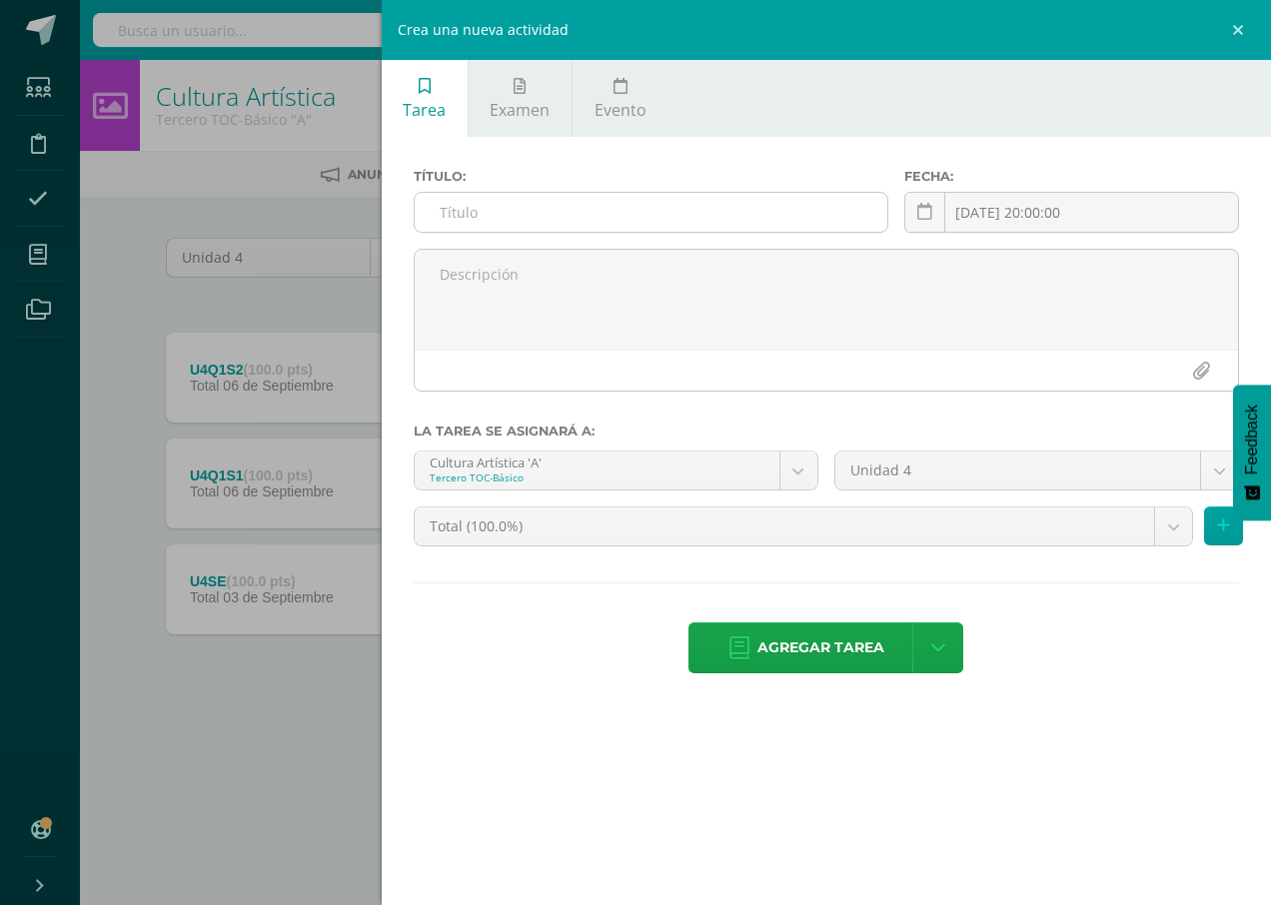
click at [805, 228] on input "text" at bounding box center [651, 212] width 473 height 39
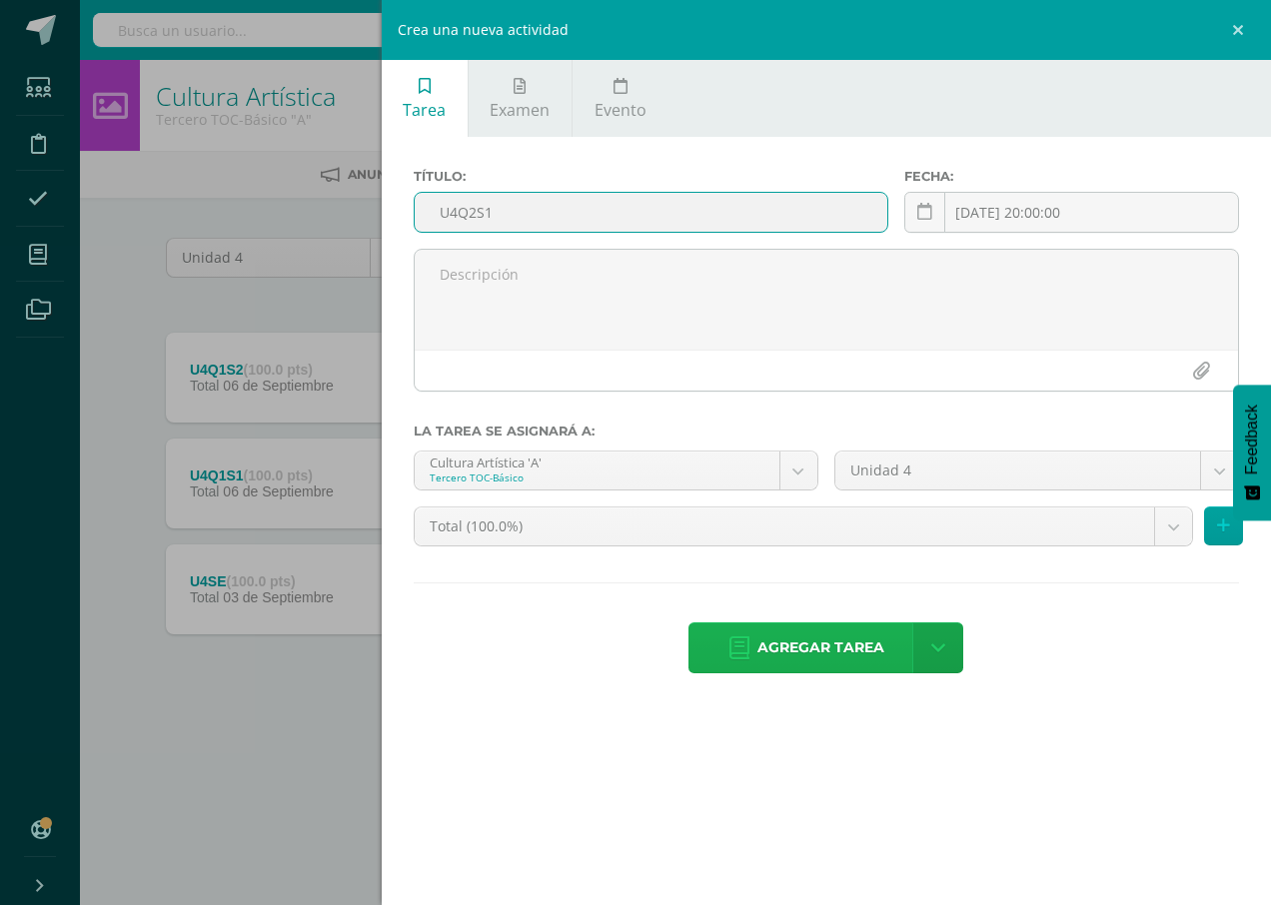
type input "U4Q2S1"
click at [827, 652] on span "Agregar tarea" at bounding box center [820, 647] width 127 height 49
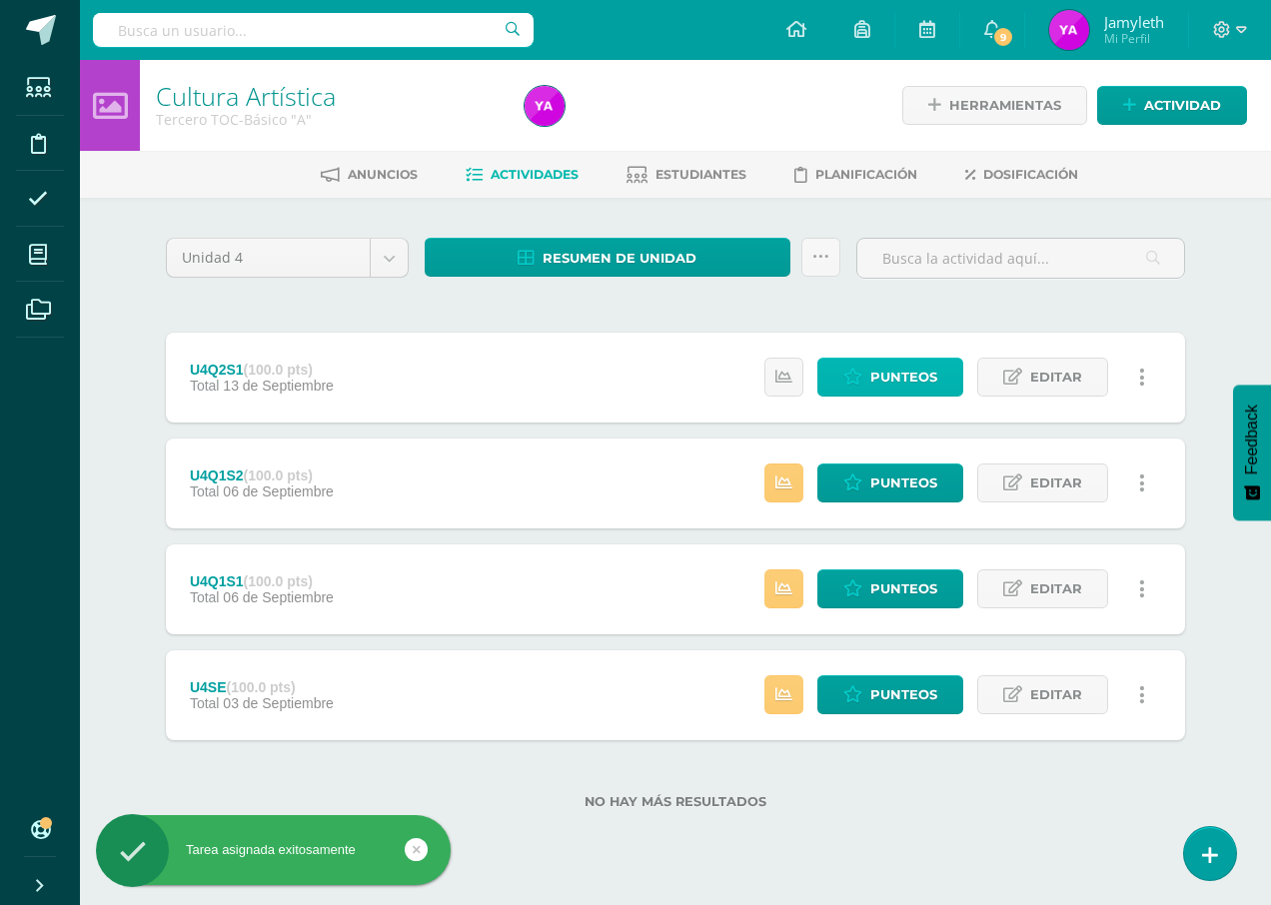
click at [925, 377] on span "Punteos" at bounding box center [903, 377] width 67 height 37
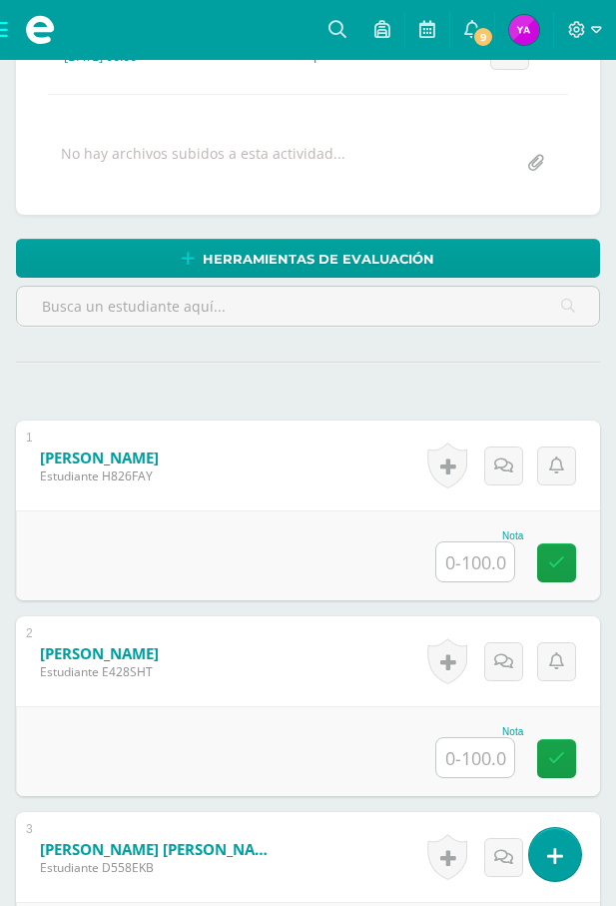
scroll to position [500, 0]
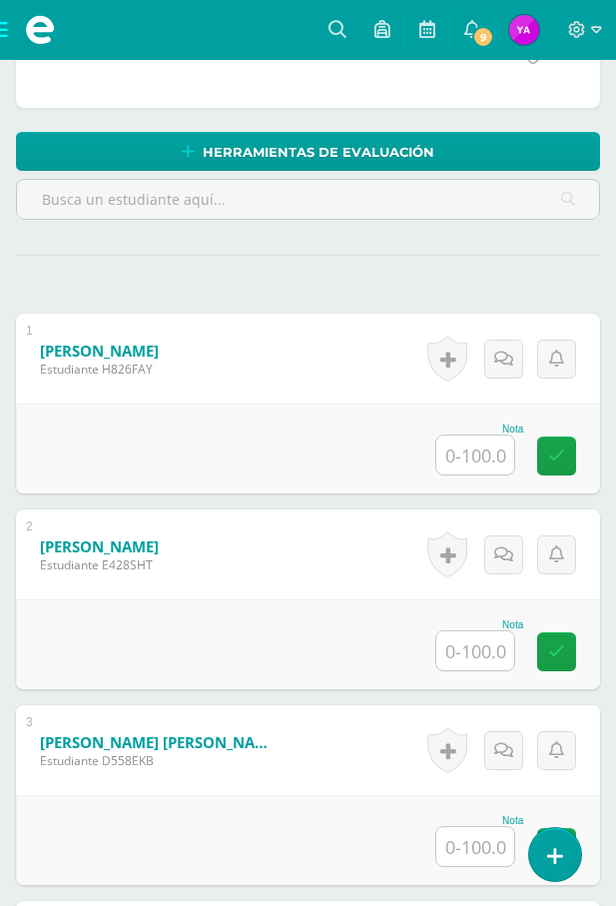
click at [498, 456] on input "text" at bounding box center [476, 455] width 78 height 39
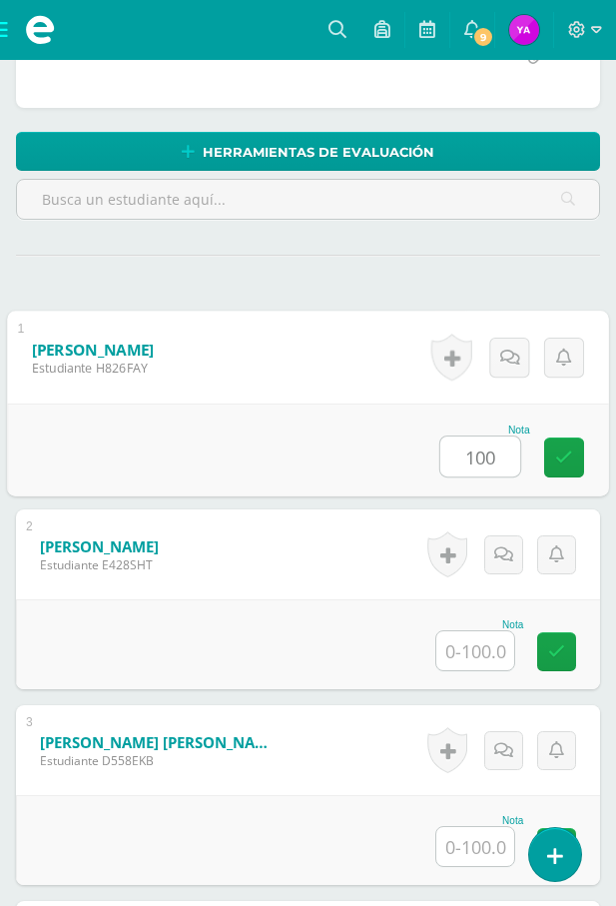
type input "100"
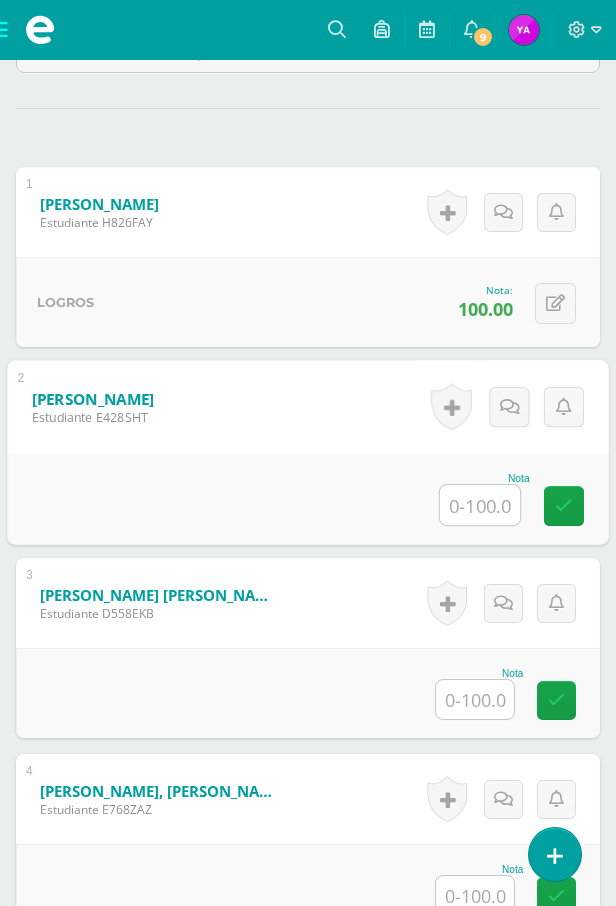
scroll to position [899, 0]
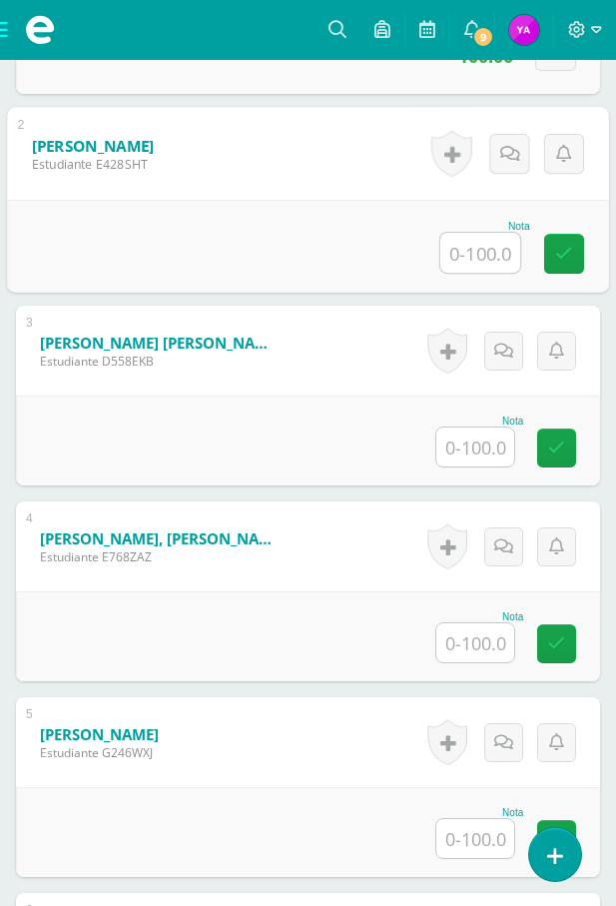
click at [479, 436] on input "text" at bounding box center [476, 447] width 78 height 39
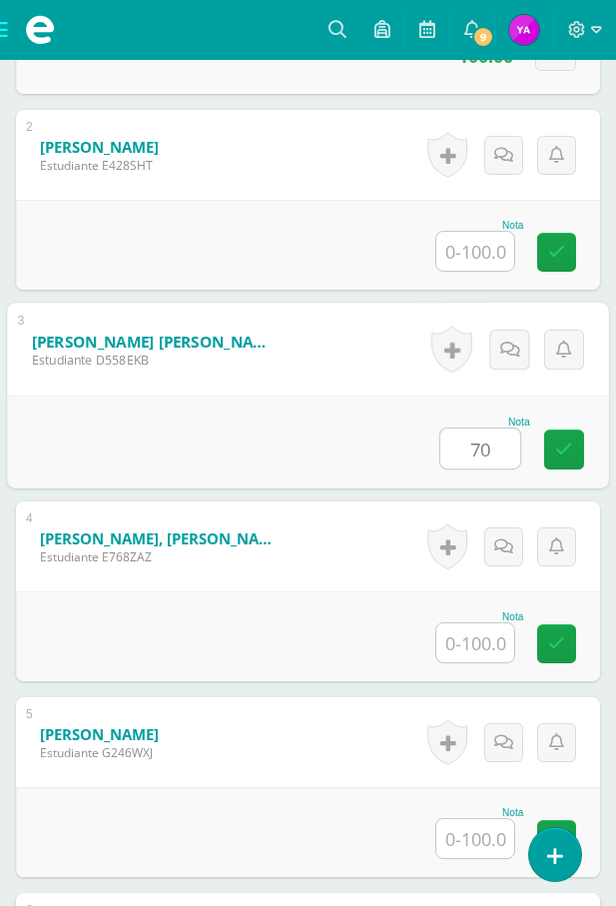
type input "70"
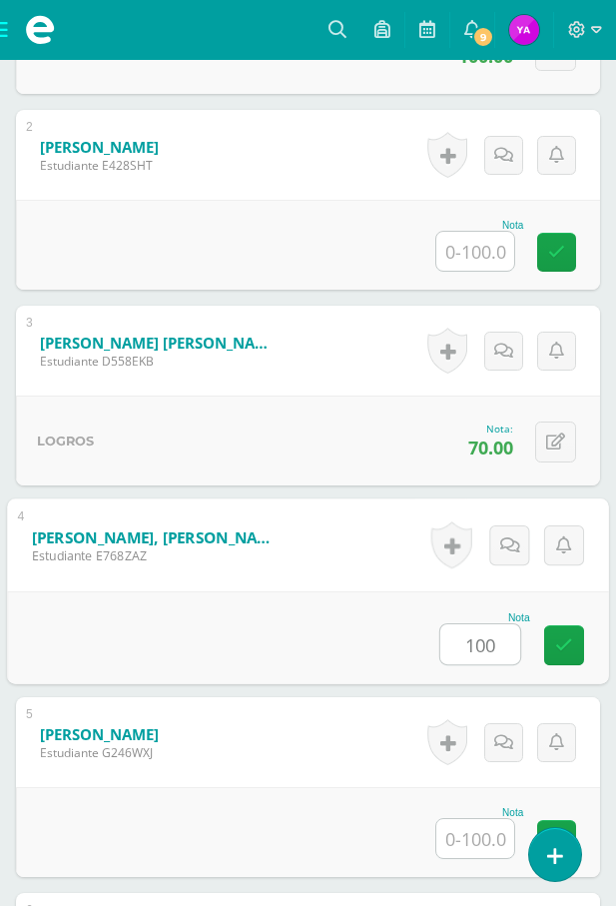
type input "100"
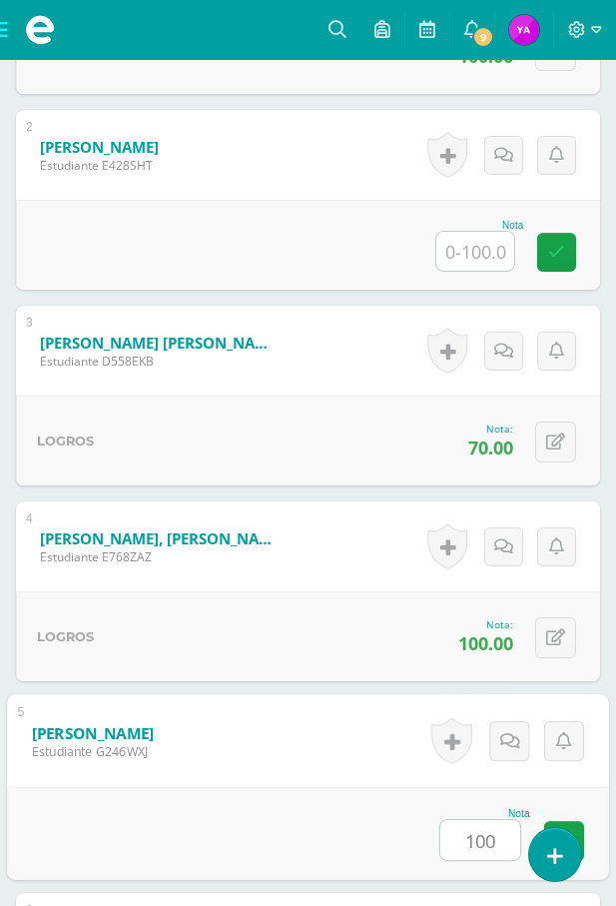
type input "100"
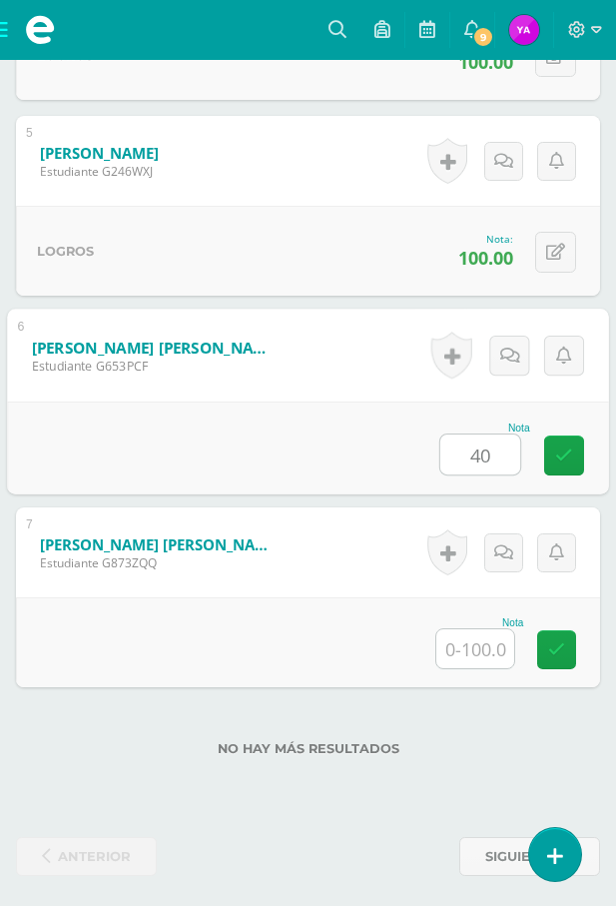
type input "40"
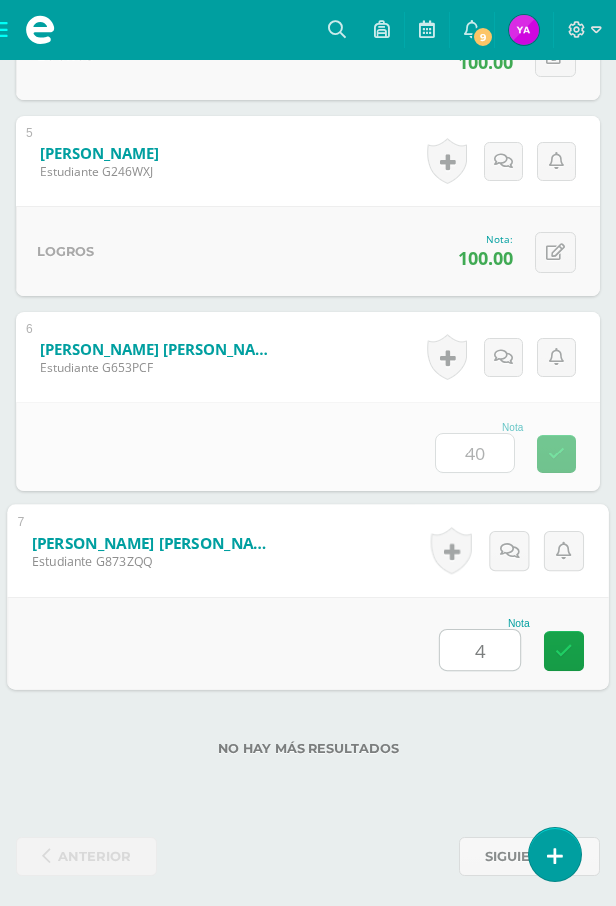
type input "40"
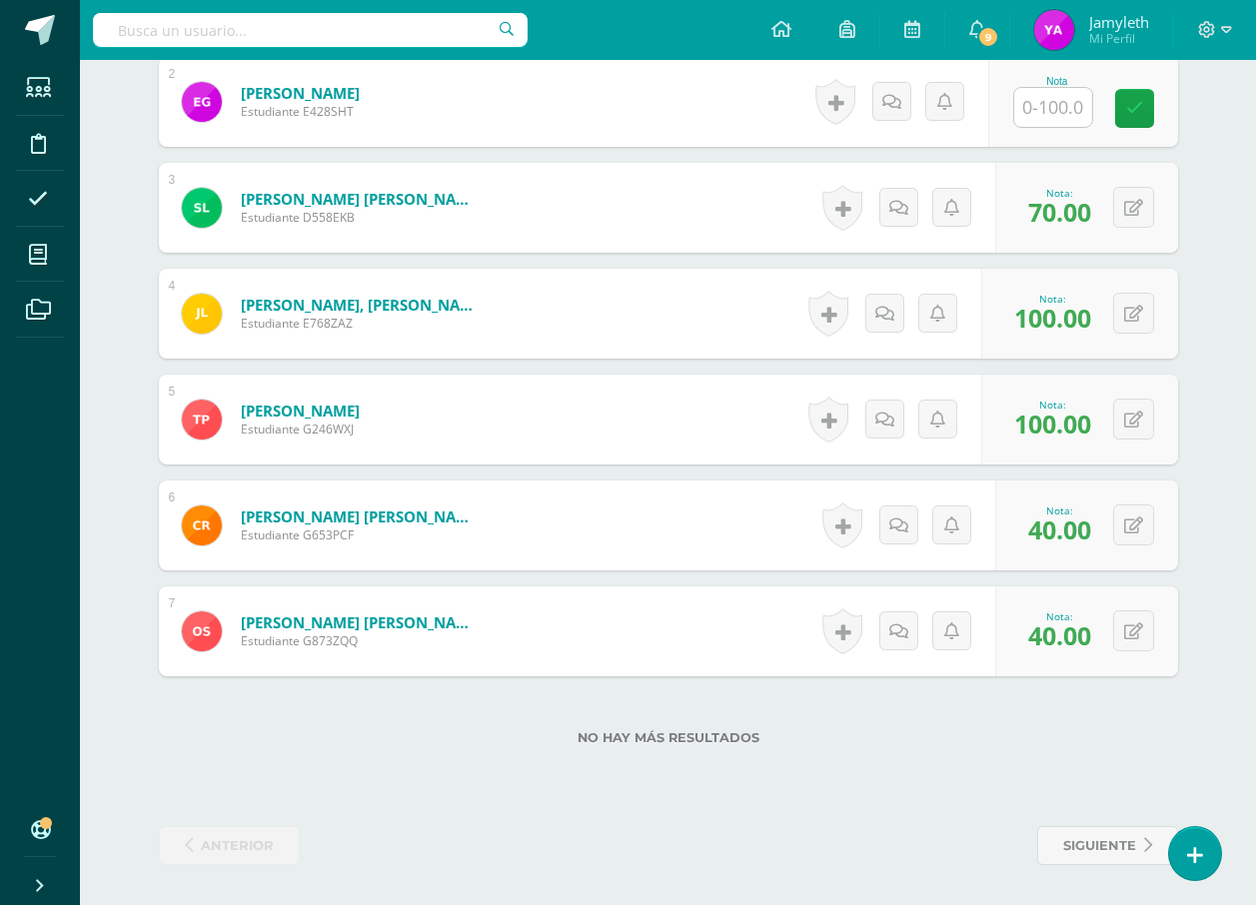
scroll to position [743, 0]
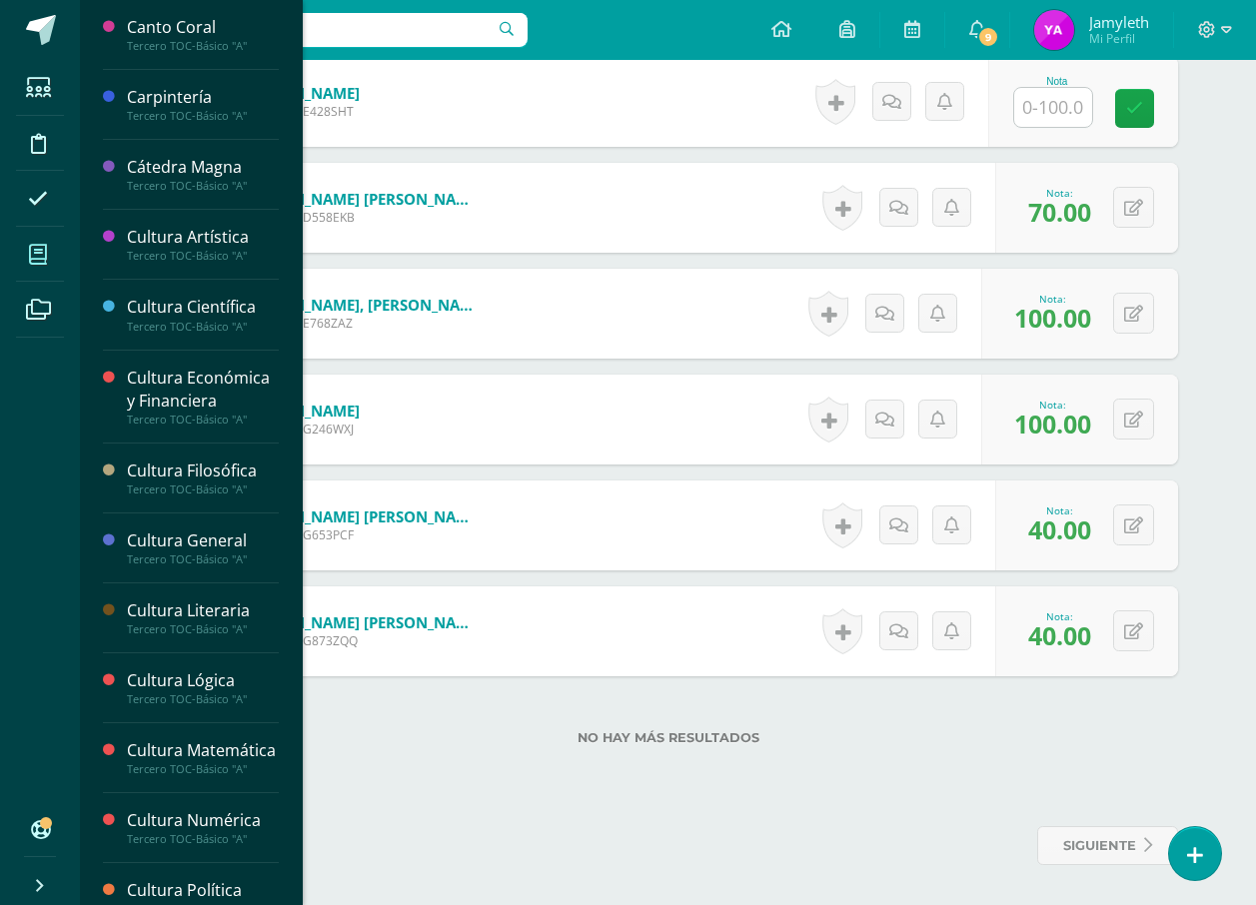
click at [38, 248] on icon at bounding box center [38, 255] width 18 height 20
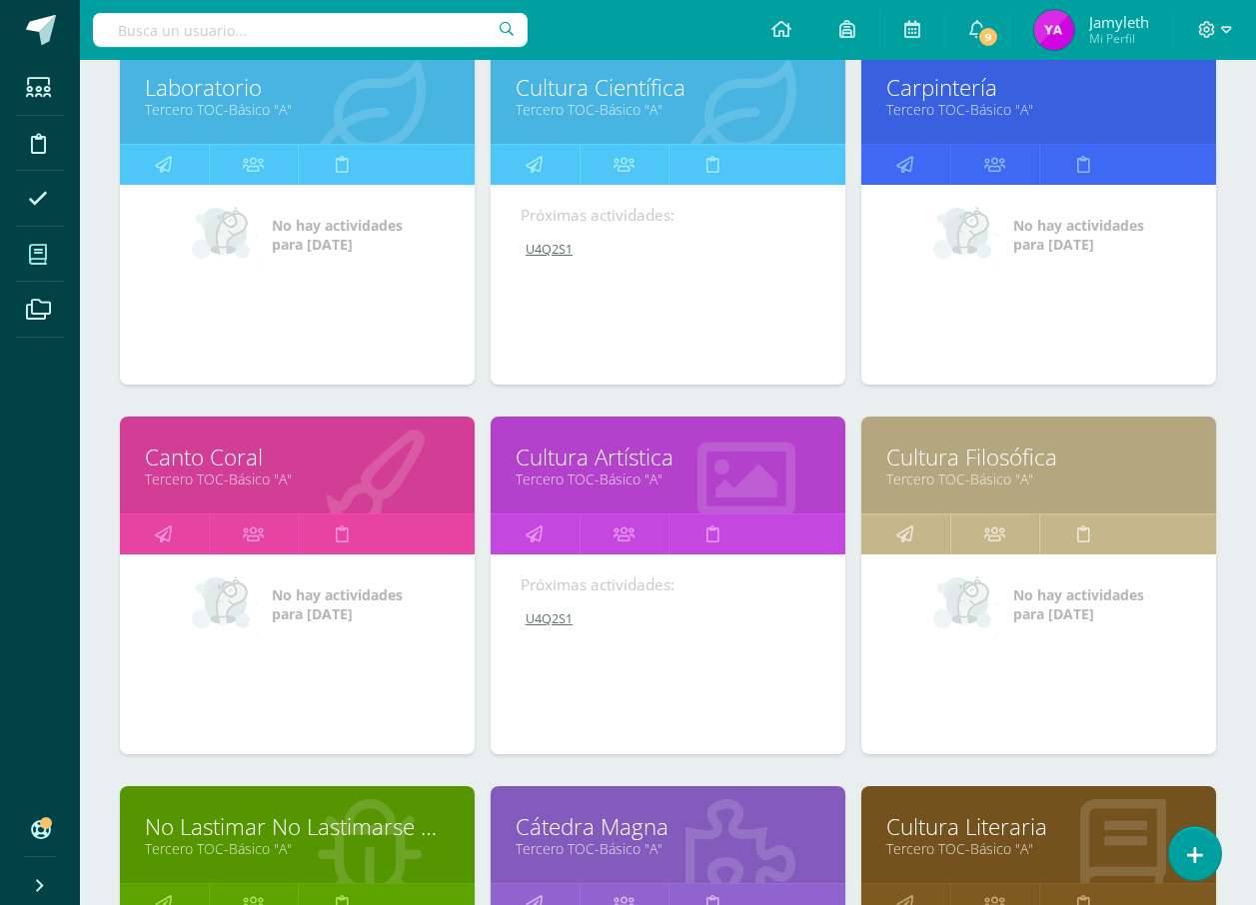
scroll to position [1099, 0]
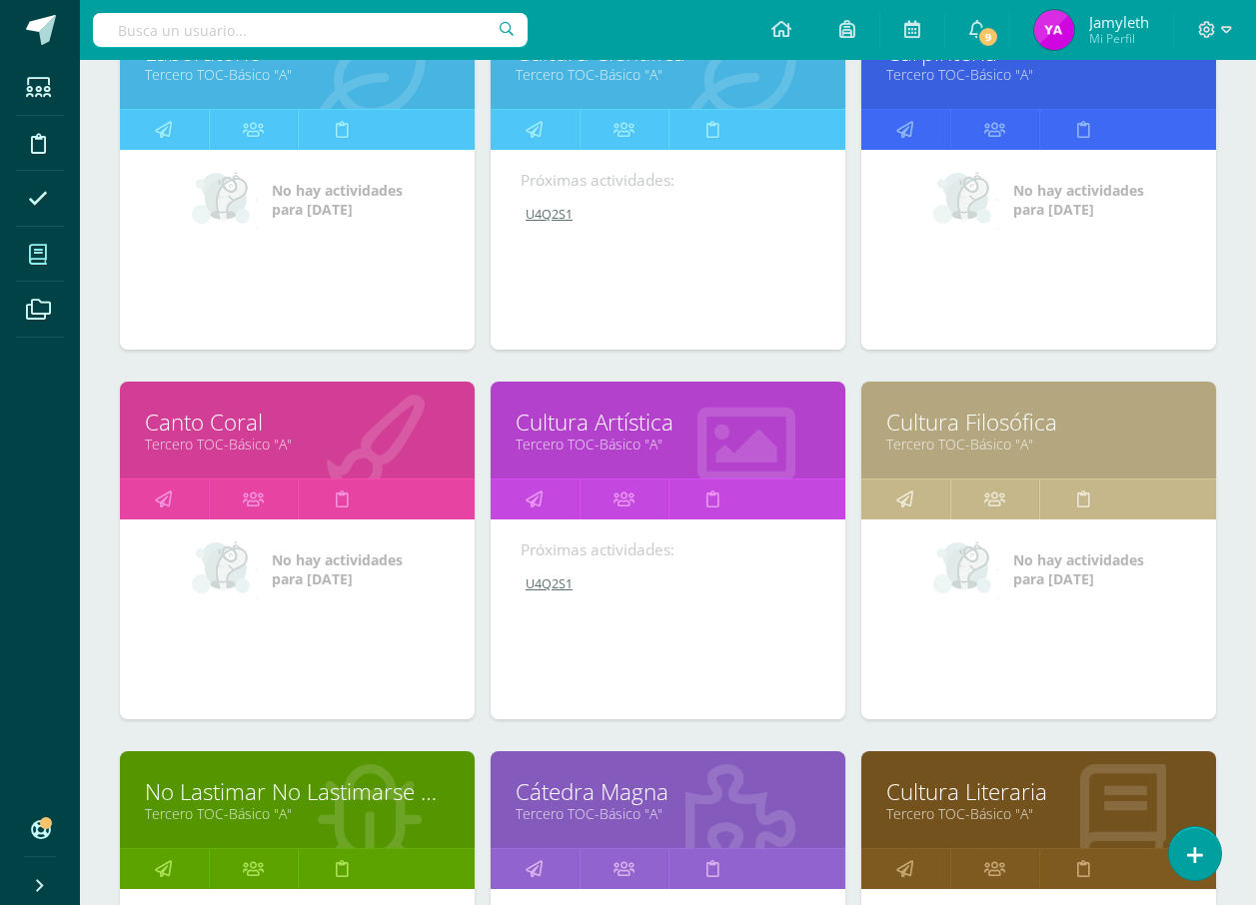
click at [930, 433] on link "Cultura Filosófica" at bounding box center [1038, 422] width 305 height 31
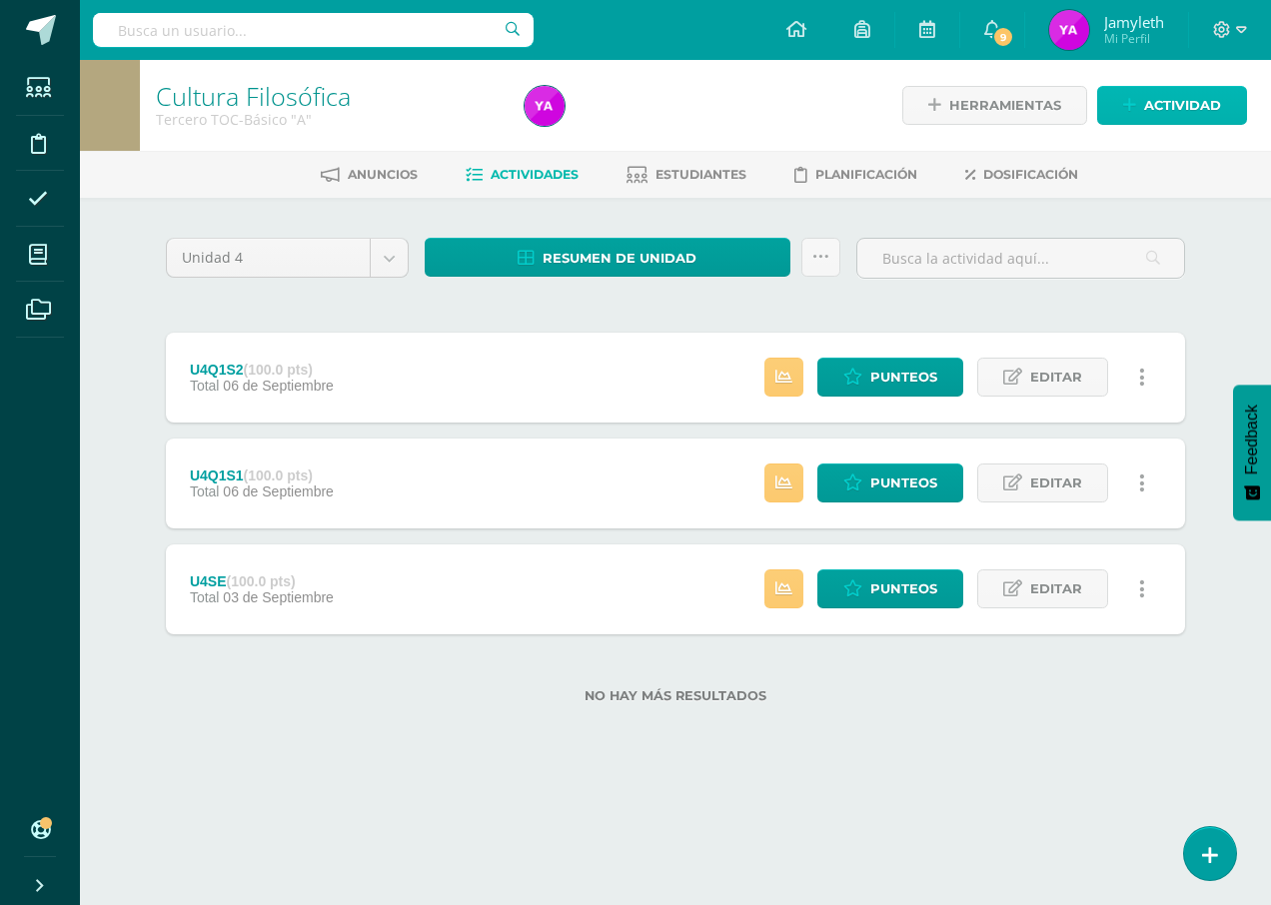
click at [1131, 95] on link "Actividad" at bounding box center [1172, 105] width 150 height 39
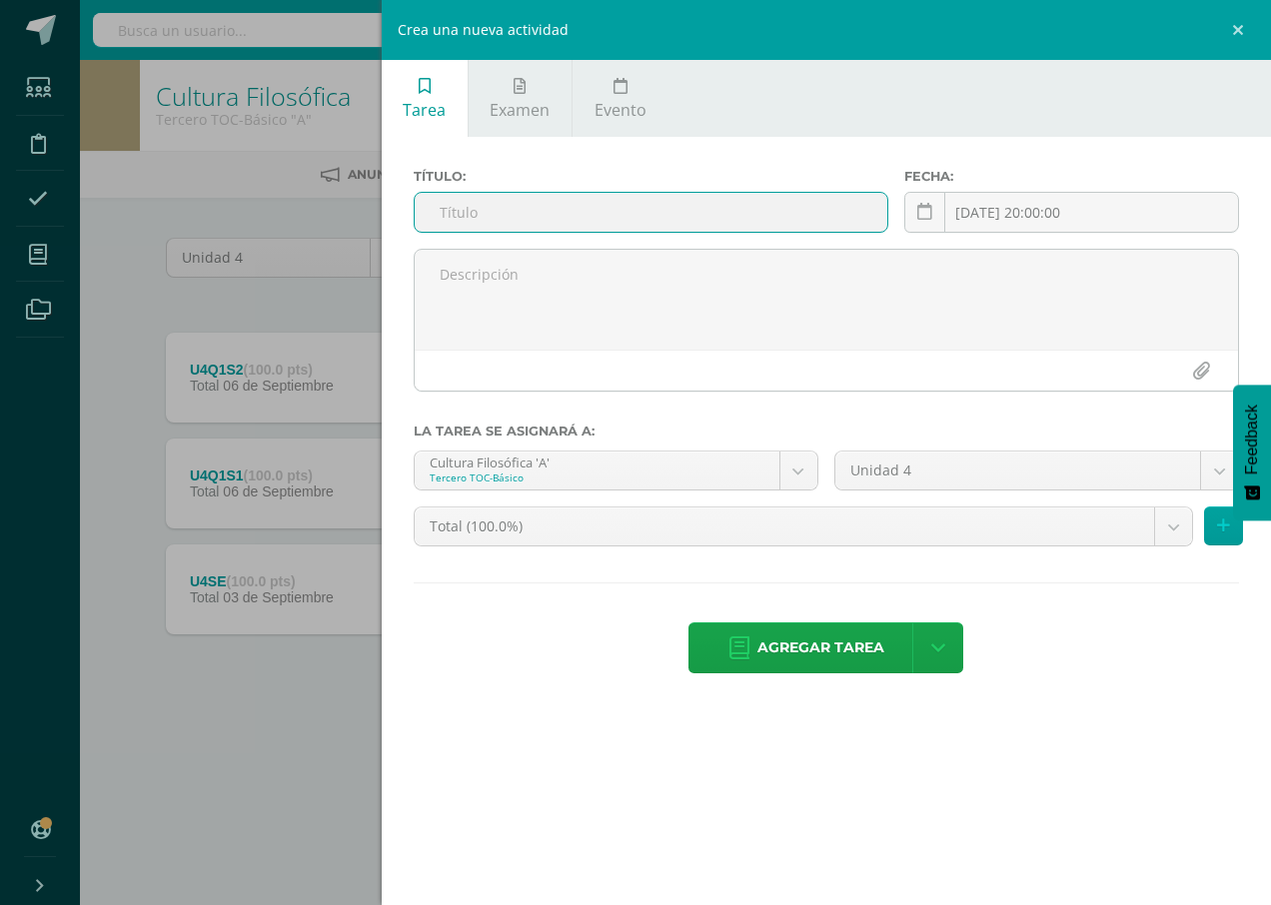
click at [613, 203] on input "text" at bounding box center [651, 212] width 473 height 39
type input "U4Q2S1"
click at [782, 633] on span "Agregar tarea" at bounding box center [820, 647] width 127 height 49
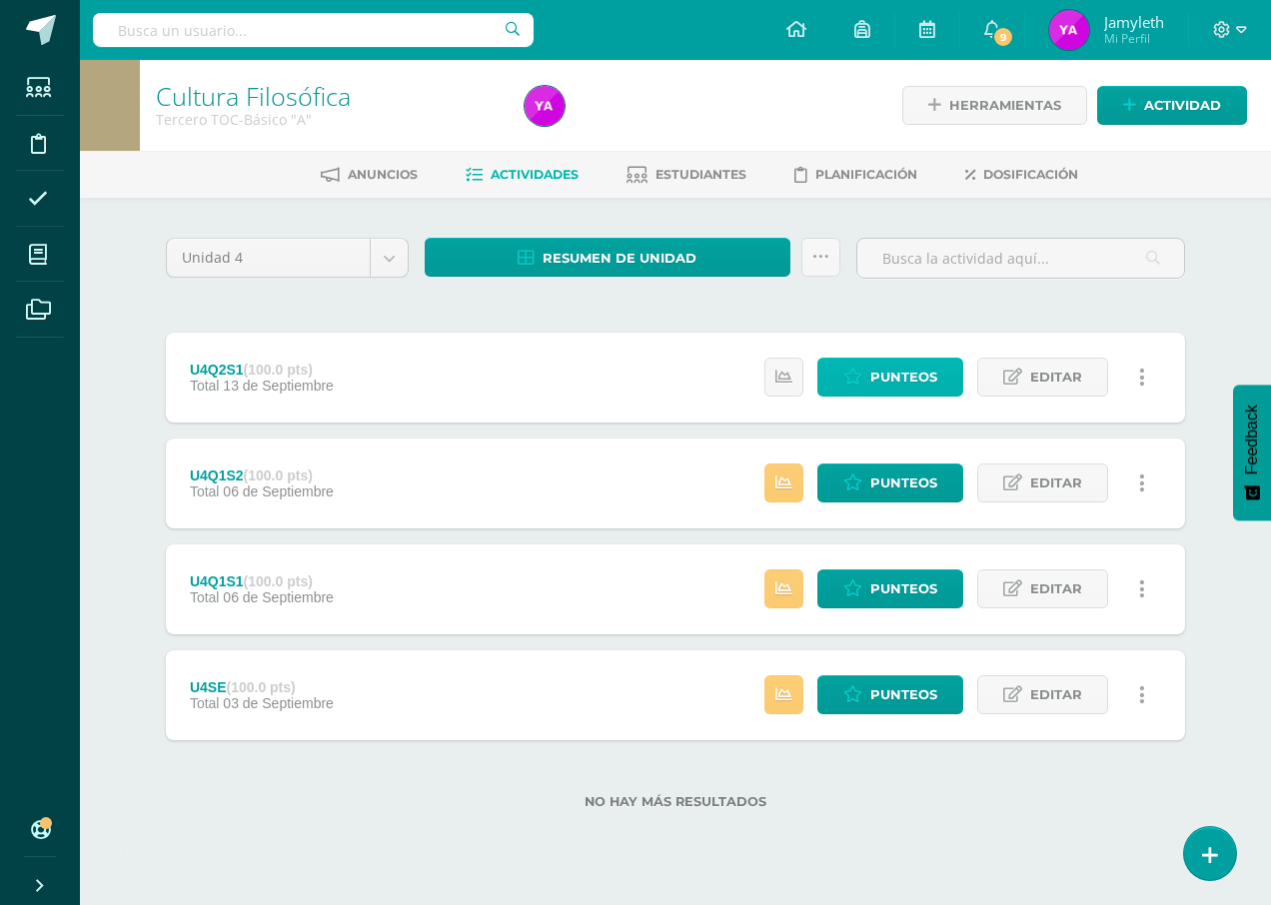
click at [899, 387] on span "Punteos" at bounding box center [903, 377] width 67 height 37
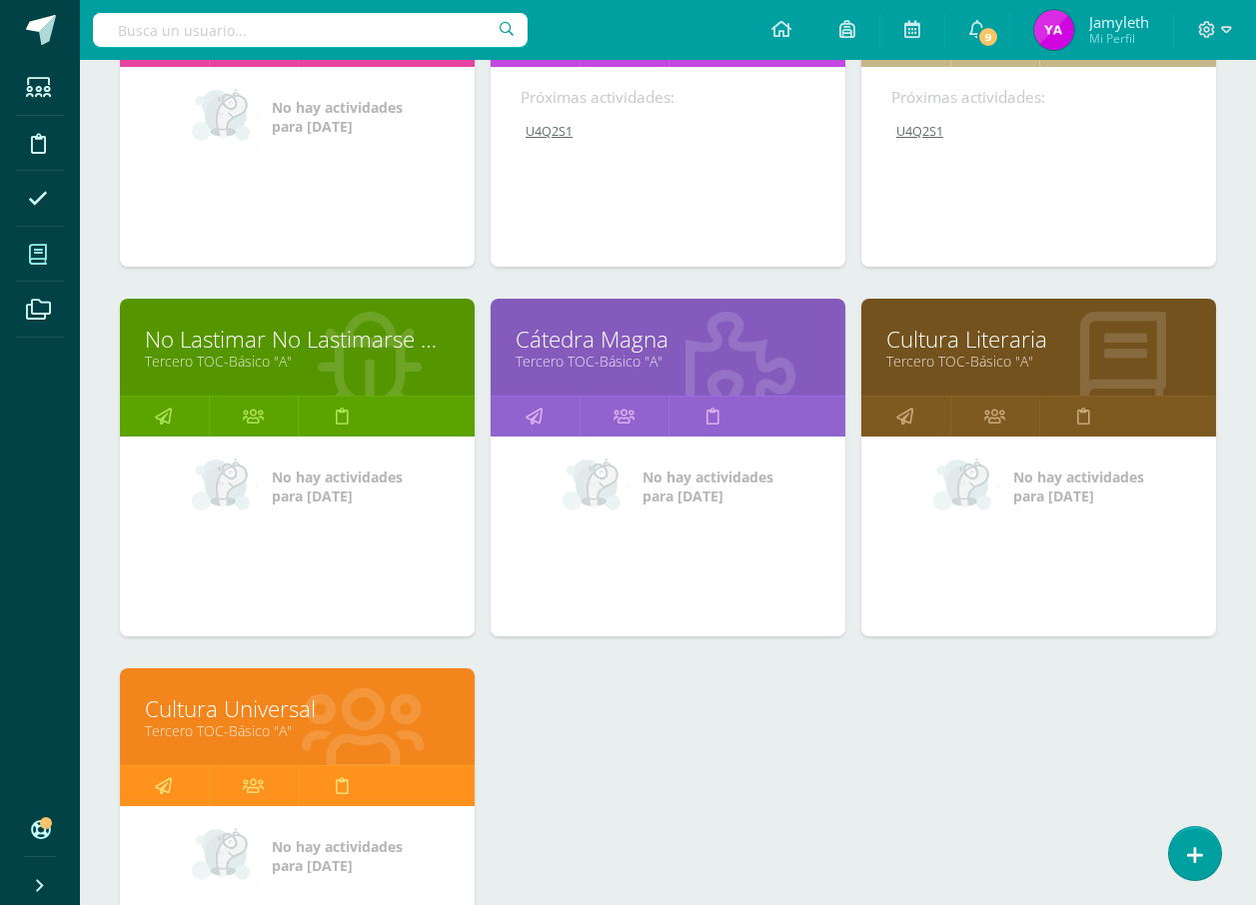
scroll to position [1600, 0]
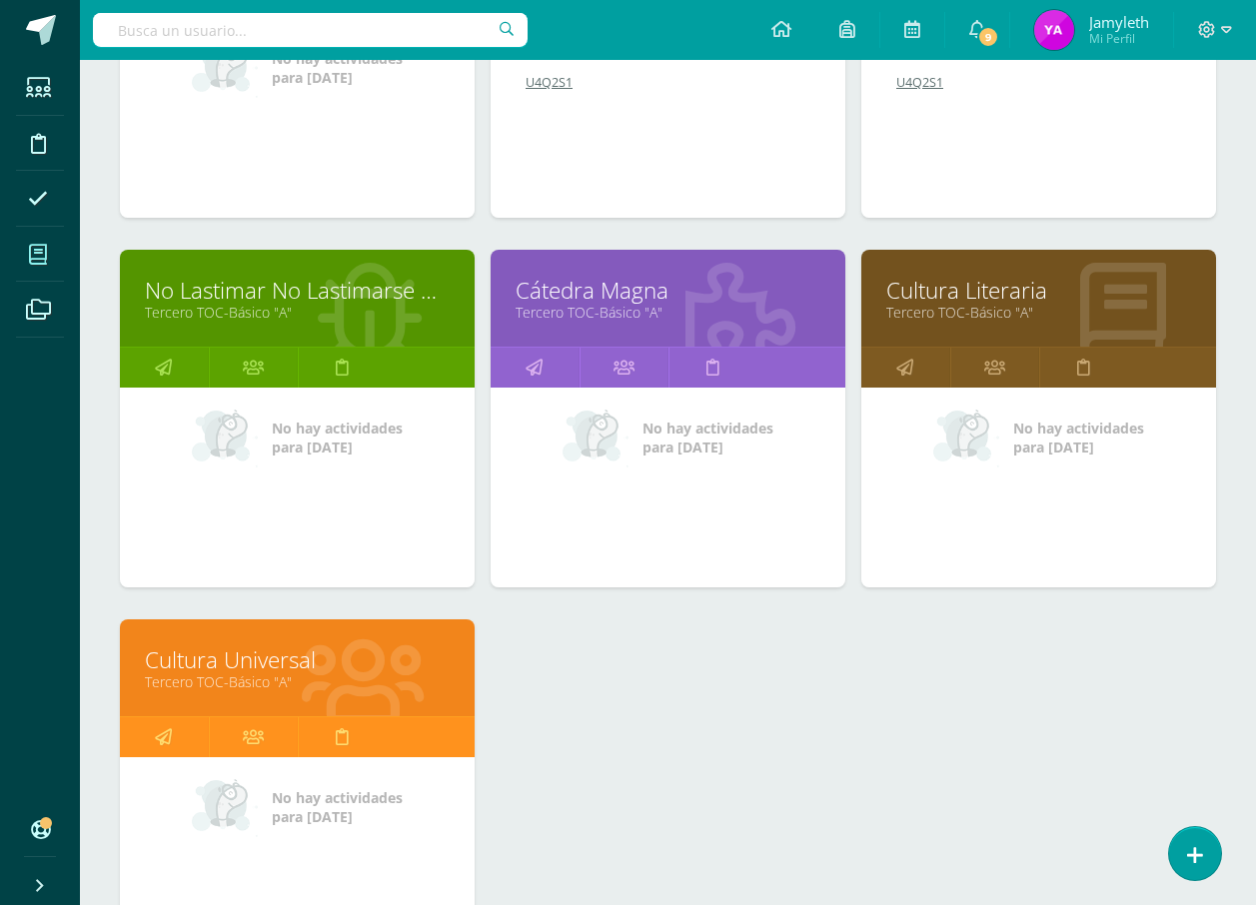
click at [327, 286] on link "No Lastimar No Lastimarse No Romper" at bounding box center [297, 290] width 305 height 31
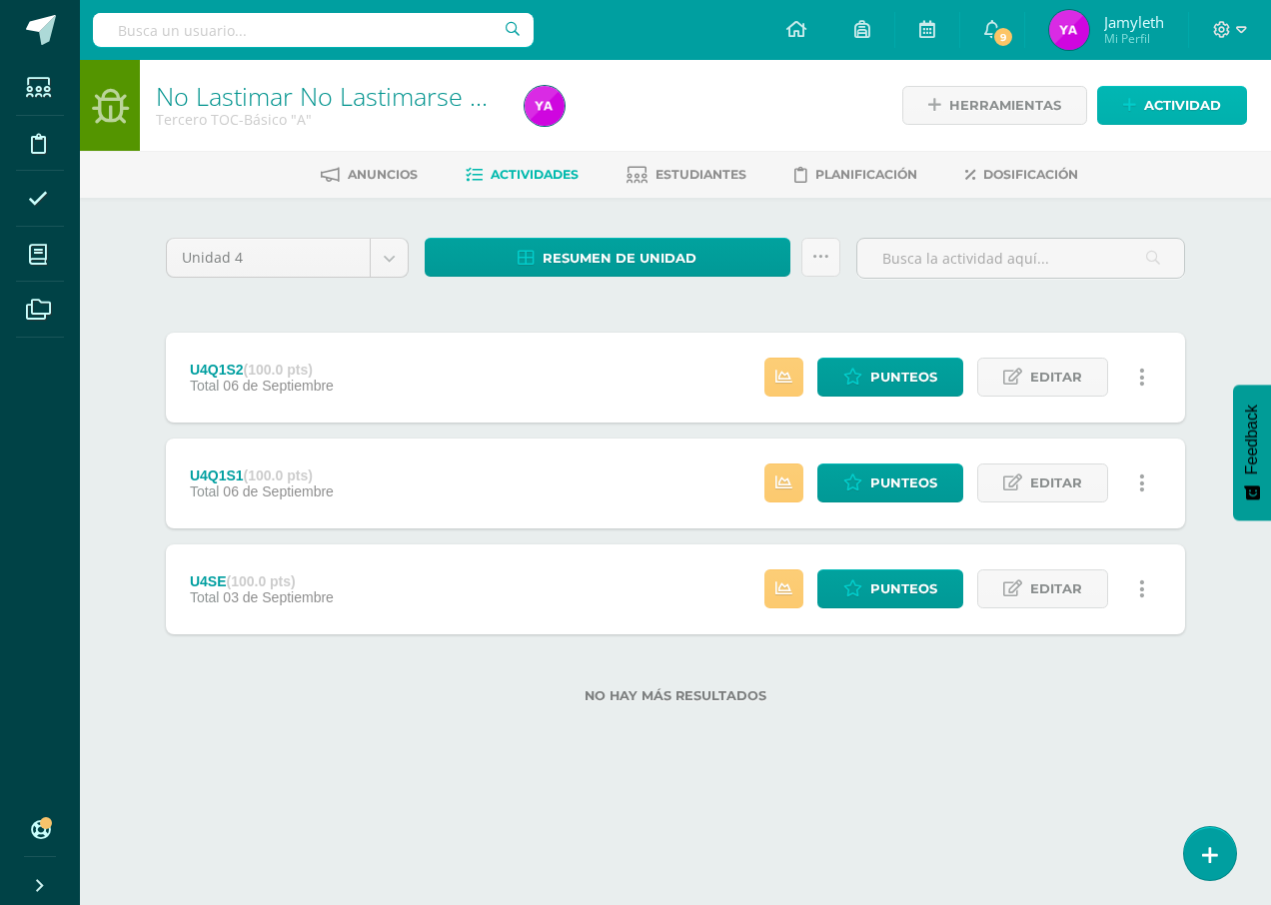
click at [1152, 115] on span "Actividad" at bounding box center [1182, 105] width 77 height 37
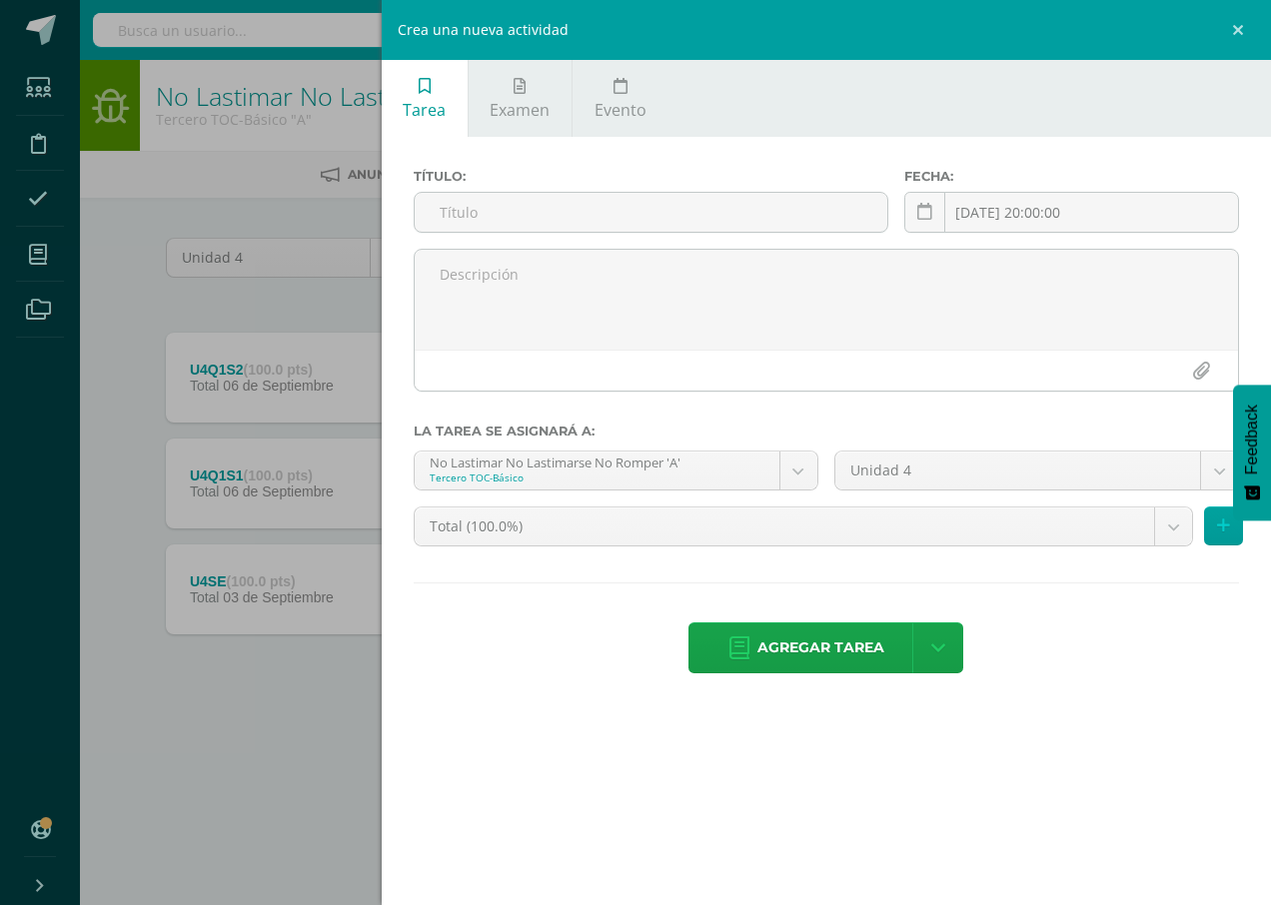
click at [545, 188] on div "Título:" at bounding box center [651, 209] width 491 height 80
click at [526, 222] on input "text" at bounding box center [651, 212] width 473 height 39
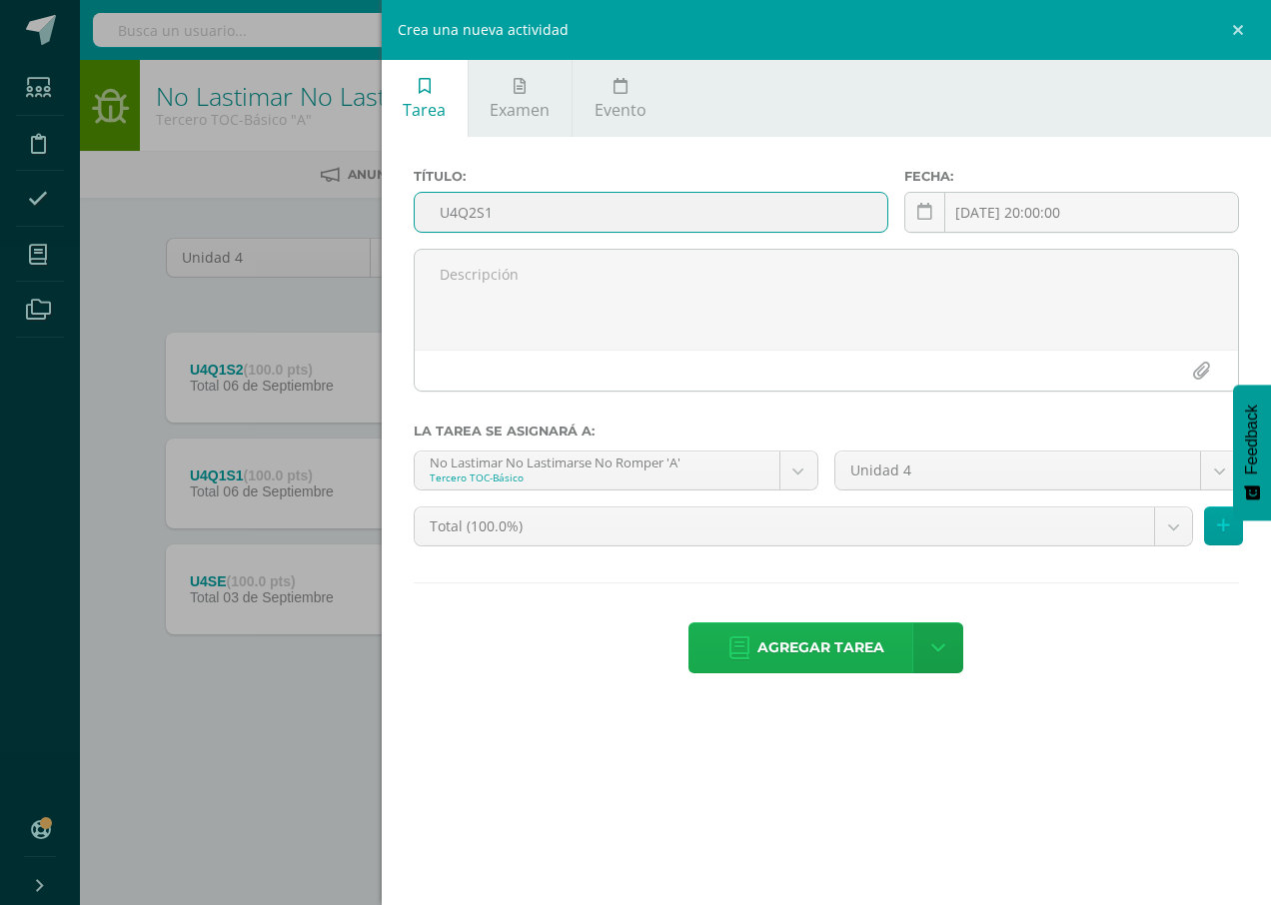
type input "U4Q2S1"
click at [870, 652] on span "Agregar tarea" at bounding box center [820, 647] width 127 height 49
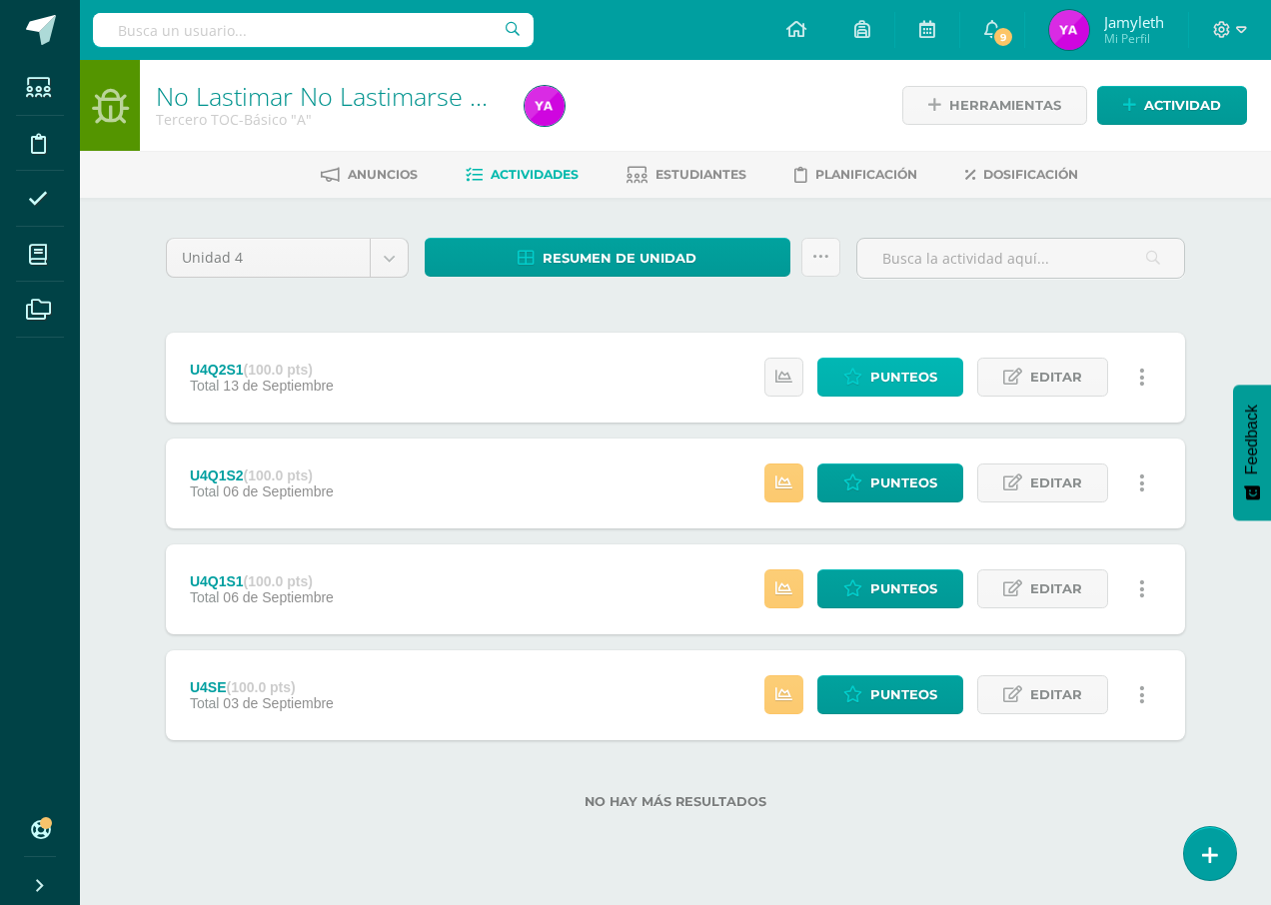
click at [931, 369] on span "Punteos" at bounding box center [903, 377] width 67 height 37
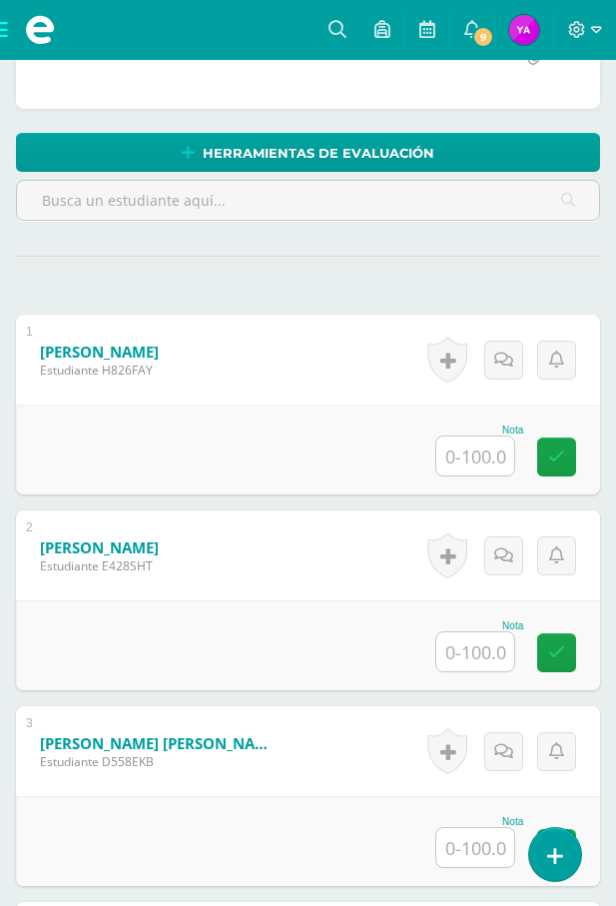
scroll to position [501, 0]
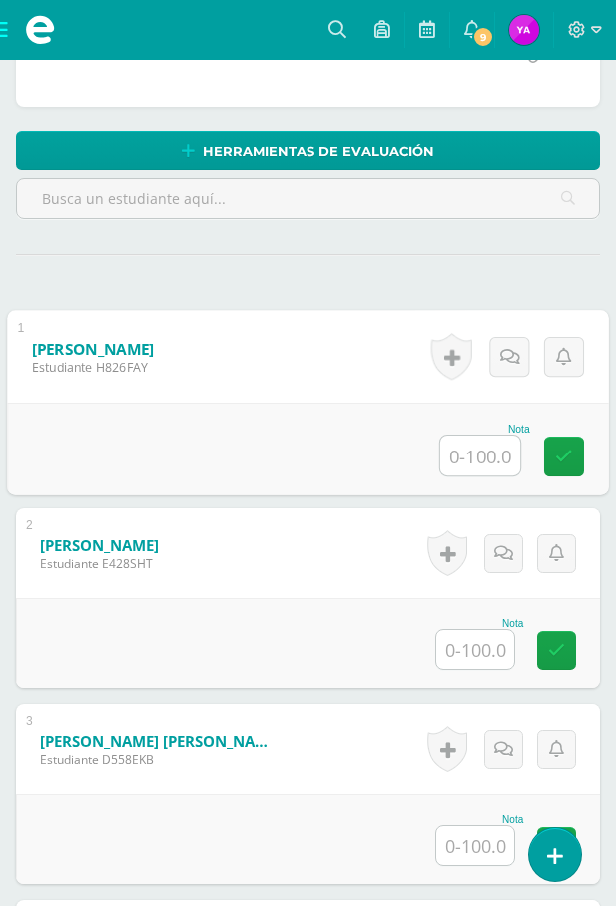
click at [471, 462] on input "text" at bounding box center [481, 456] width 80 height 40
type input "100"
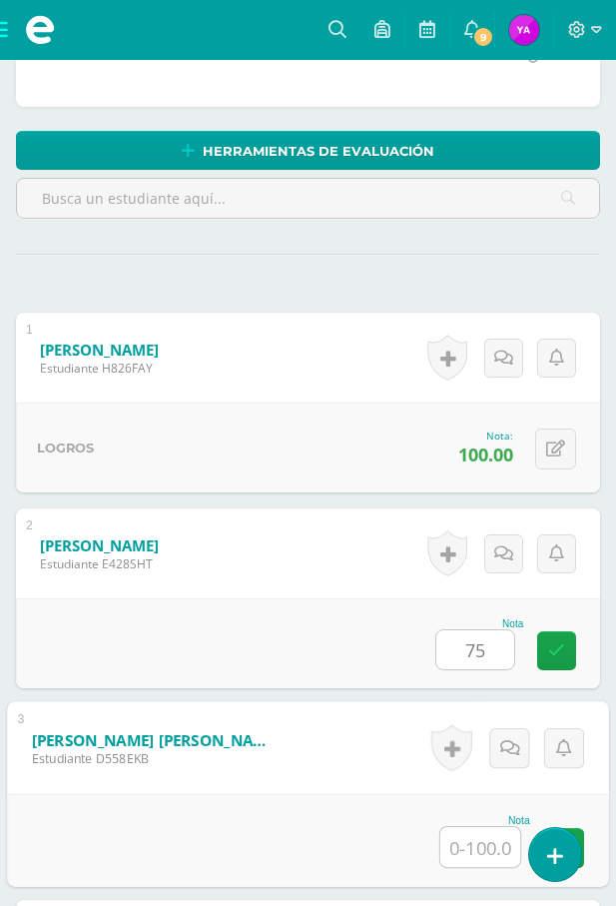
type input "75.00"
type input "95"
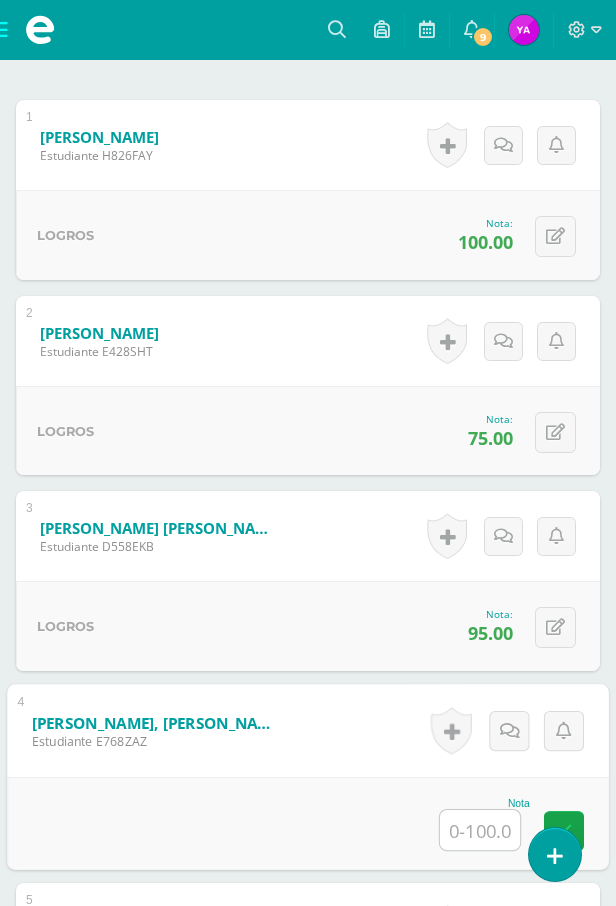
scroll to position [689, 0]
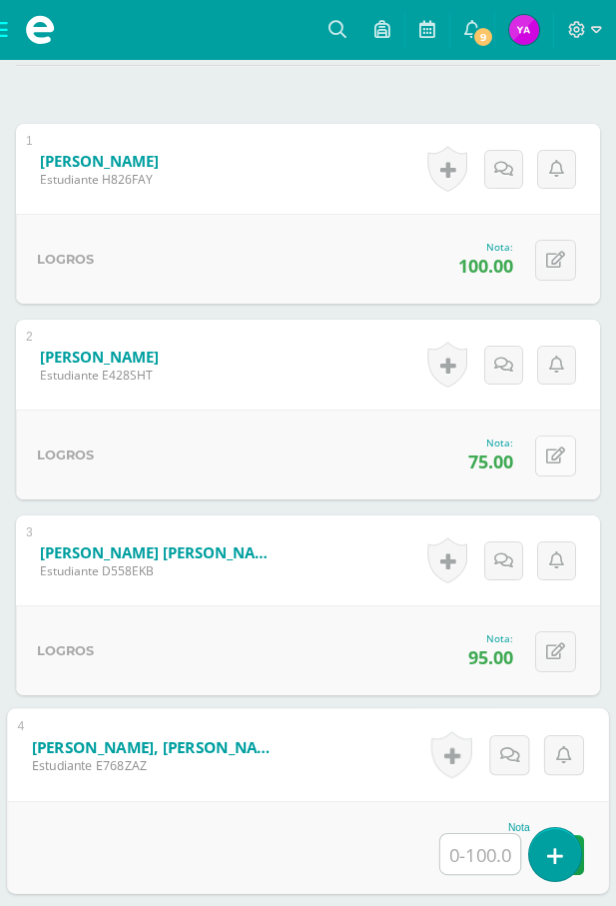
click at [550, 465] on button at bounding box center [555, 456] width 41 height 41
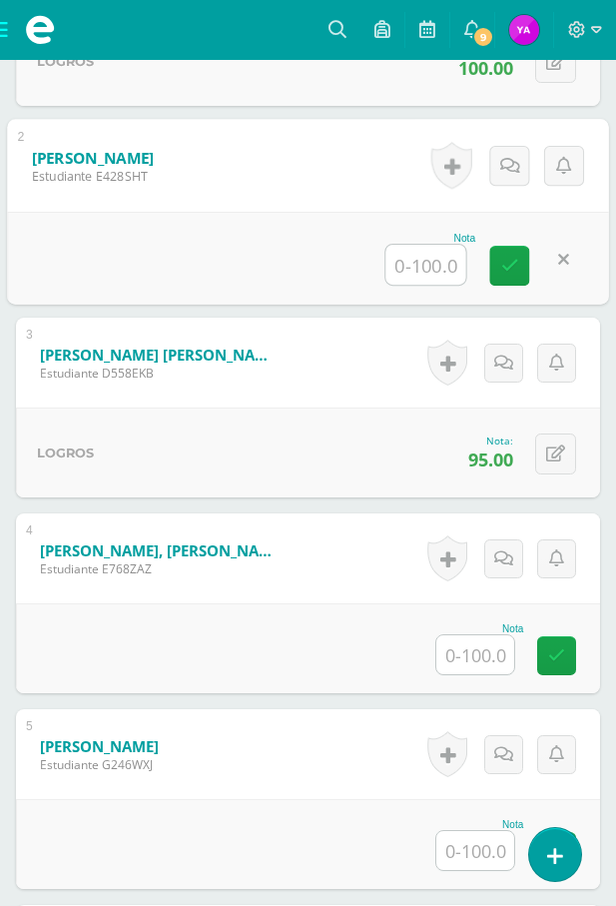
scroll to position [889, 0]
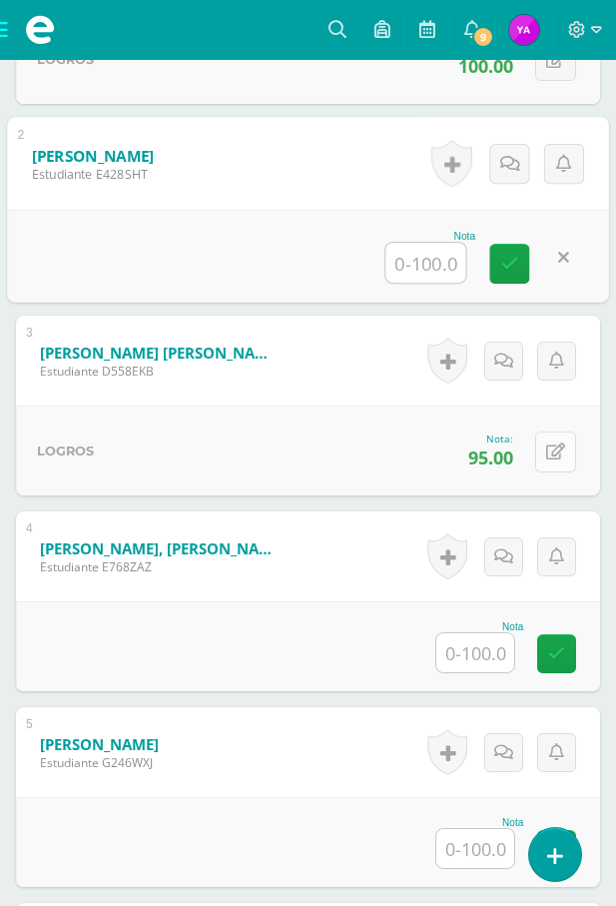
click at [560, 467] on button at bounding box center [555, 452] width 41 height 41
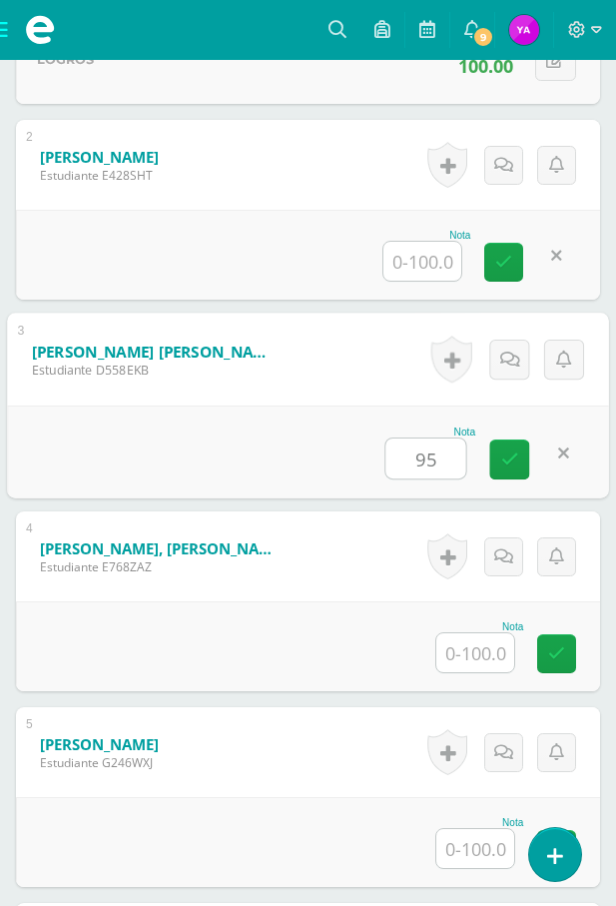
type input "95"
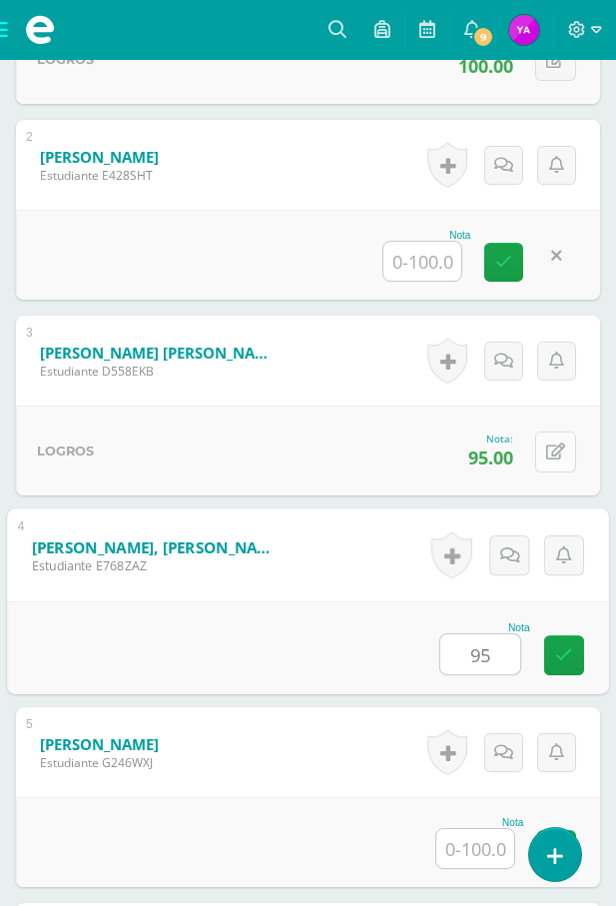
type input "95"
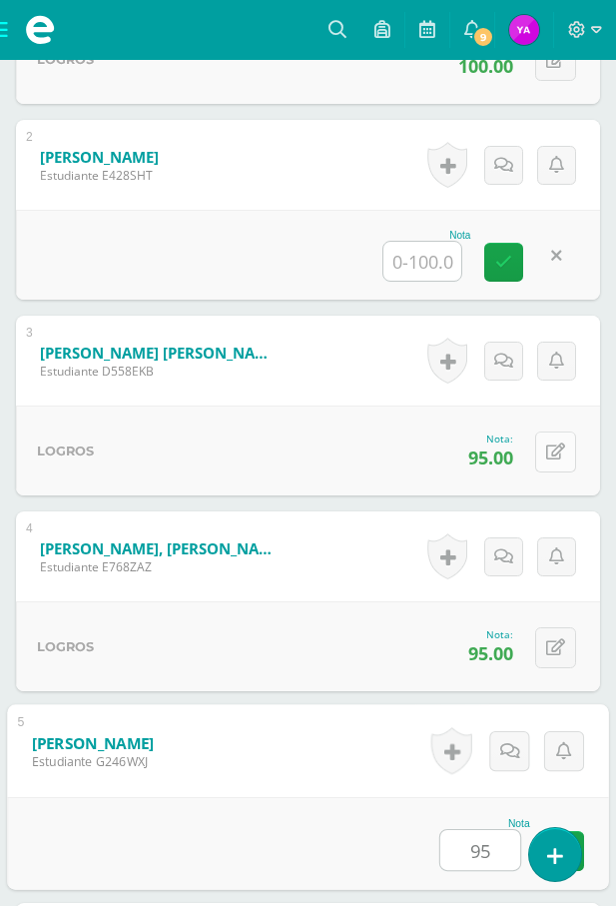
type input "95"
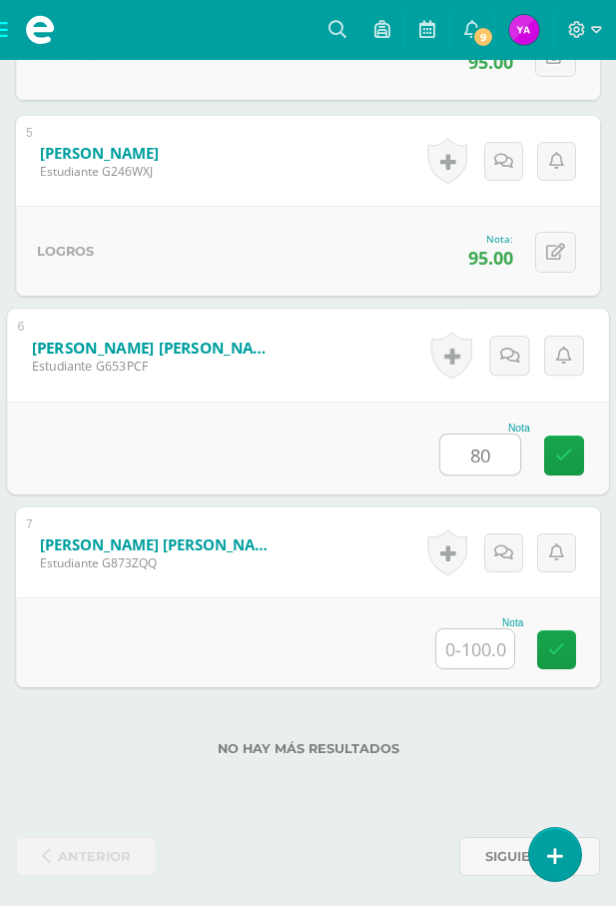
type input "80"
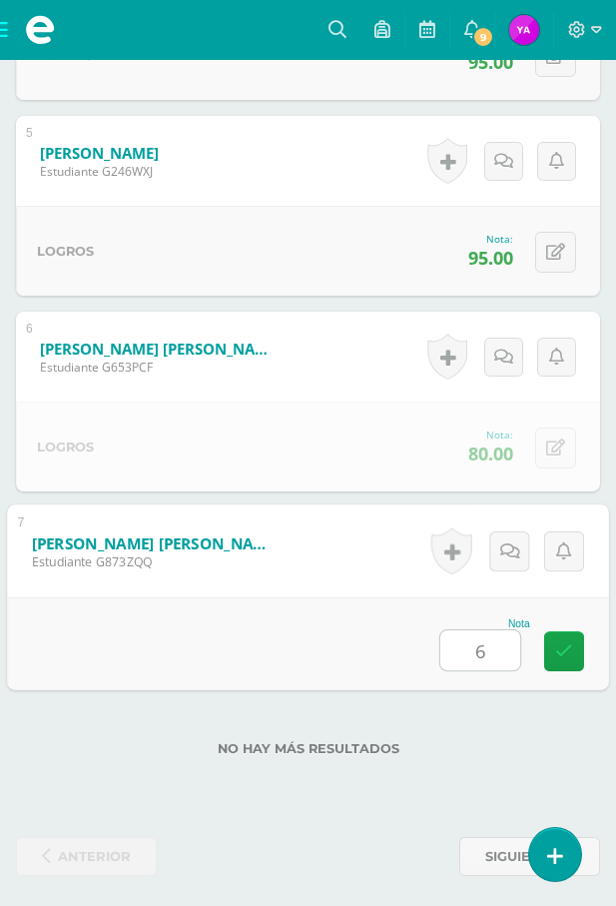
type input "60"
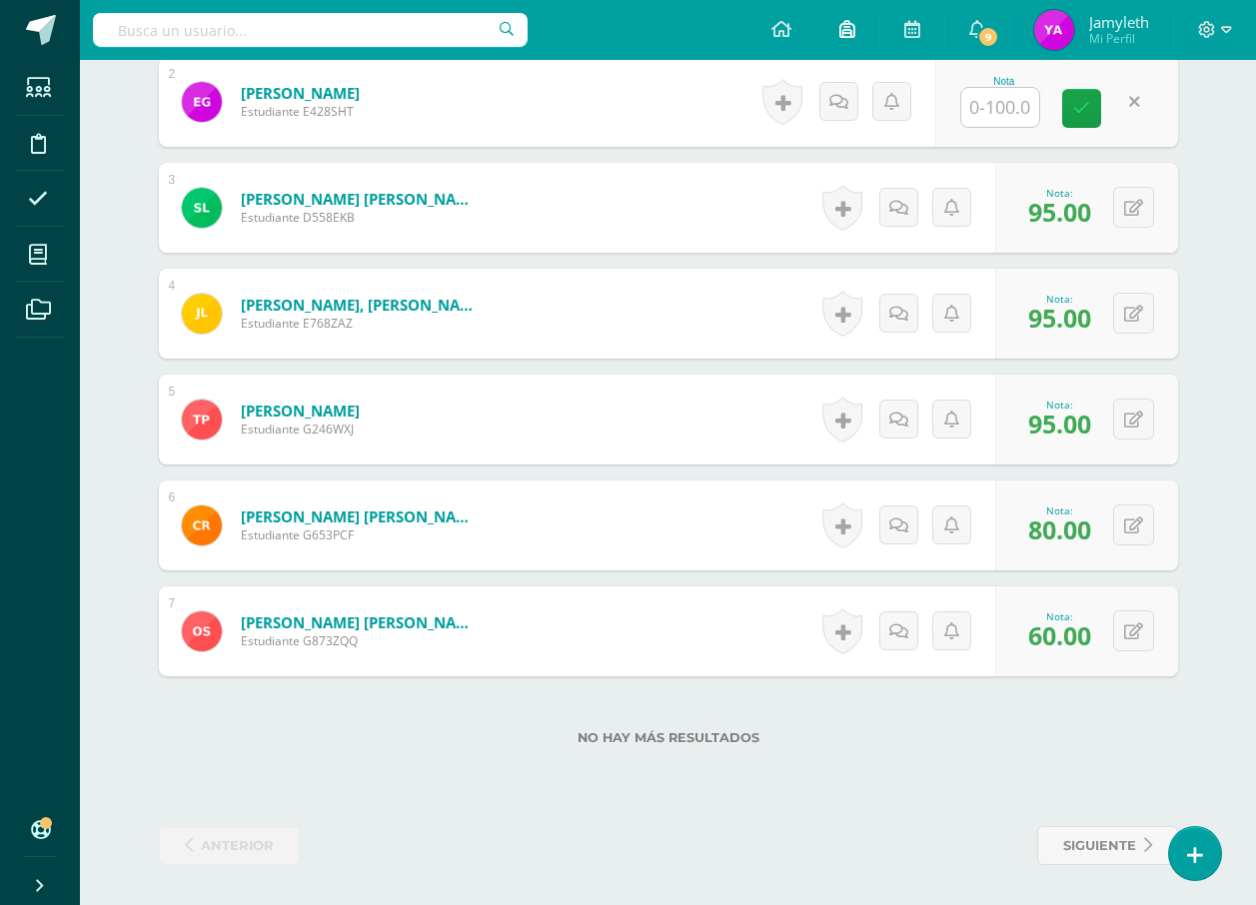
scroll to position [743, 0]
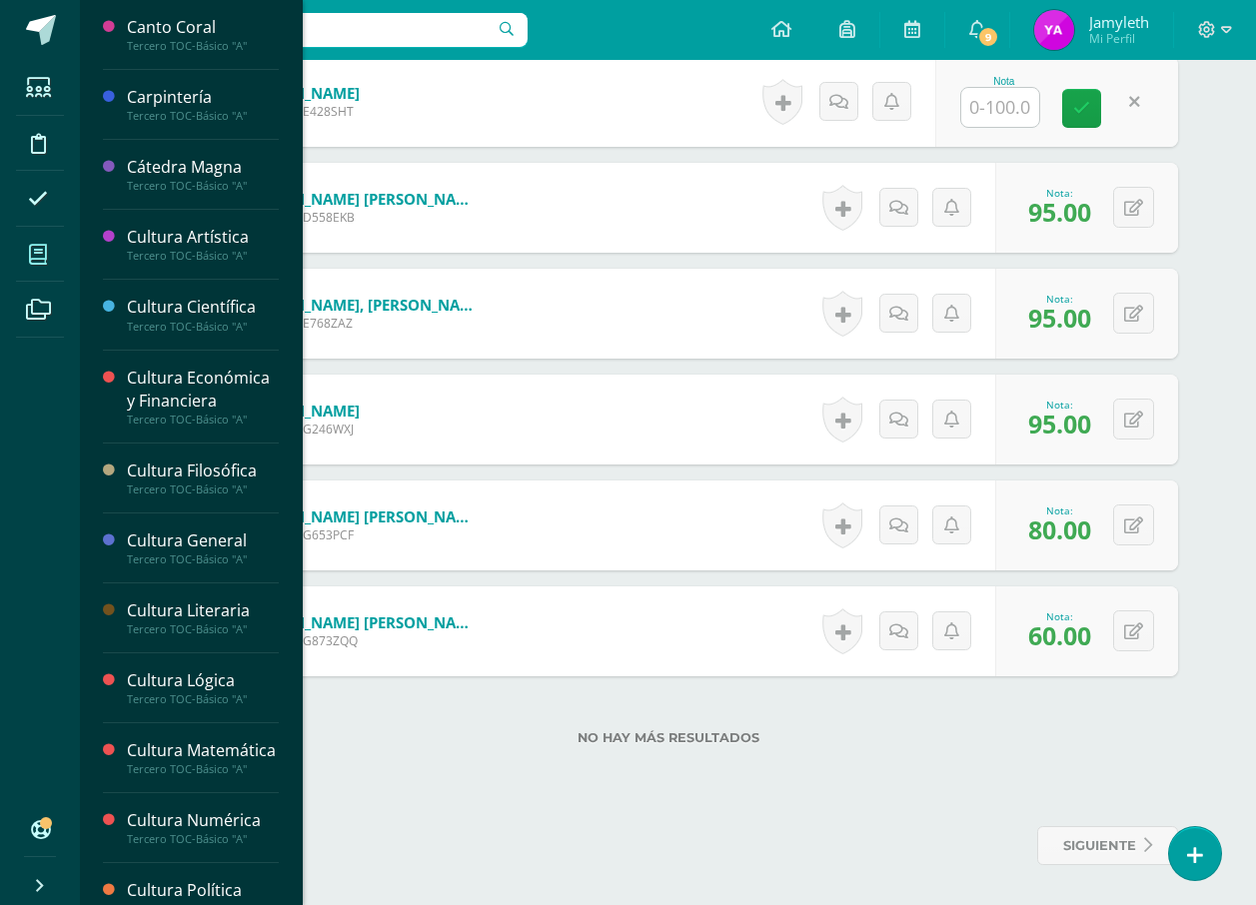
click at [44, 254] on icon at bounding box center [38, 255] width 18 height 20
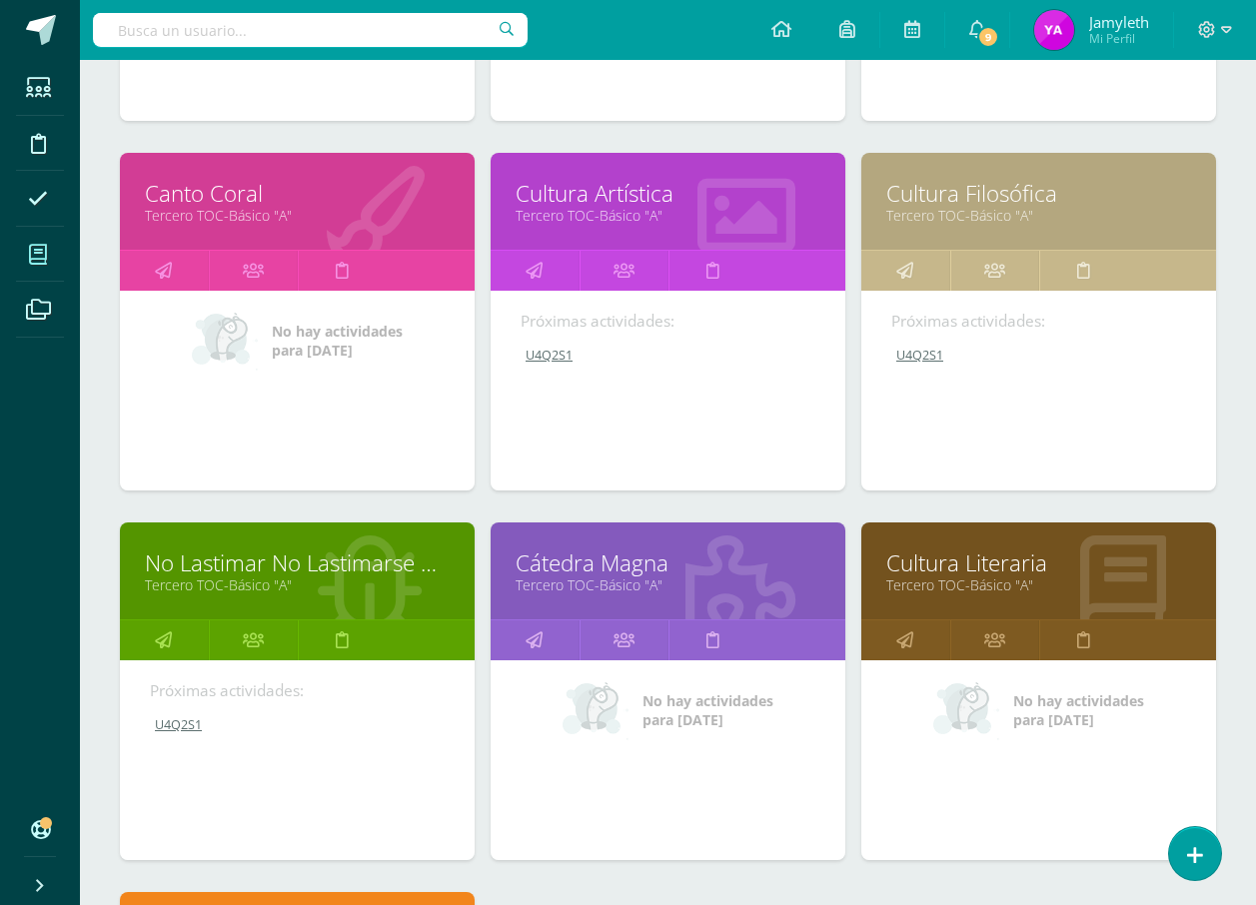
scroll to position [1600, 0]
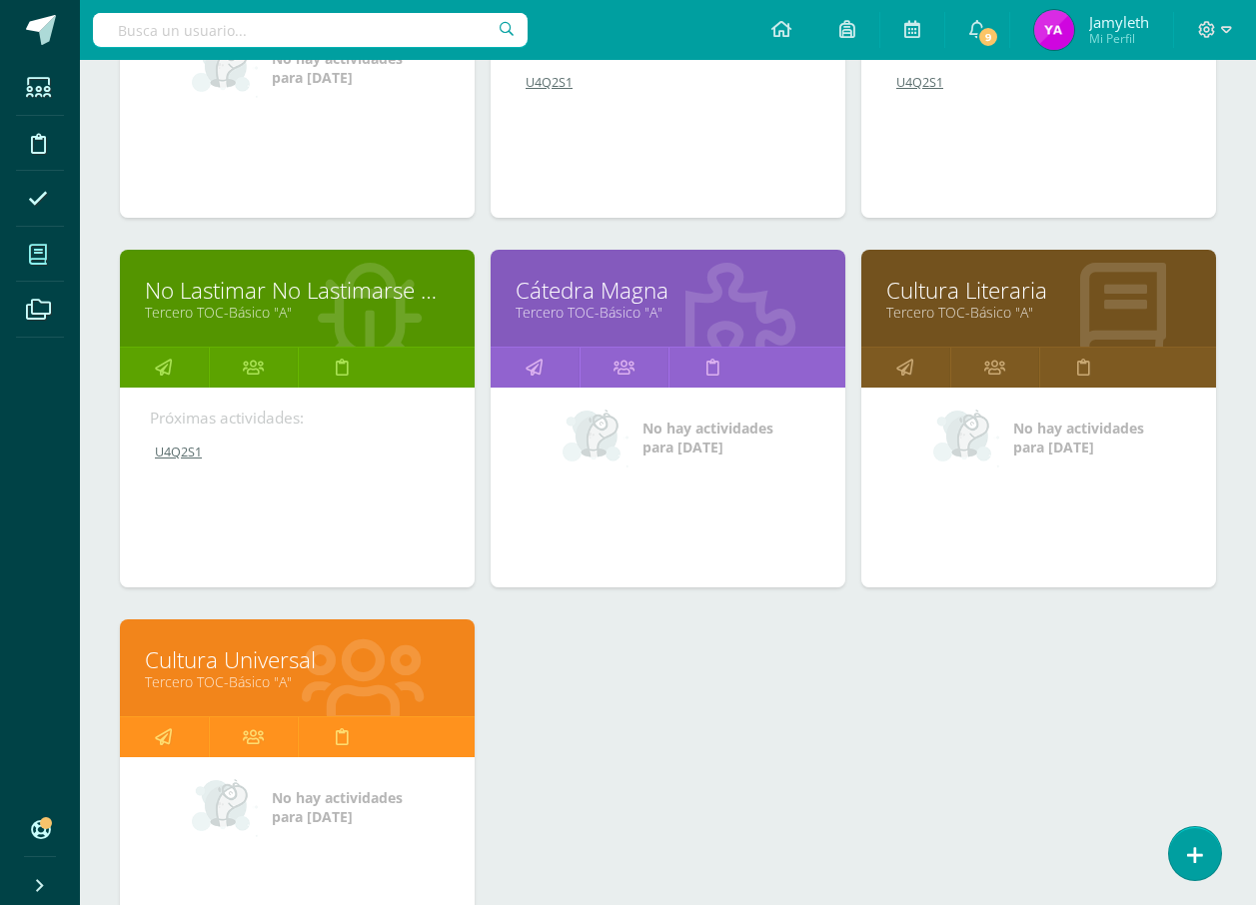
click at [609, 293] on link "Cátedra Magna" at bounding box center [667, 290] width 305 height 31
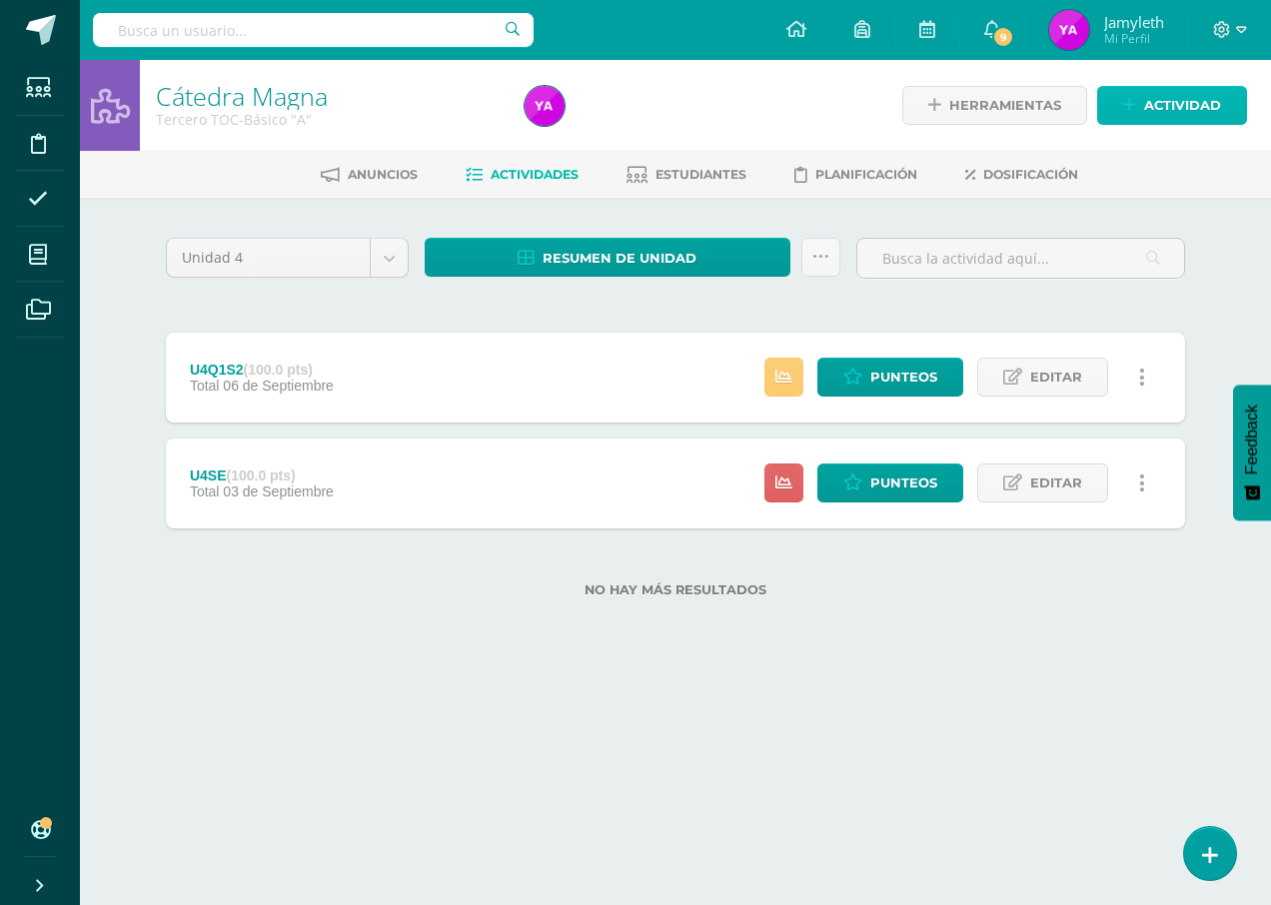
click at [1103, 112] on link "Actividad" at bounding box center [1172, 105] width 150 height 39
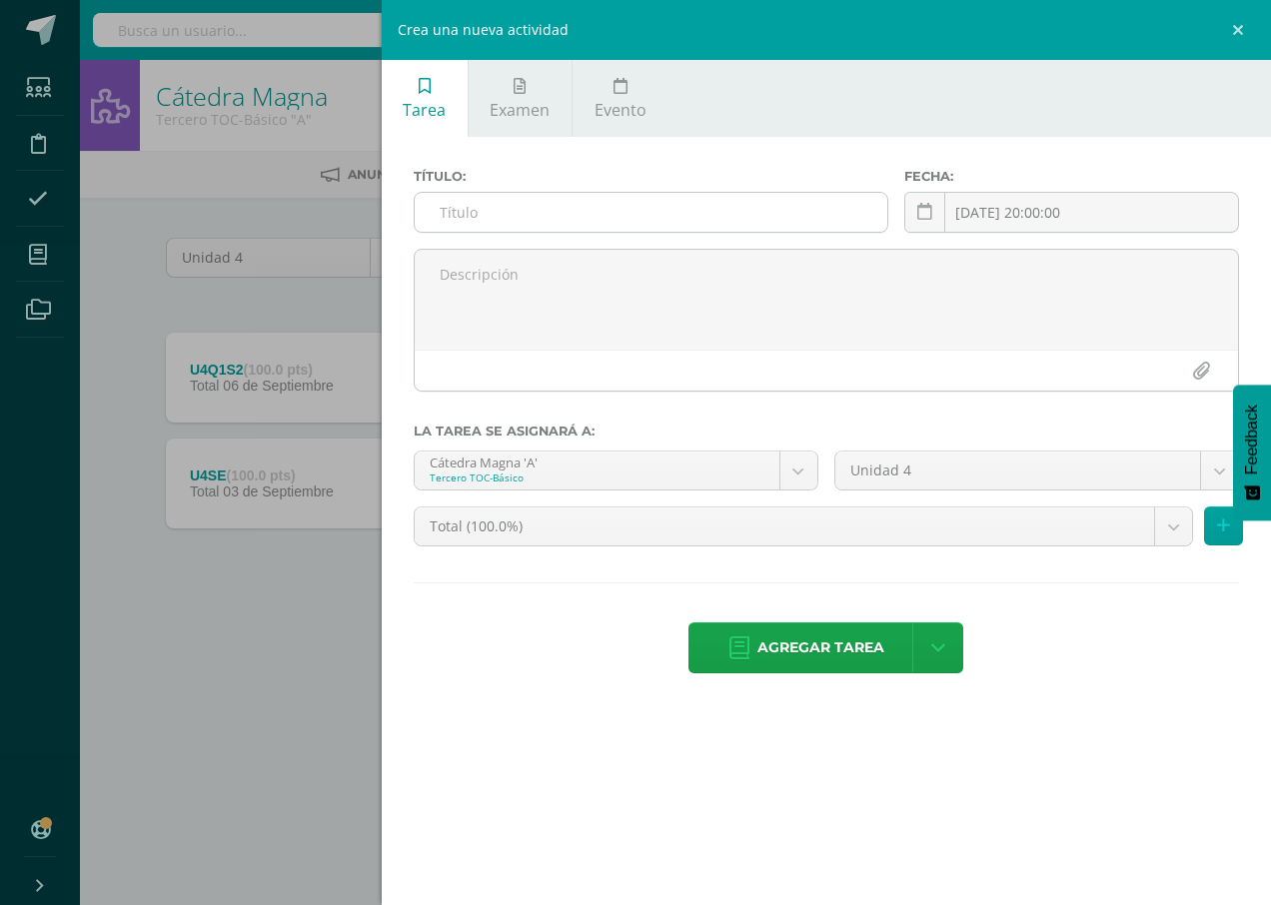
click at [528, 217] on input "text" at bounding box center [651, 212] width 473 height 39
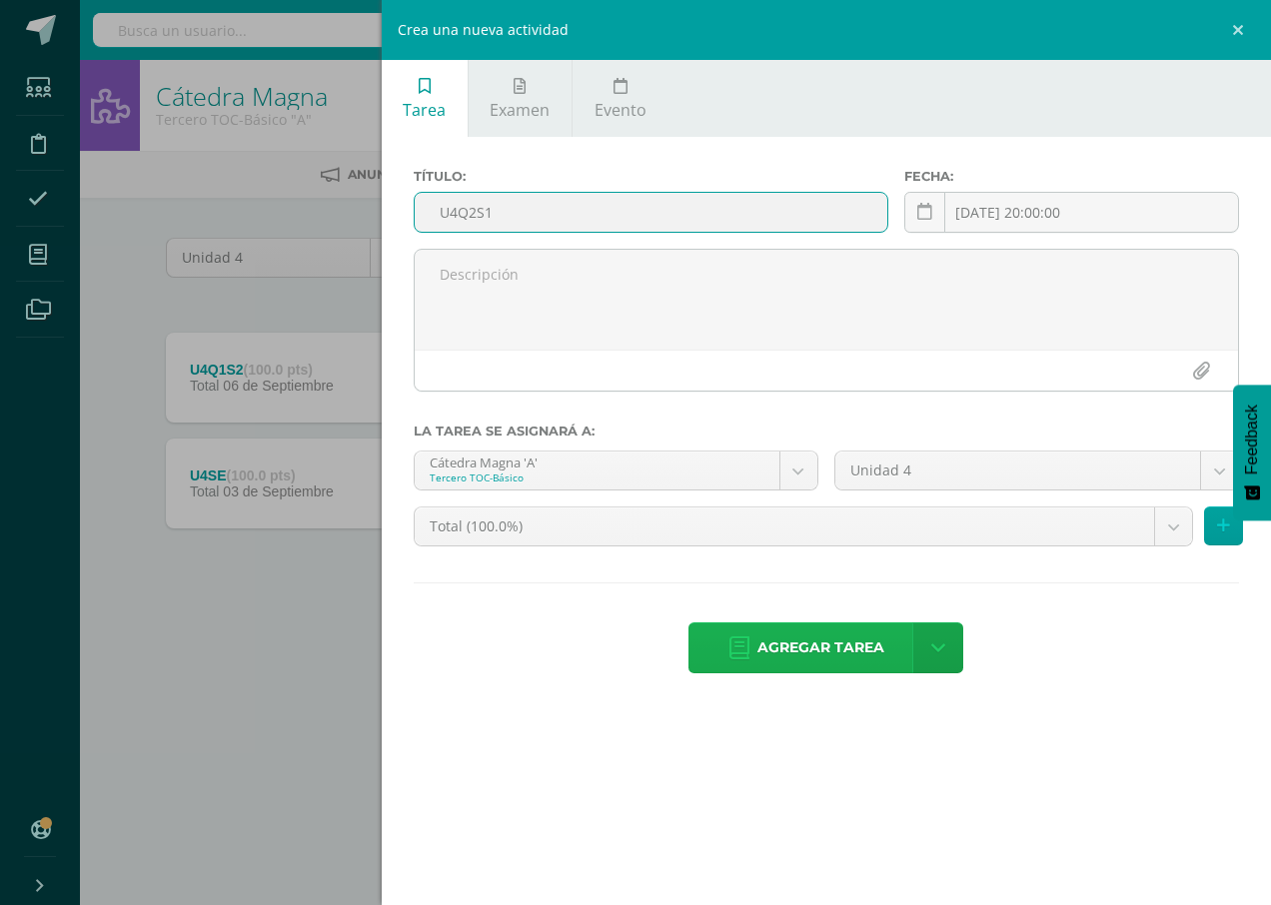
type input "U4Q2S1"
click at [813, 647] on span "Agregar tarea" at bounding box center [820, 647] width 127 height 49
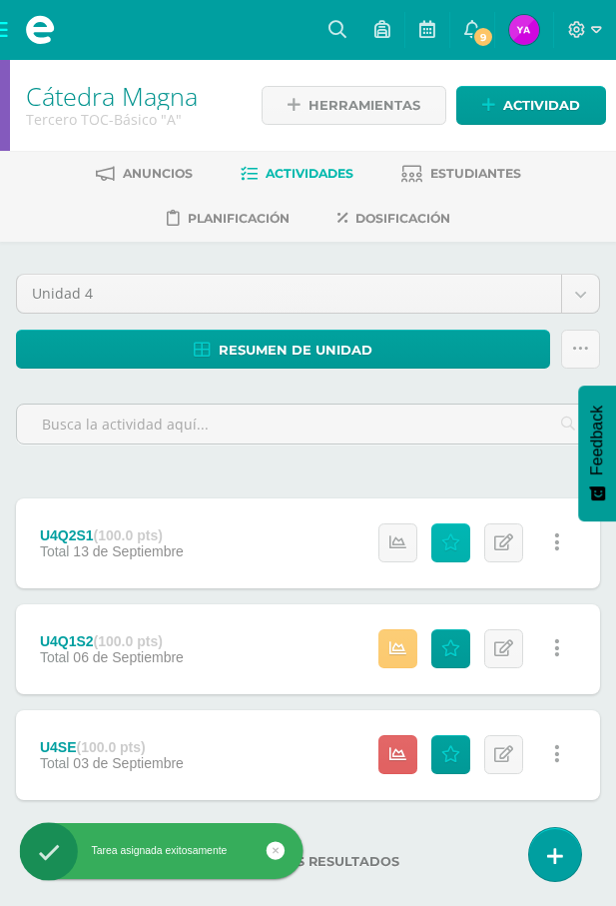
click at [460, 551] on icon at bounding box center [451, 542] width 19 height 17
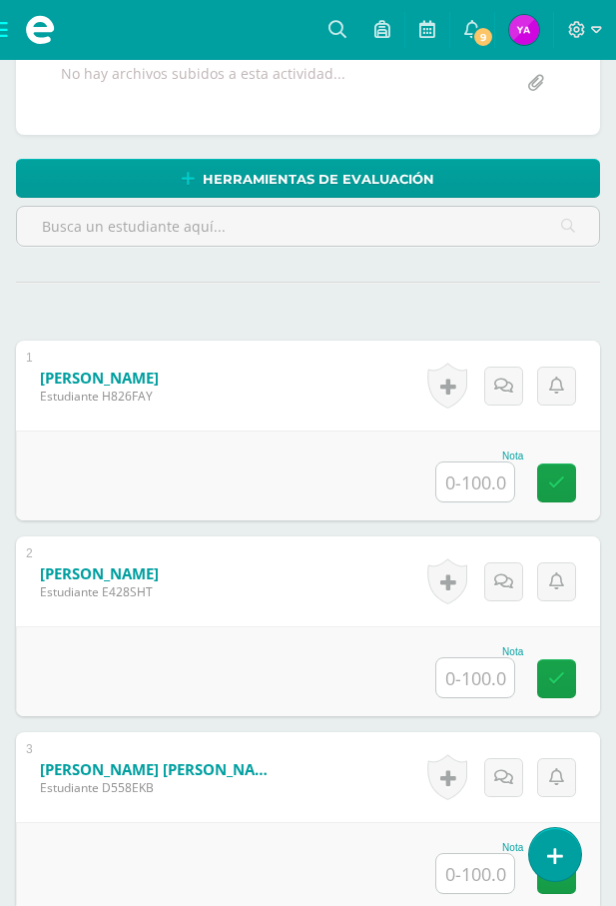
scroll to position [501, 0]
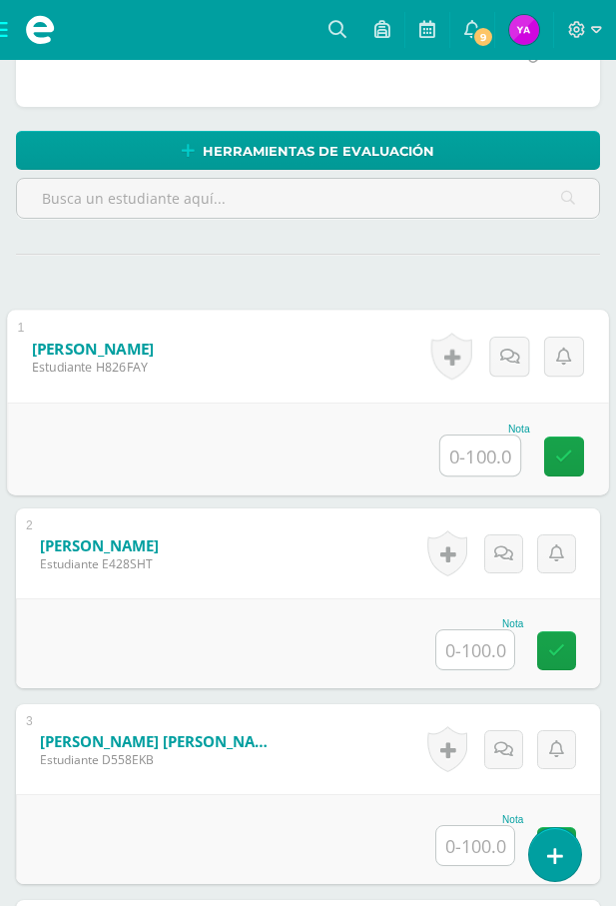
click at [492, 467] on input "text" at bounding box center [481, 456] width 80 height 40
type input "95"
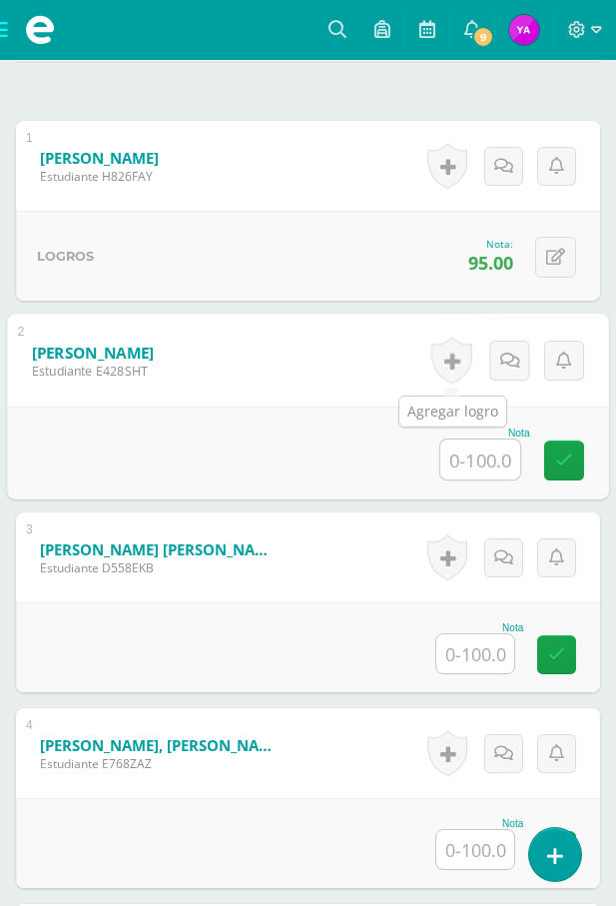
scroll to position [700, 0]
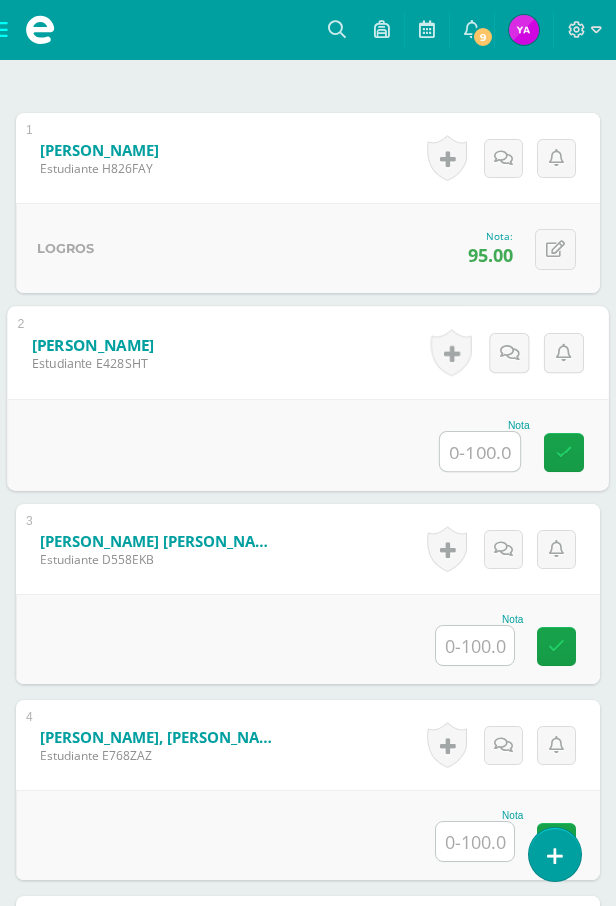
click at [512, 647] on input "text" at bounding box center [476, 645] width 78 height 39
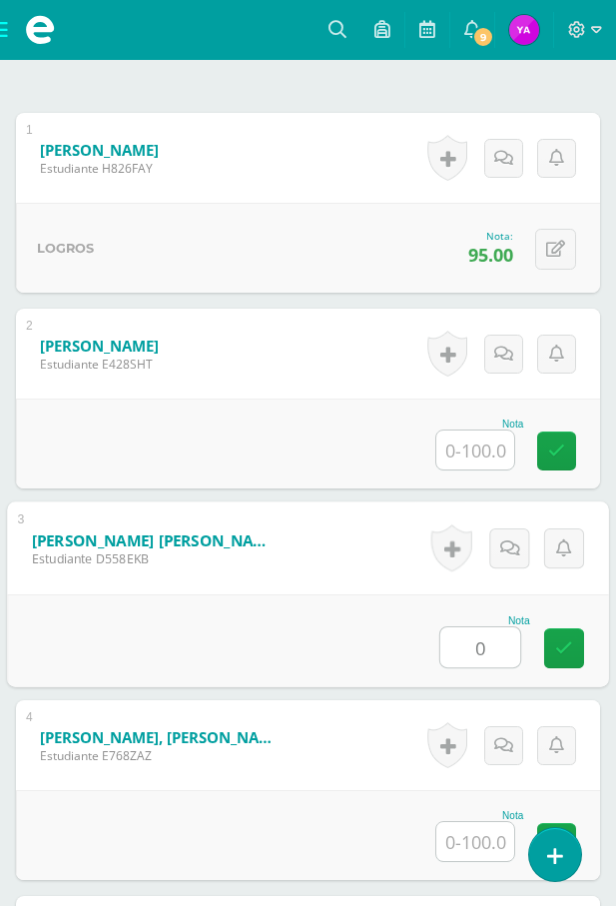
type input "0"
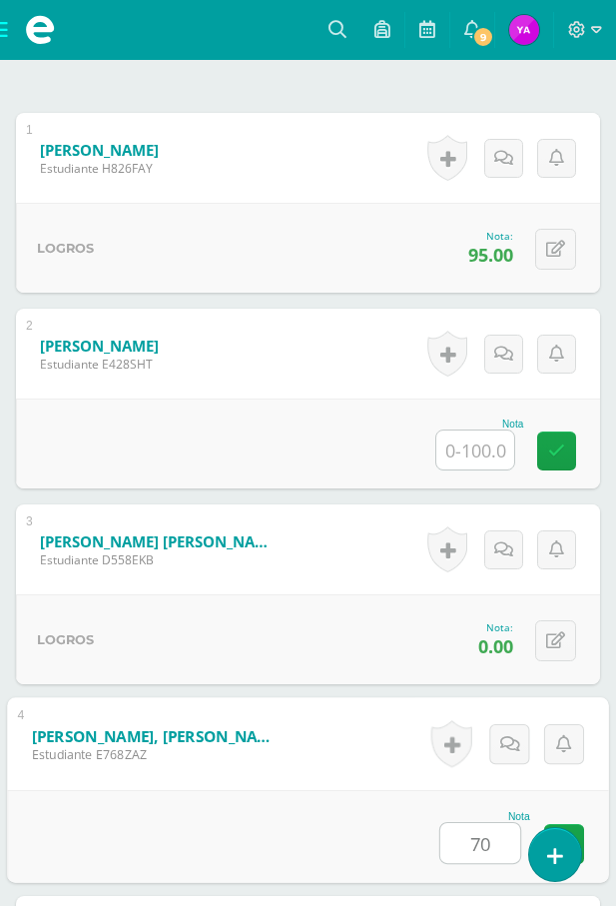
type input "70"
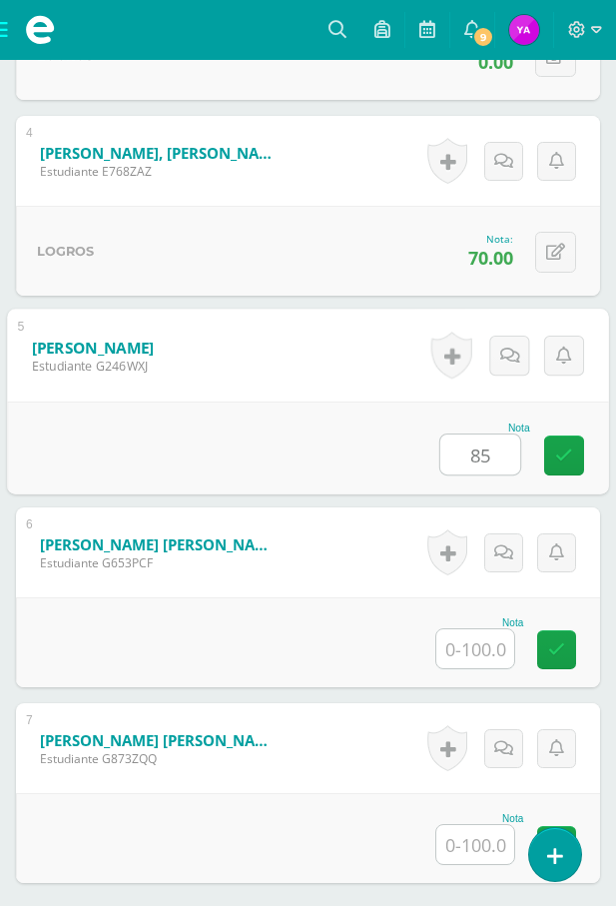
type input "85"
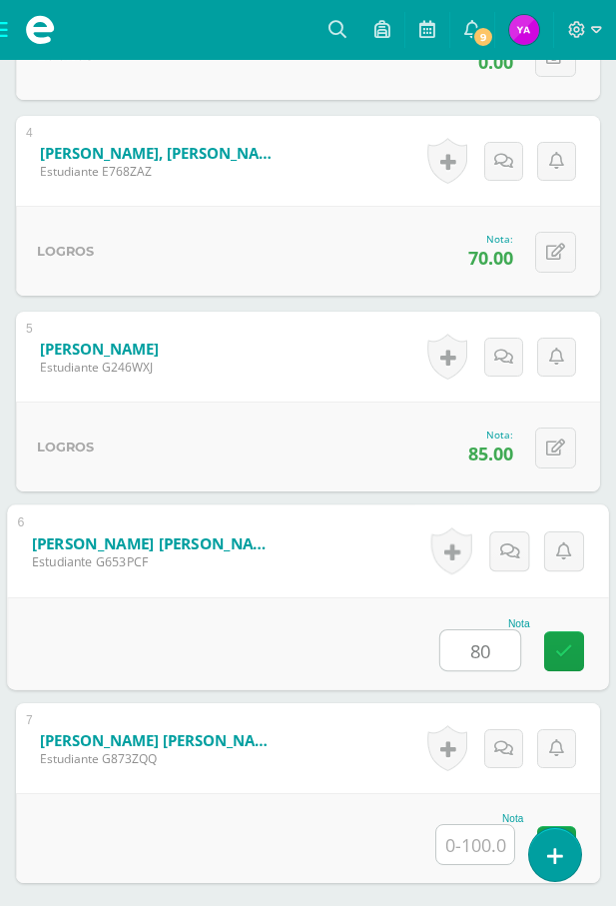
type input "80"
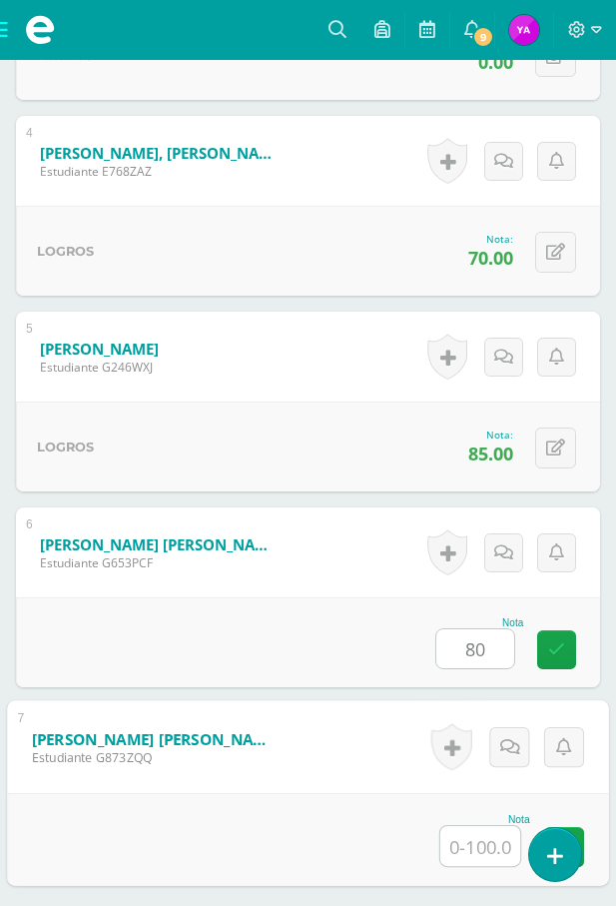
type input "0"
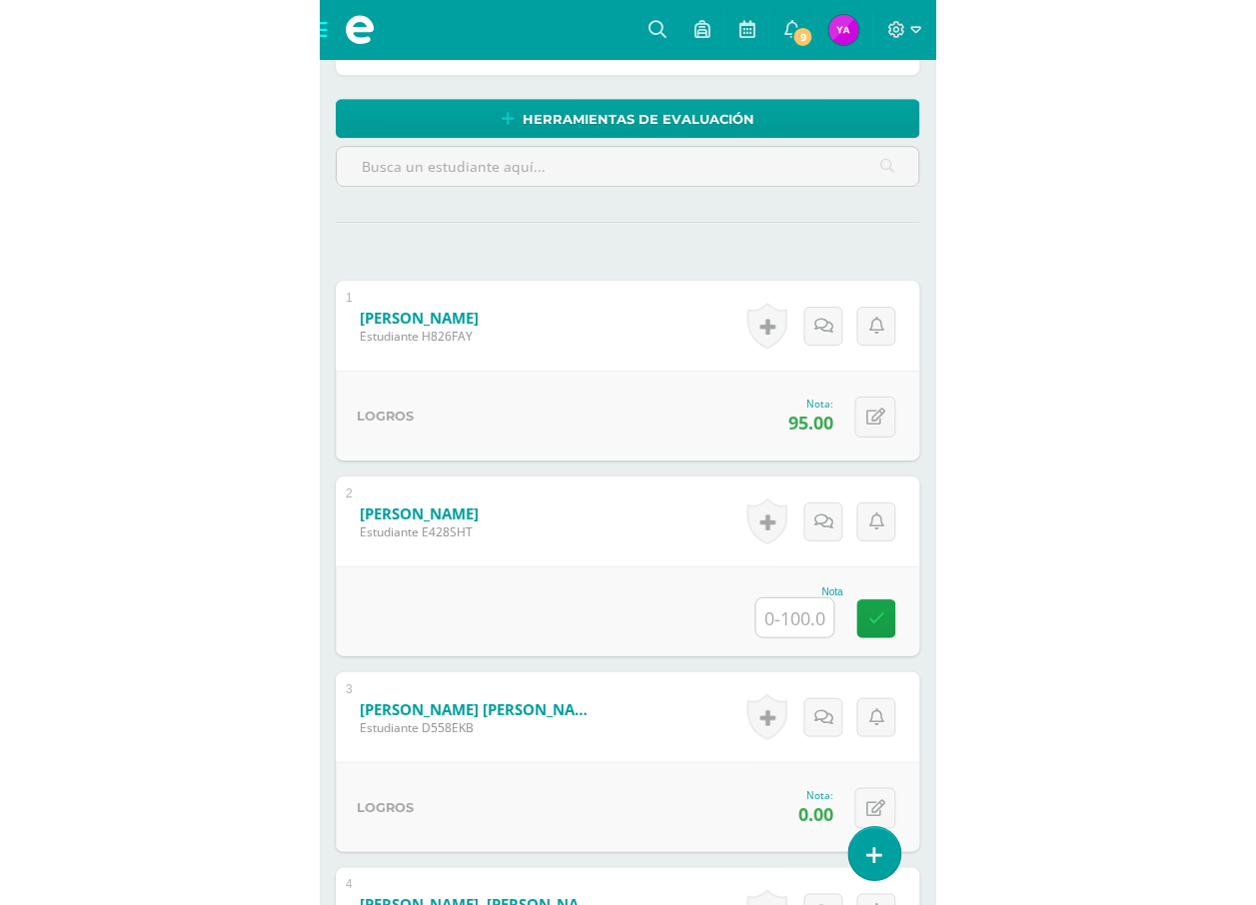
scroll to position [384, 0]
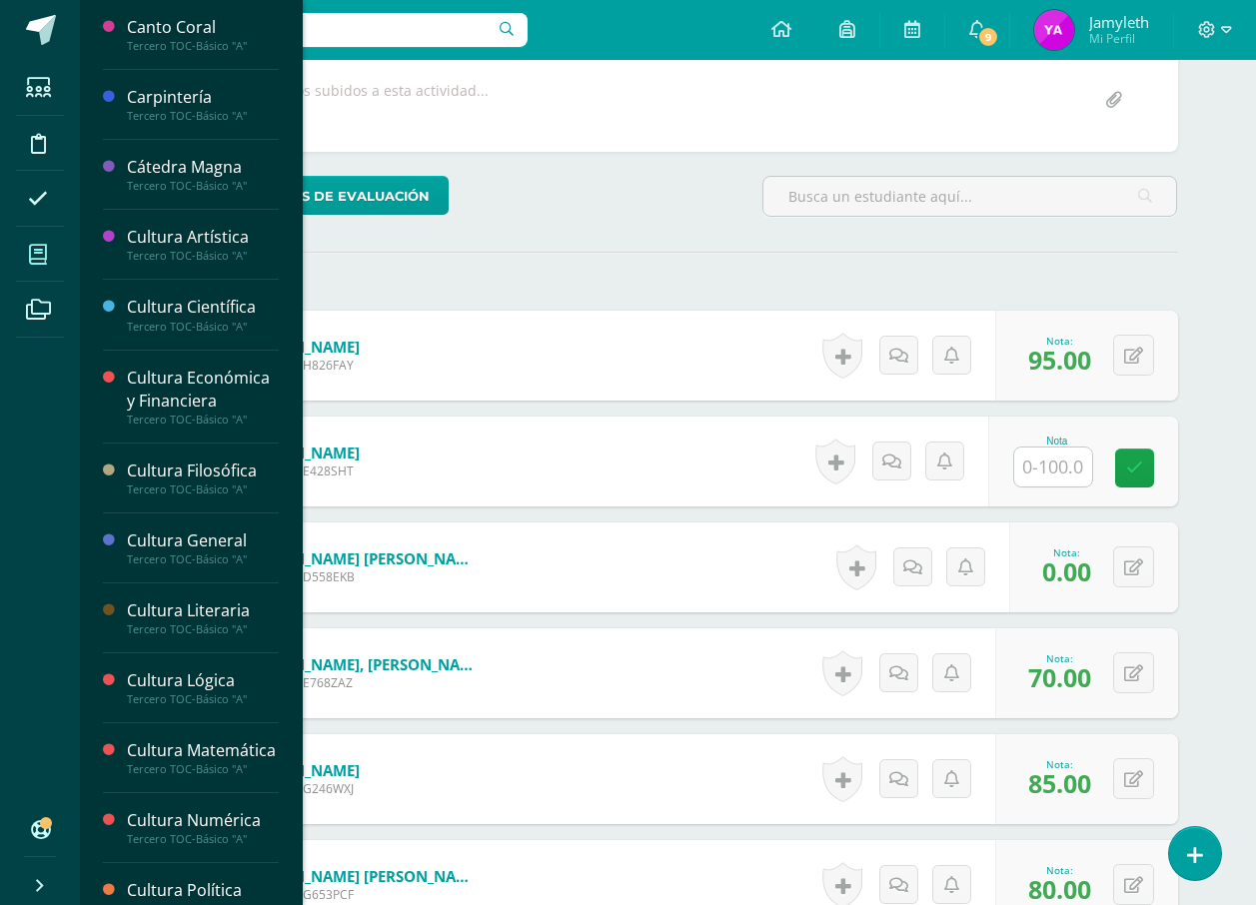
click at [24, 260] on span at bounding box center [38, 254] width 45 height 45
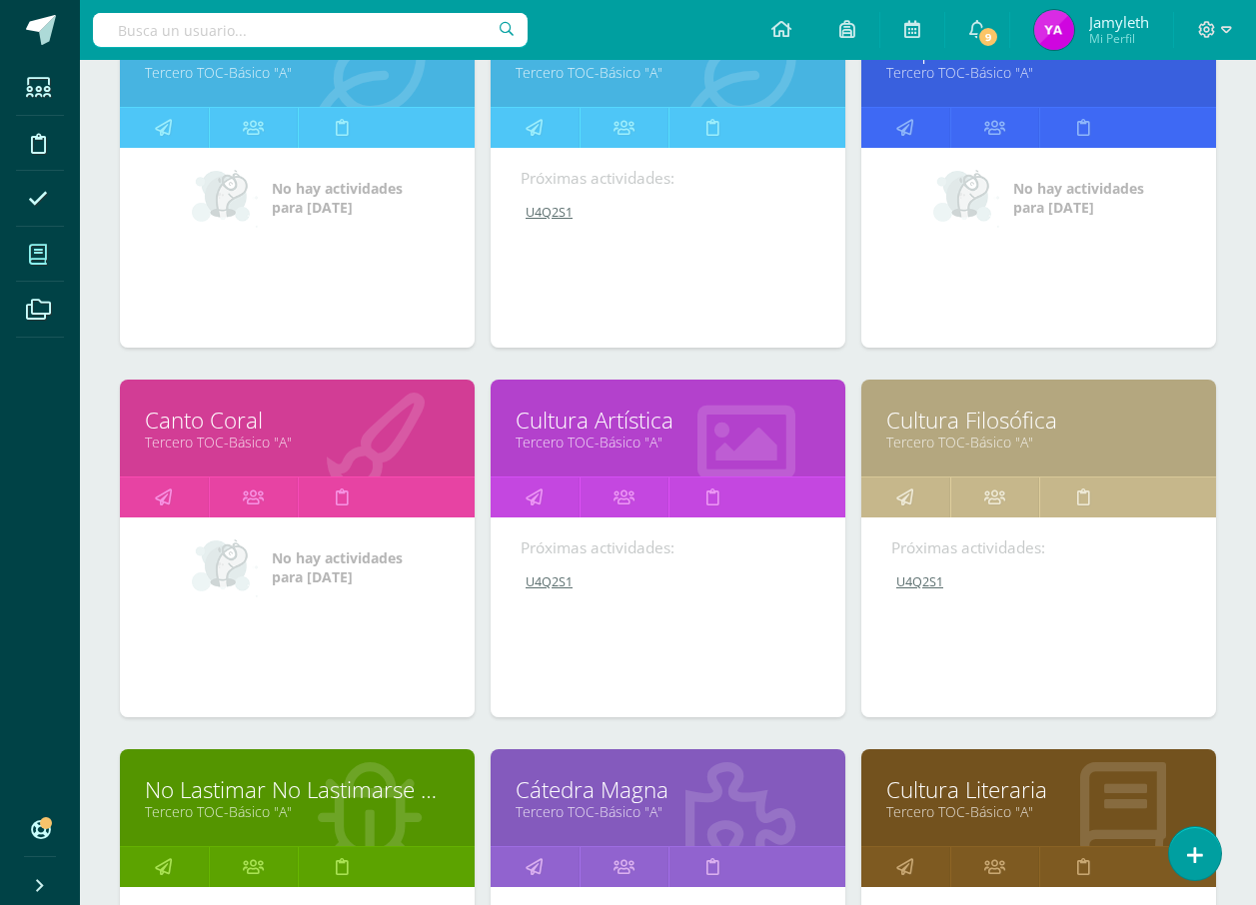
scroll to position [1600, 0]
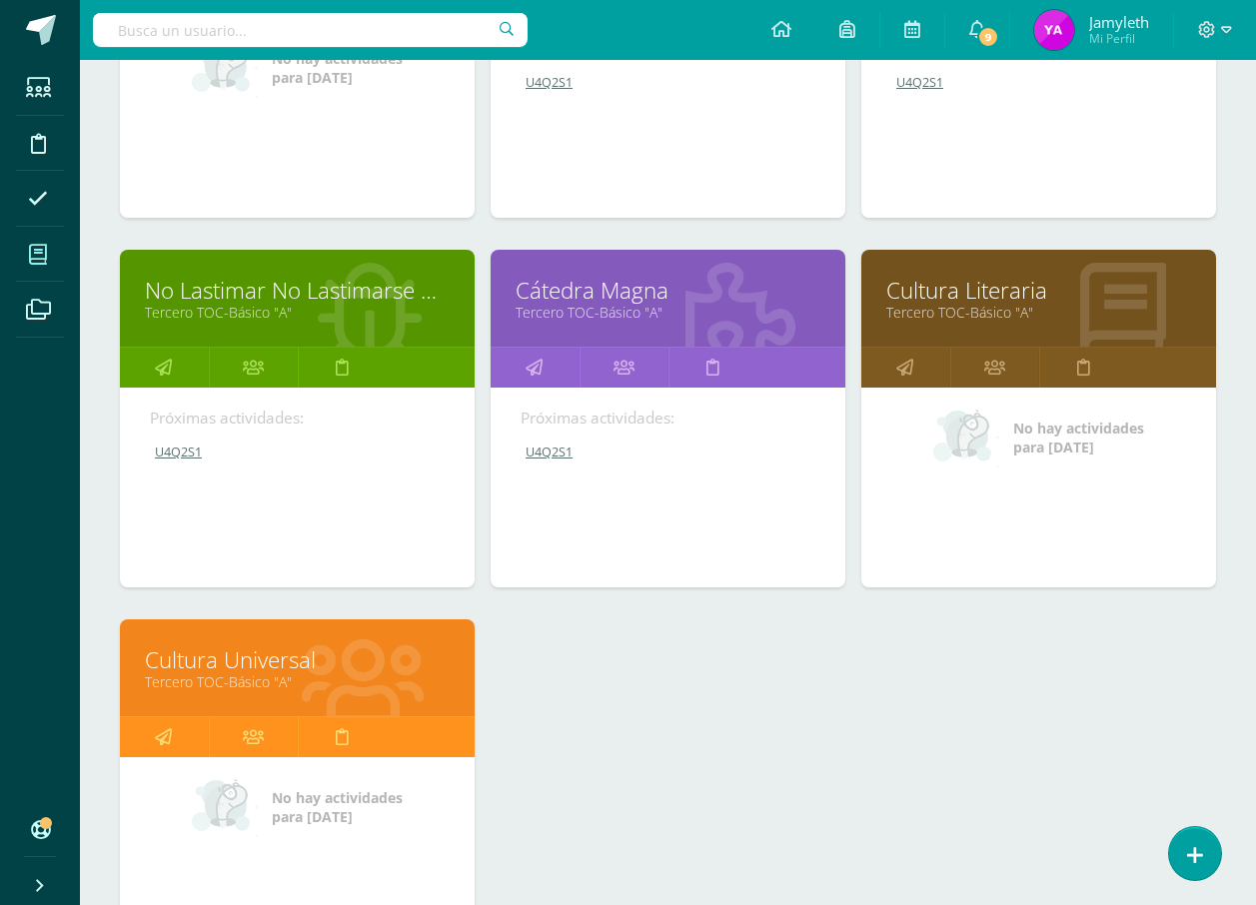
click at [984, 290] on link "Cultura Literaria" at bounding box center [1038, 290] width 305 height 31
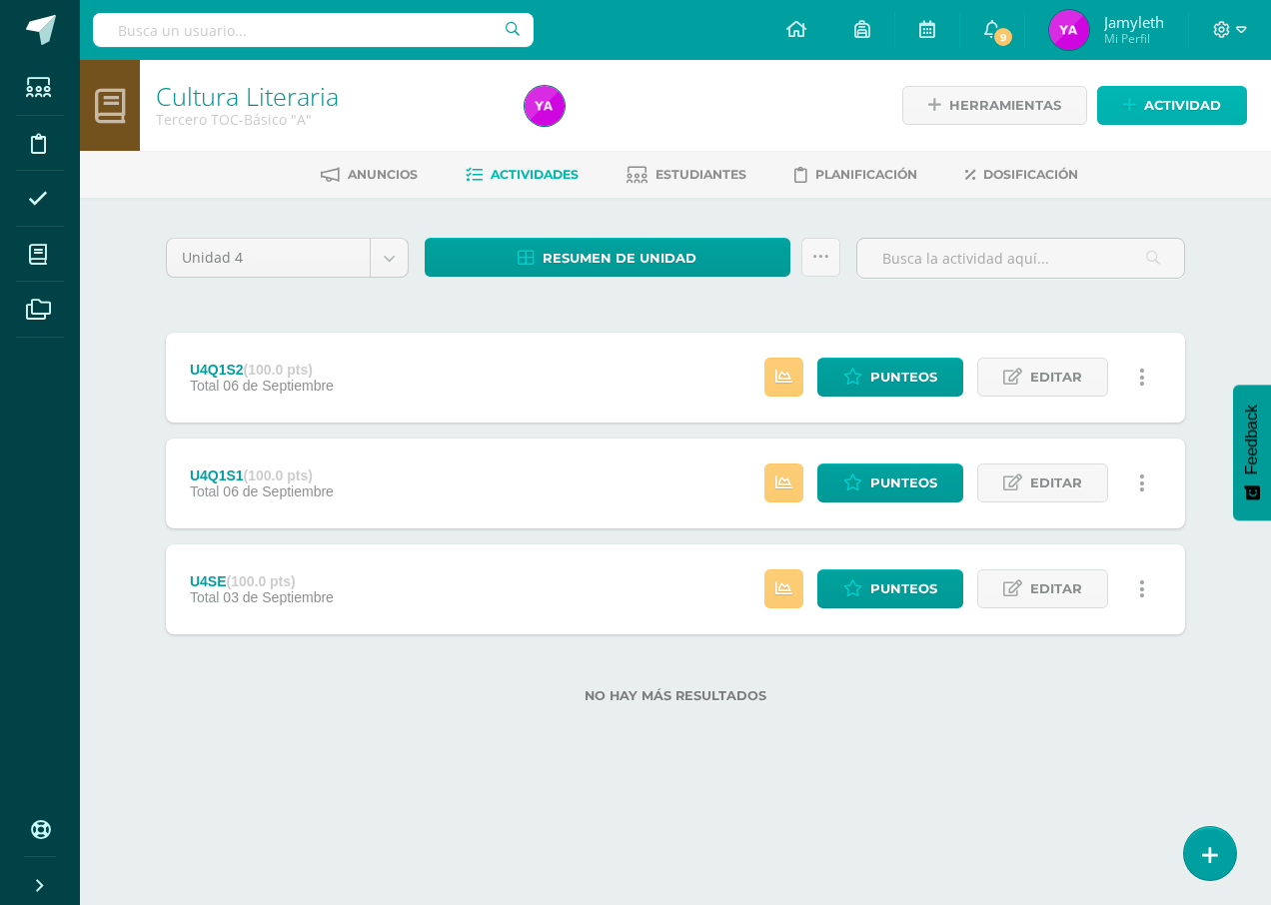
click at [1177, 92] on span "Actividad" at bounding box center [1182, 105] width 77 height 37
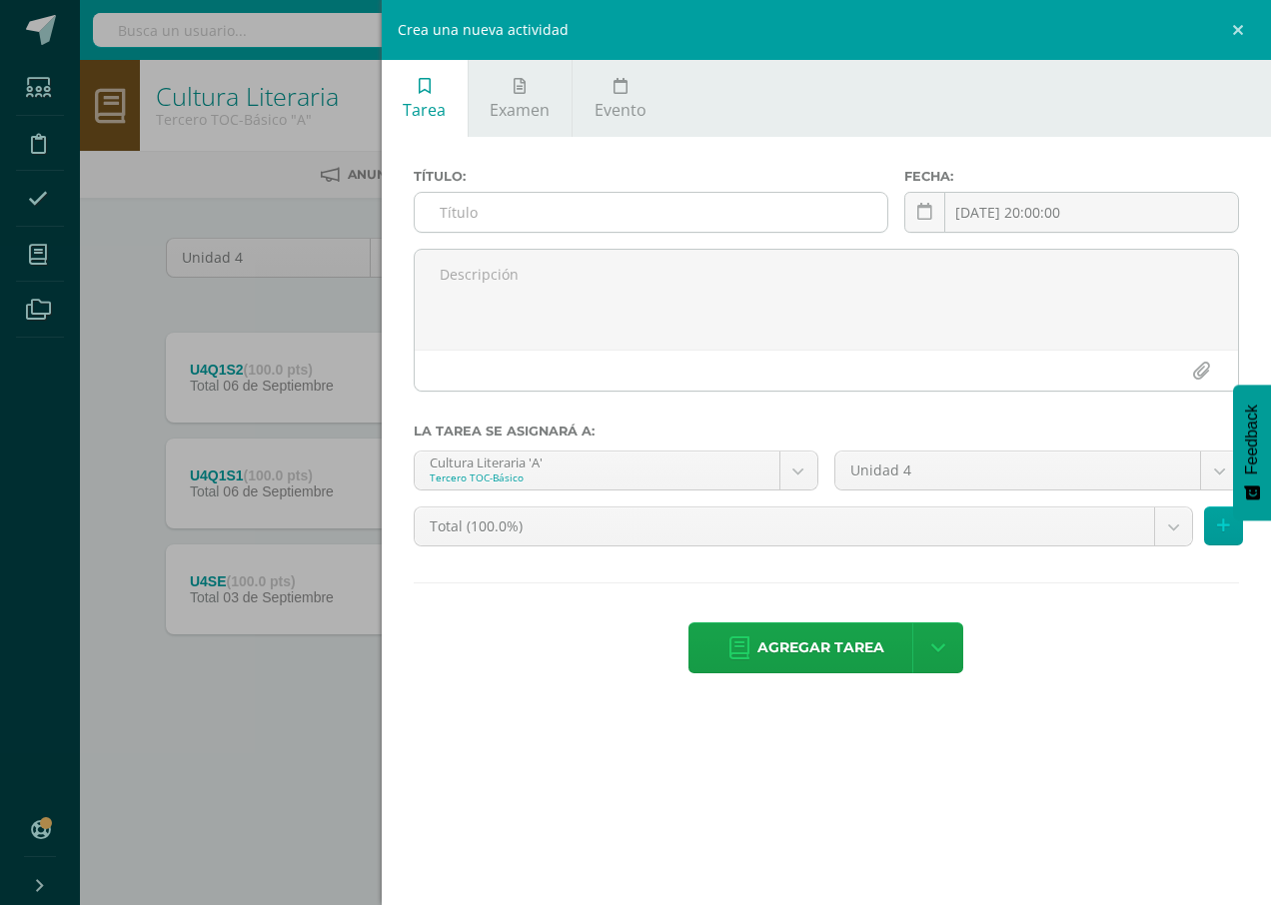
click at [586, 206] on input "text" at bounding box center [651, 212] width 473 height 39
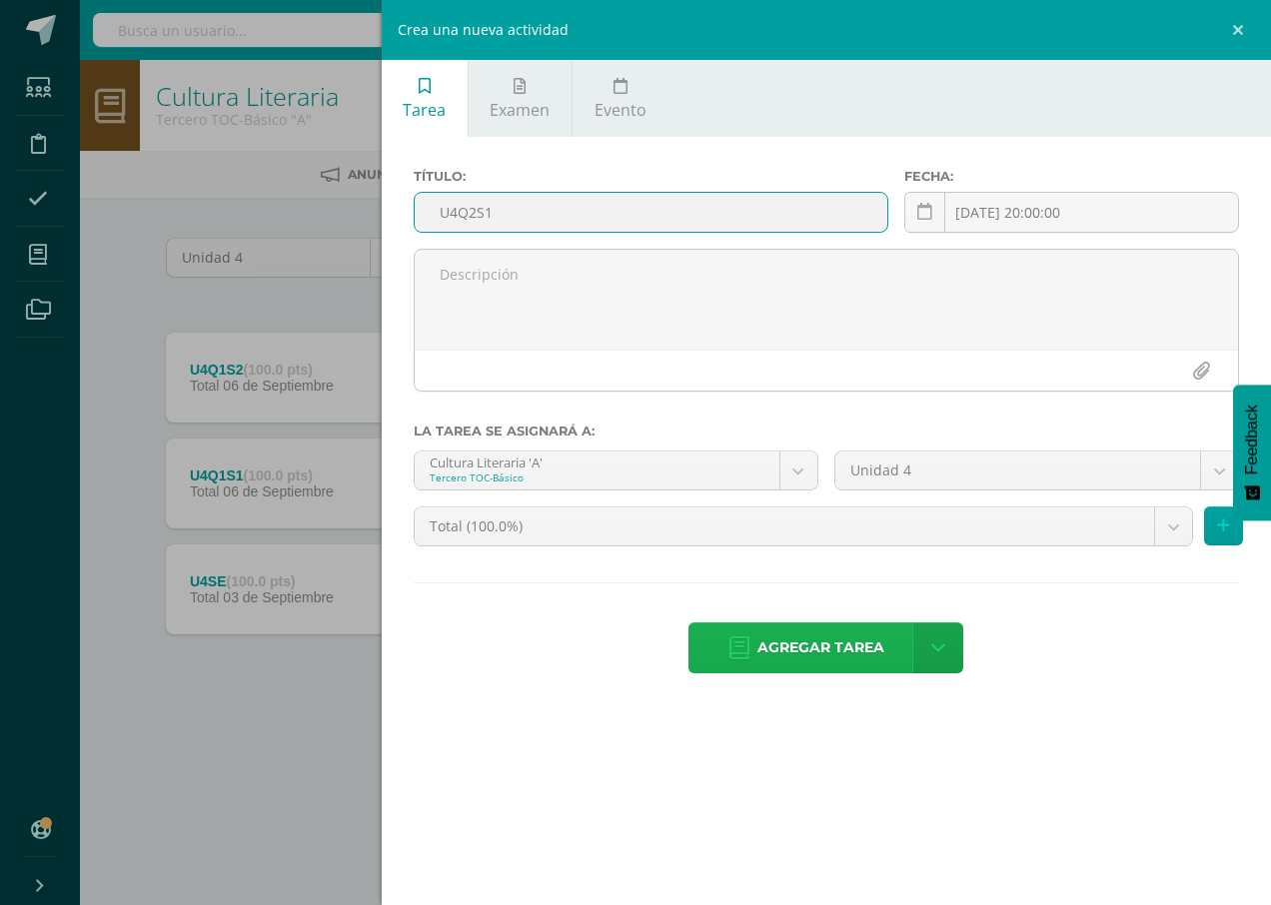
type input "U4Q2S1"
click at [890, 647] on link "Agregar tarea" at bounding box center [806, 647] width 236 height 51
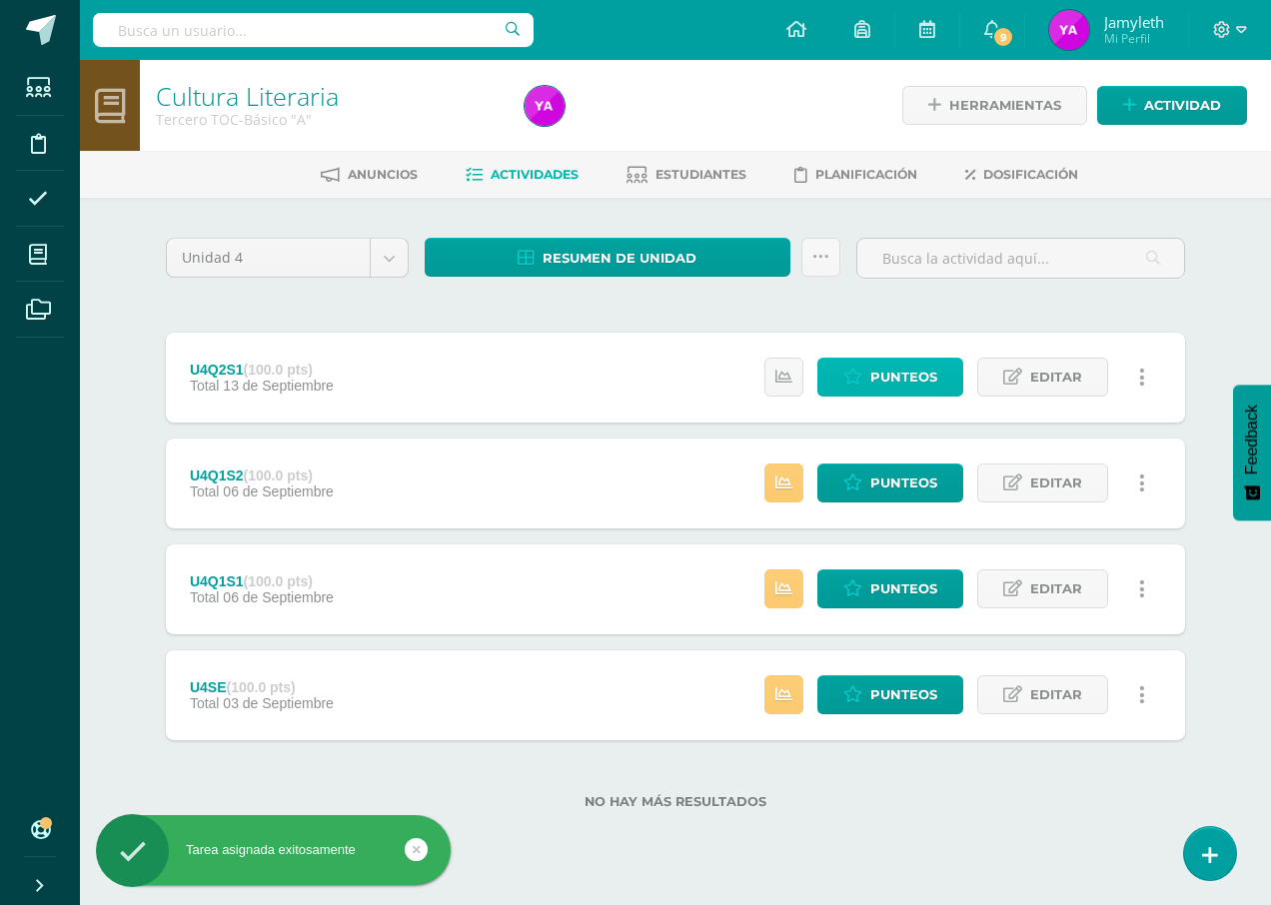
click at [890, 385] on span "Punteos" at bounding box center [903, 377] width 67 height 37
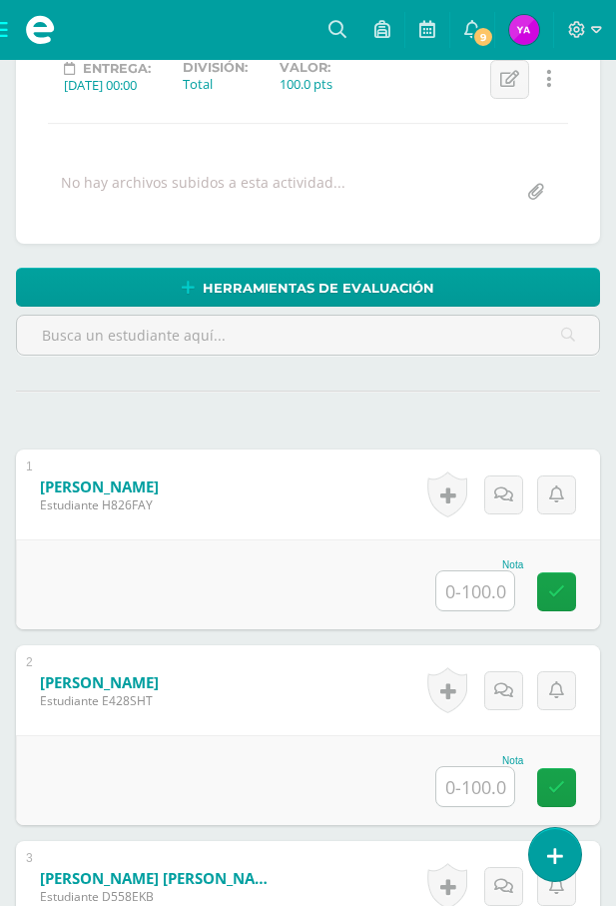
scroll to position [400, 0]
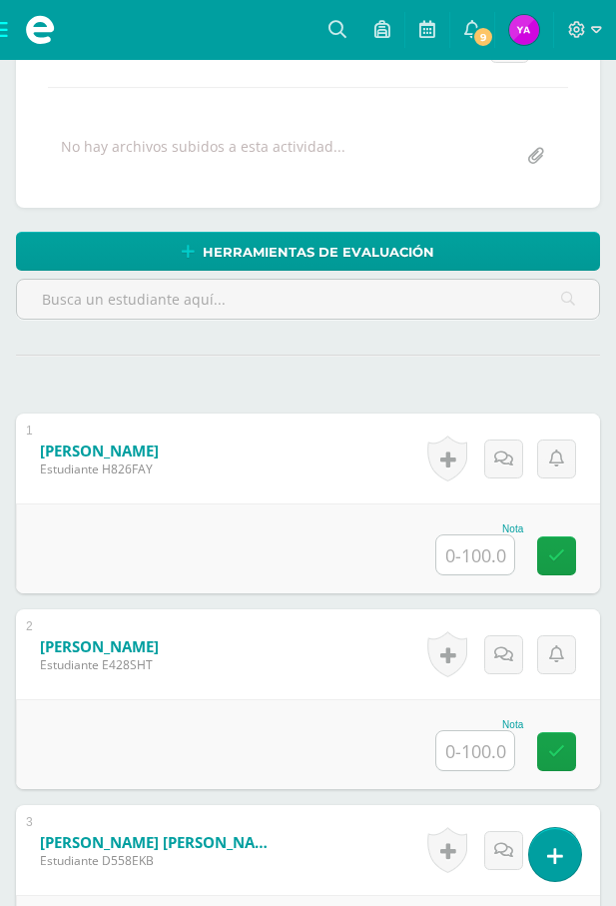
click at [481, 544] on input "text" at bounding box center [476, 554] width 78 height 39
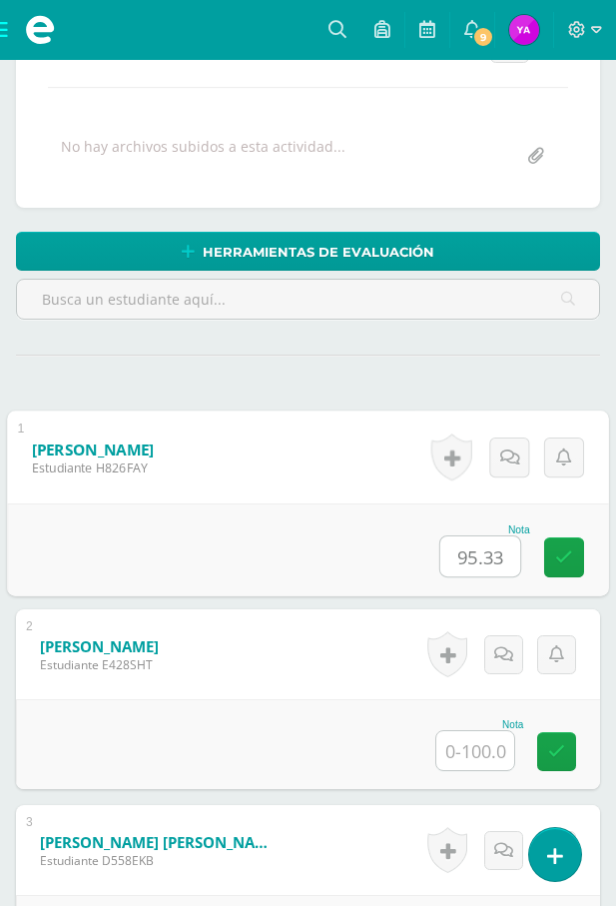
type input "95.33"
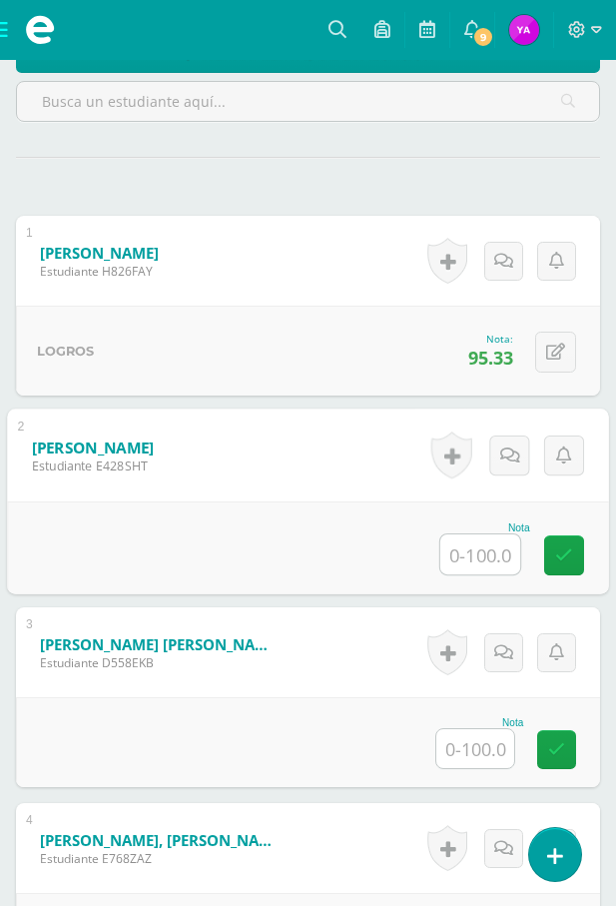
scroll to position [599, 0]
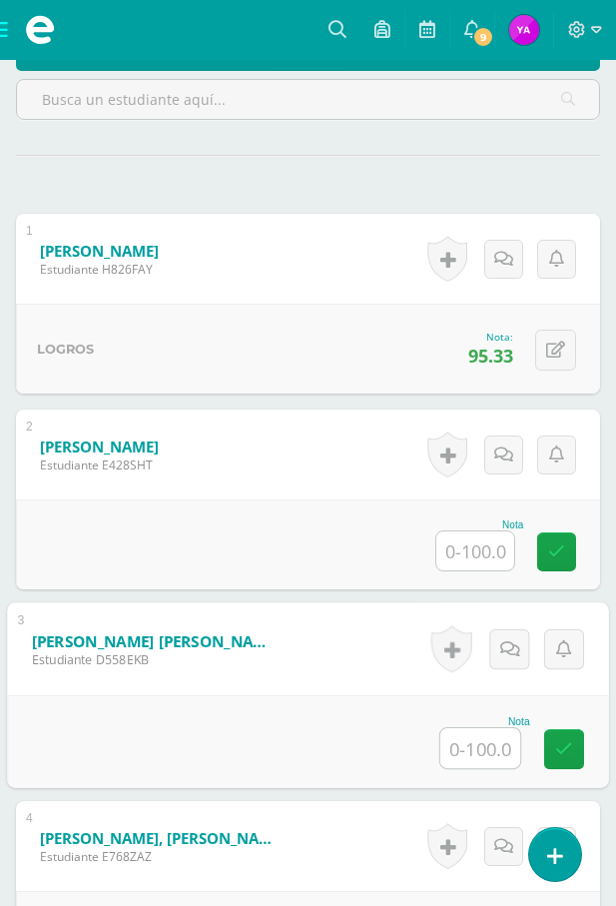
click at [446, 752] on input "text" at bounding box center [481, 748] width 80 height 40
type input "80"
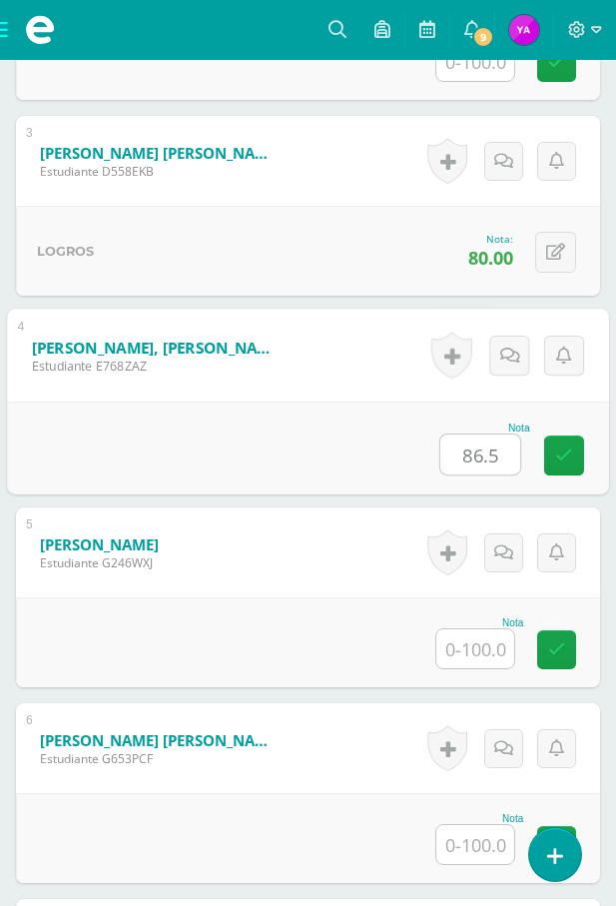
type input "86.5"
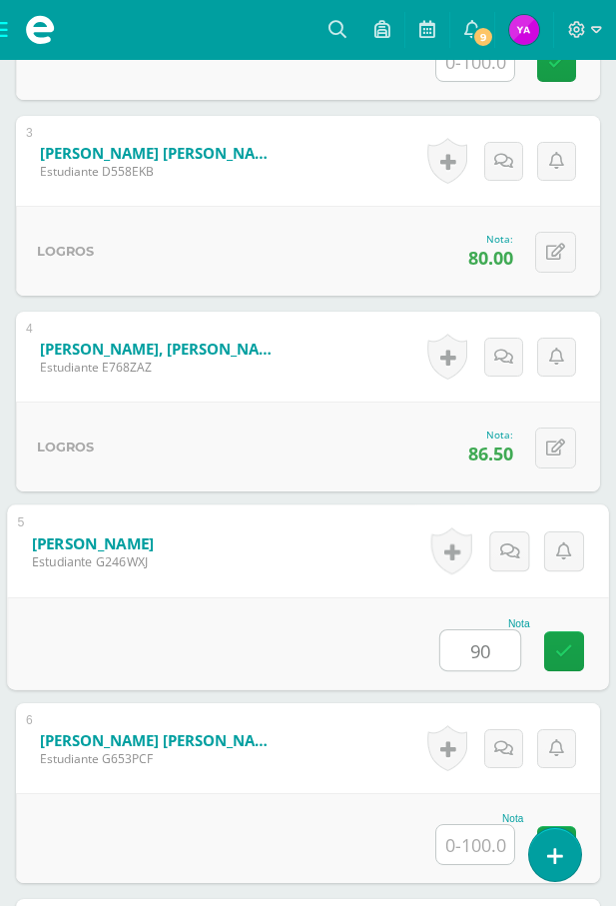
type input "90"
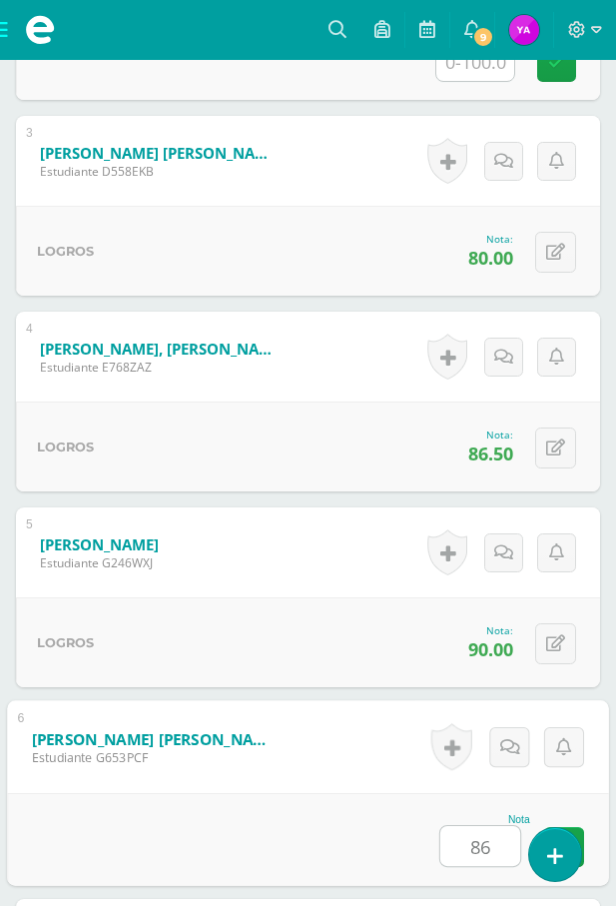
type input "86"
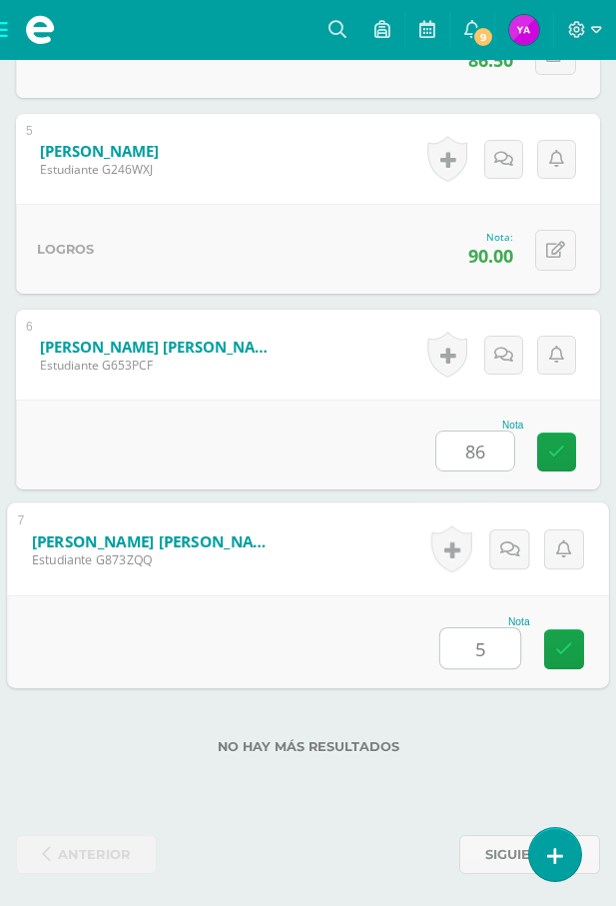
type input "54"
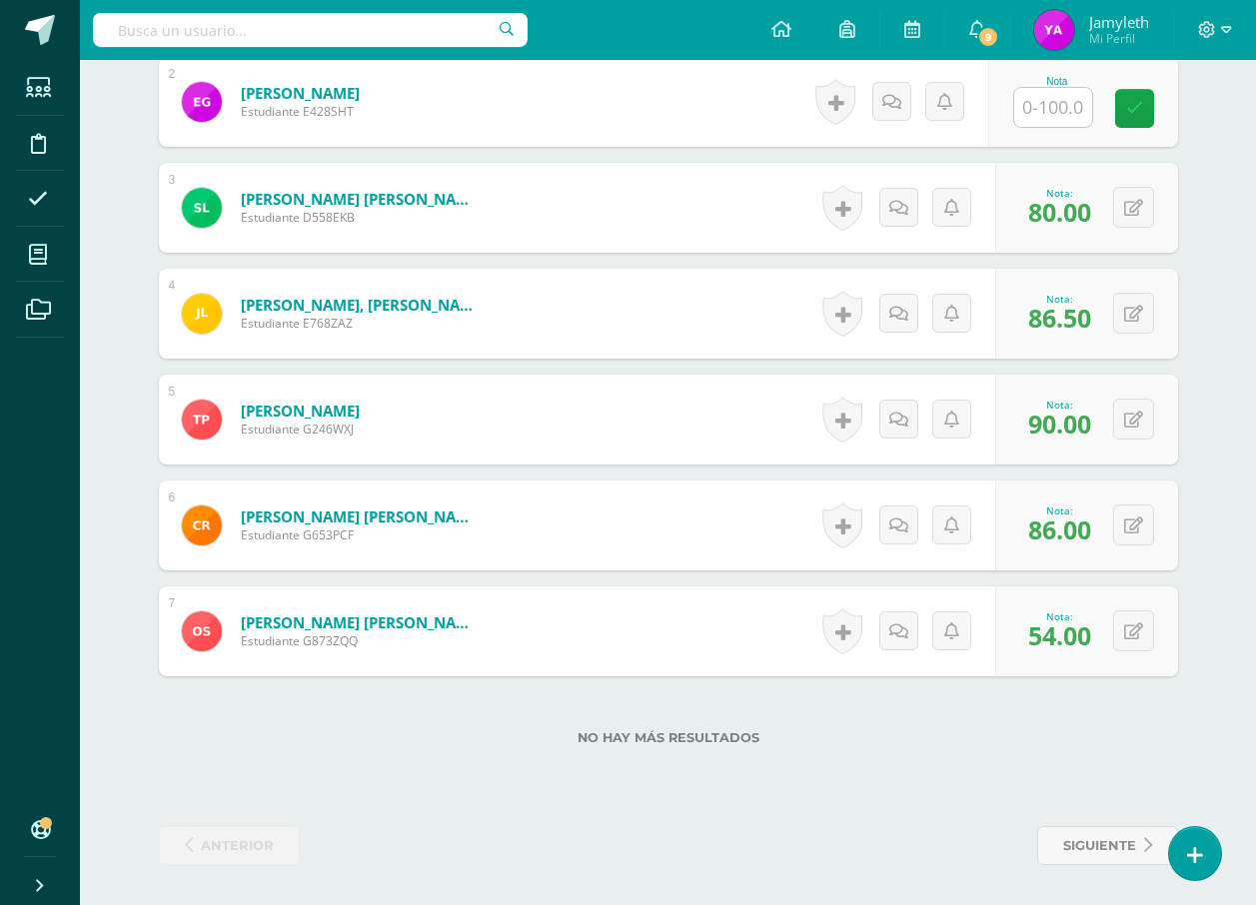
scroll to position [743, 0]
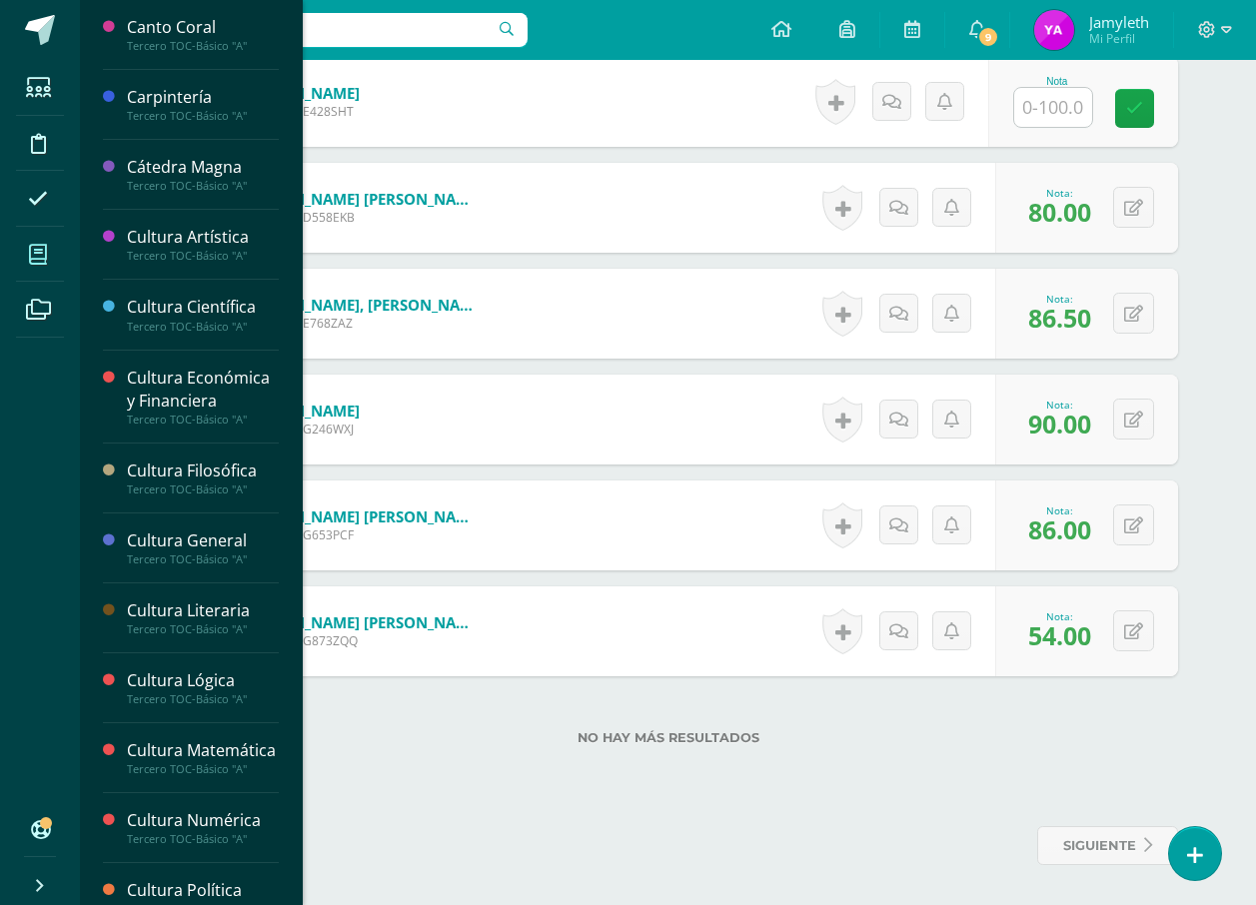
click at [41, 249] on icon at bounding box center [38, 255] width 18 height 20
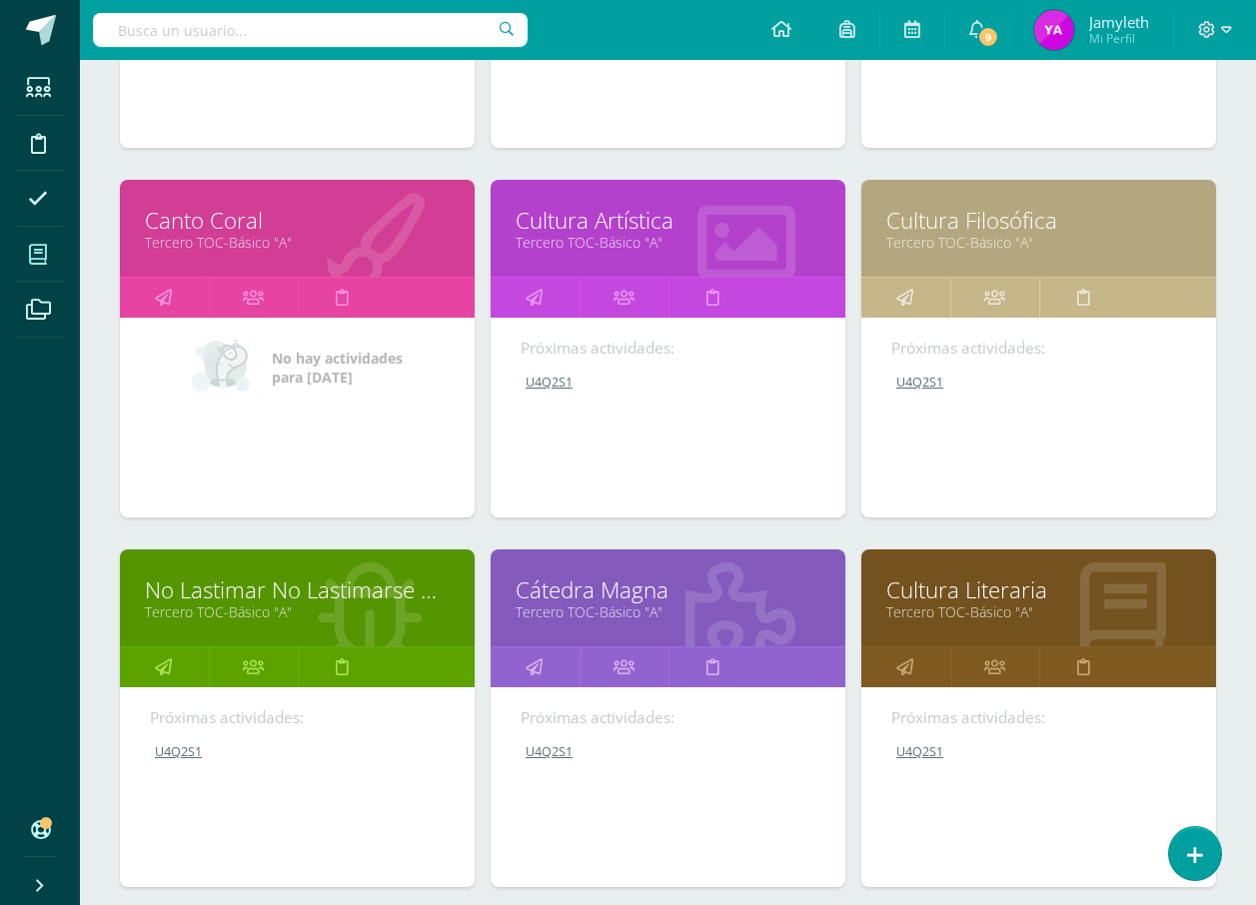
scroll to position [1817, 0]
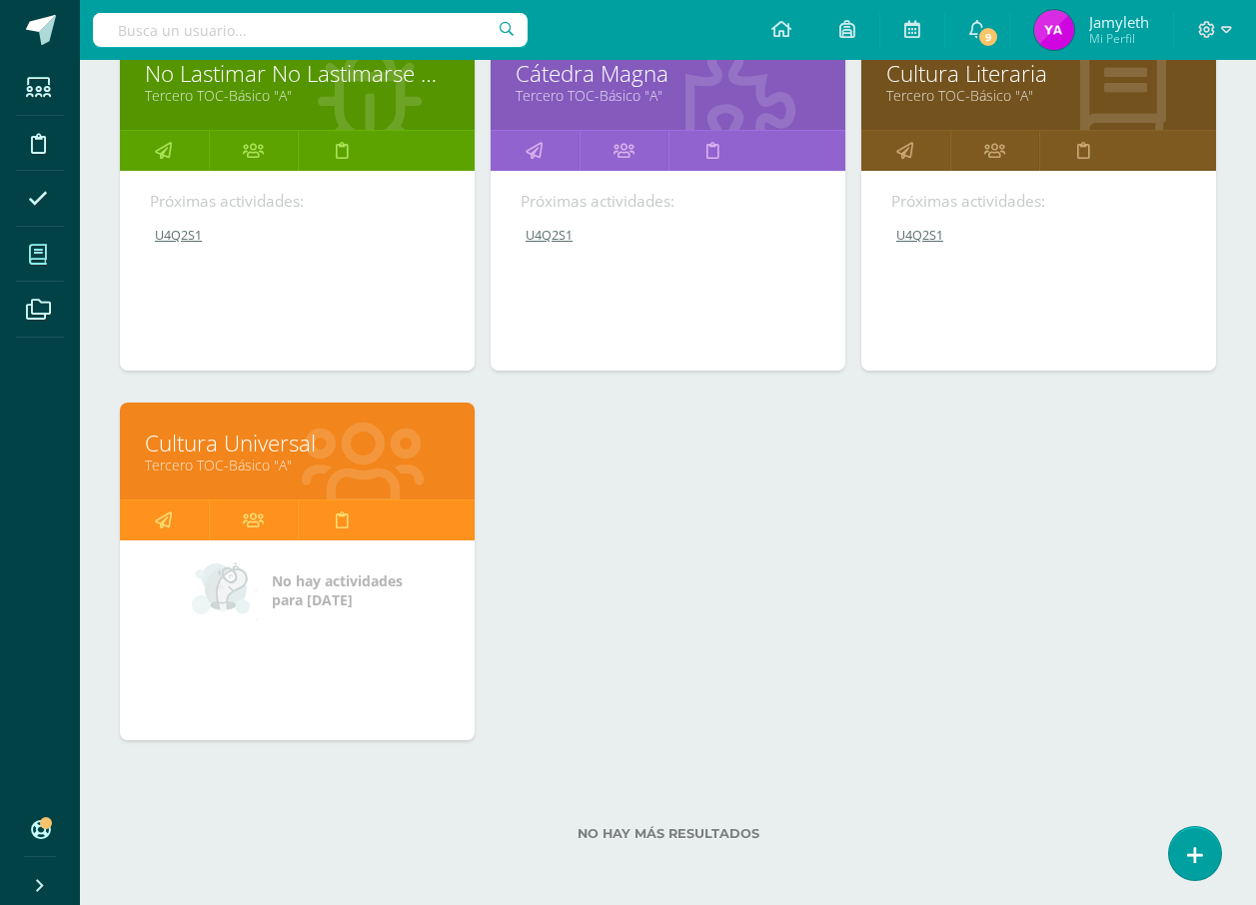
click at [231, 437] on link "Cultura Universal" at bounding box center [297, 443] width 305 height 31
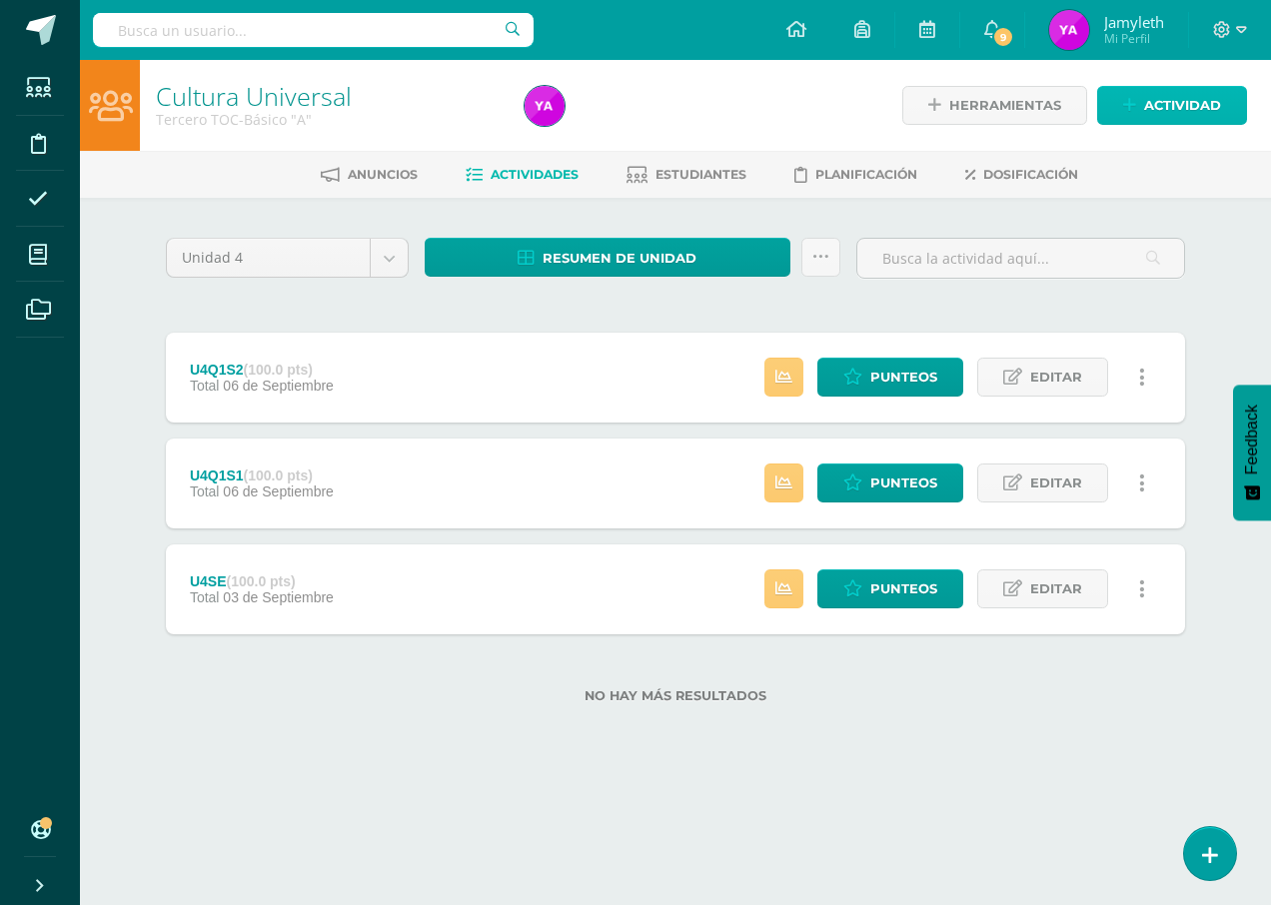
click at [1129, 101] on icon at bounding box center [1129, 105] width 13 height 17
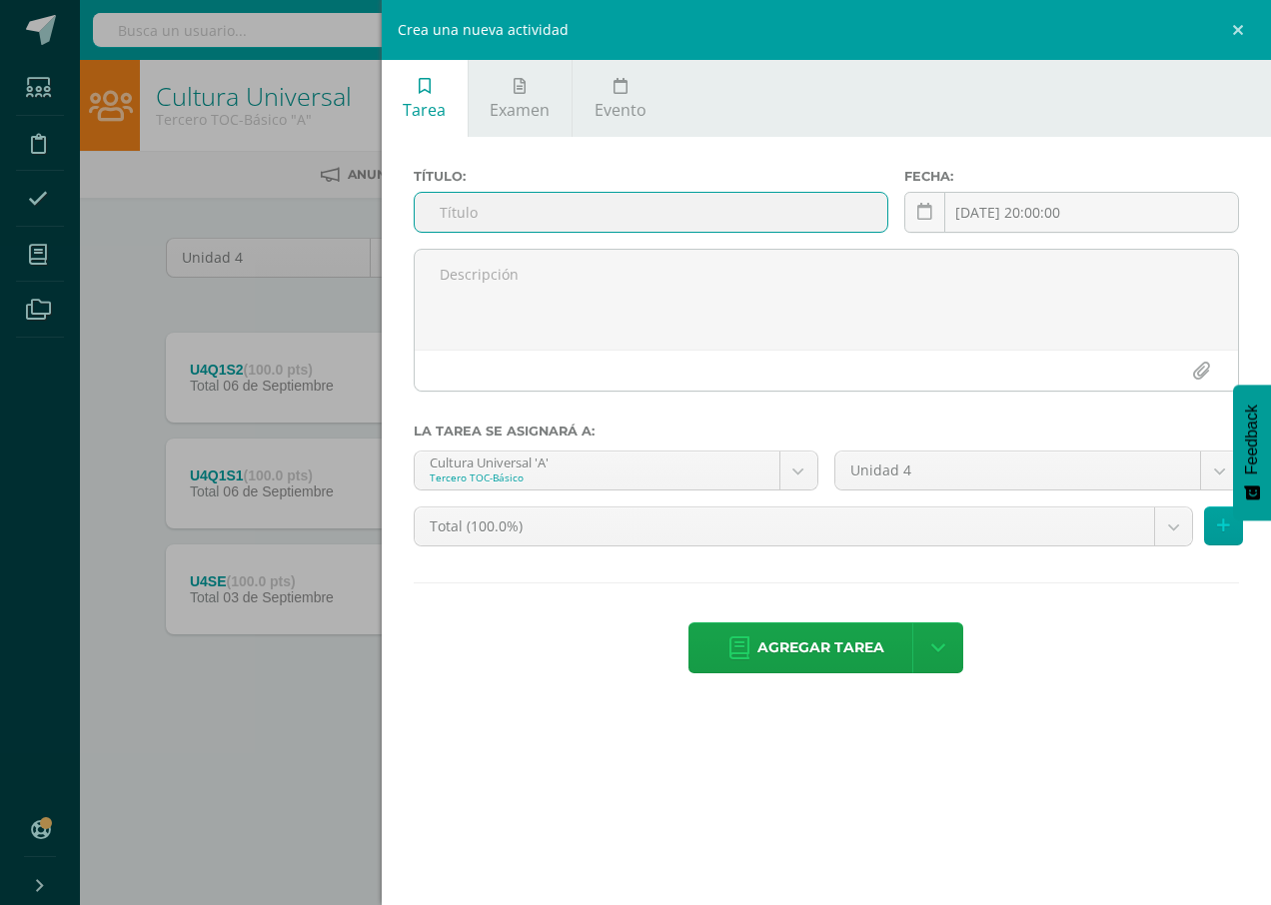
click at [615, 219] on input "text" at bounding box center [651, 212] width 473 height 39
type input "U4Q2S1"
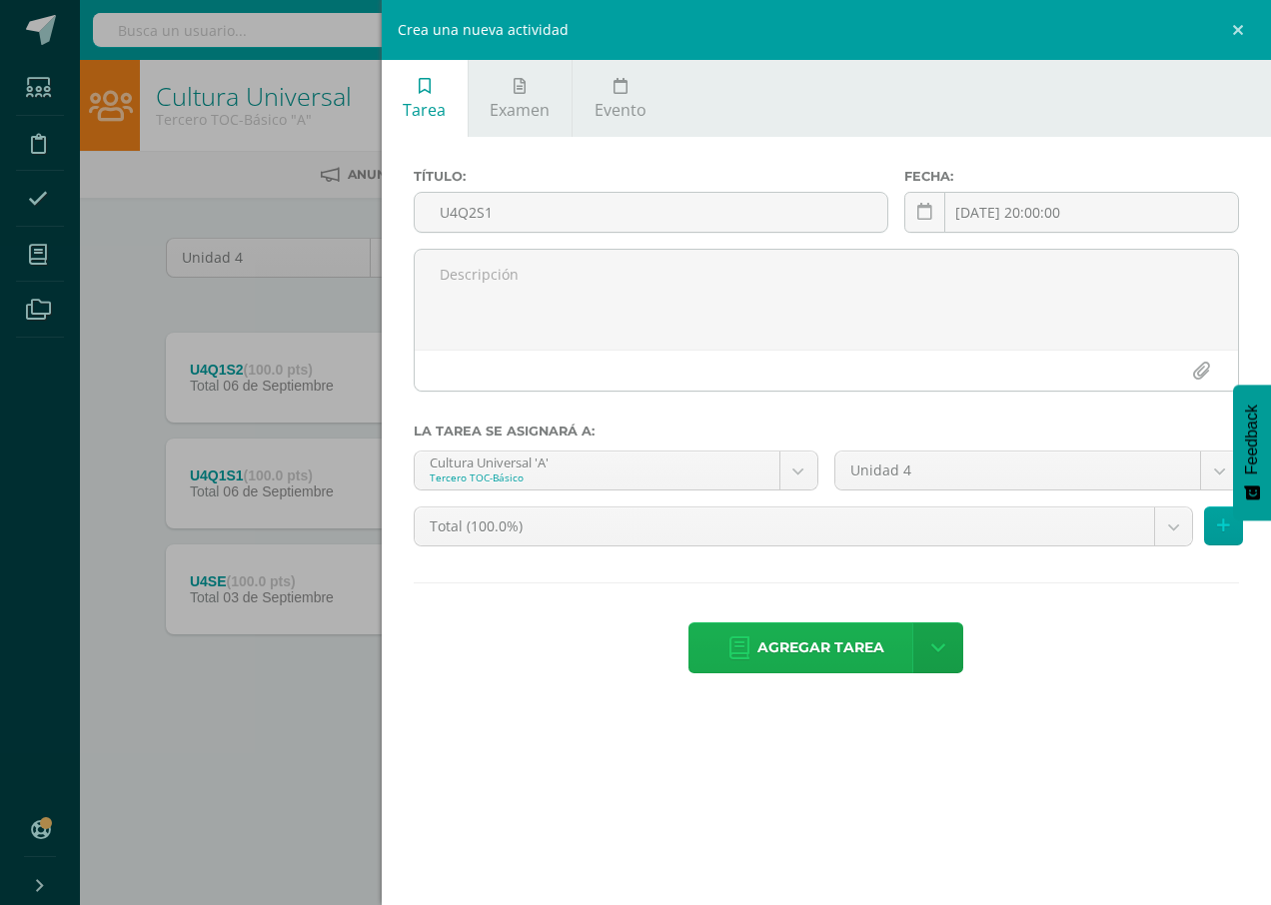
click at [869, 635] on span "Agregar tarea" at bounding box center [820, 647] width 127 height 49
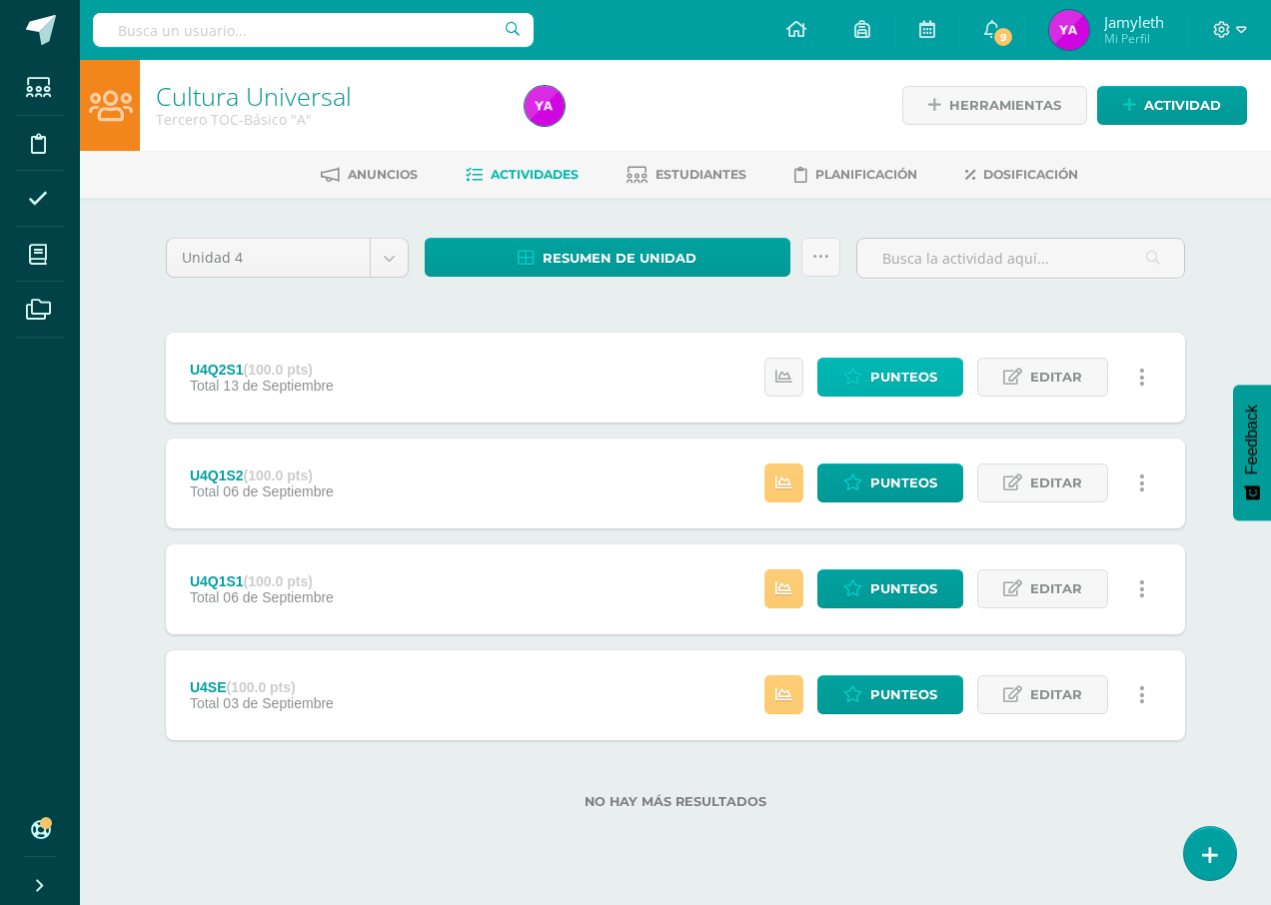
click at [920, 379] on span "Punteos" at bounding box center [903, 377] width 67 height 37
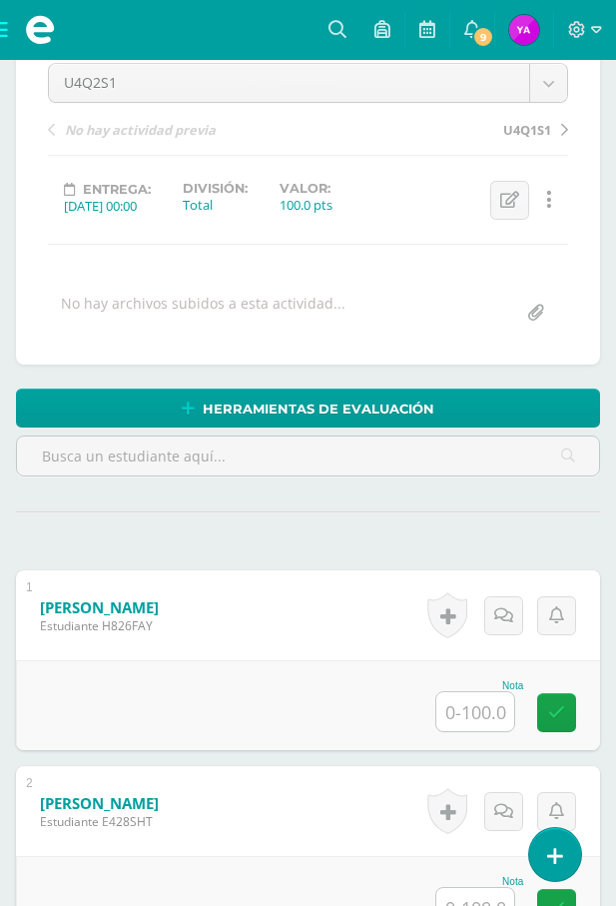
scroll to position [300, 0]
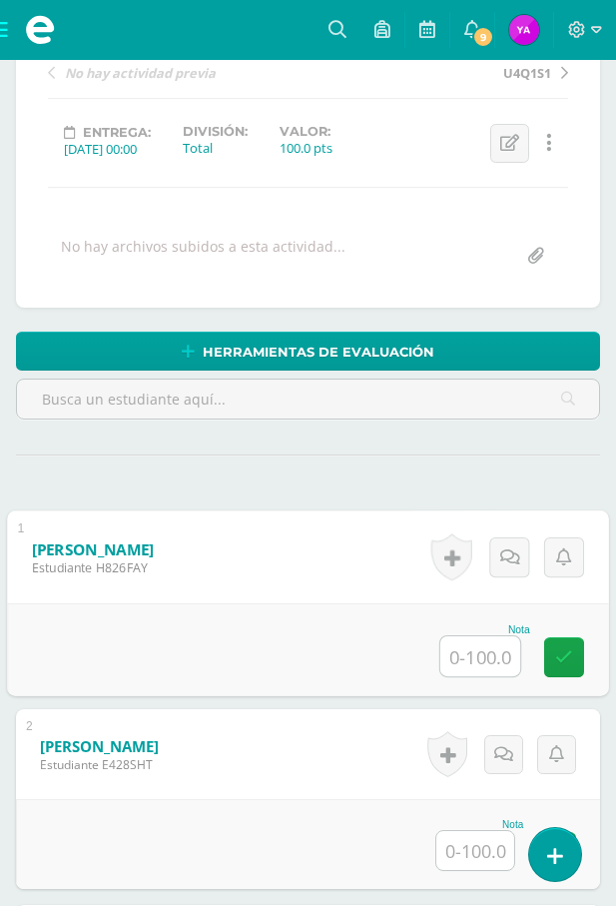
click at [460, 656] on input "text" at bounding box center [481, 656] width 80 height 40
type input "100"
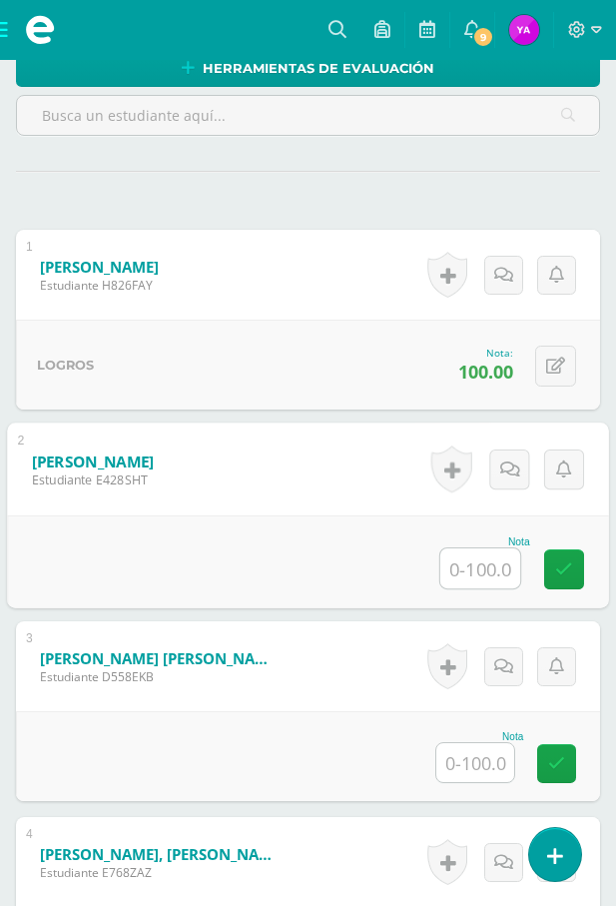
scroll to position [599, 0]
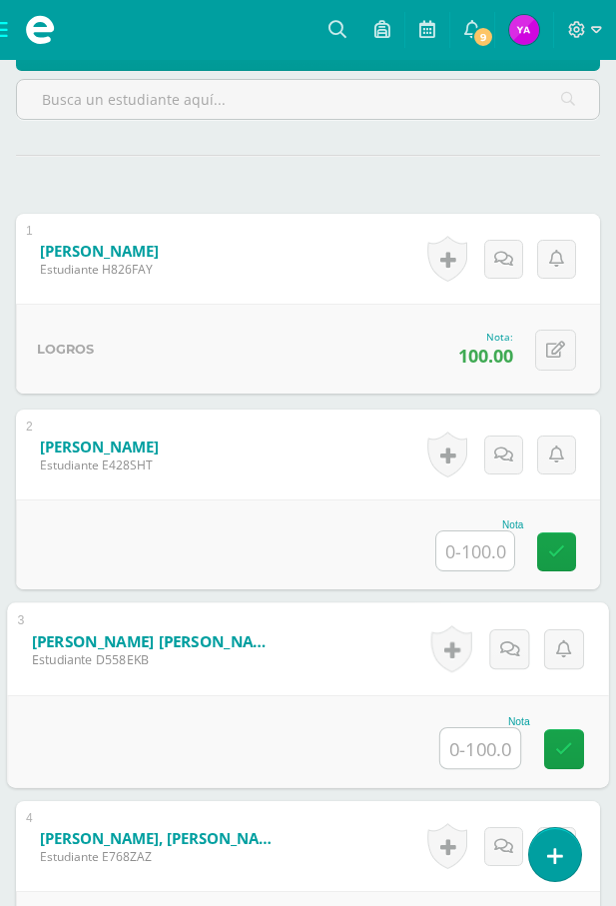
click at [487, 751] on input "text" at bounding box center [481, 748] width 80 height 40
type input "80"
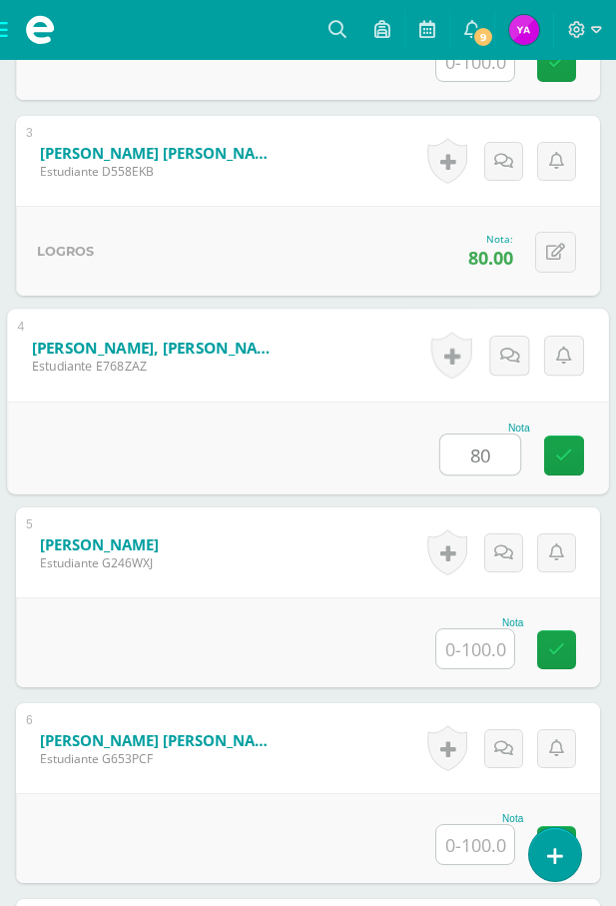
type input "80"
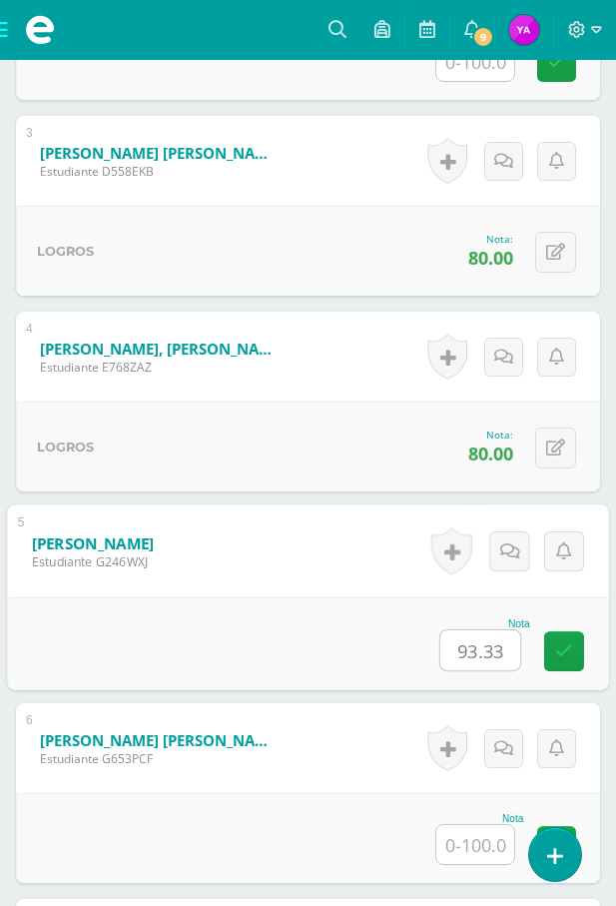
type input "93.33"
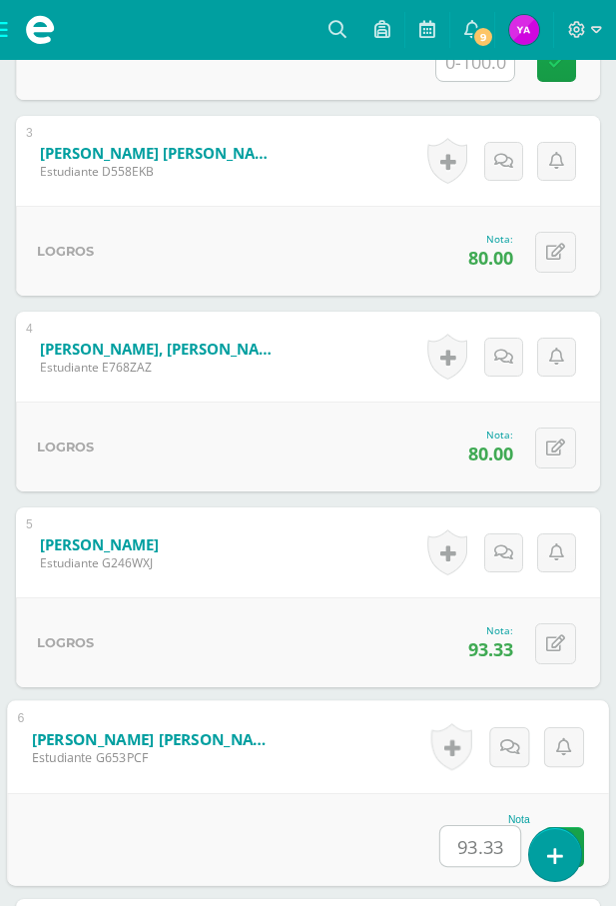
type input "93.33"
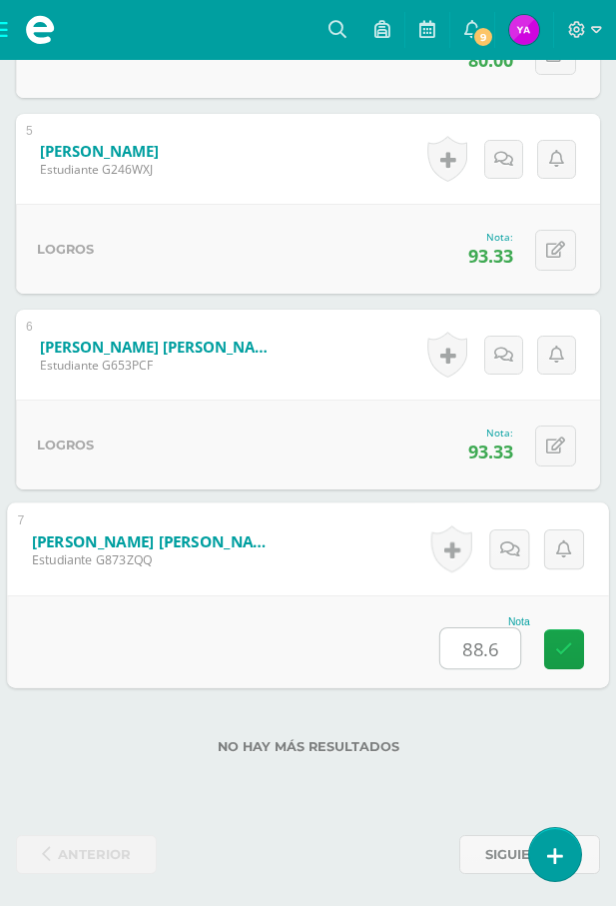
type input "88.66"
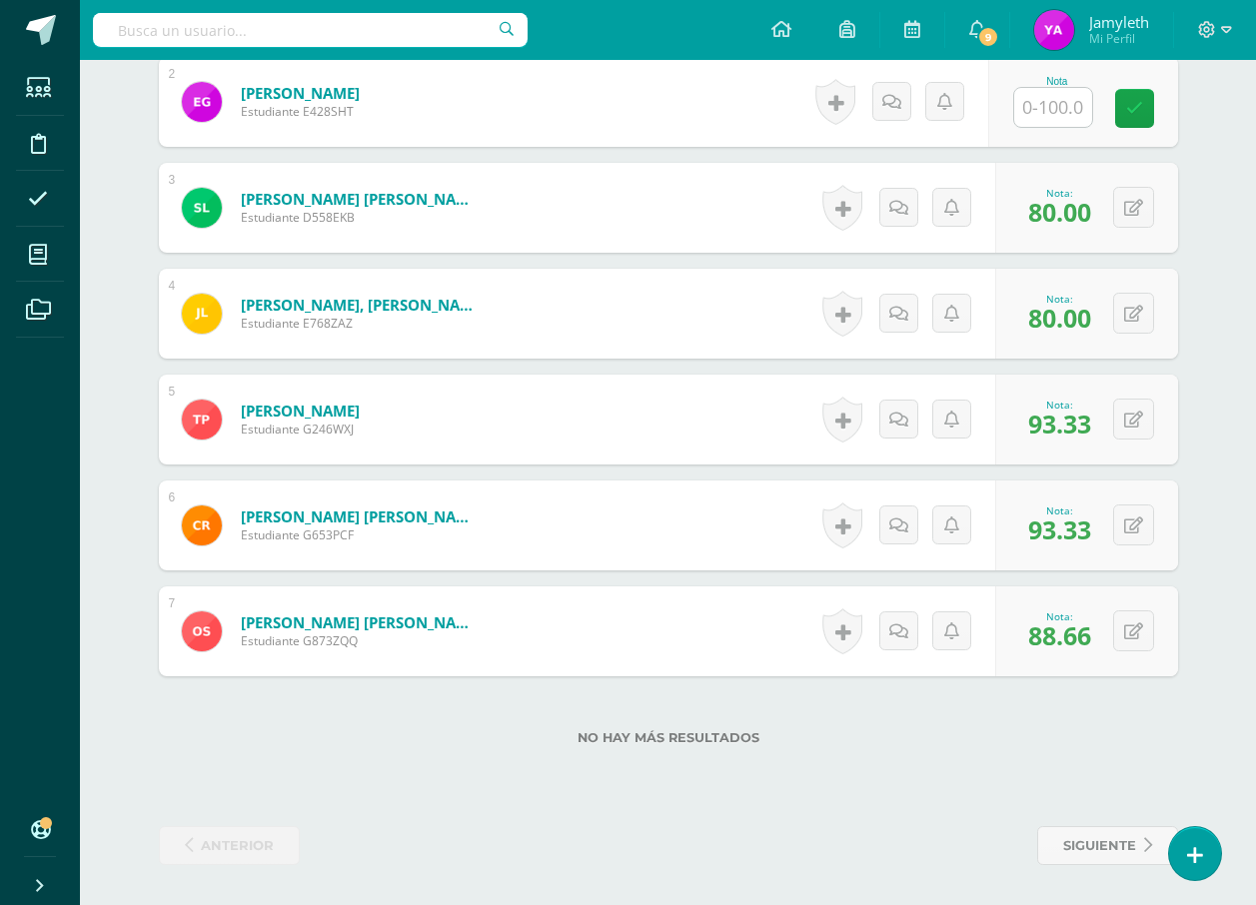
scroll to position [743, 0]
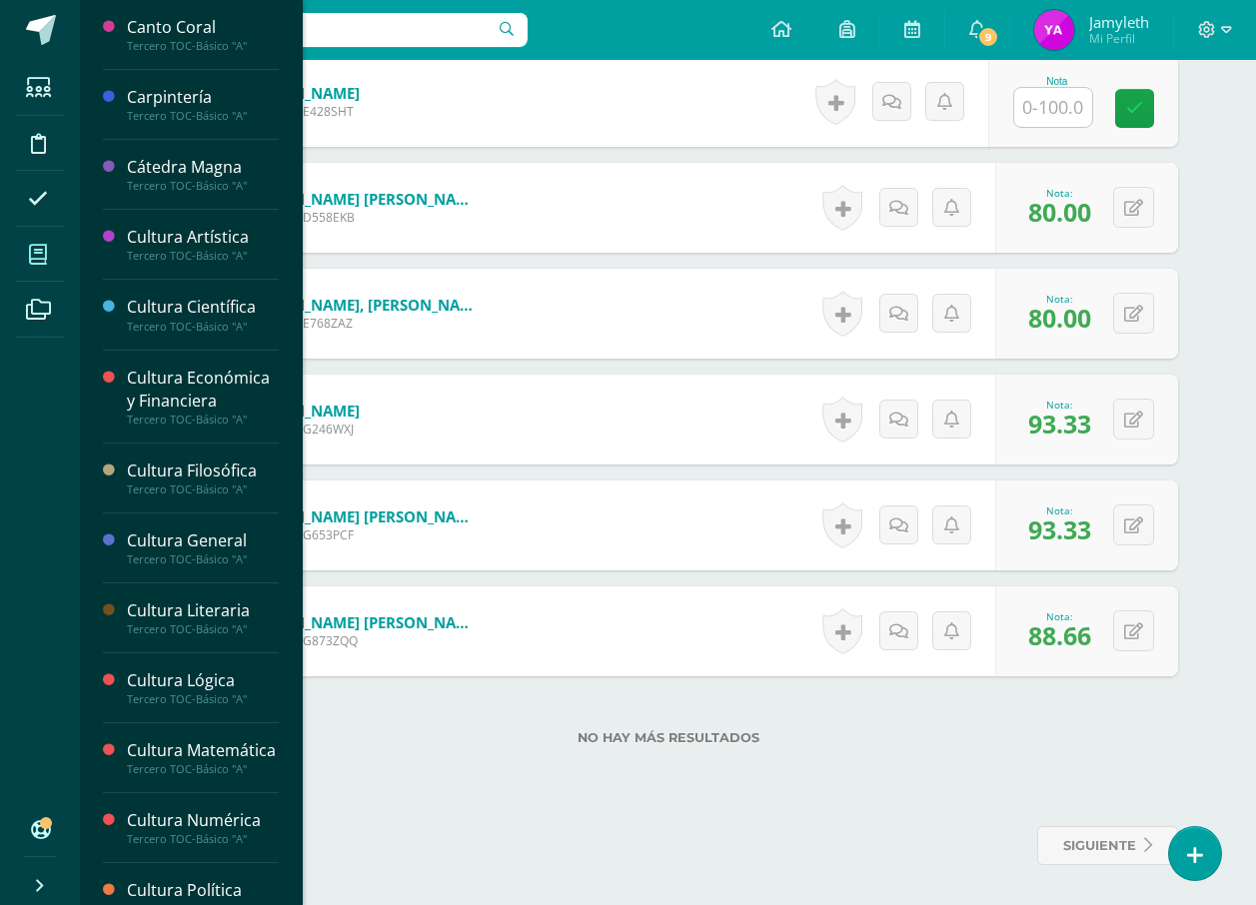
click at [48, 267] on span at bounding box center [38, 254] width 45 height 45
